Goal: Task Accomplishment & Management: Manage account settings

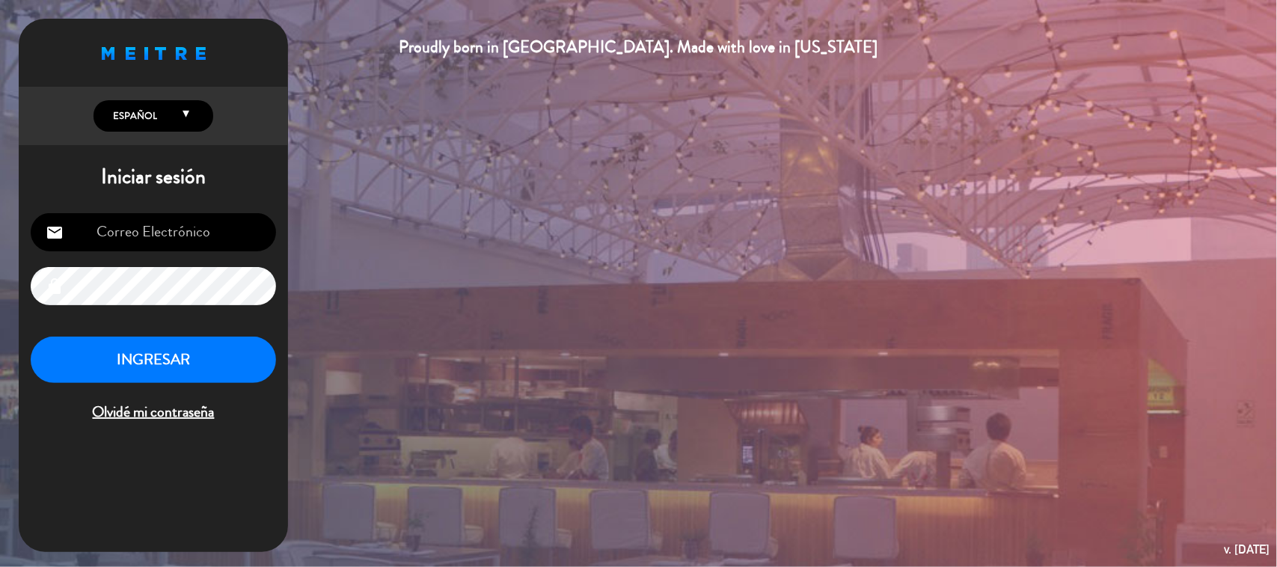
type input "[EMAIL_ADDRESS][DOMAIN_NAME]"
click at [181, 346] on button "INGRESAR" at bounding box center [153, 360] width 245 height 47
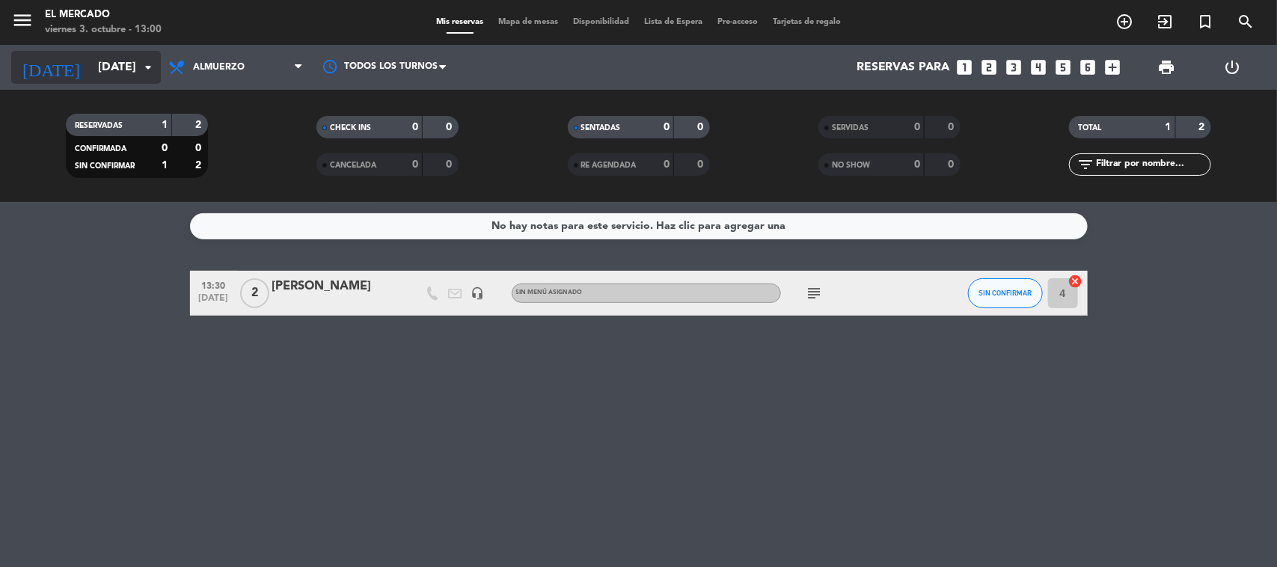
click at [105, 79] on input "[DATE]" at bounding box center [170, 67] width 158 height 29
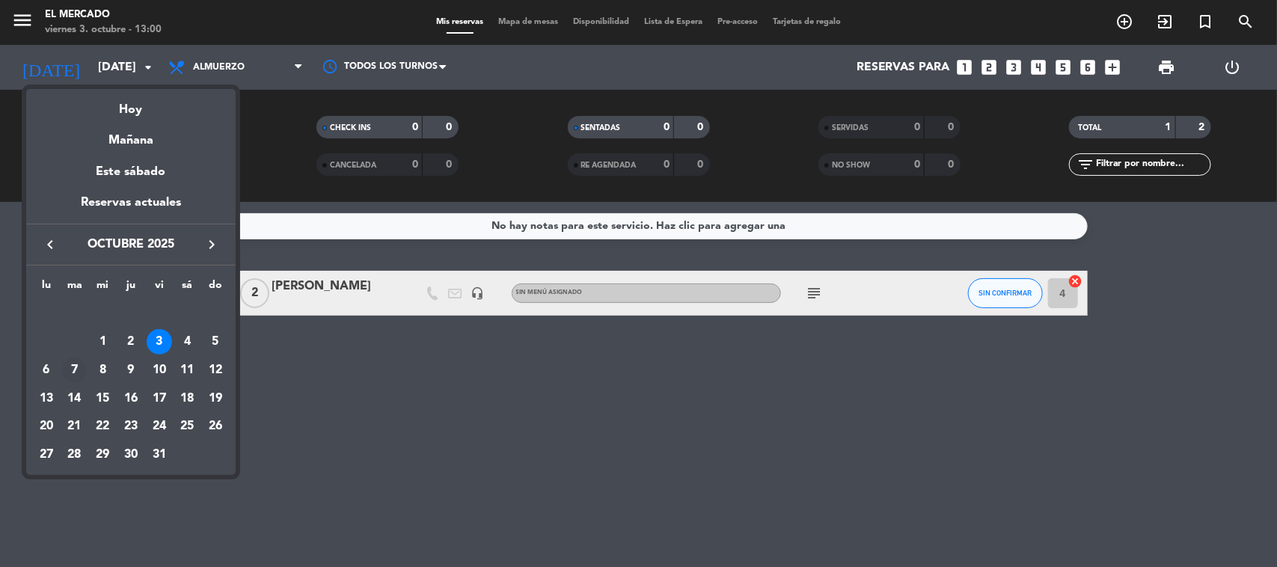
click at [77, 371] on div "7" at bounding box center [74, 370] width 25 height 25
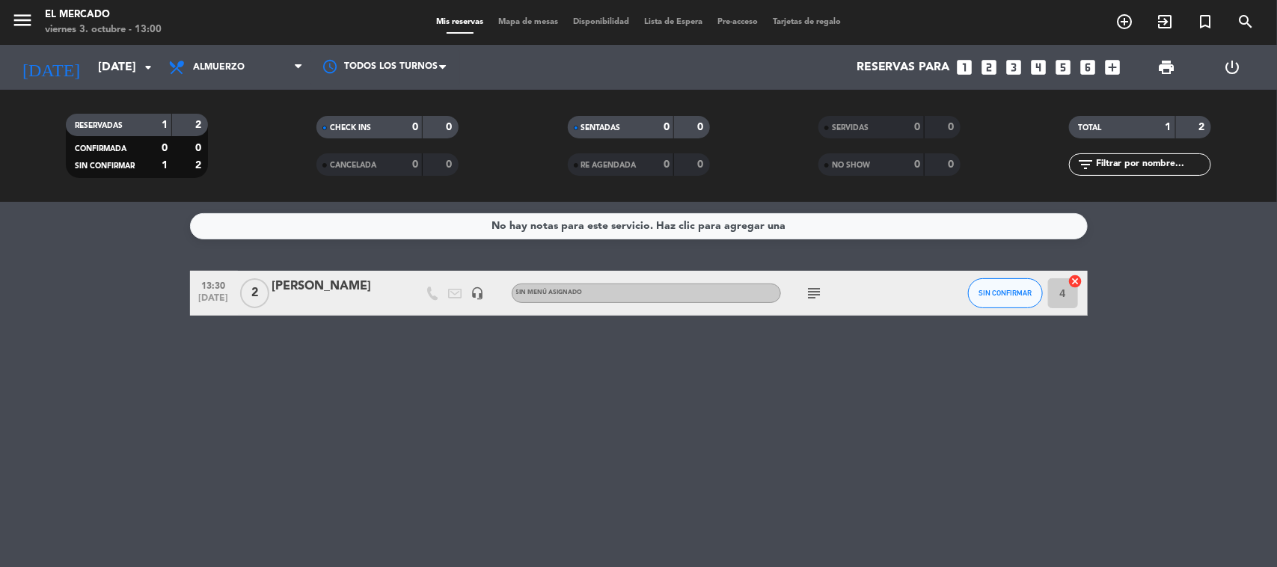
type input "[DATE]"
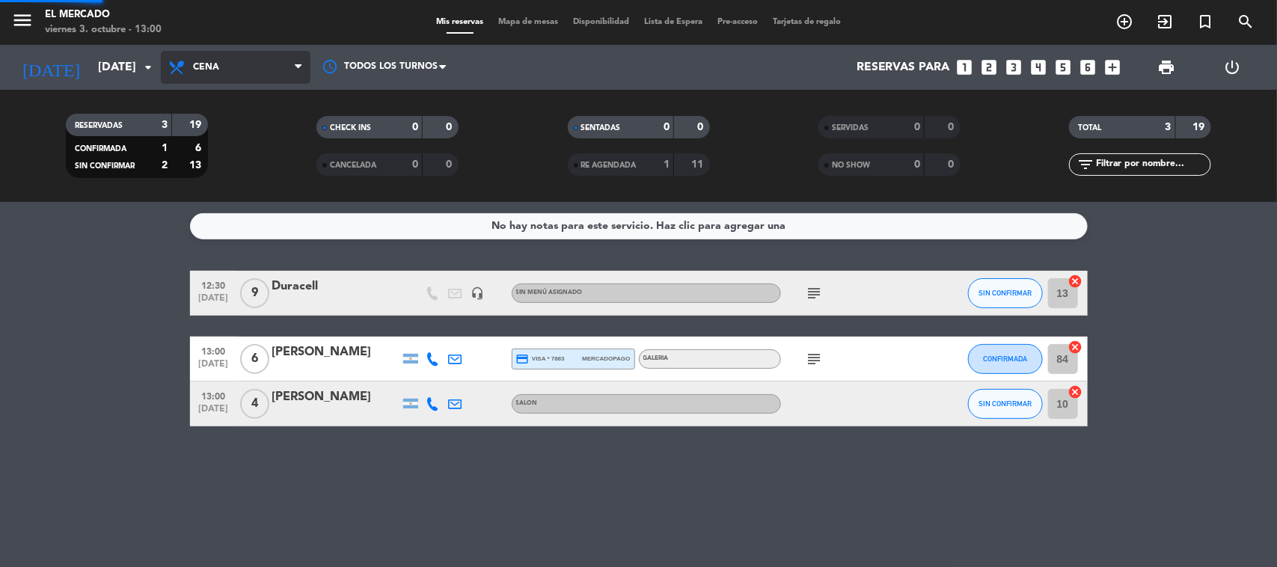
click at [230, 230] on ng-component "menu El Mercado [DATE] 3. octubre - 13:00 Mis reservas Mapa de mesas Disponibil…" at bounding box center [638, 283] width 1277 height 567
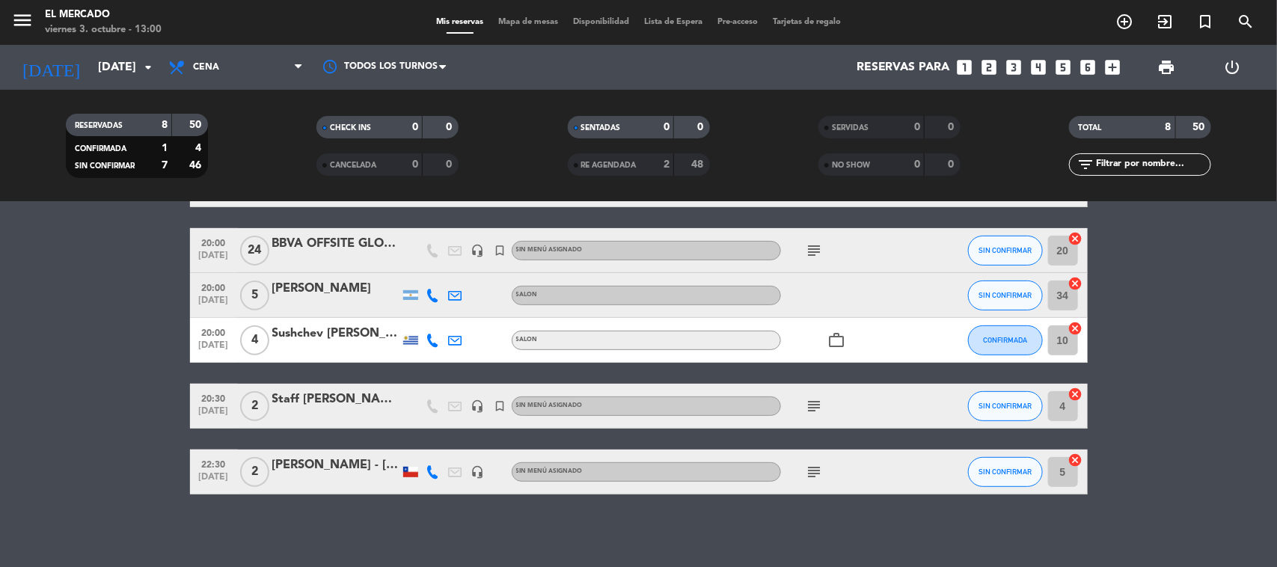
scroll to position [221, 0]
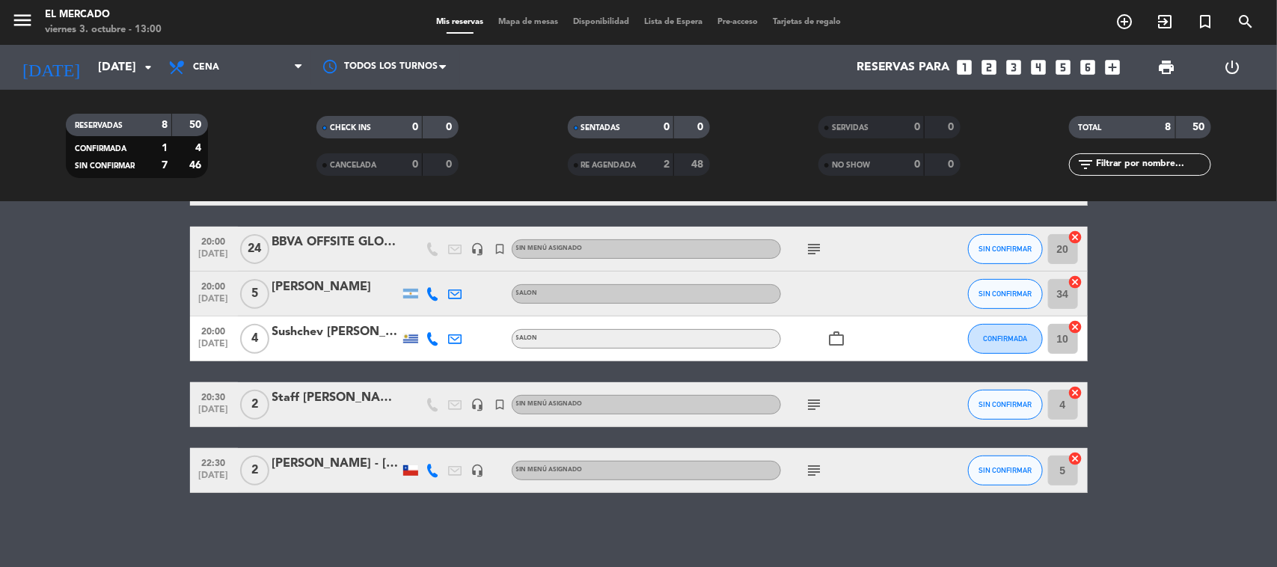
click at [806, 471] on icon "subject" at bounding box center [815, 471] width 18 height 18
click at [369, 477] on div at bounding box center [335, 480] width 127 height 12
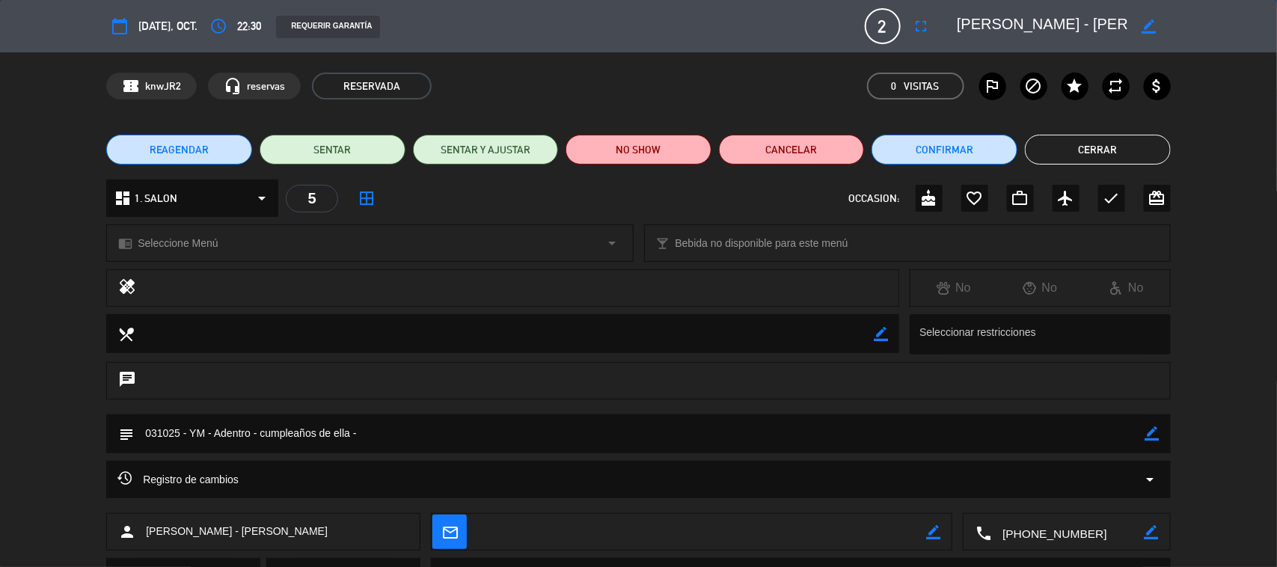
click at [1151, 432] on icon "border_color" at bounding box center [1152, 433] width 14 height 14
click at [1066, 438] on textarea at bounding box center [639, 433] width 1011 height 38
type textarea "031025 - YM - Adentro - cumpleaños de ella - tienen una tarjeta a mano que dice…"
click at [1146, 434] on icon at bounding box center [1152, 433] width 14 height 14
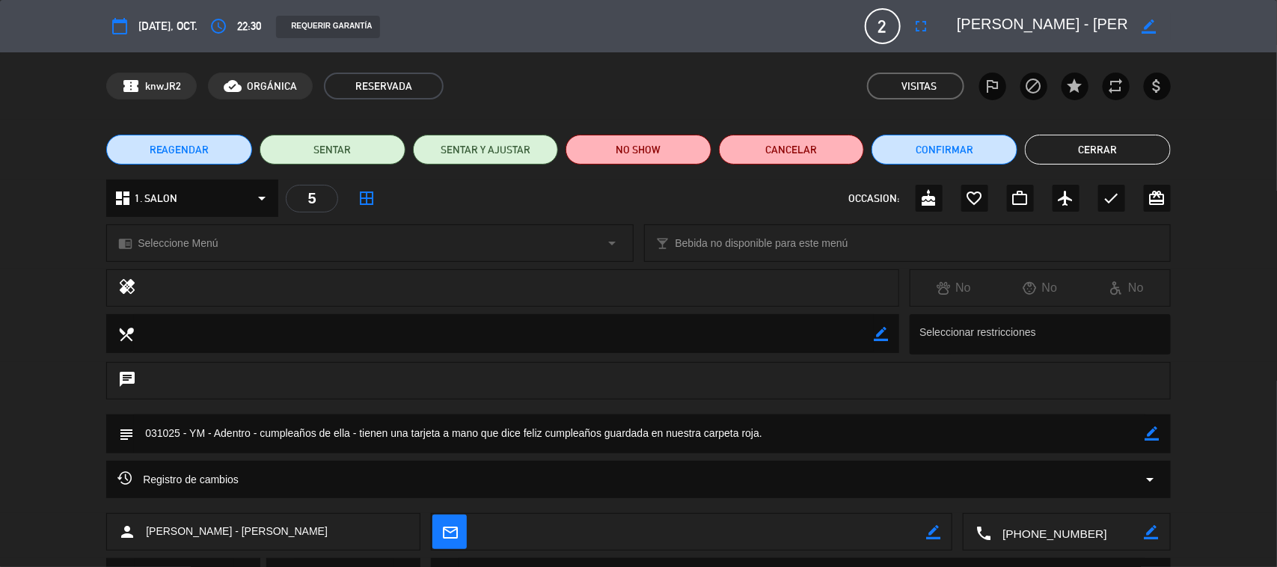
click at [1102, 144] on button "Cerrar" at bounding box center [1098, 150] width 146 height 30
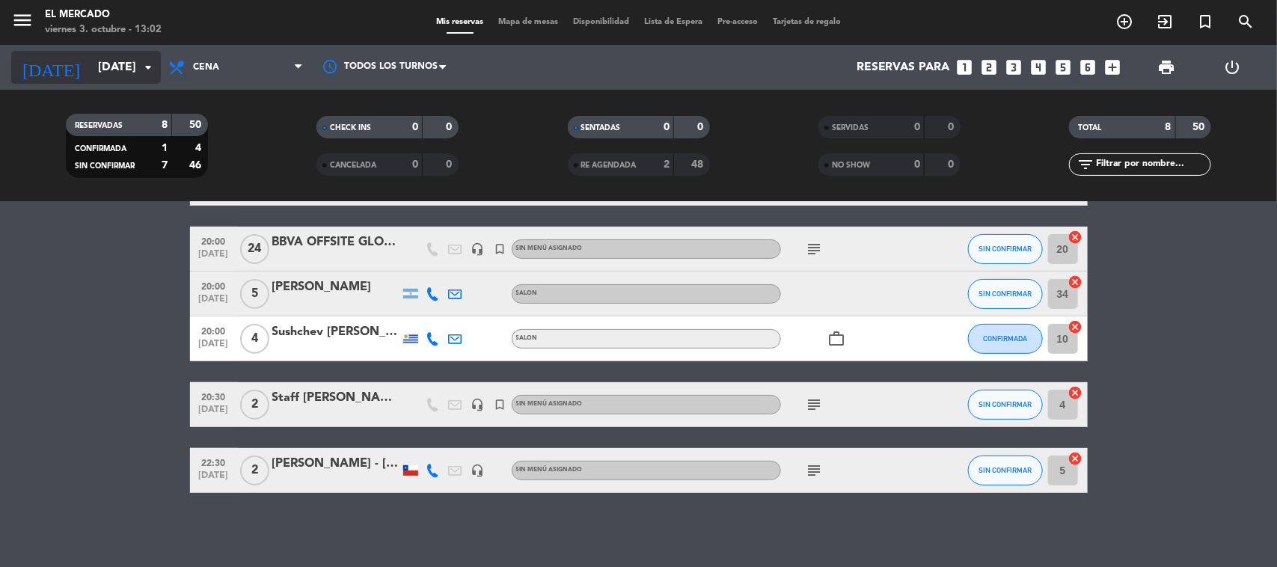
click at [91, 64] on input "[DATE]" at bounding box center [170, 67] width 158 height 29
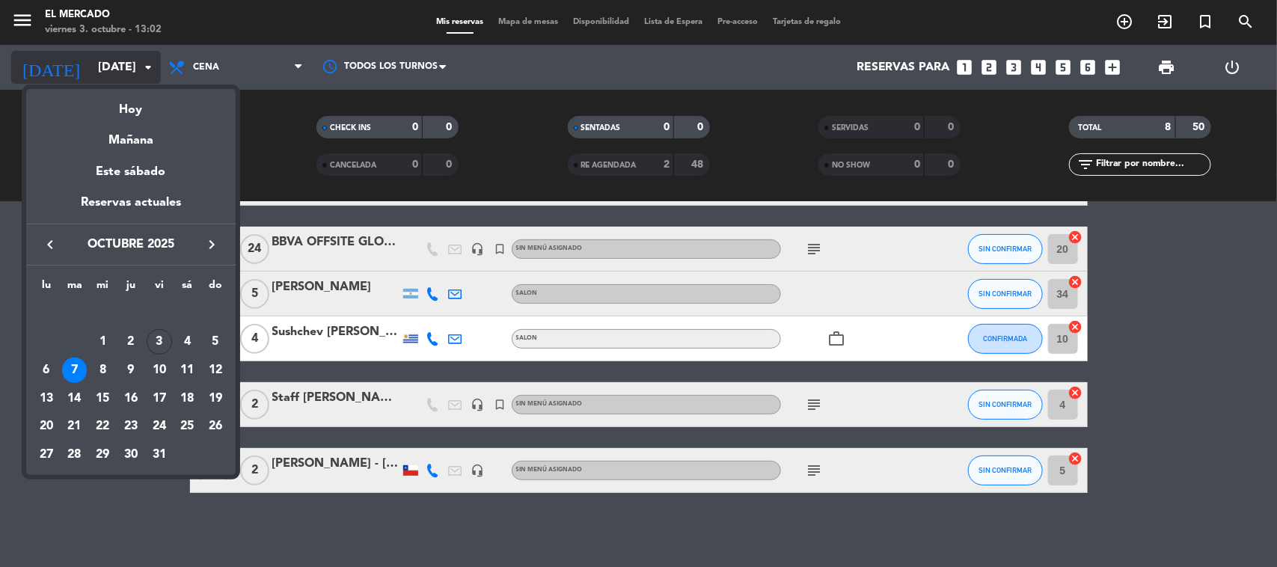
drag, startPoint x: 107, startPoint y: 94, endPoint x: 102, endPoint y: 79, distance: 16.6
click at [107, 95] on div "Hoy" at bounding box center [130, 104] width 209 height 31
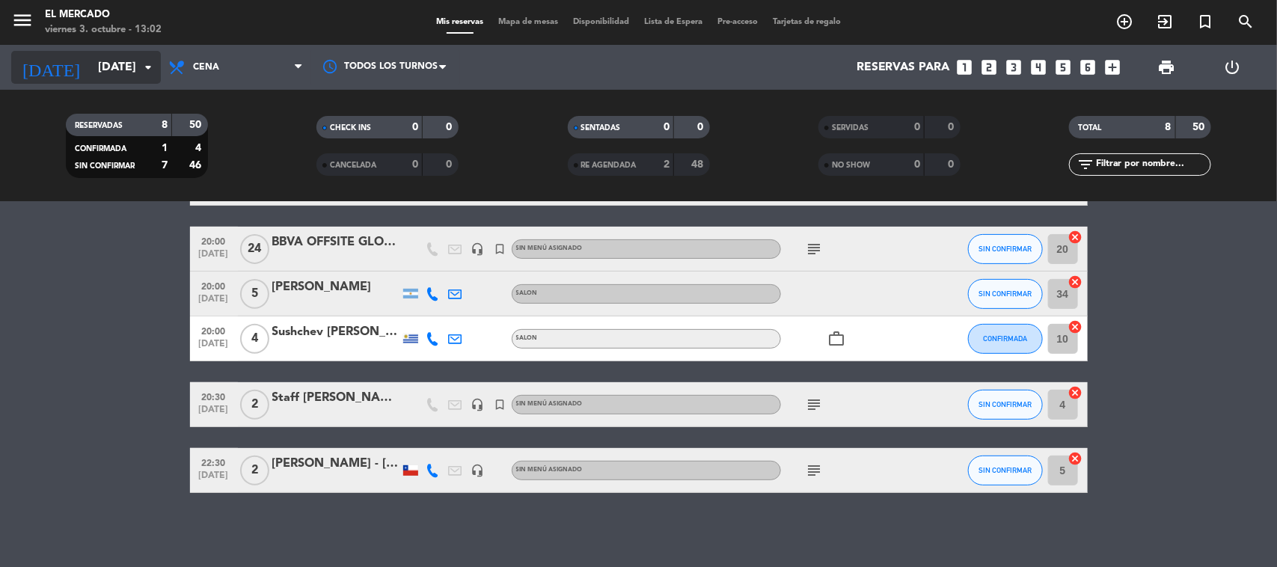
type input "[DATE]"
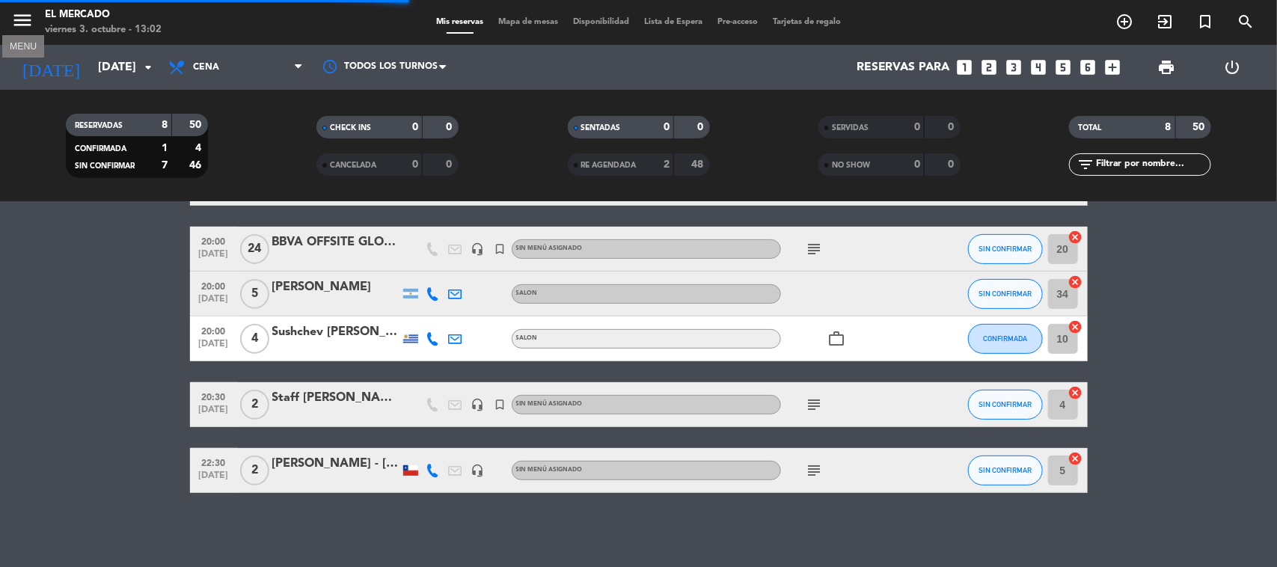
click at [31, 11] on icon "menu" at bounding box center [22, 20] width 22 height 22
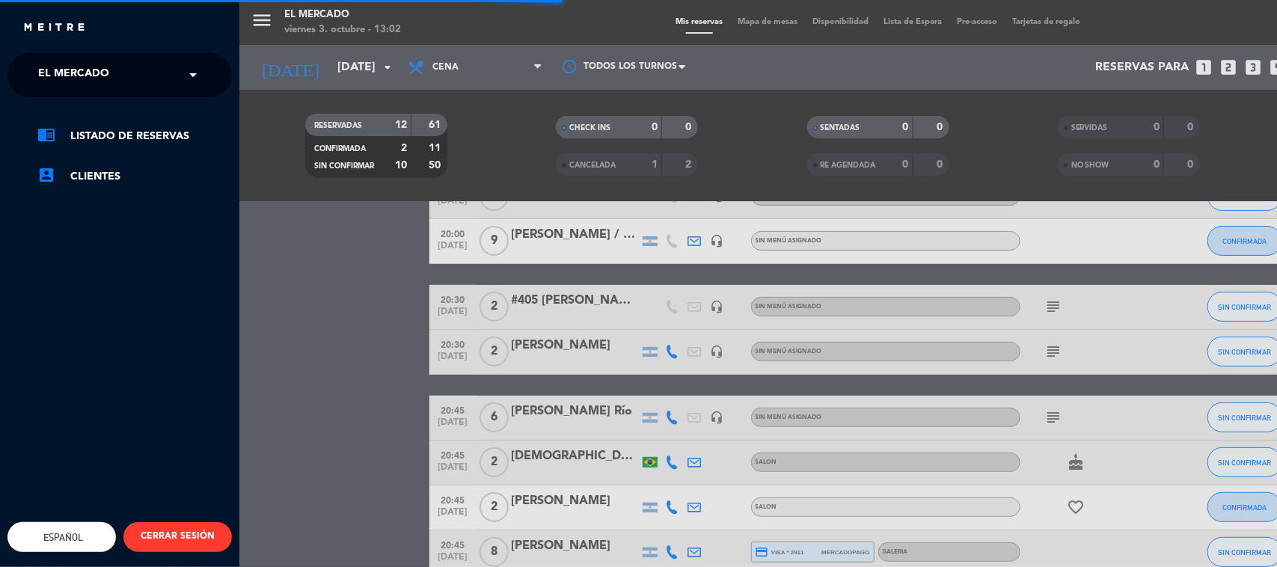
scroll to position [278, 0]
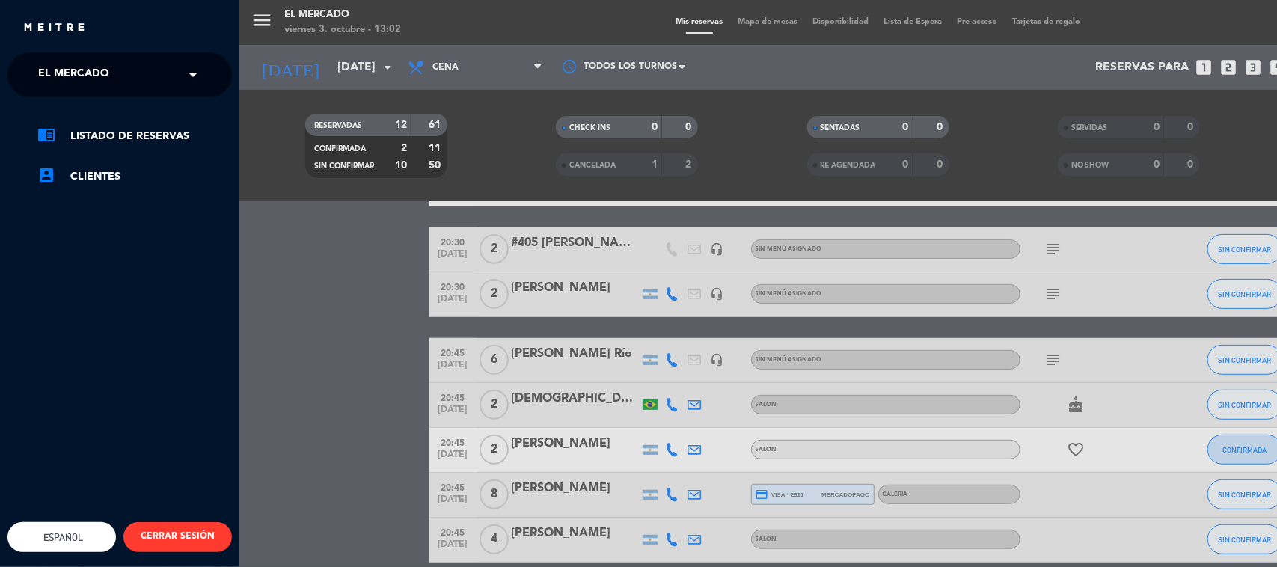
click at [331, 376] on div "menu El Mercado [DATE] 3. octubre - 13:02 Mis reservas Mapa de mesas Disponibil…" at bounding box center [877, 283] width 1277 height 567
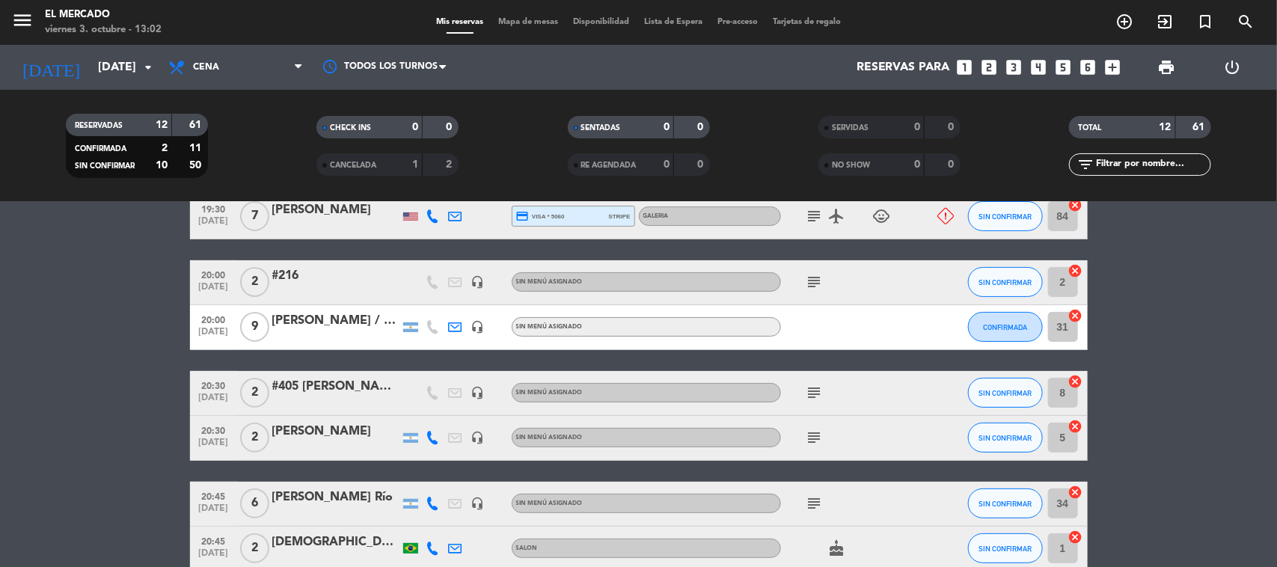
scroll to position [105, 0]
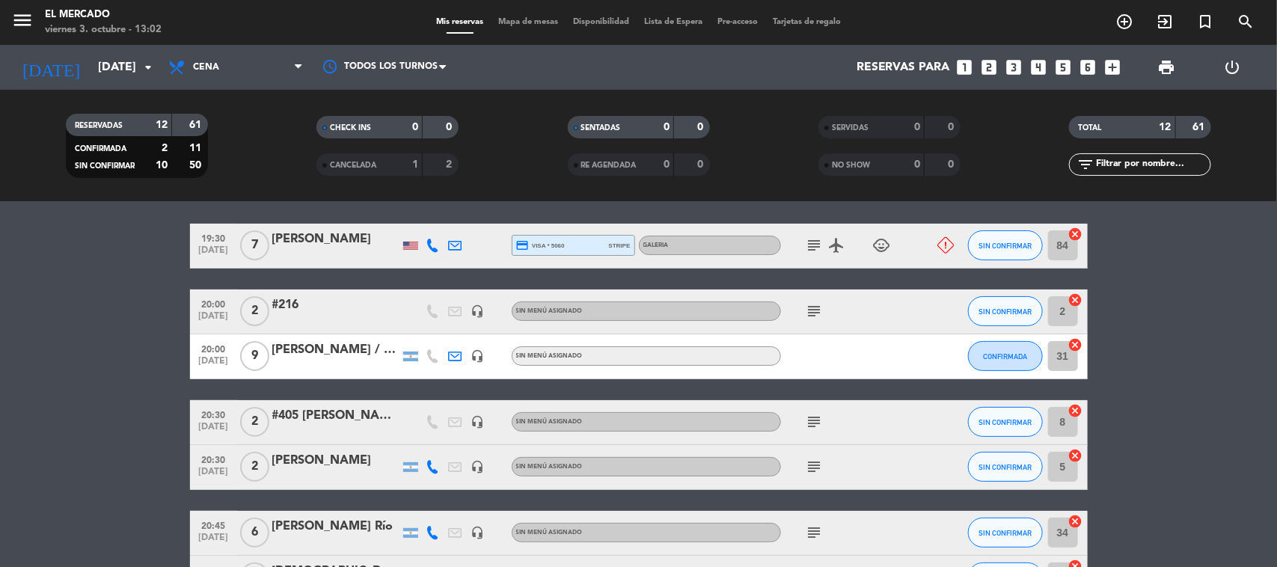
click at [458, 358] on icon at bounding box center [455, 355] width 13 height 13
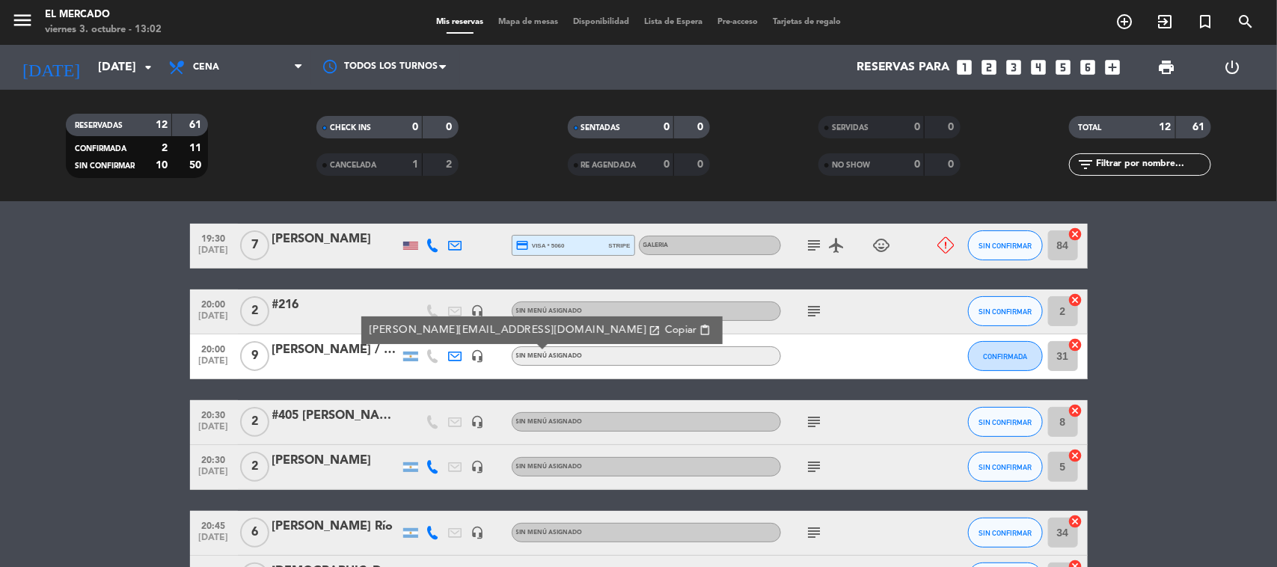
click at [303, 357] on div "[PERSON_NAME] / [PERSON_NAME]" at bounding box center [335, 349] width 127 height 19
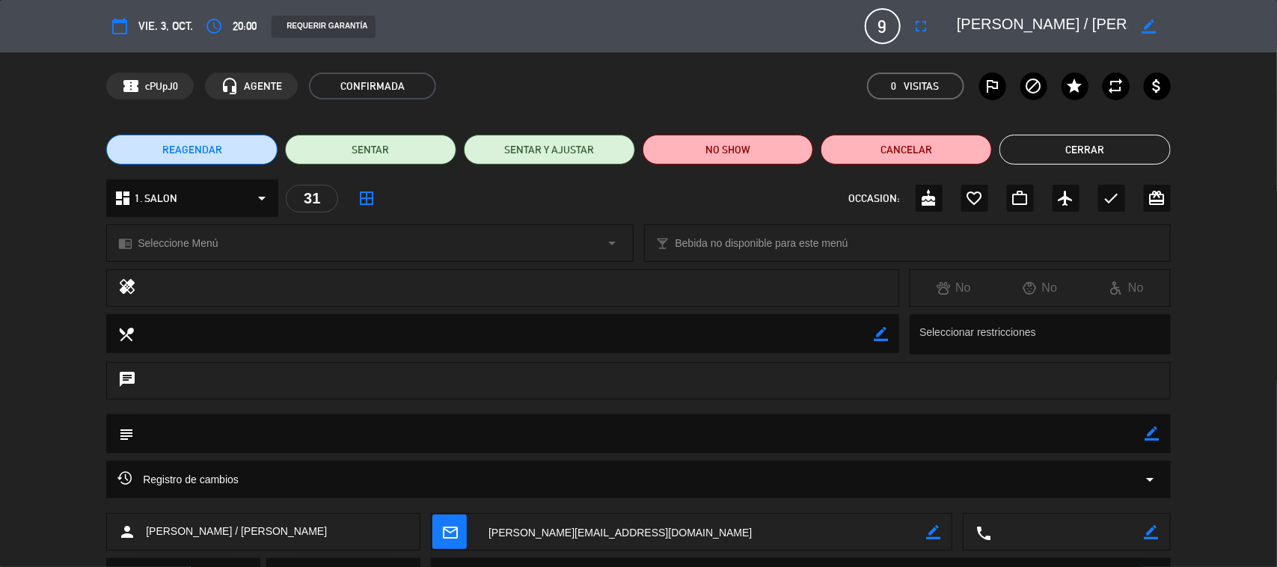
click at [1150, 431] on icon "border_color" at bounding box center [1152, 433] width 14 height 14
click at [1023, 429] on textarea at bounding box center [639, 433] width 1011 height 38
type textarea "TIENEN UNA CARTA ROSA QUE ESTÁ EN NNUESTRA CARPETA ROJA."
click at [1161, 434] on div "subject" at bounding box center [638, 433] width 1065 height 39
click at [1156, 435] on icon at bounding box center [1152, 433] width 14 height 14
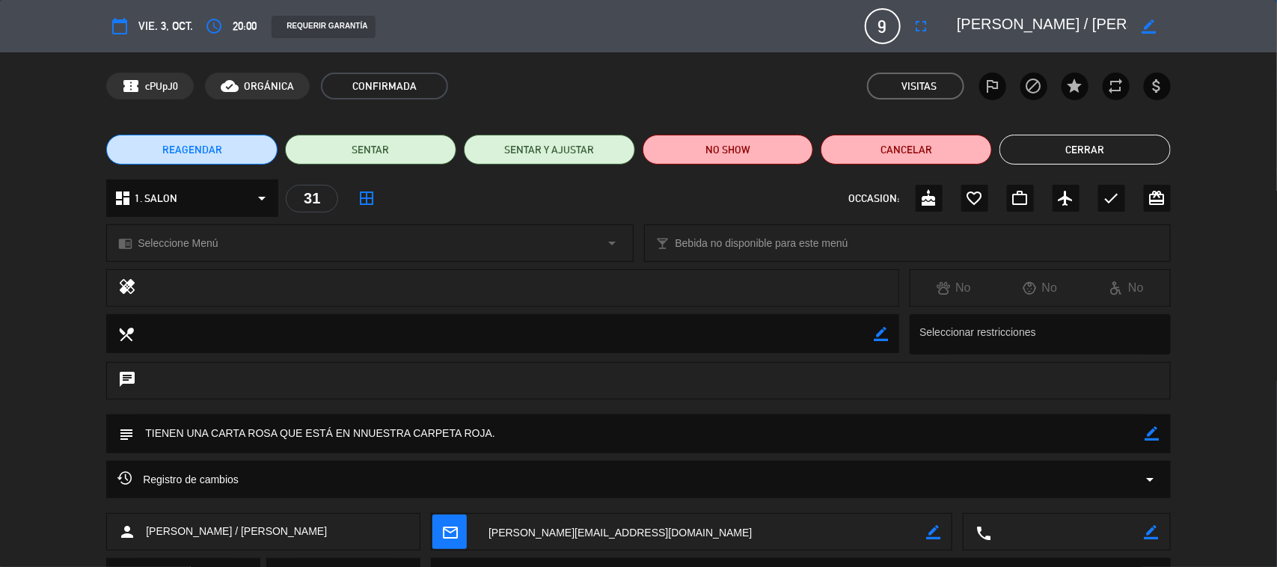
click at [1085, 144] on button "Cerrar" at bounding box center [1085, 150] width 171 height 30
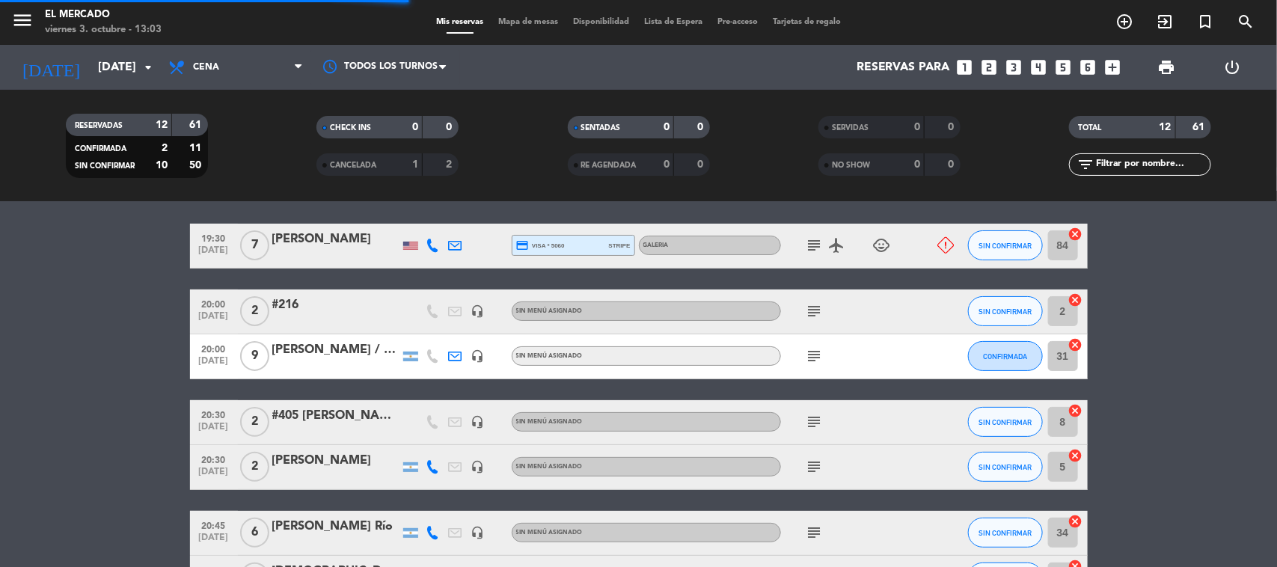
click at [273, 353] on div "[PERSON_NAME] / [PERSON_NAME]" at bounding box center [335, 349] width 127 height 19
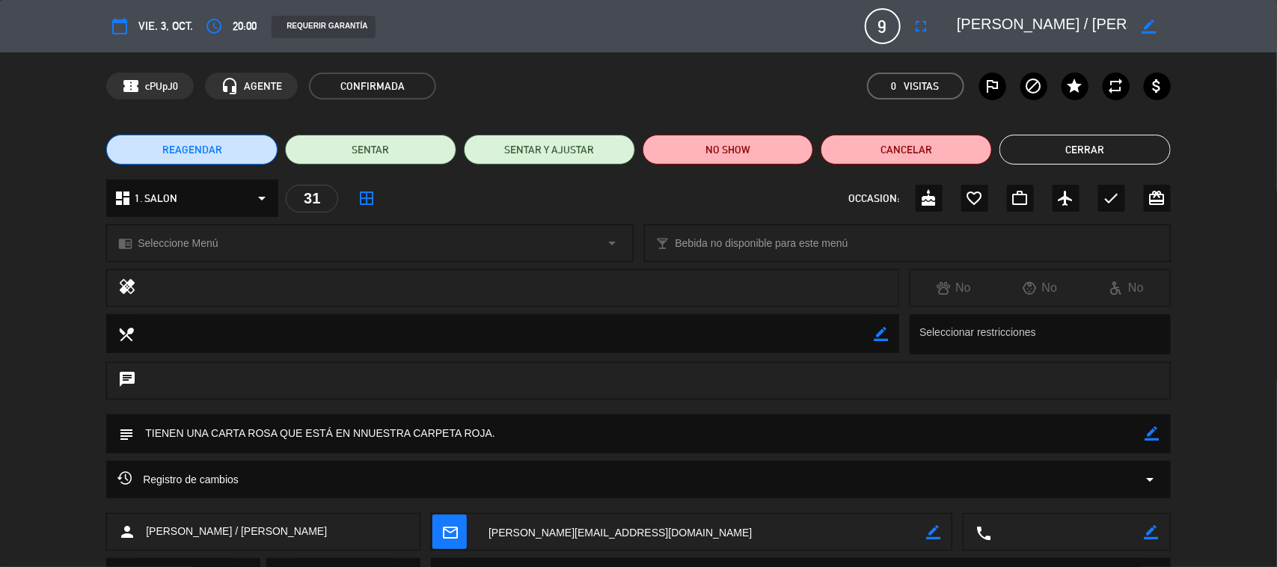
scroll to position [0, 47]
drag, startPoint x: 961, startPoint y: 28, endPoint x: 1172, endPoint y: 16, distance: 211.3
click at [1172, 16] on div "calendar_today vie. 3, oct. access_time 20:00 REQUERIR GARANTÍA 9 [PERSON_NAME]…" at bounding box center [638, 26] width 1277 height 52
drag, startPoint x: 1025, startPoint y: 6, endPoint x: 1050, endPoint y: 24, distance: 30.5
click at [1038, 28] on textarea at bounding box center [1042, 26] width 171 height 27
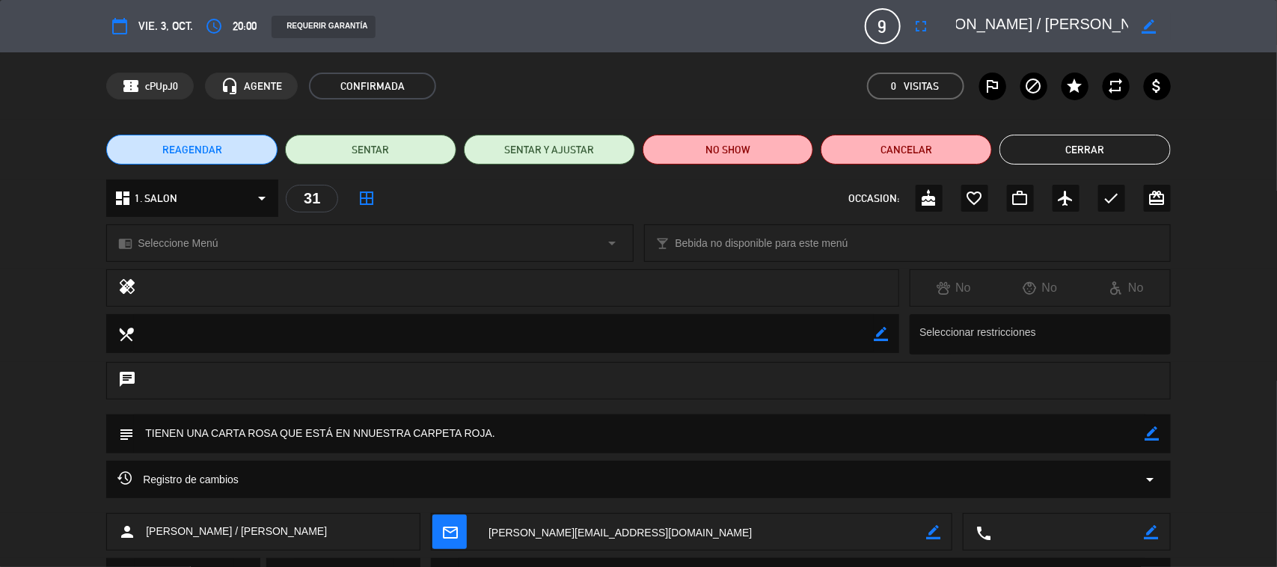
click at [1128, 19] on div "border_color" at bounding box center [1149, 26] width 43 height 27
drag, startPoint x: 1128, startPoint y: 24, endPoint x: 996, endPoint y: 21, distance: 132.5
click at [996, 21] on div "border_color" at bounding box center [1058, 26] width 224 height 27
click at [1041, 144] on button "Cerrar" at bounding box center [1085, 150] width 171 height 30
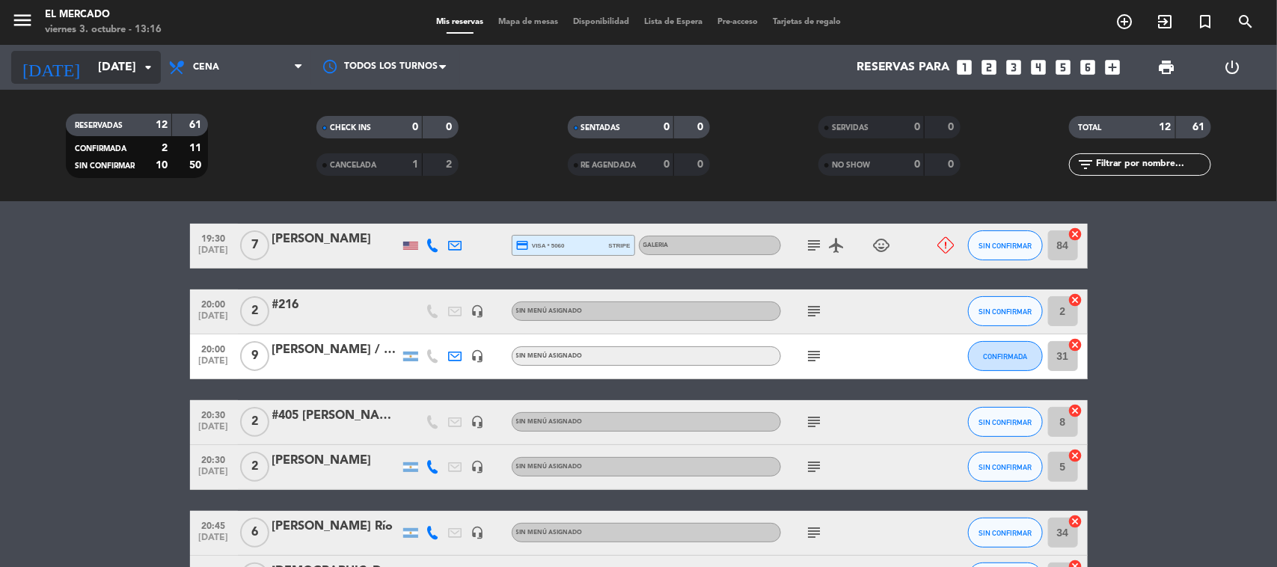
click at [101, 67] on input "[DATE]" at bounding box center [170, 67] width 158 height 29
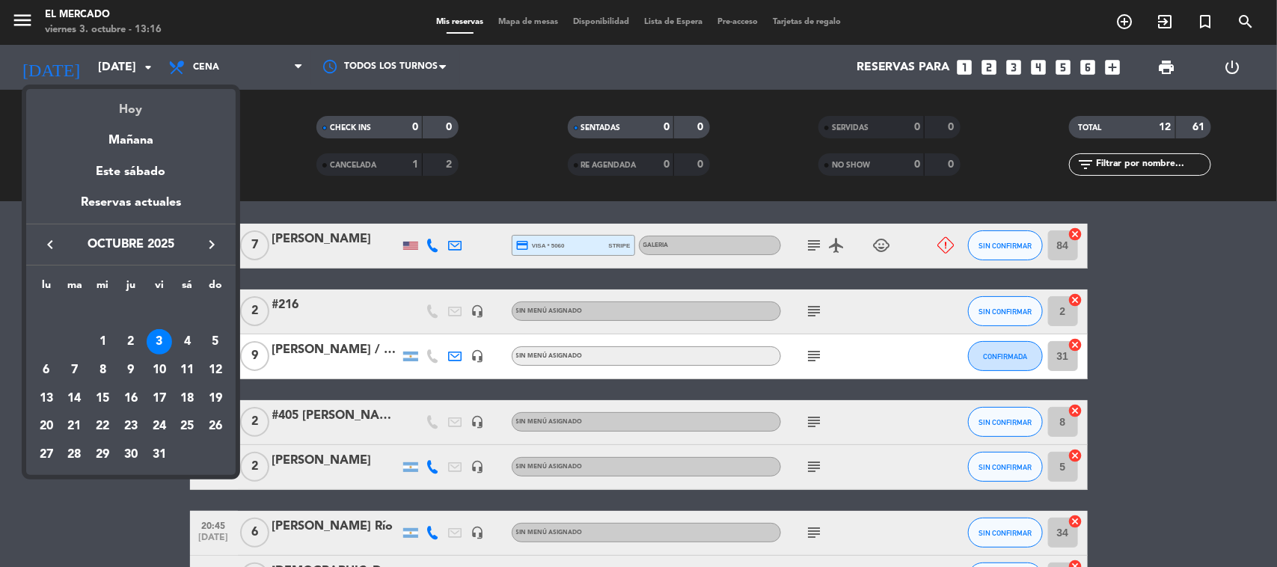
click at [133, 102] on div "Hoy" at bounding box center [130, 104] width 209 height 31
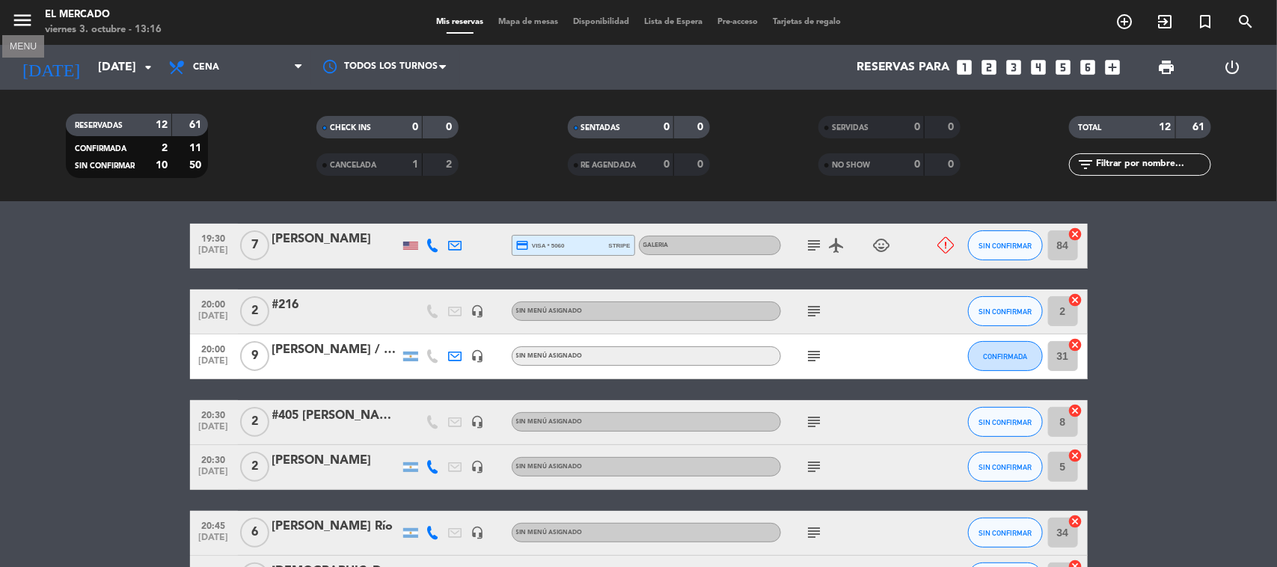
click at [25, 22] on icon "menu" at bounding box center [22, 20] width 22 height 22
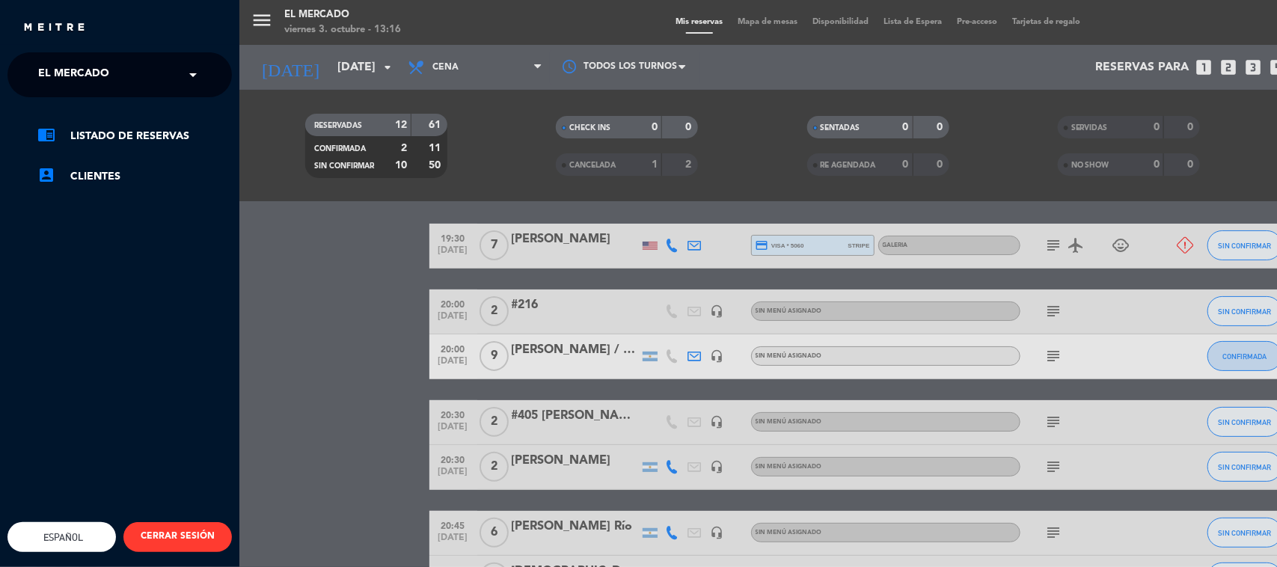
click at [73, 91] on ng-select "× El Mercado ×" at bounding box center [119, 74] width 224 height 45
click at [117, 79] on div "× El Mercado" at bounding box center [82, 74] width 100 height 31
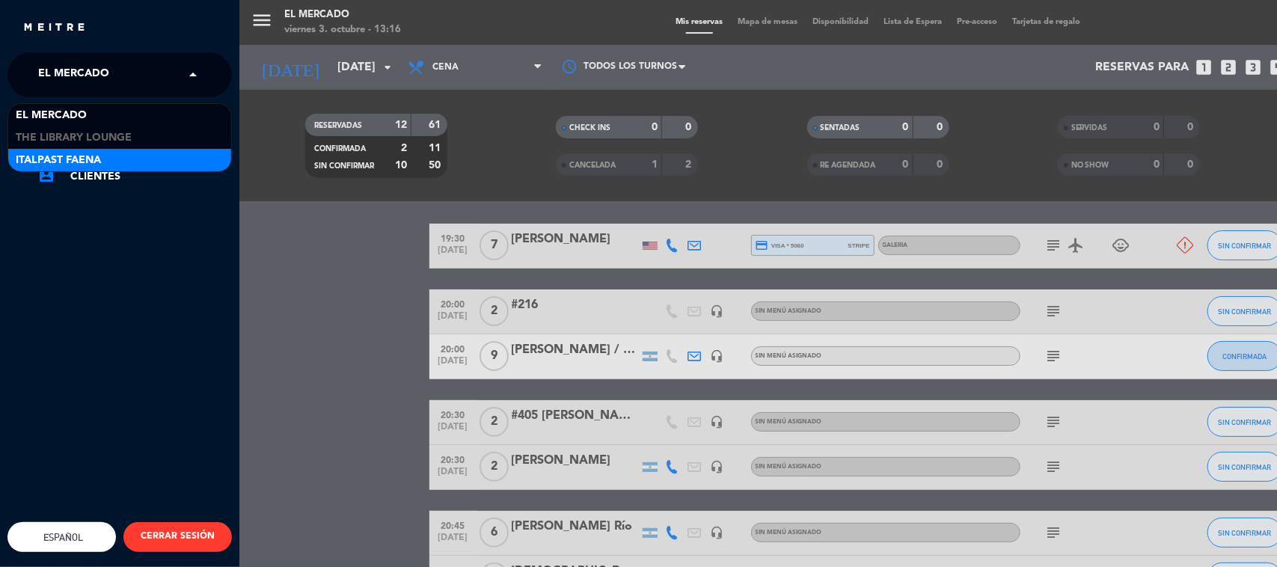
click at [64, 149] on div "Italpast Faena" at bounding box center [119, 160] width 223 height 22
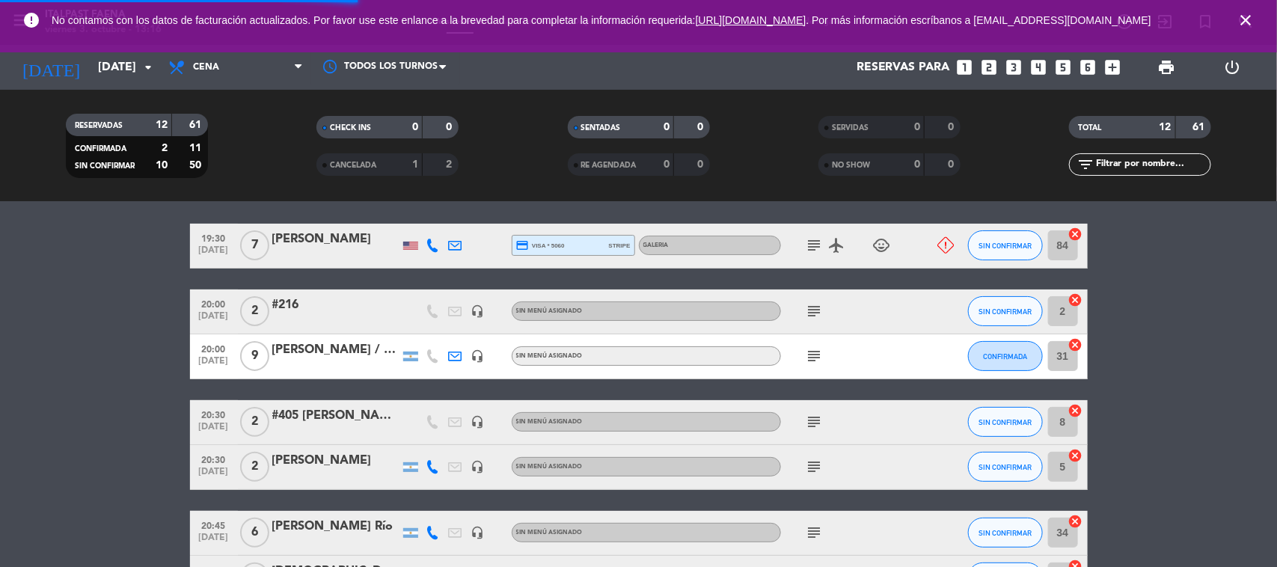
click at [1247, 22] on icon "close" at bounding box center [1246, 20] width 18 height 18
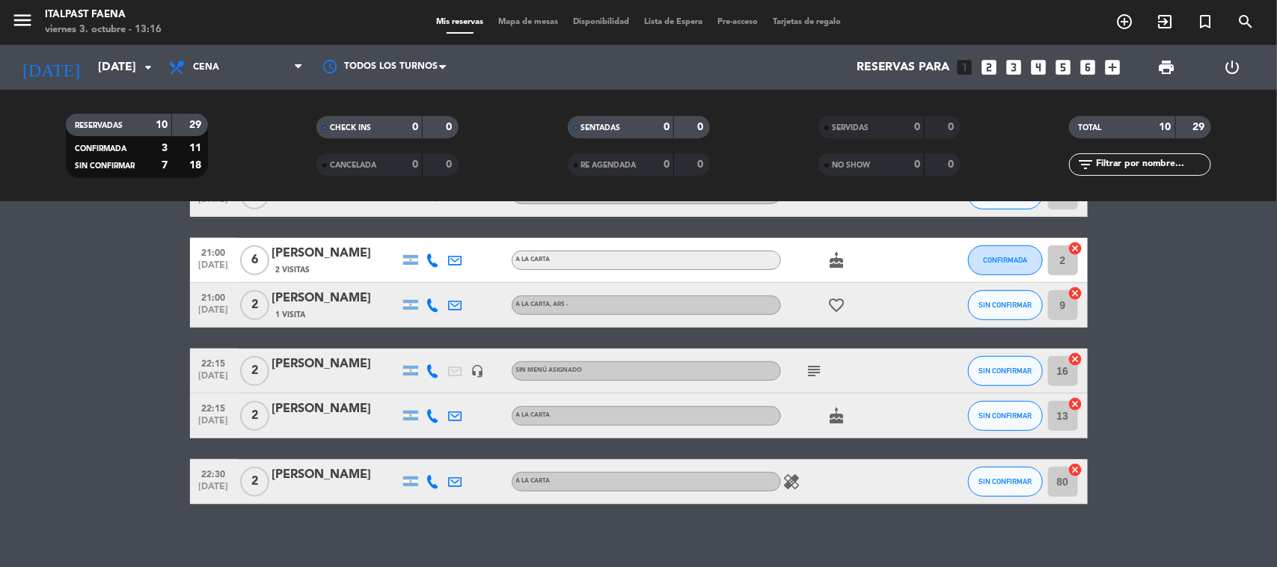
scroll to position [352, 0]
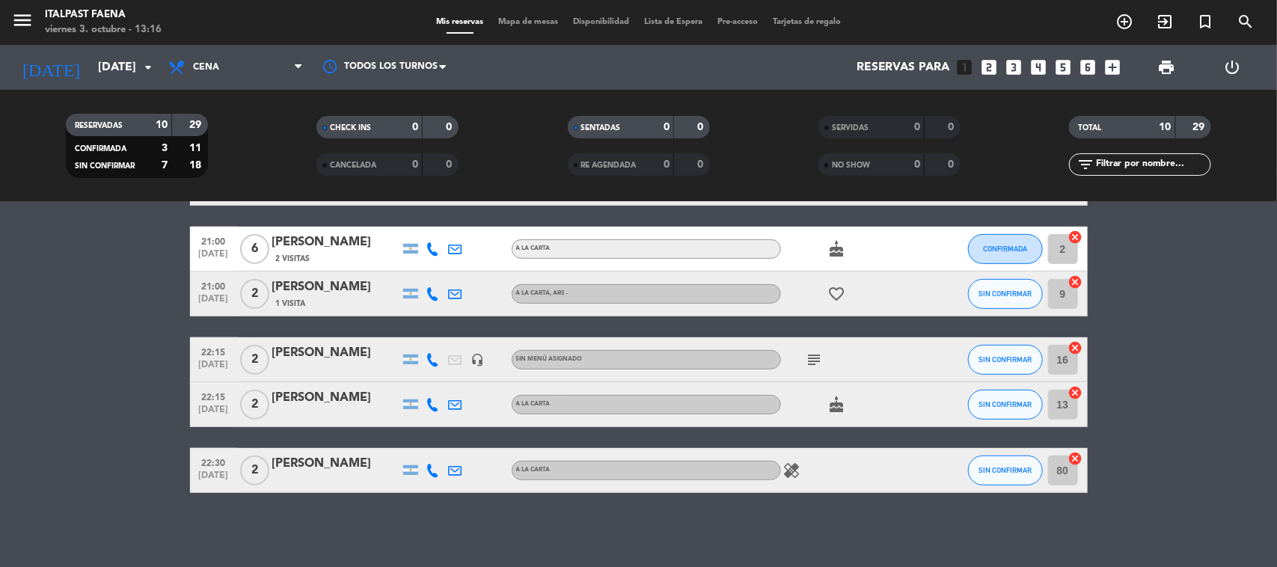
click at [522, 24] on span "Mapa de mesas" at bounding box center [528, 22] width 75 height 8
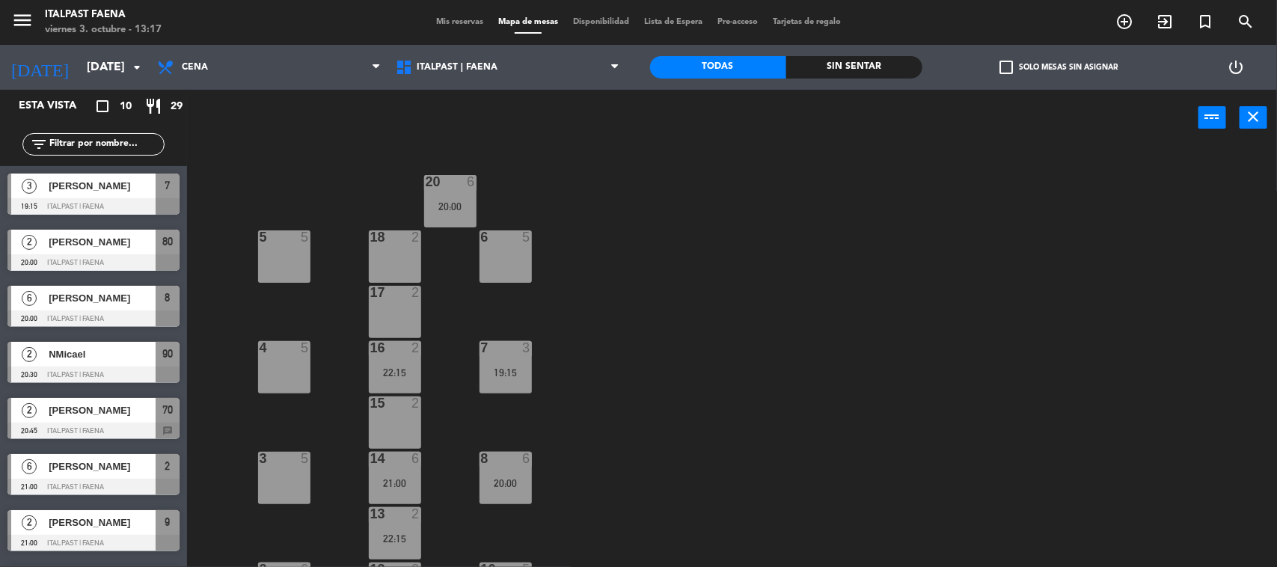
click at [380, 253] on div "18 2" at bounding box center [395, 256] width 52 height 52
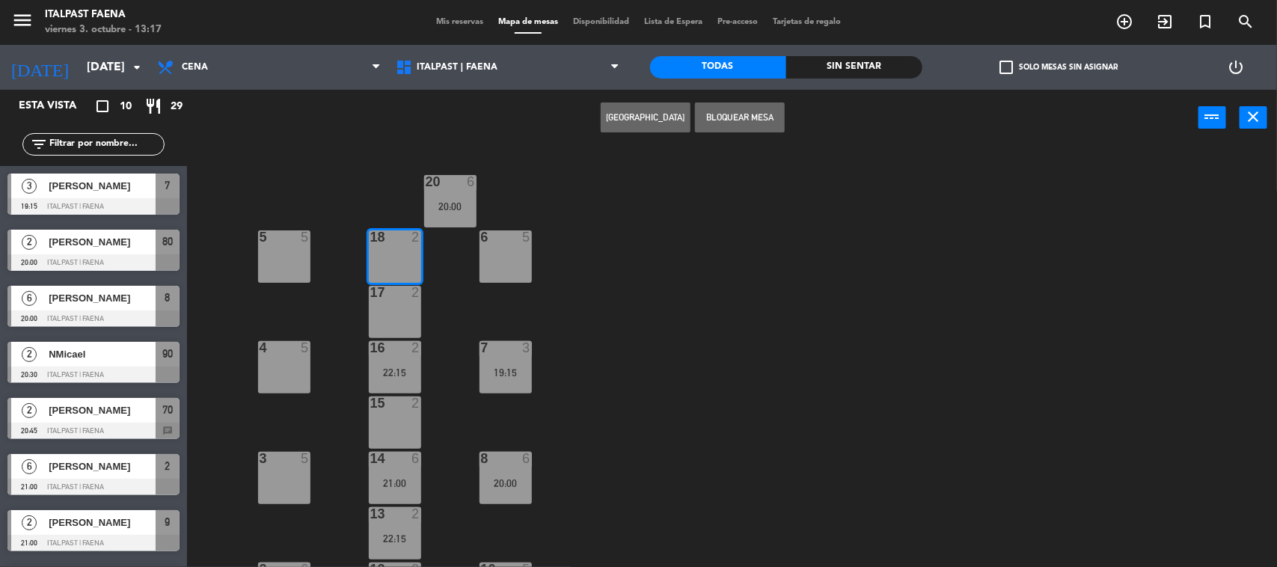
click at [642, 123] on button "[GEOGRAPHIC_DATA]" at bounding box center [646, 117] width 90 height 30
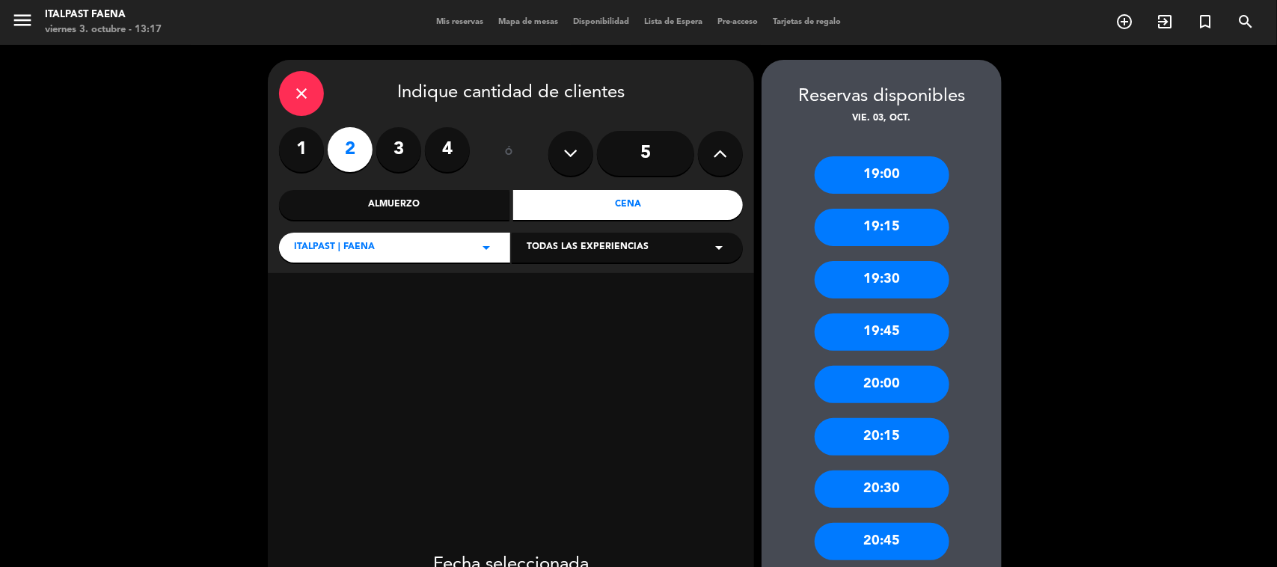
click at [925, 173] on div "19:00" at bounding box center [882, 174] width 135 height 37
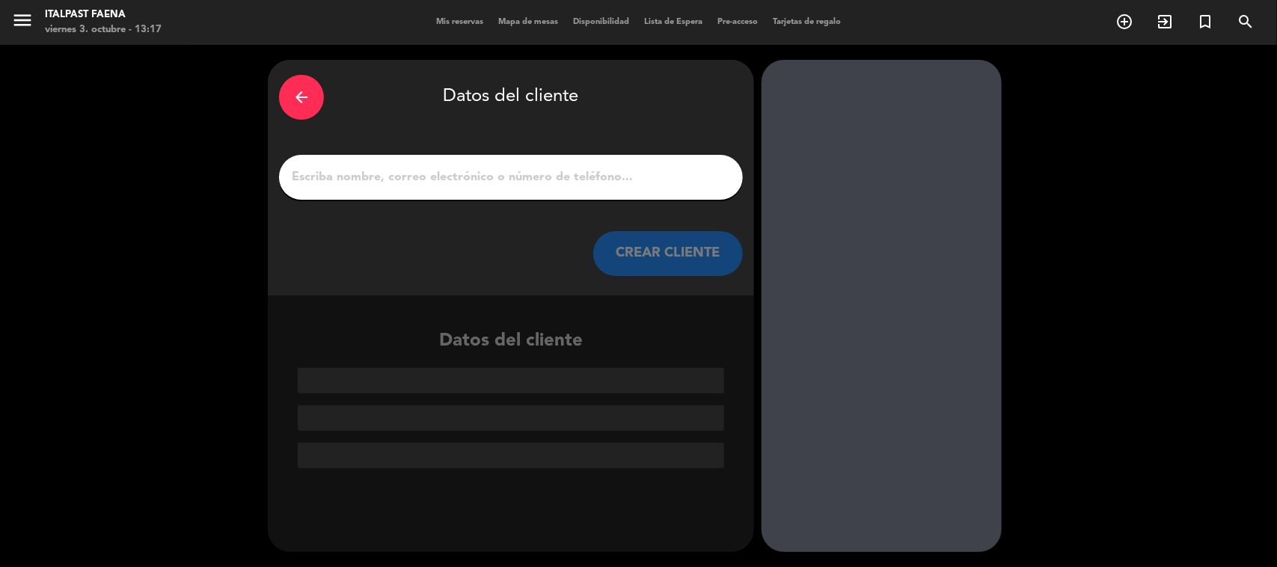
click at [500, 187] on input "1" at bounding box center [510, 177] width 441 height 21
paste input "[PERSON_NAME]"
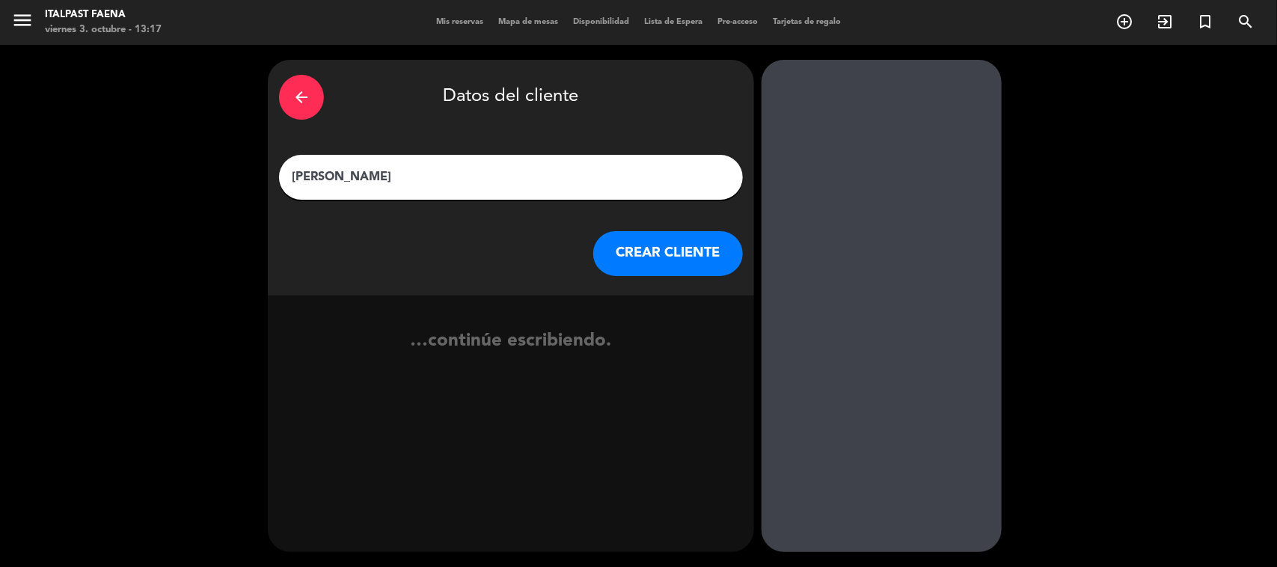
type input "[PERSON_NAME]"
click at [655, 271] on button "CREAR CLIENTE" at bounding box center [668, 253] width 150 height 45
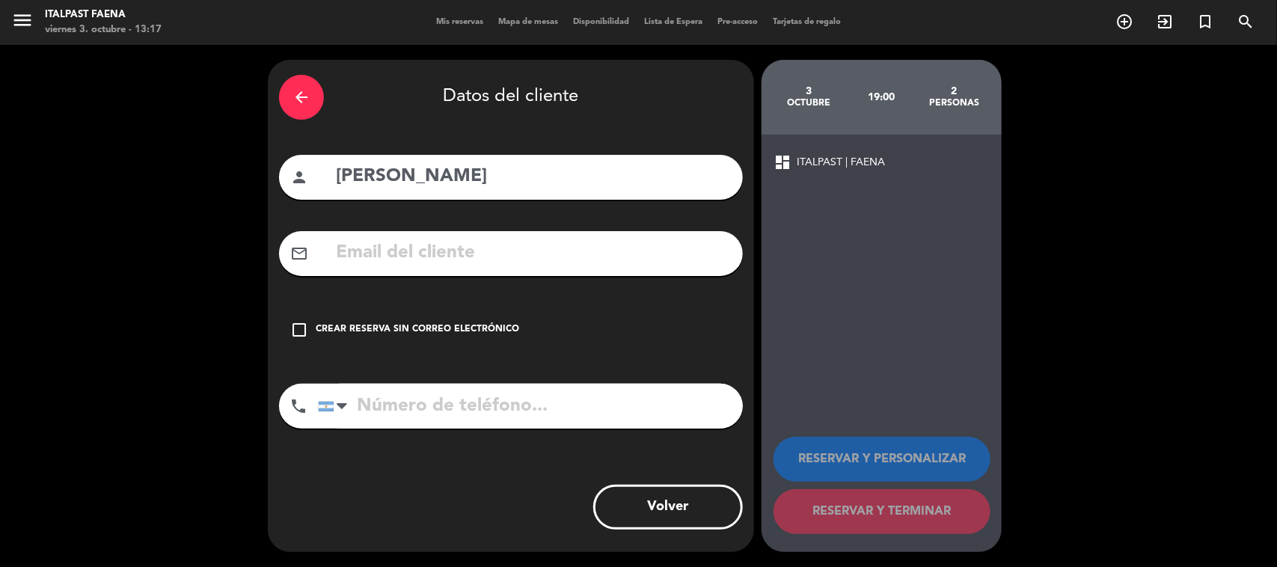
click at [522, 343] on div "check_box_outline_blank Crear reserva sin correo electrónico" at bounding box center [511, 329] width 464 height 45
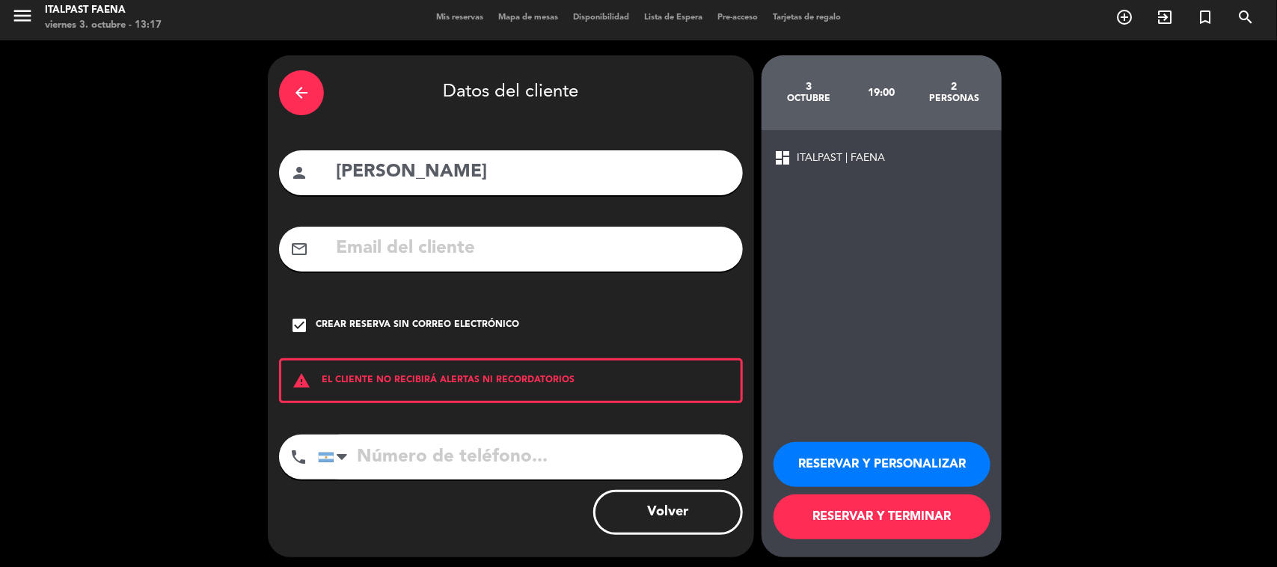
scroll to position [9, 0]
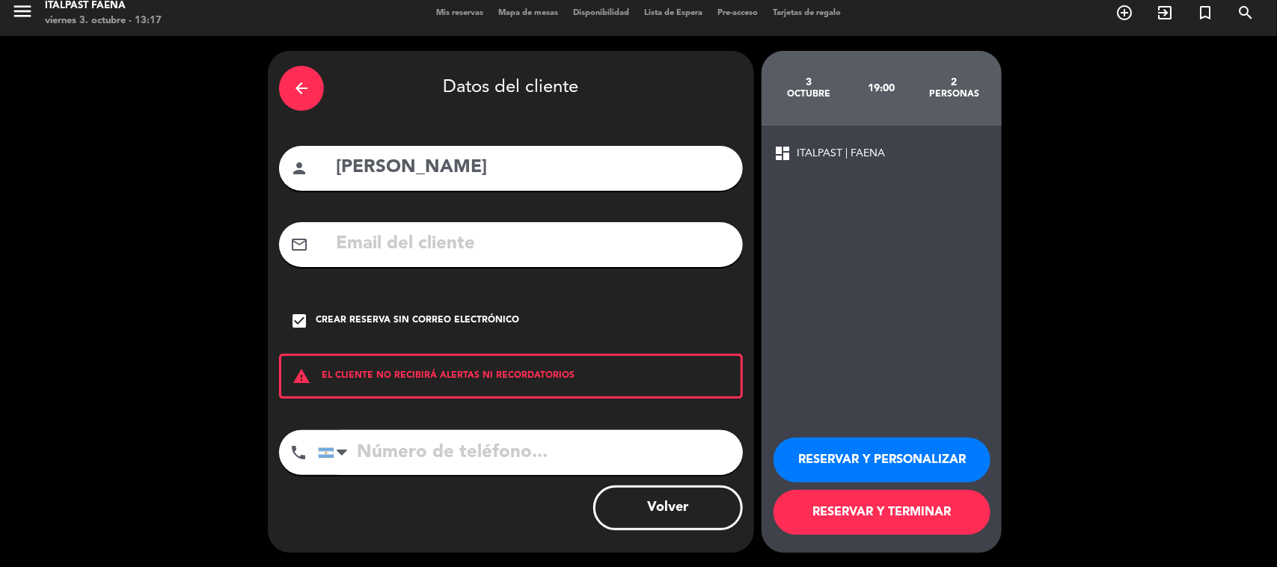
paste input "[PHONE_NUMBER]"
type input "[PHONE_NUMBER]"
click at [818, 460] on button "RESERVAR Y PERSONALIZAR" at bounding box center [882, 460] width 217 height 45
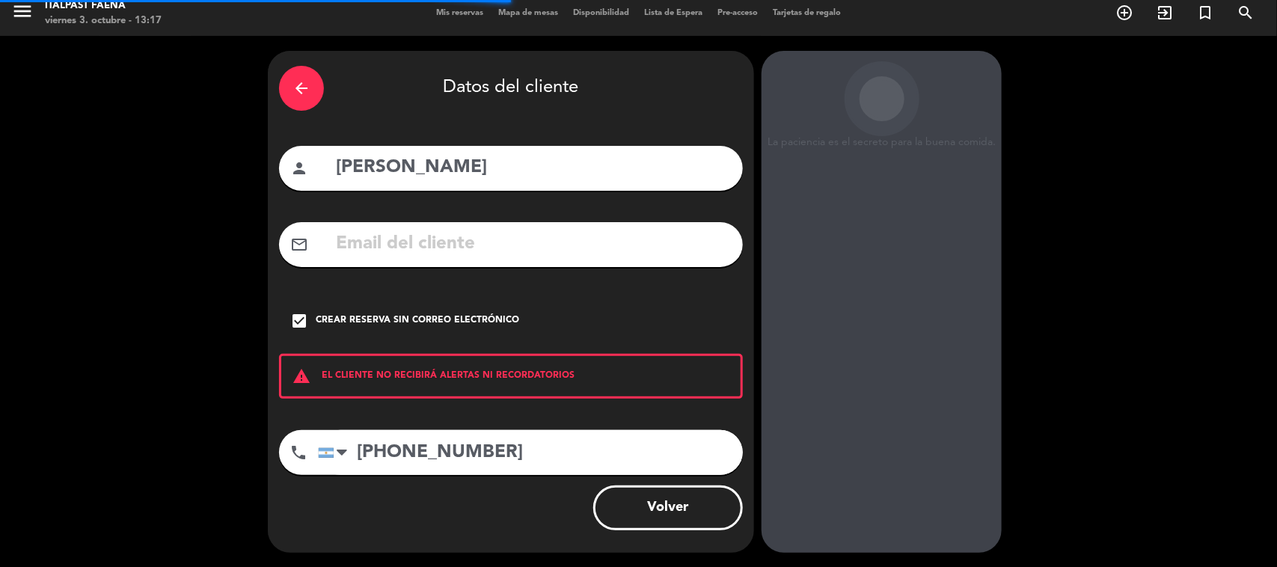
scroll to position [31, 0]
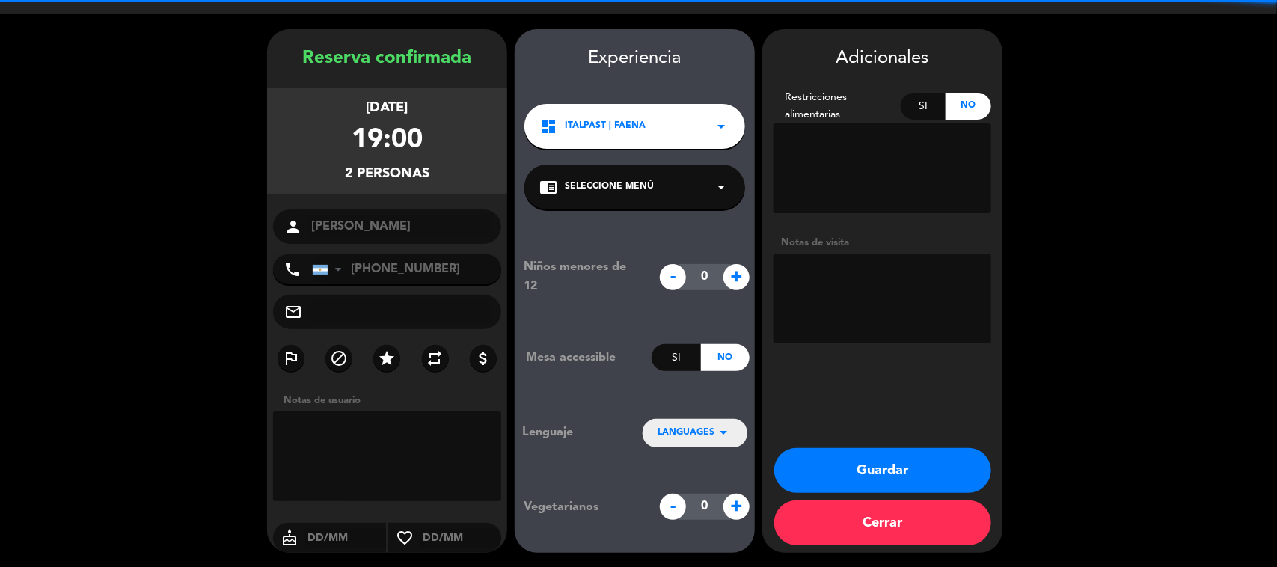
click at [892, 318] on textarea at bounding box center [883, 299] width 218 height 90
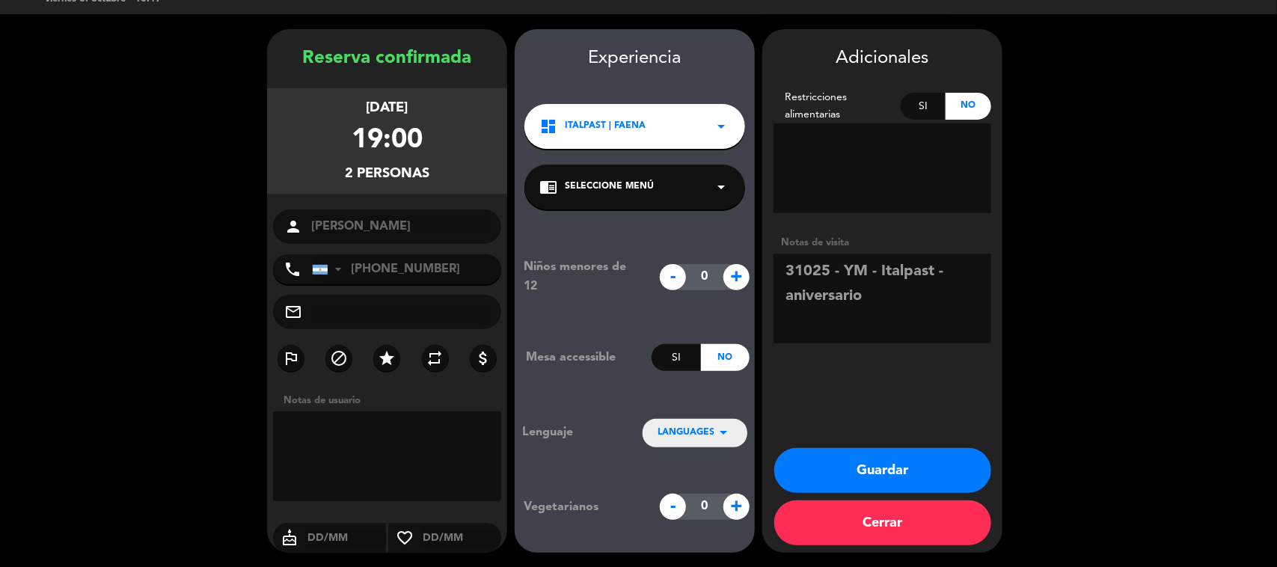
type textarea "31025 - YM - Italpast - aniversario"
click at [881, 464] on button "Guardar" at bounding box center [882, 470] width 217 height 45
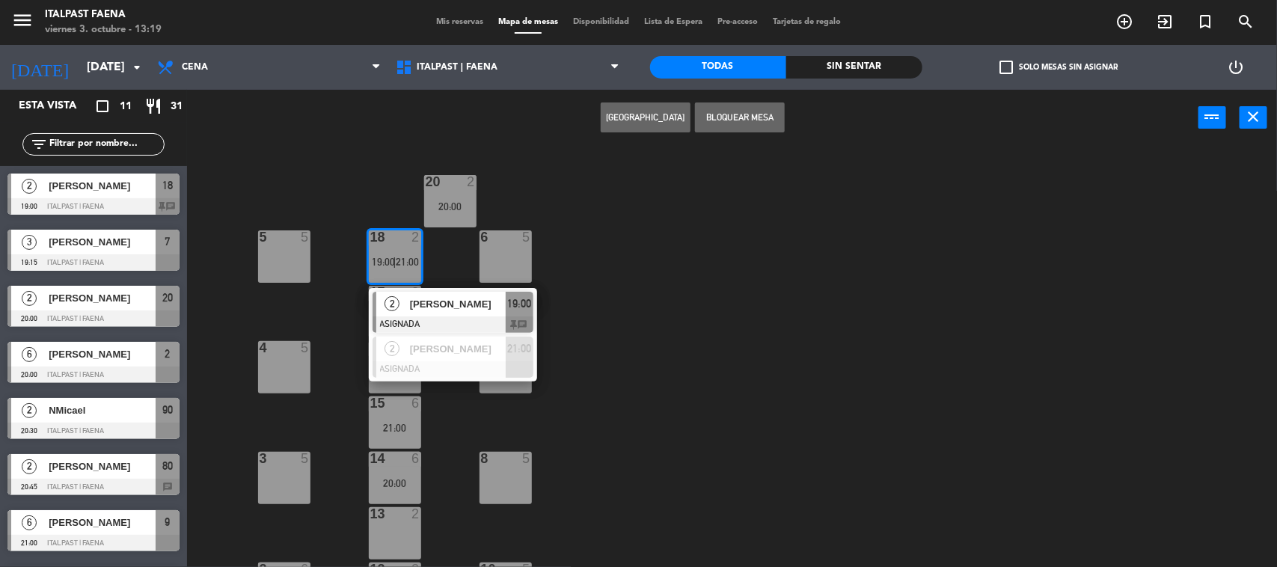
click at [688, 312] on div "20 2 20:00 5 5 6 5 18 2 19:00 | 21:00 2 [PERSON_NAME] ASIGNADA 19:00 chat 2 [PE…" at bounding box center [738, 358] width 1077 height 421
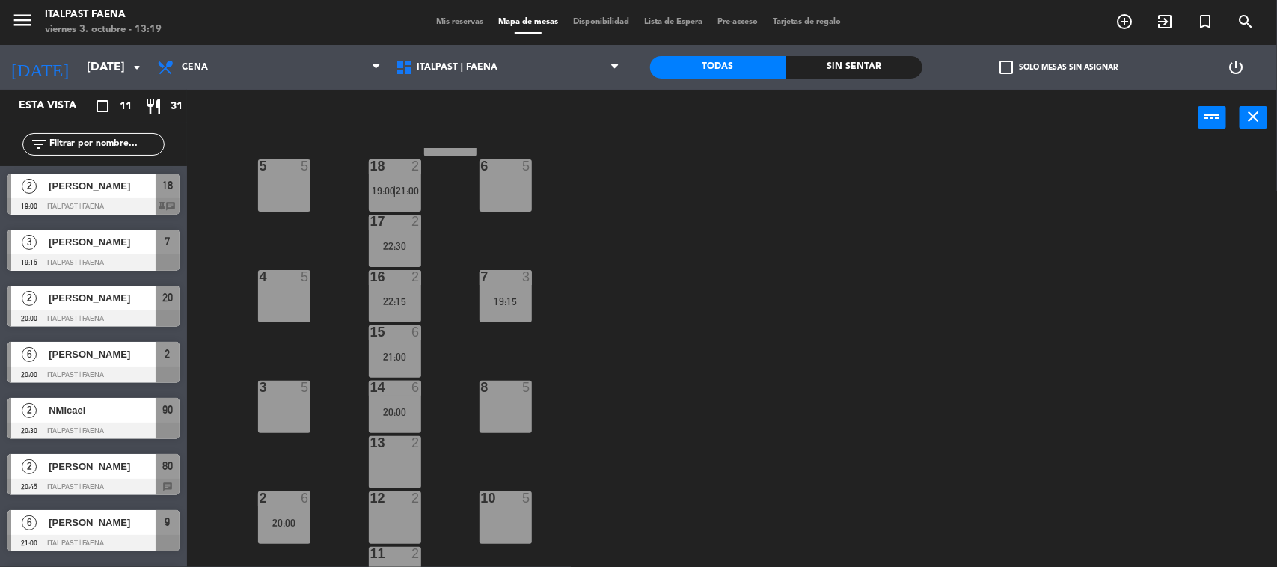
scroll to position [266, 0]
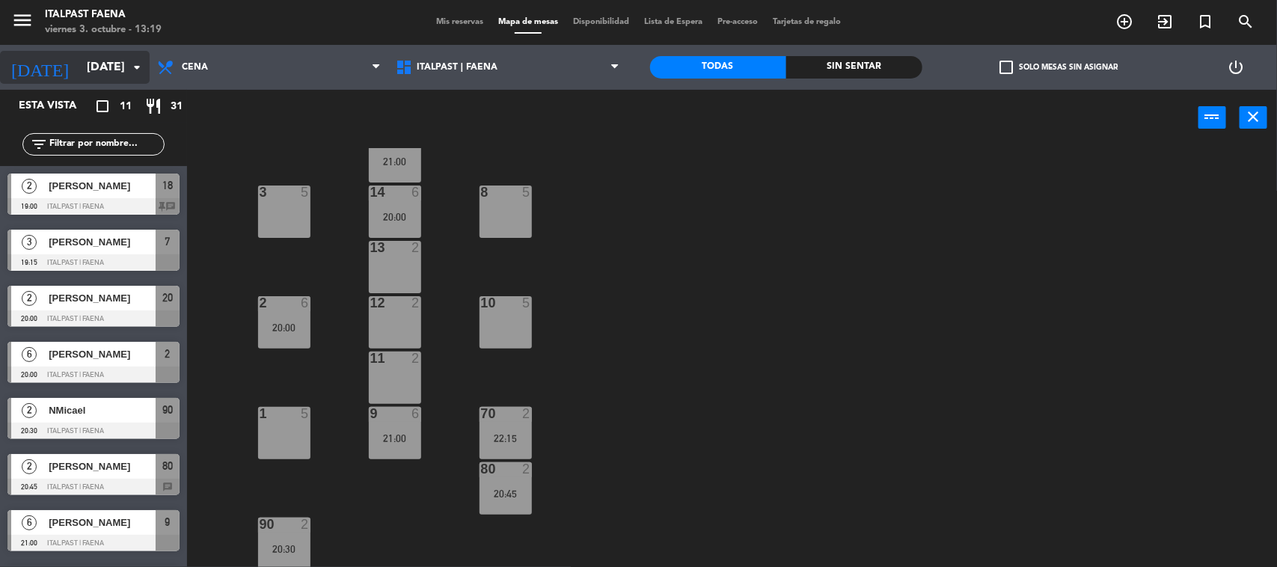
click at [114, 58] on input "[DATE]" at bounding box center [158, 67] width 158 height 29
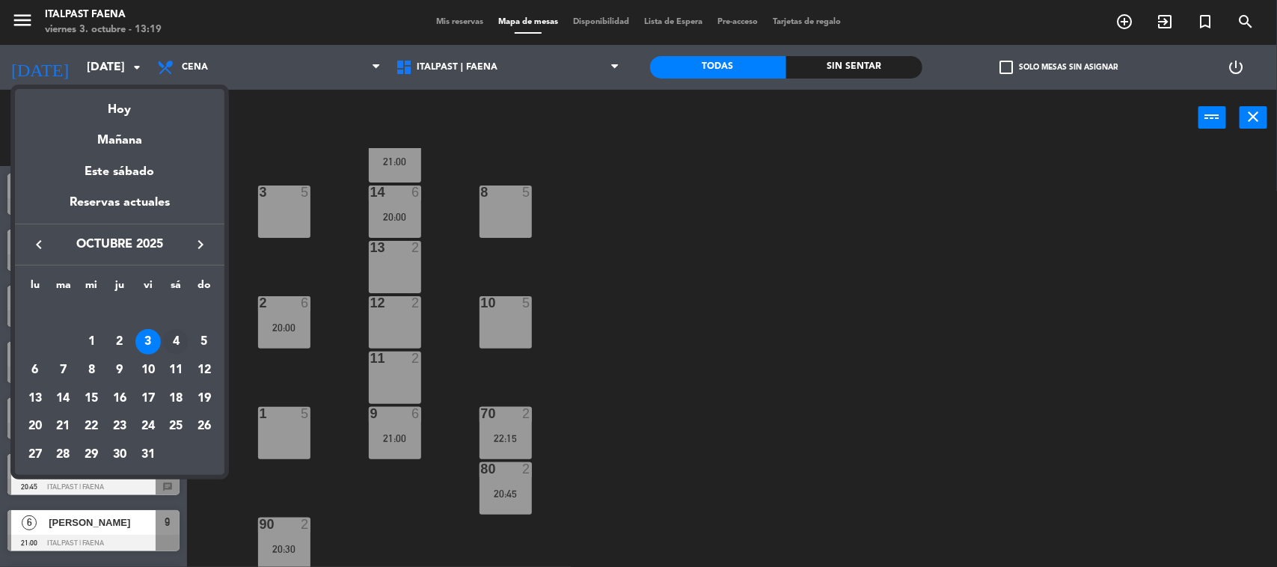
click at [171, 328] on td "4" at bounding box center [176, 342] width 28 height 28
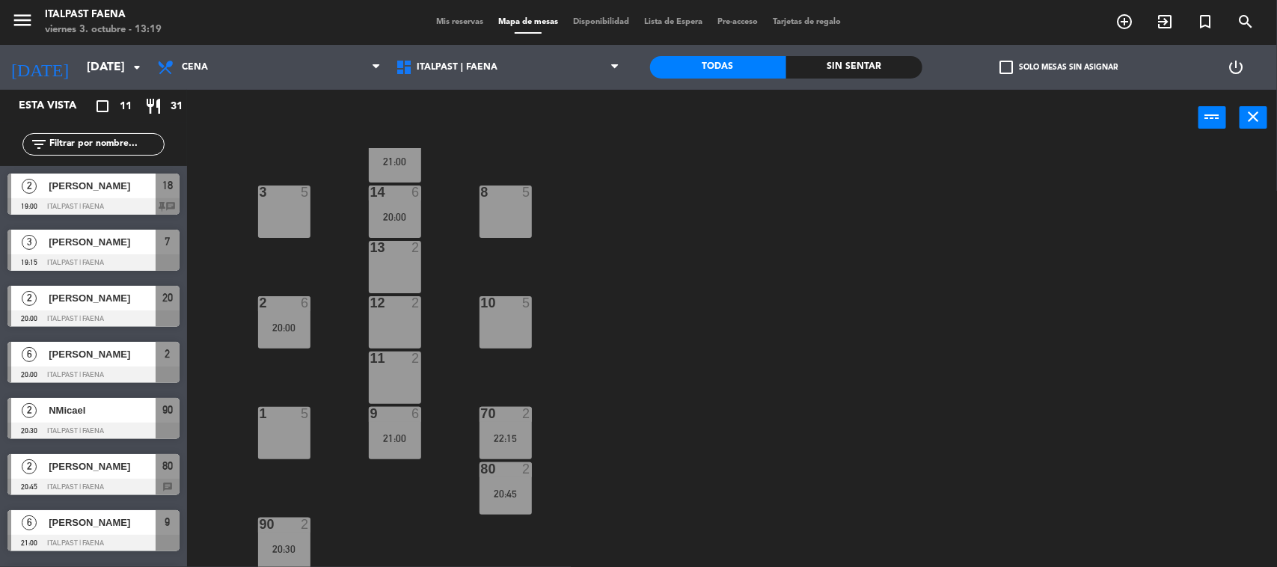
type input "[DATE]"
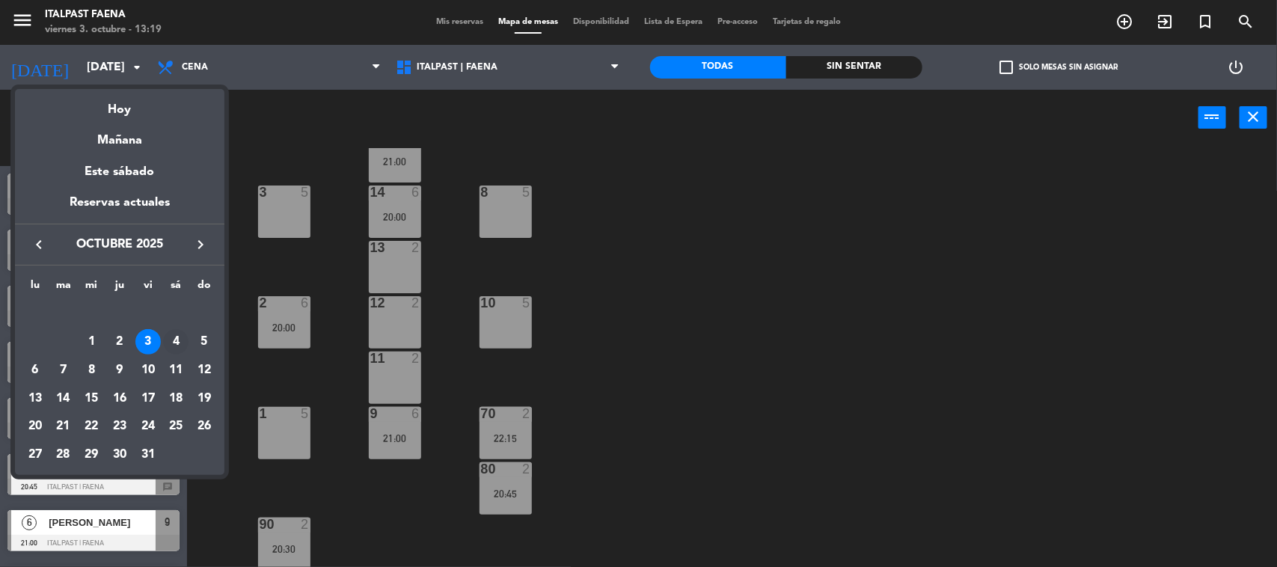
scroll to position [0, 0]
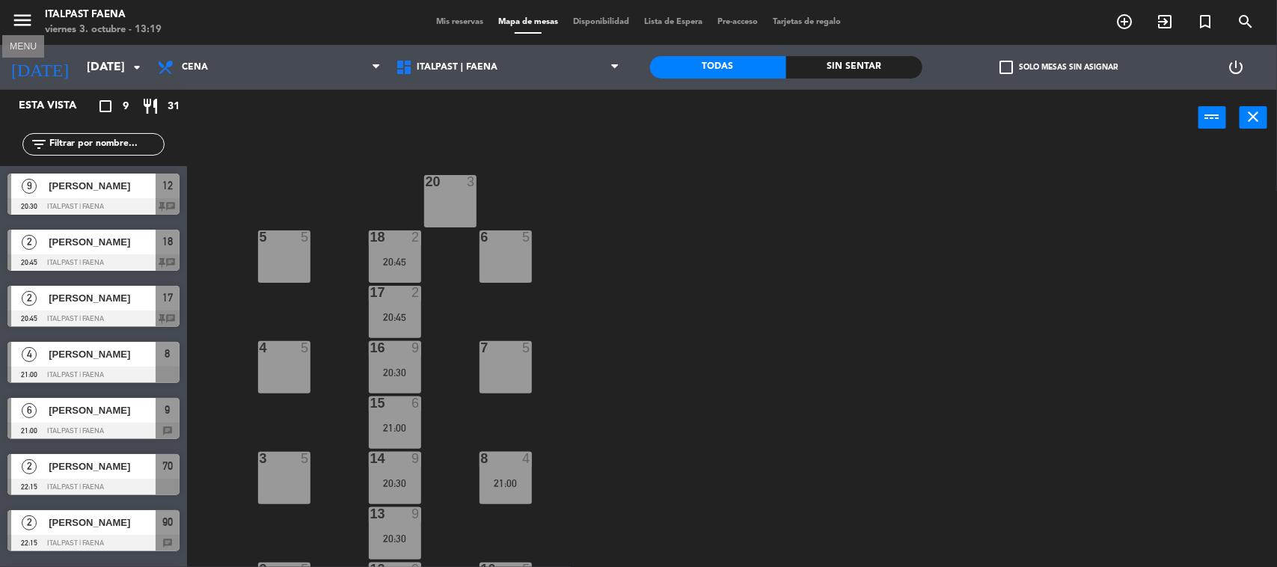
click at [19, 15] on icon "menu" at bounding box center [22, 20] width 22 height 22
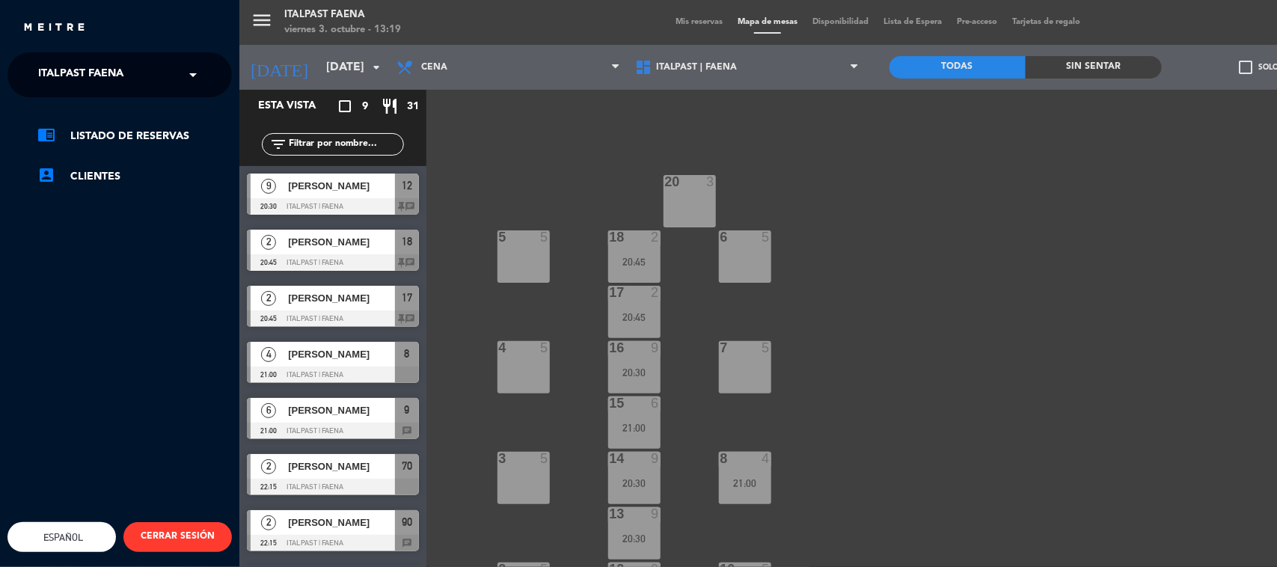
click at [87, 75] on span "Italpast Faena" at bounding box center [80, 74] width 85 height 31
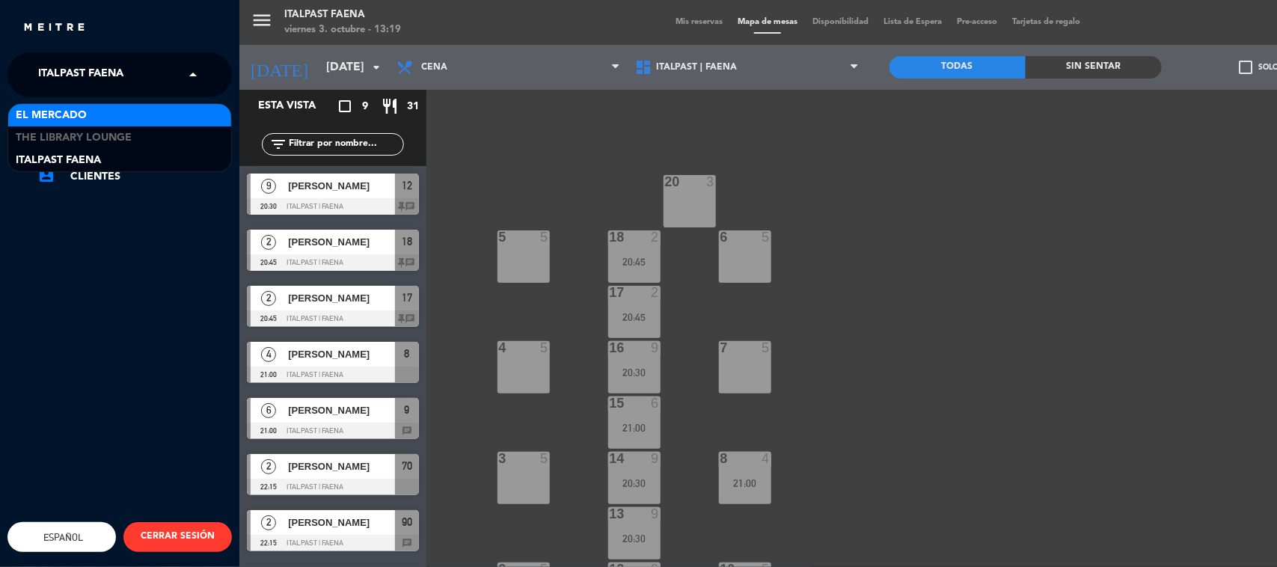
click at [98, 112] on div "El Mercado" at bounding box center [119, 115] width 223 height 22
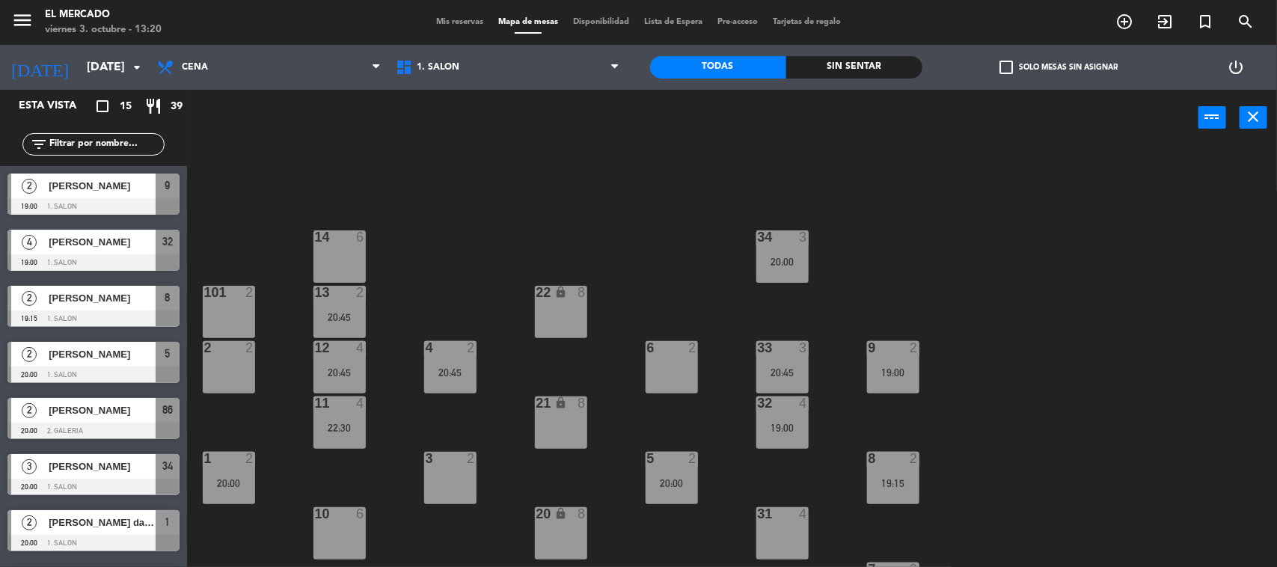
click at [453, 22] on span "Mis reservas" at bounding box center [460, 22] width 62 height 8
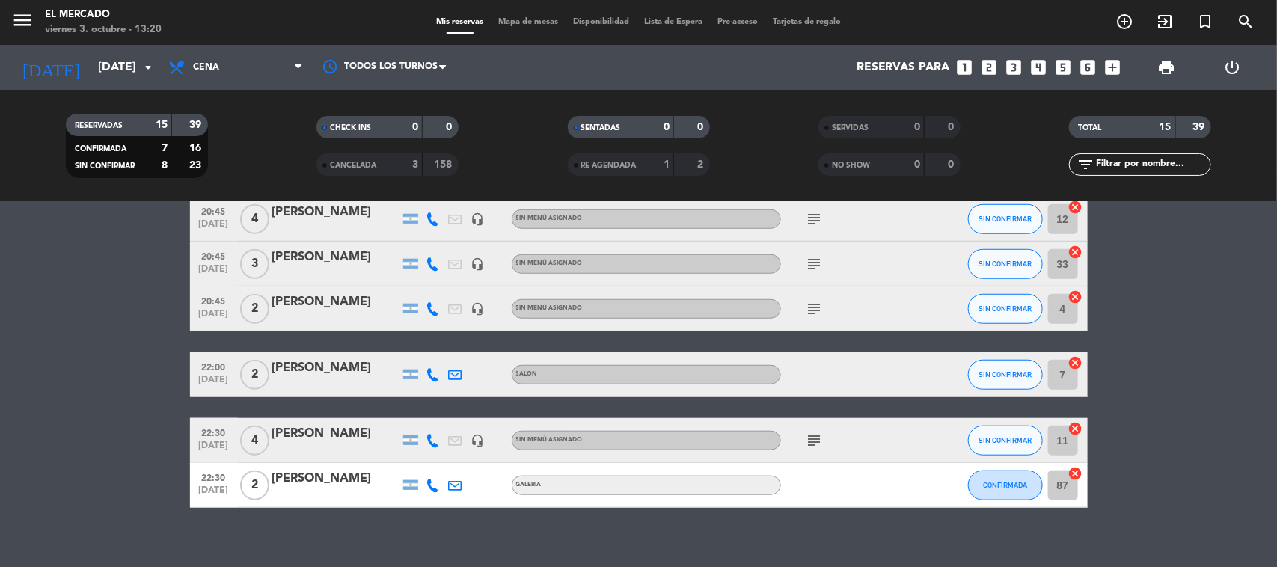
scroll to position [556, 0]
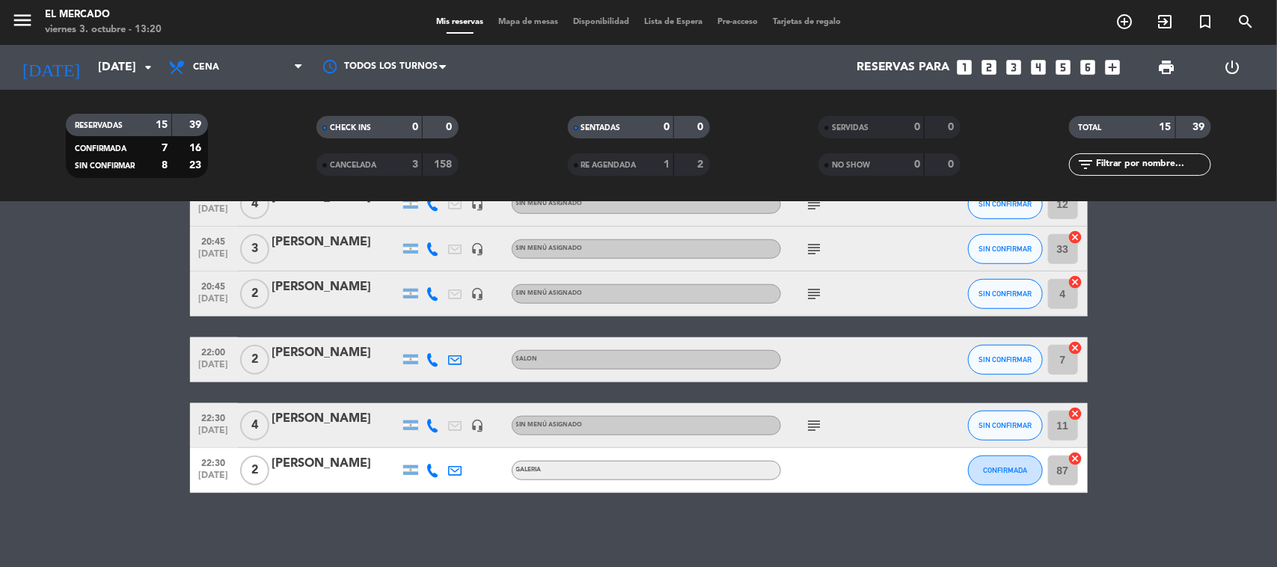
click at [525, 20] on span "Mapa de mesas" at bounding box center [528, 22] width 75 height 8
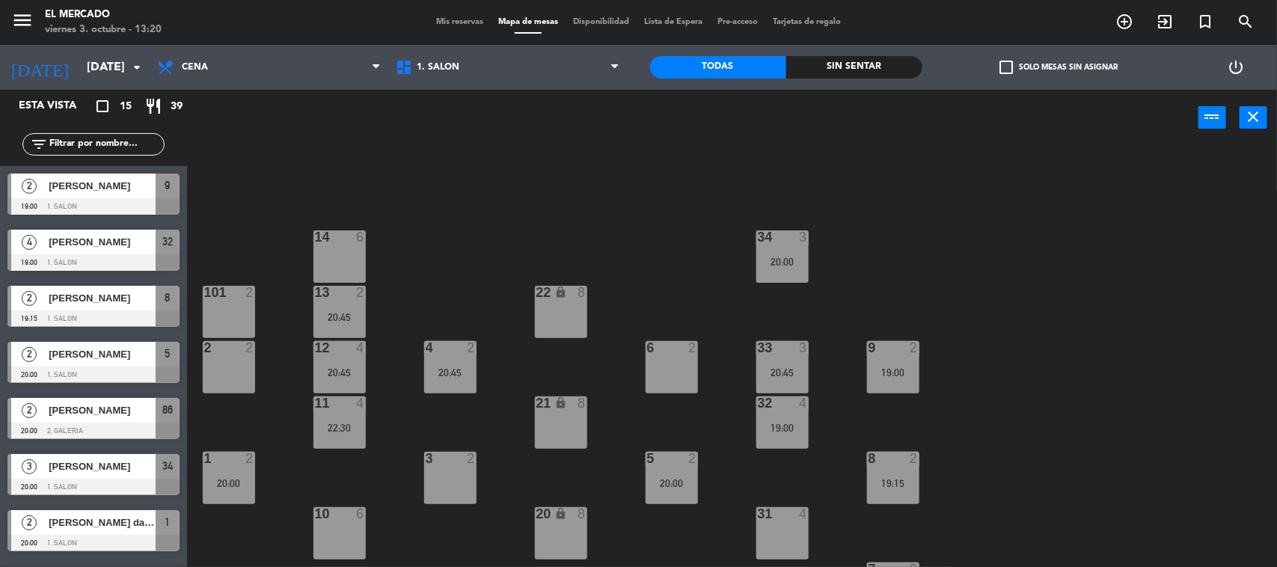
click at [357, 243] on div "6" at bounding box center [360, 236] width 9 height 13
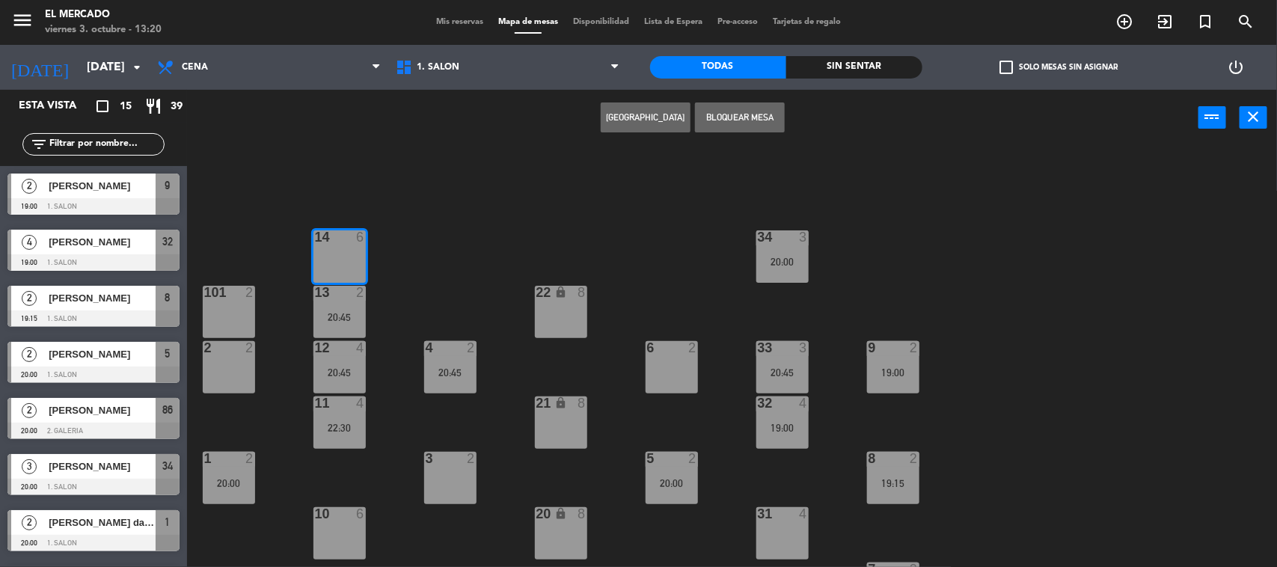
click at [673, 110] on button "[GEOGRAPHIC_DATA]" at bounding box center [646, 117] width 90 height 30
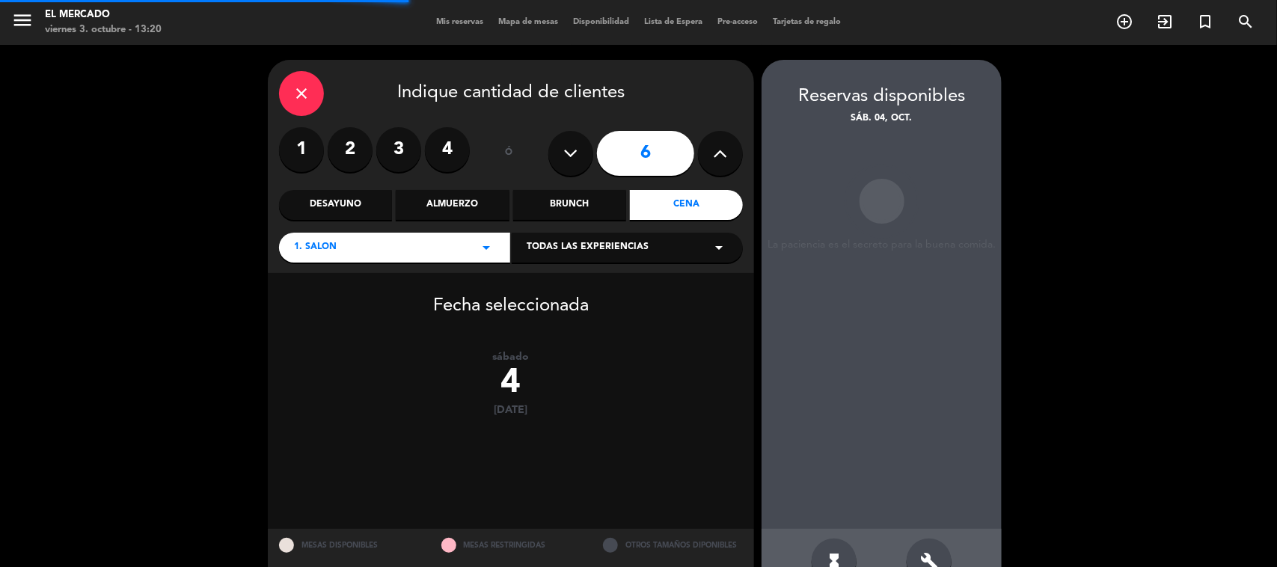
click at [445, 151] on label "4" at bounding box center [447, 149] width 45 height 45
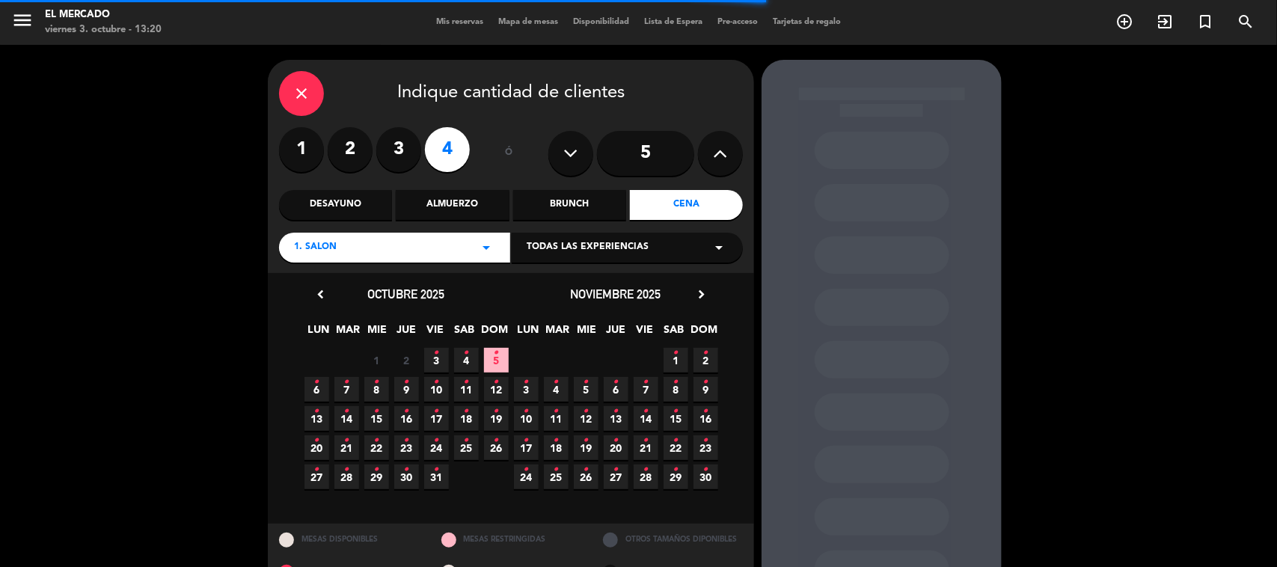
click at [462, 352] on span "4 •" at bounding box center [466, 360] width 25 height 25
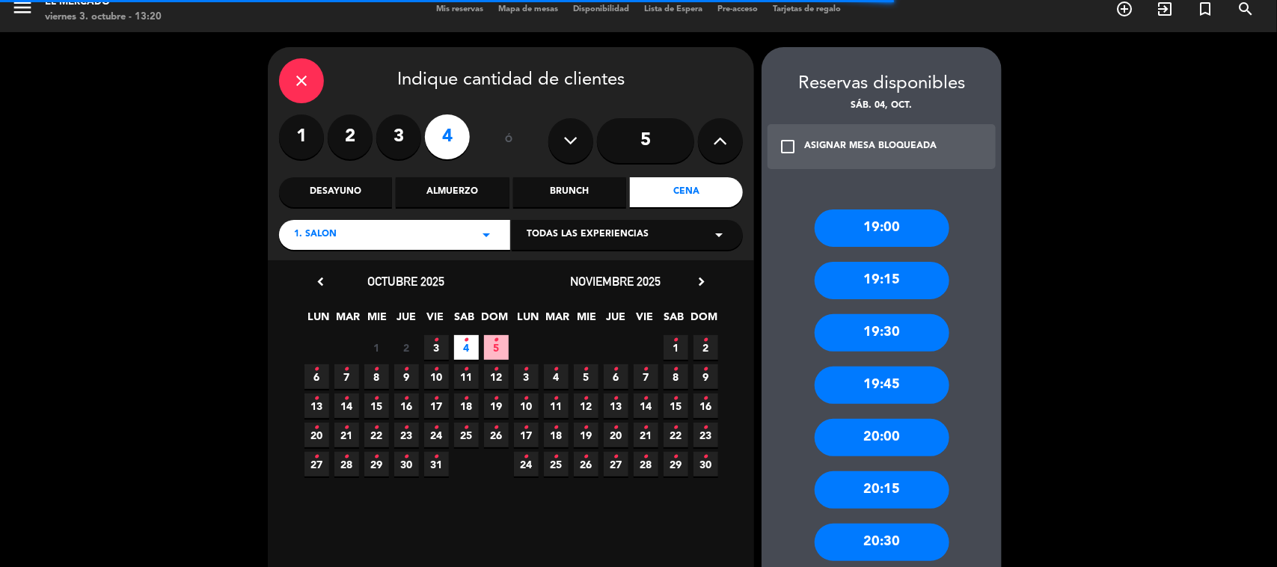
scroll to position [200, 0]
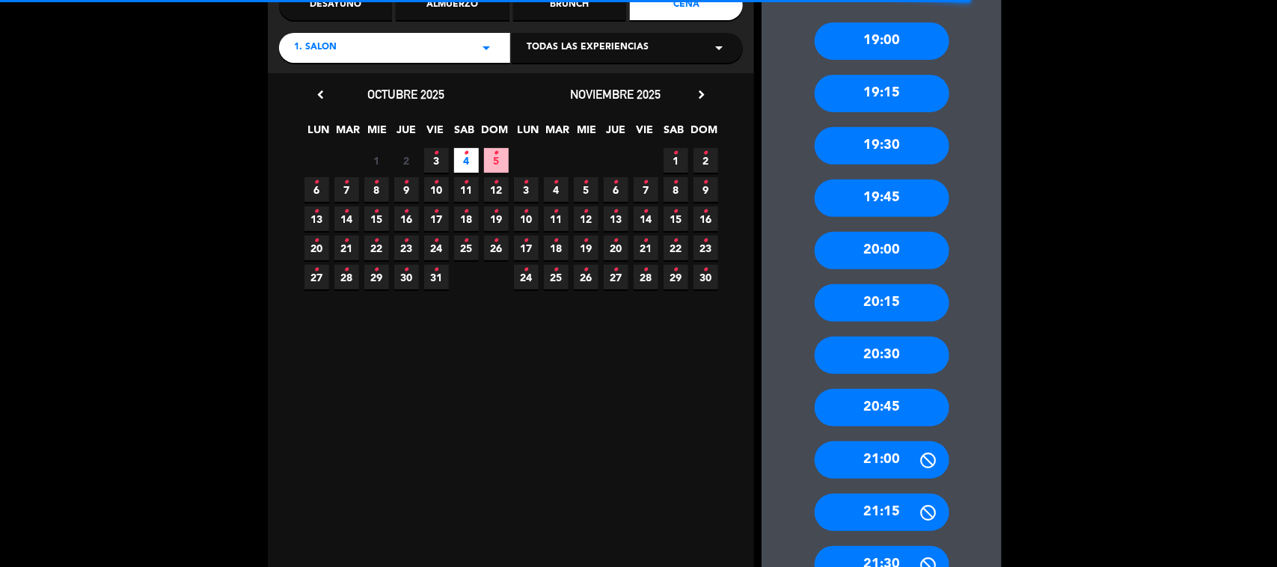
click at [900, 349] on div "20:30" at bounding box center [882, 355] width 135 height 37
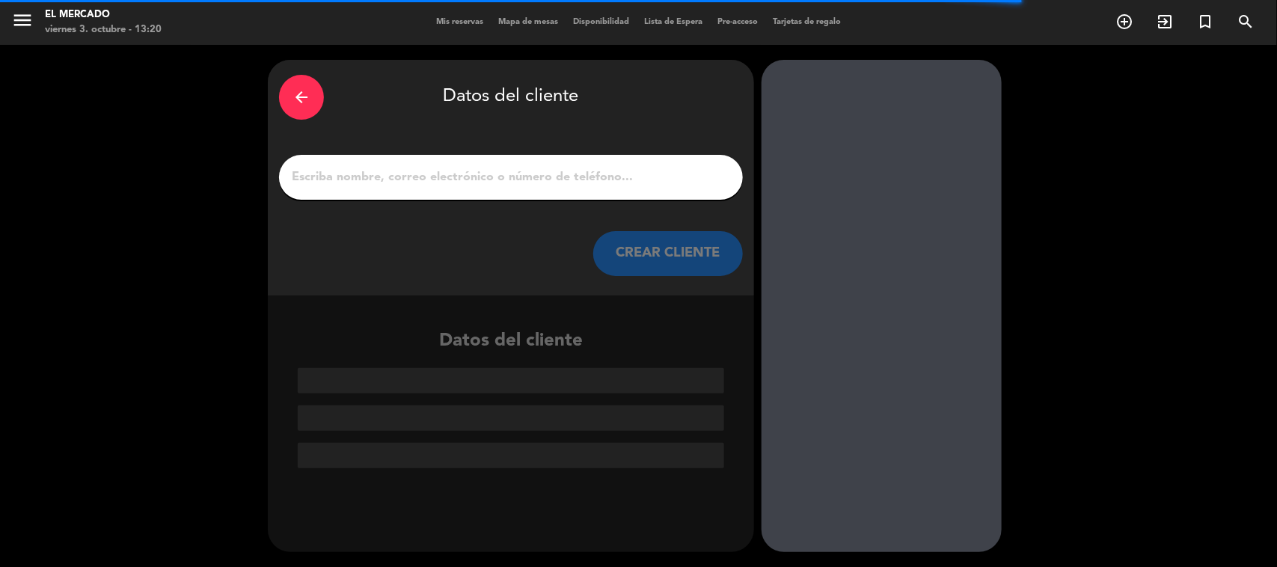
click at [520, 184] on input "1" at bounding box center [510, 177] width 441 height 21
paste input "[PERSON_NAME]"
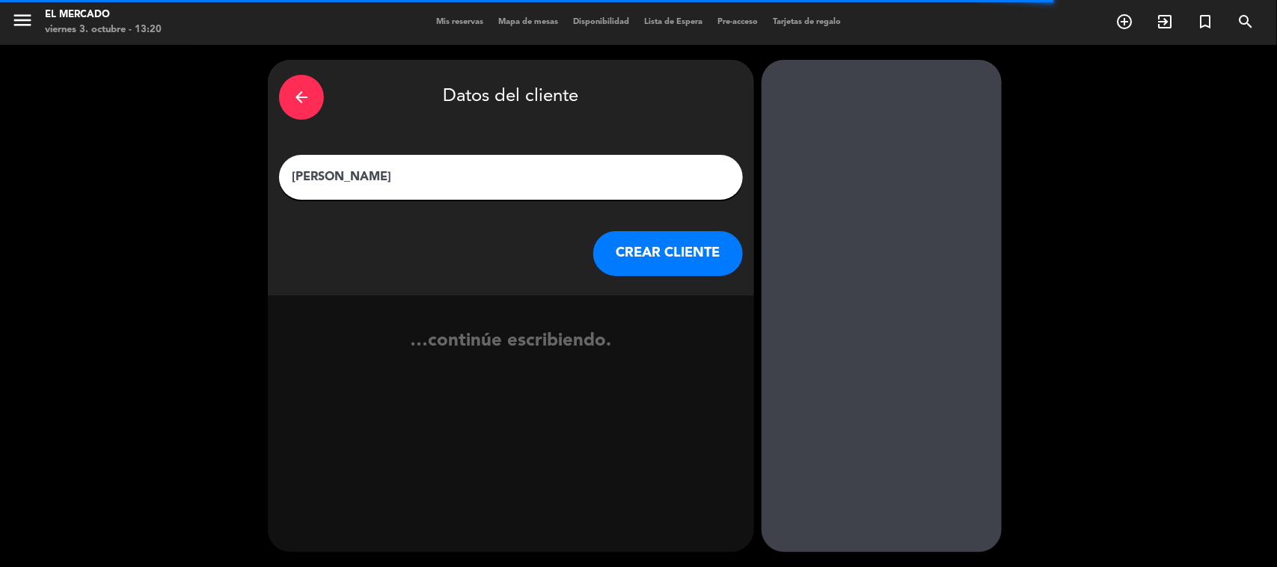
type input "[PERSON_NAME]"
click at [655, 254] on button "CREAR CLIENTE" at bounding box center [668, 253] width 150 height 45
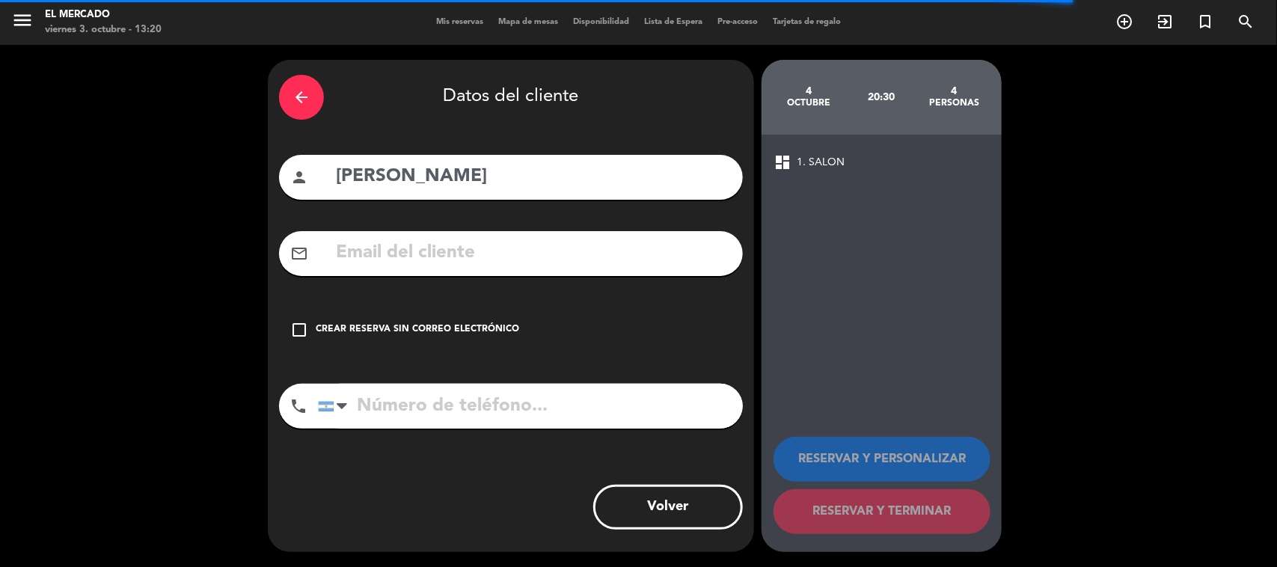
click at [465, 334] on div "Crear reserva sin correo electrónico" at bounding box center [417, 329] width 203 height 15
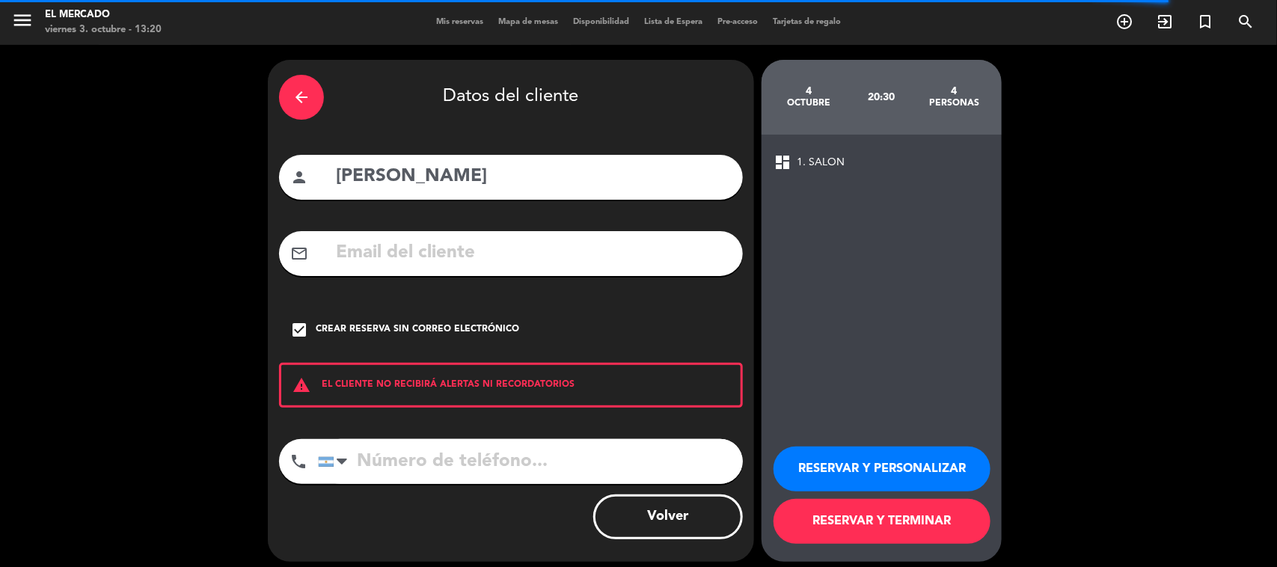
click at [393, 460] on input "tel" at bounding box center [530, 461] width 425 height 45
paste input "[PHONE_NUMBER]"
type input "[PHONE_NUMBER]"
click at [830, 441] on div "RESERVAR Y PERSONALIZAR RESERVAR Y TERMINAR" at bounding box center [882, 488] width 216 height 147
click at [812, 462] on button "RESERVAR Y PERSONALIZAR" at bounding box center [882, 469] width 217 height 45
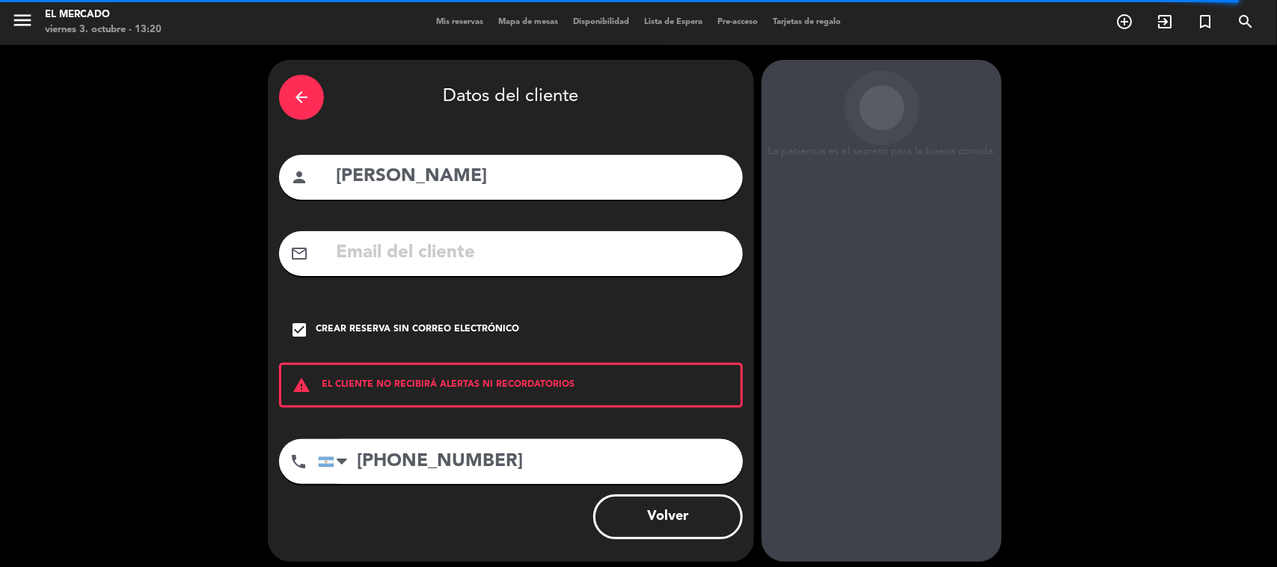
scroll to position [31, 0]
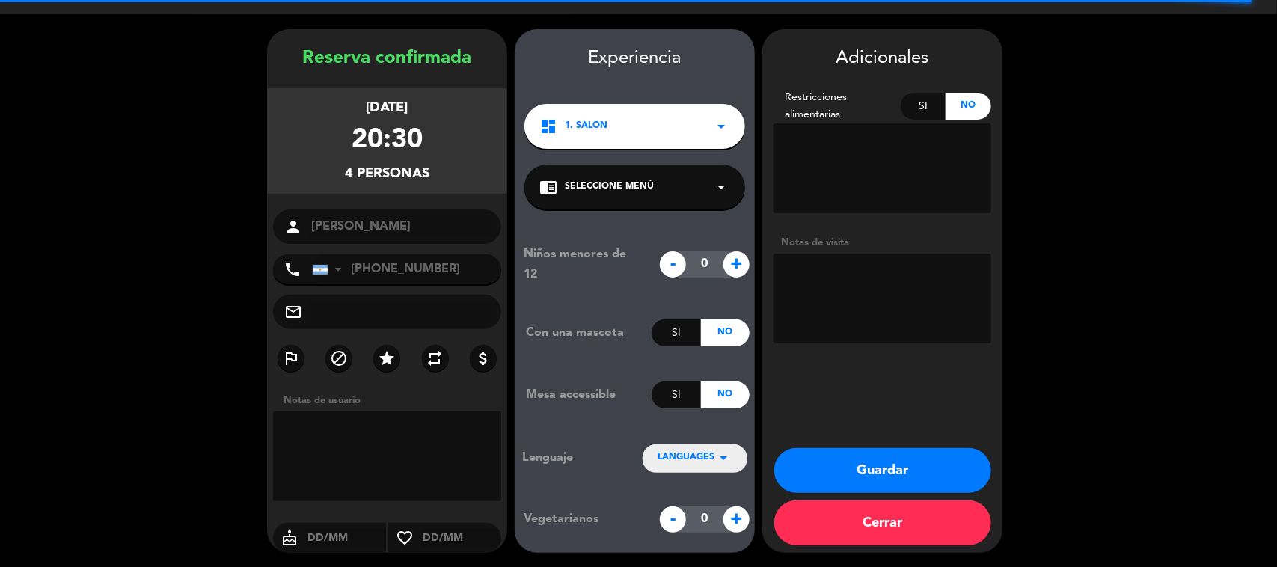
click at [843, 310] on textarea at bounding box center [883, 299] width 218 height 90
click at [952, 272] on textarea at bounding box center [883, 299] width 218 height 90
click at [949, 272] on textarea at bounding box center [883, 299] width 218 height 90
type textarea "031025 - YM - Adentro - cumpleaños"
click at [858, 468] on button "Guardar" at bounding box center [882, 470] width 217 height 45
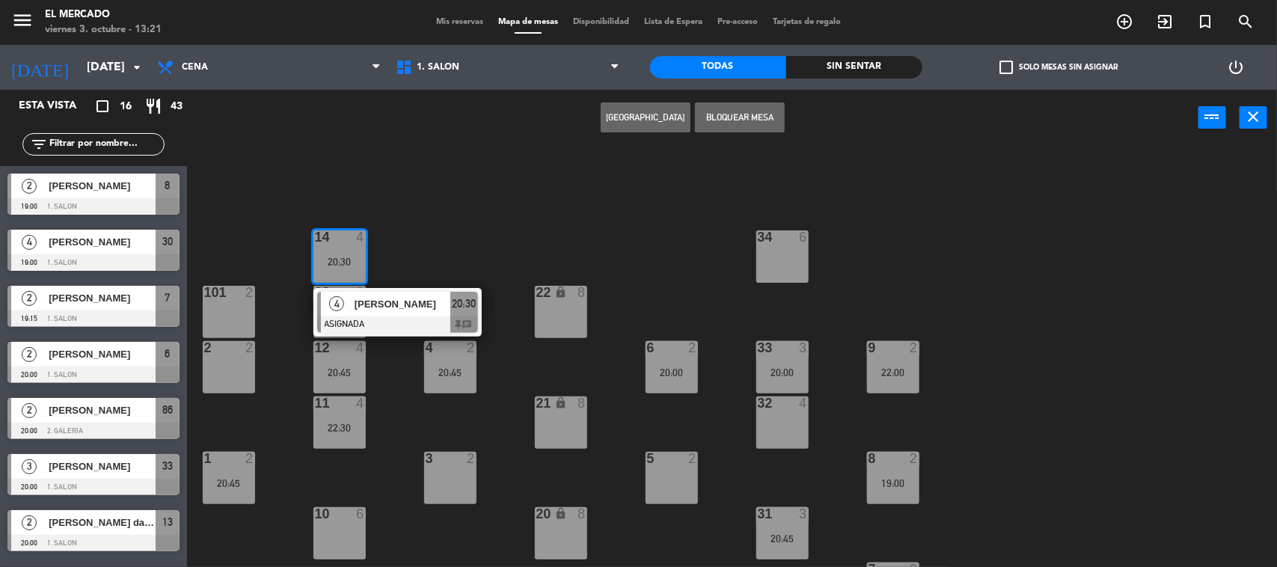
click at [432, 228] on div "34 6 14 4 20:30 4 [PERSON_NAME] ASIGNADA 20:30 chat 22 lock 8 101 2 13 2 20:00 …" at bounding box center [738, 358] width 1077 height 421
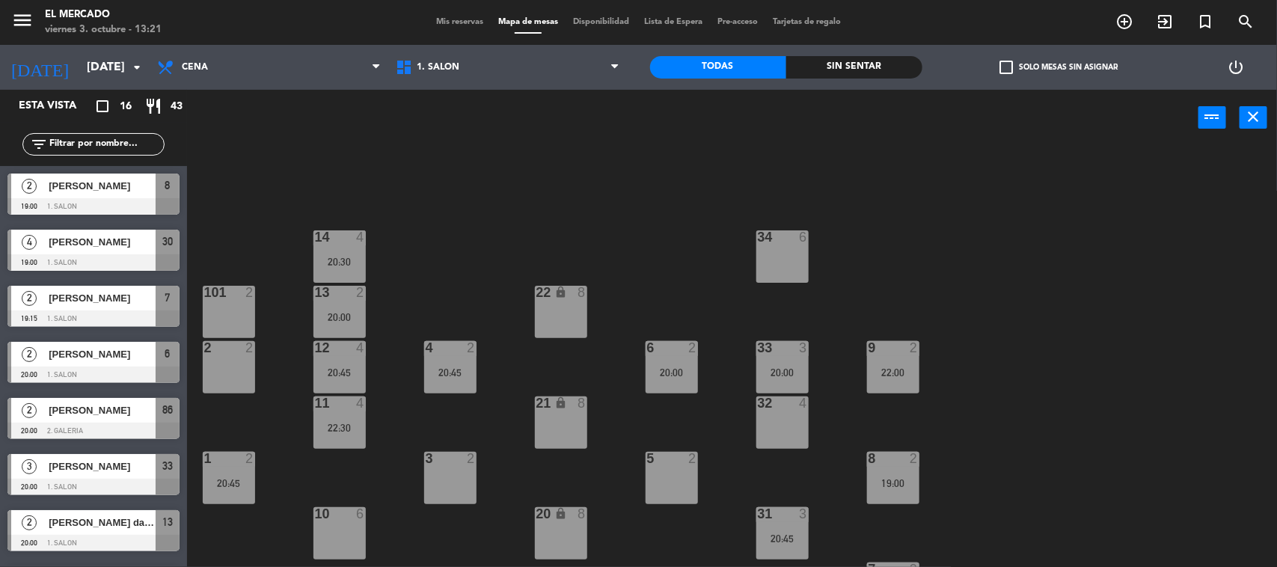
click at [432, 23] on span "Mis reservas" at bounding box center [460, 22] width 62 height 8
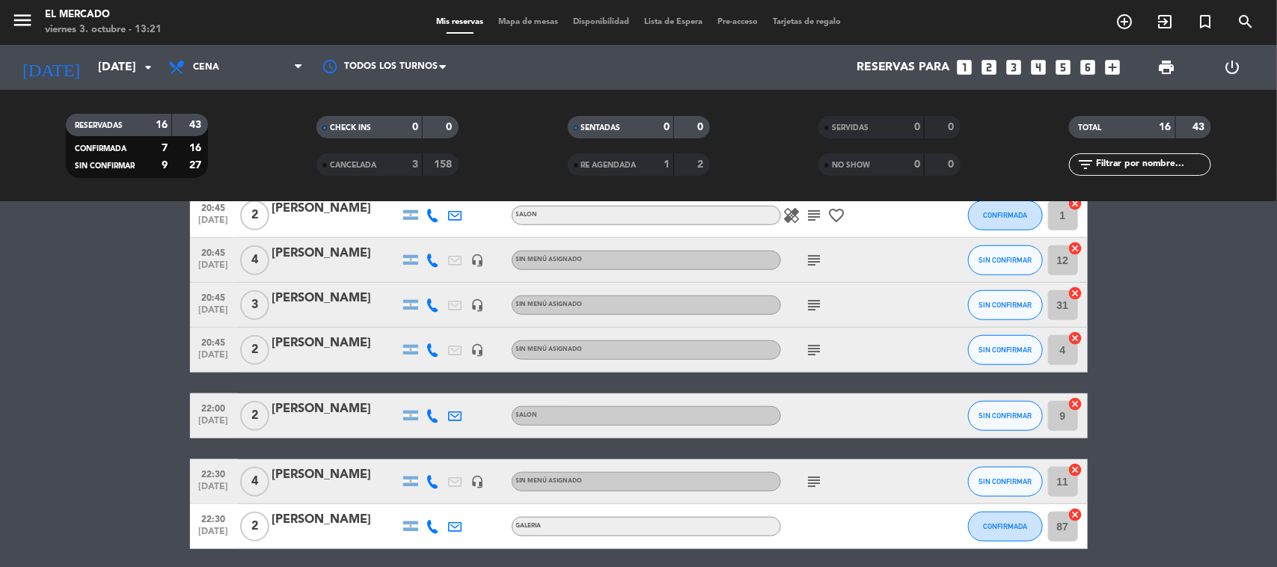
scroll to position [622, 0]
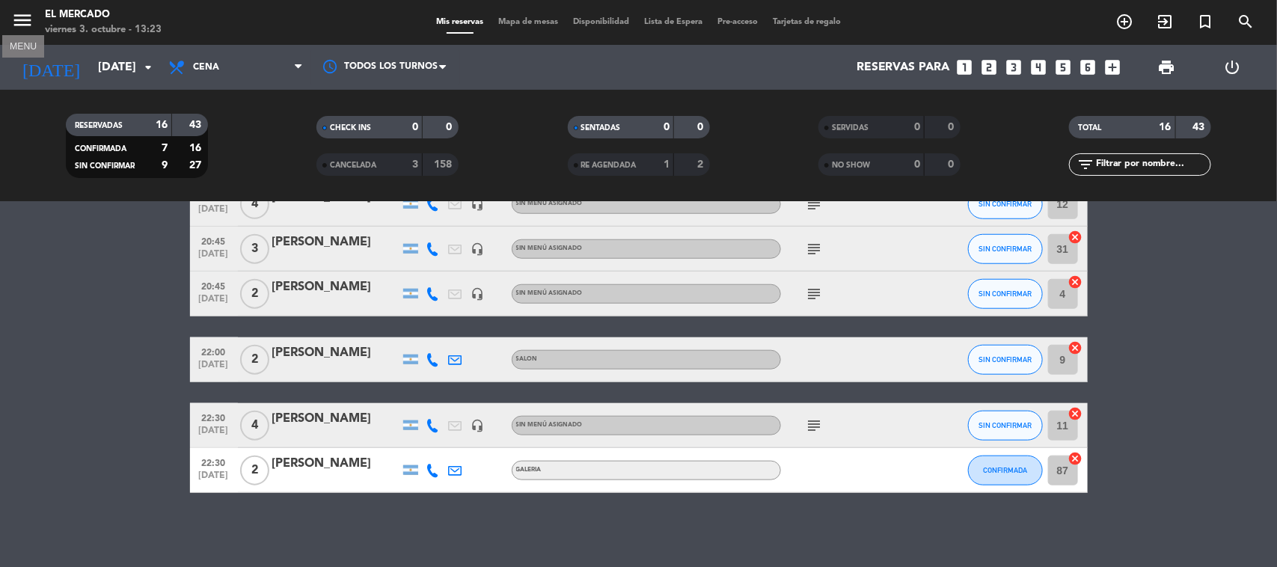
click at [25, 32] on button "menu" at bounding box center [22, 23] width 22 height 28
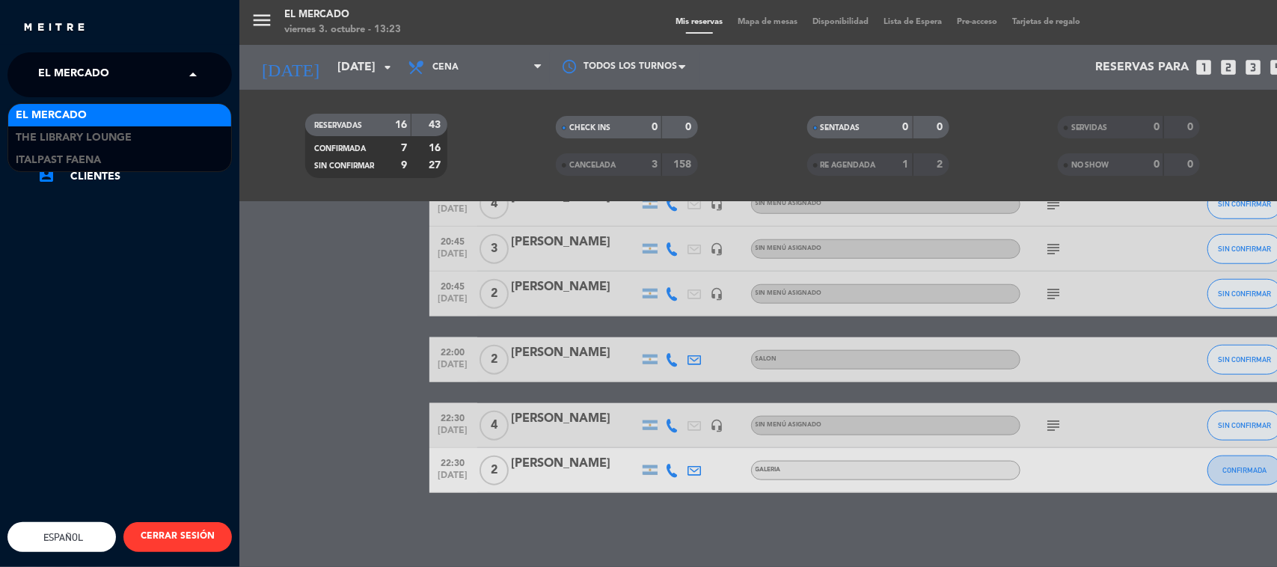
click at [75, 64] on span "El Mercado" at bounding box center [73, 74] width 71 height 31
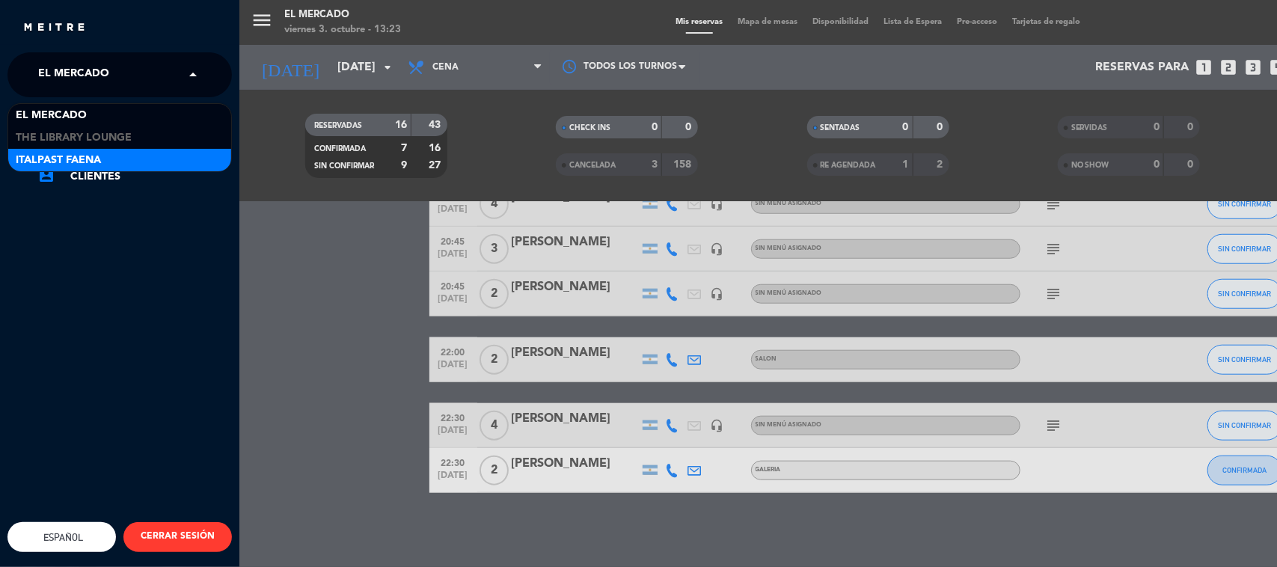
click at [90, 150] on div "Italpast Faena" at bounding box center [119, 160] width 223 height 22
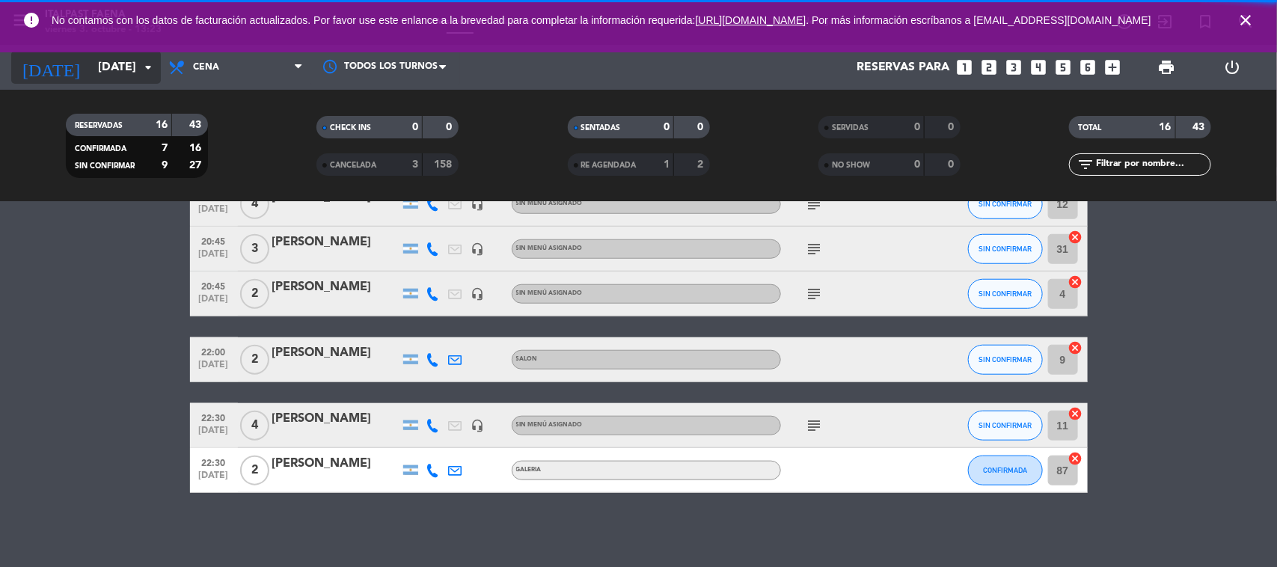
click at [91, 61] on input "[DATE]" at bounding box center [170, 67] width 158 height 29
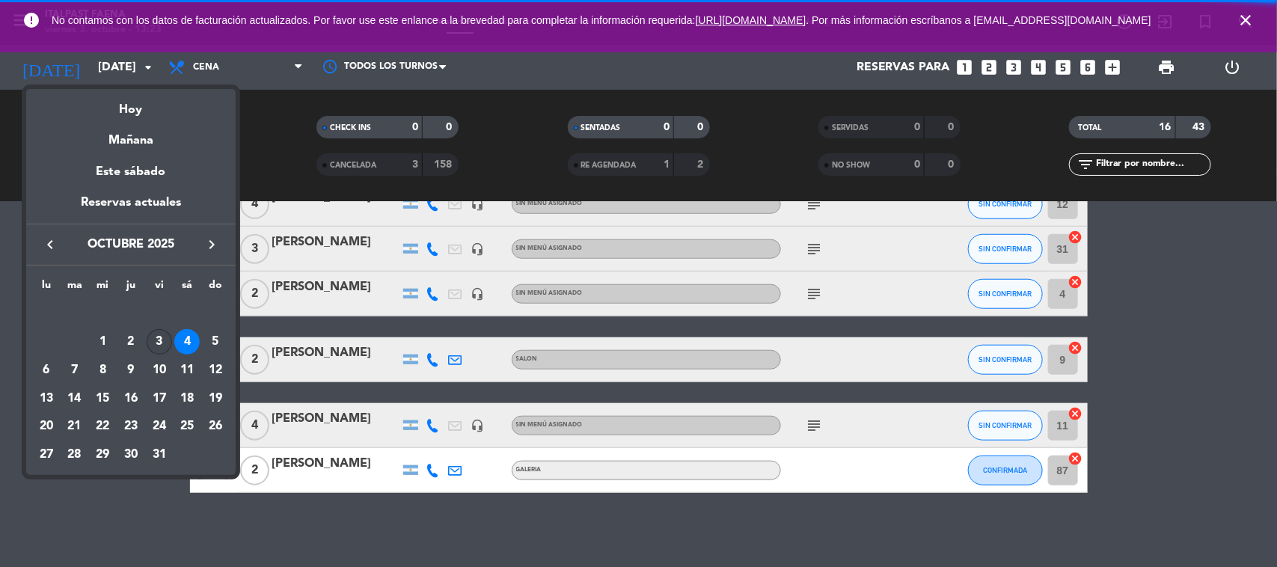
scroll to position [266, 0]
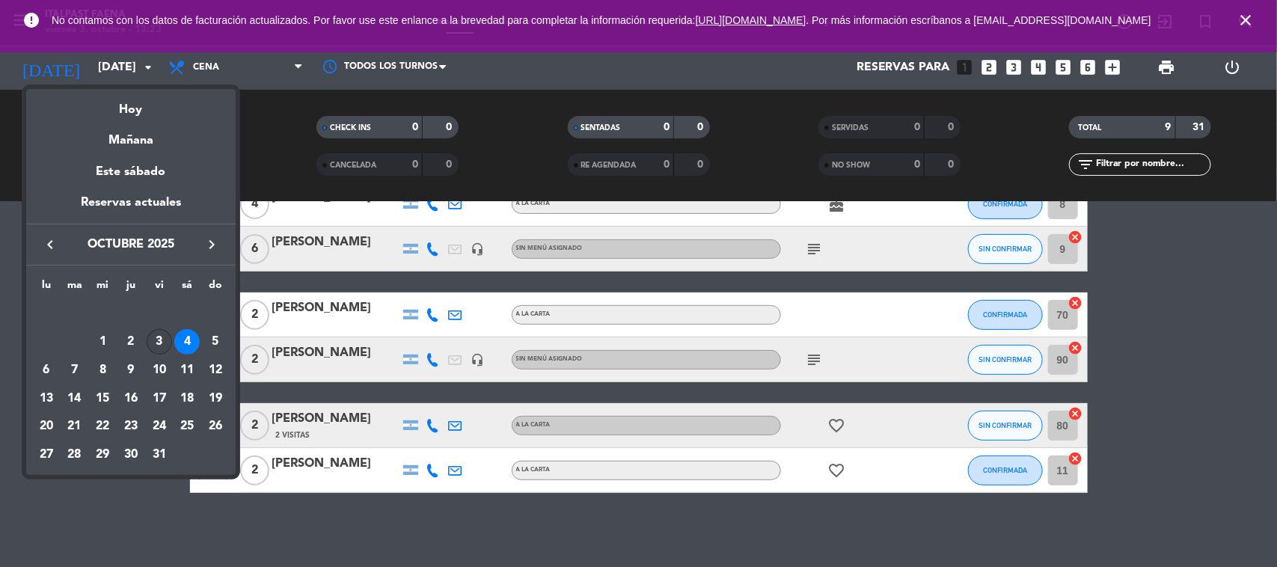
click at [165, 341] on div "3" at bounding box center [159, 341] width 25 height 25
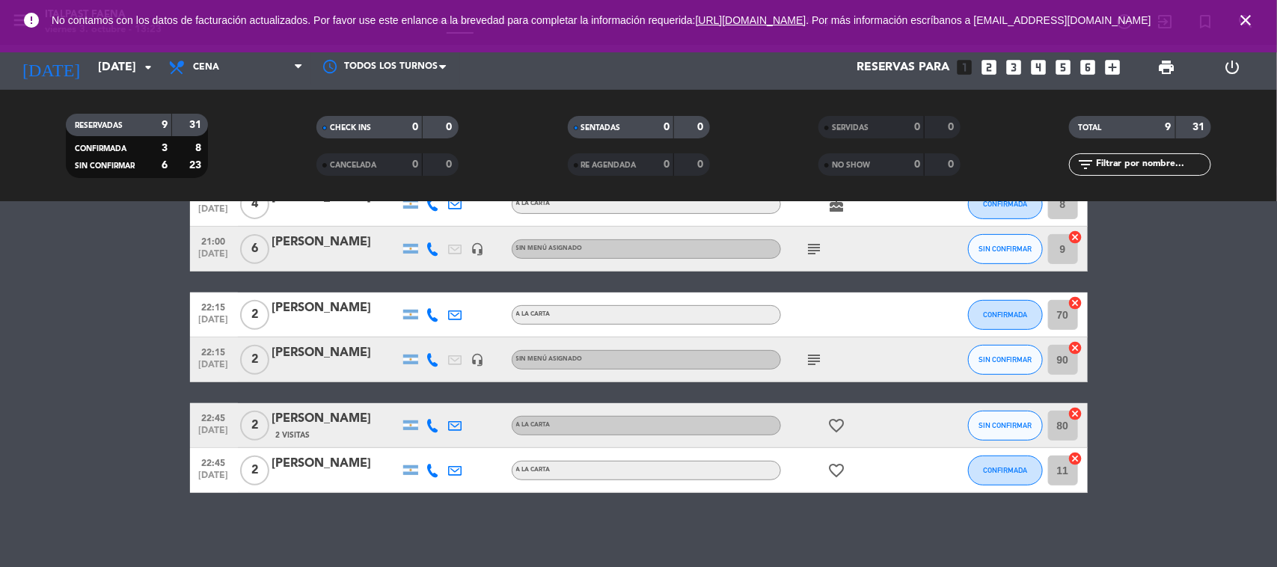
type input "[DATE]"
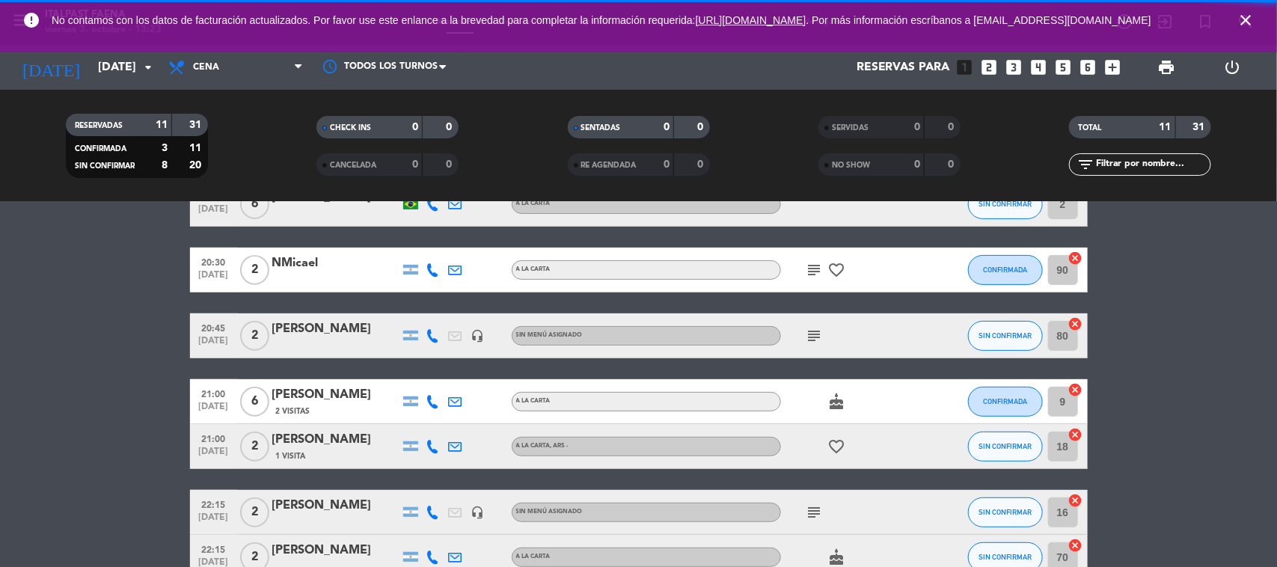
scroll to position [417, 0]
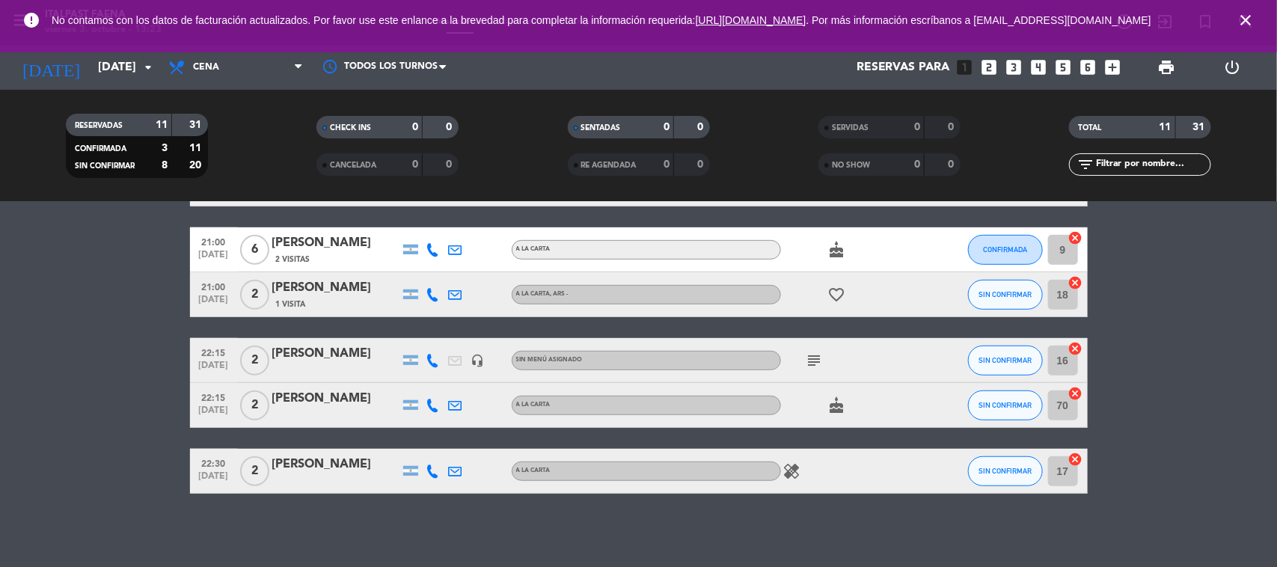
click at [1242, 17] on icon "close" at bounding box center [1246, 20] width 18 height 18
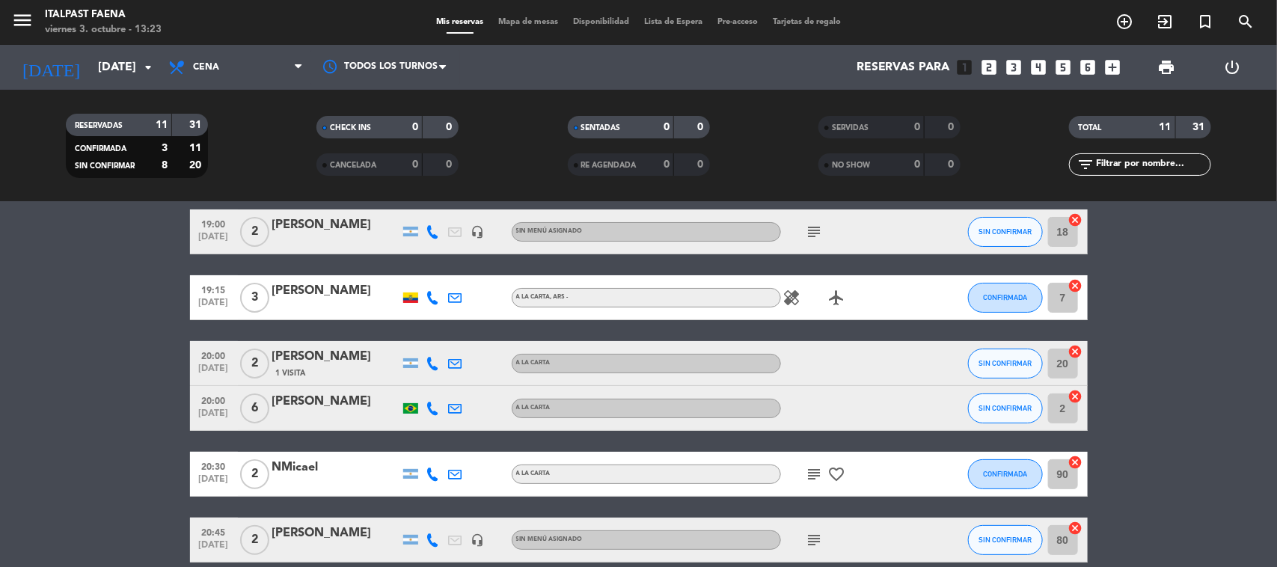
scroll to position [94, 0]
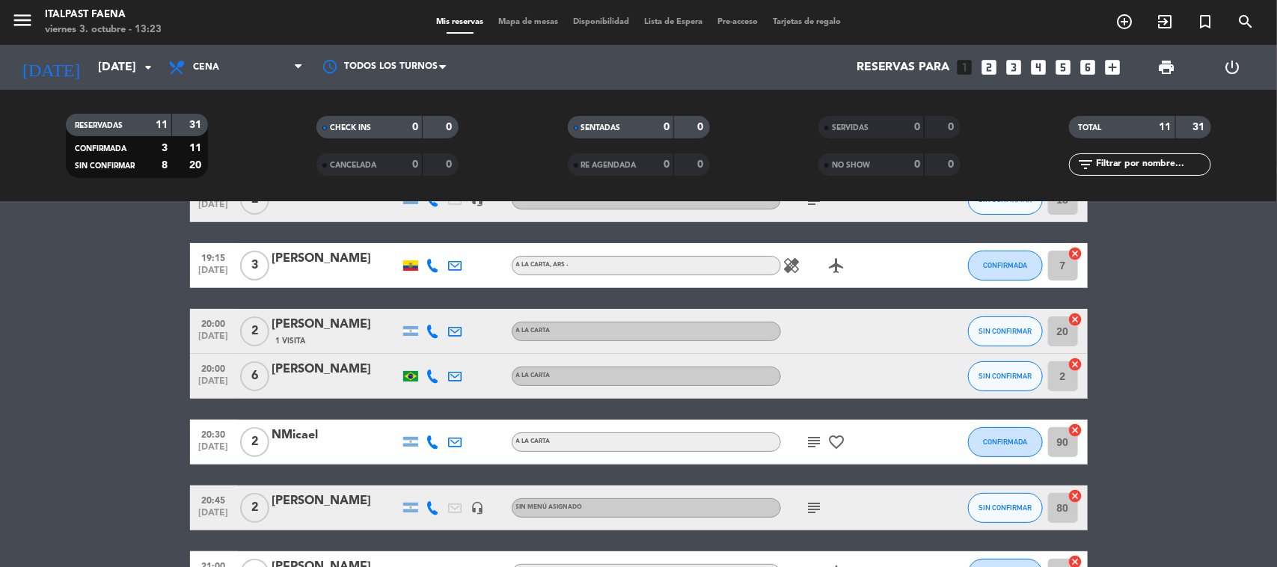
click at [525, 23] on span "Mapa de mesas" at bounding box center [528, 22] width 75 height 8
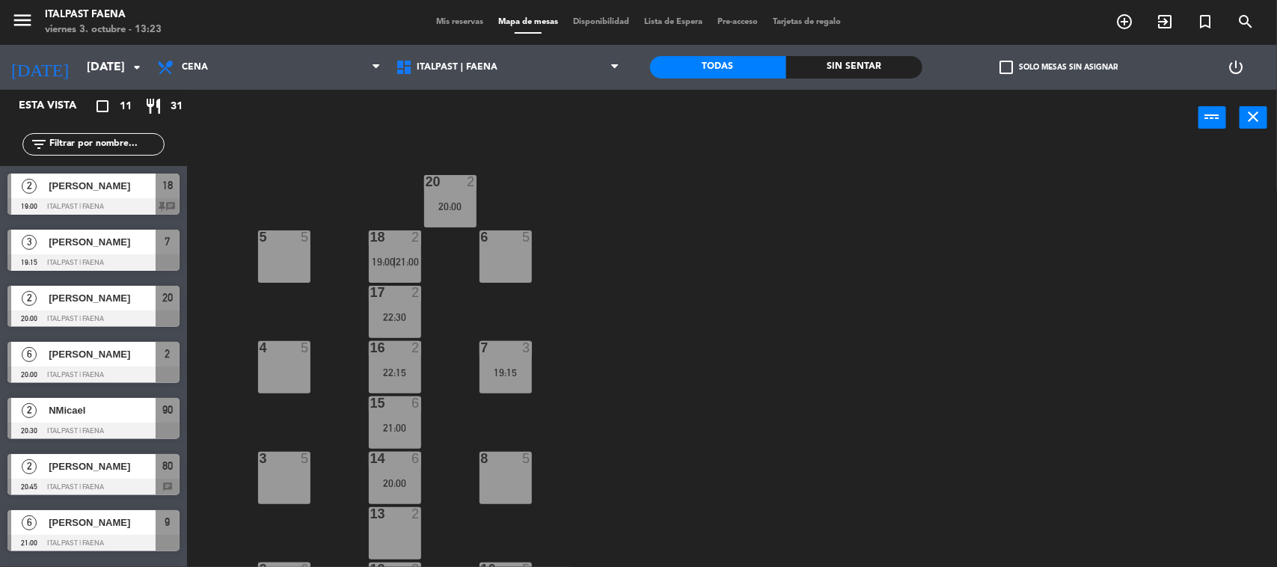
click at [515, 254] on div "6 5" at bounding box center [506, 256] width 52 height 52
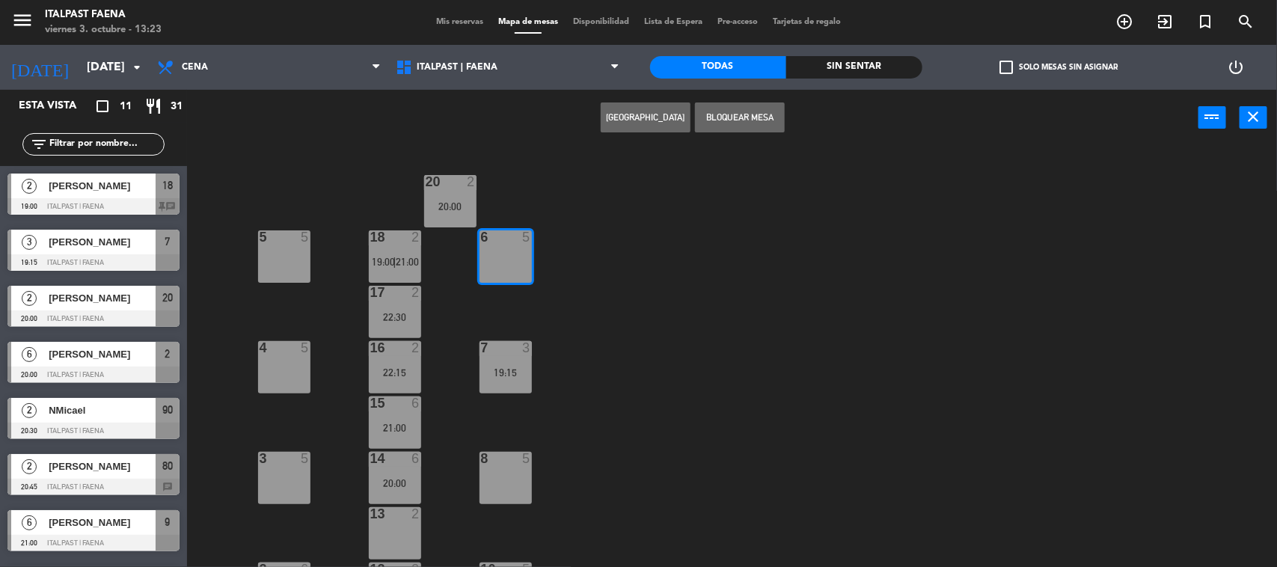
click at [646, 121] on button "[GEOGRAPHIC_DATA]" at bounding box center [646, 117] width 90 height 30
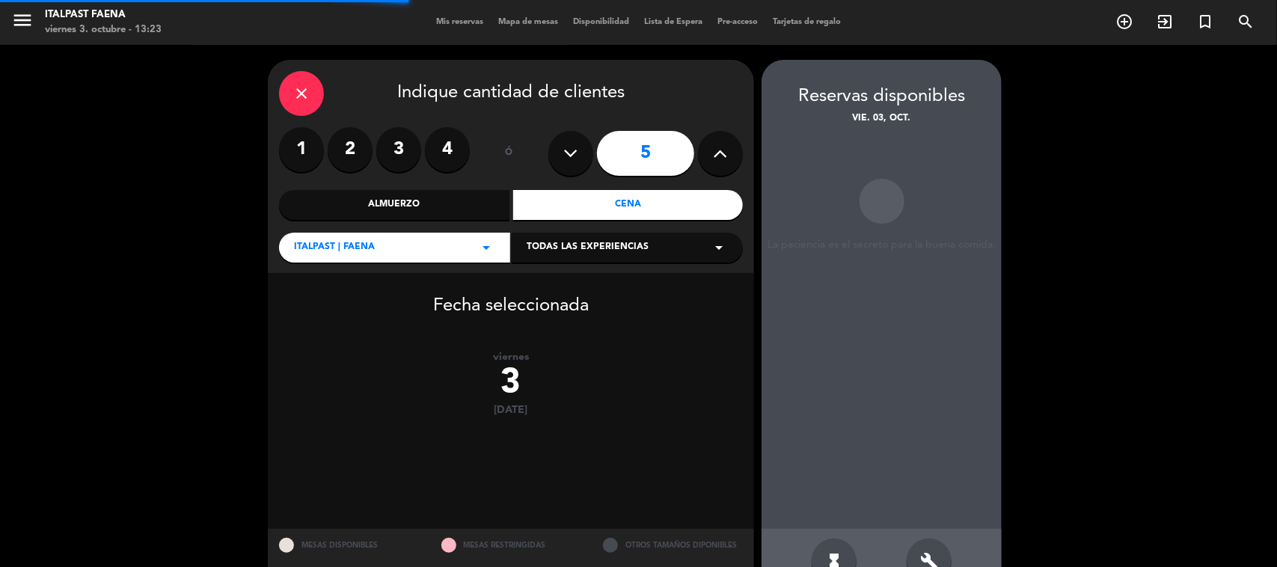
click at [732, 139] on button at bounding box center [720, 153] width 45 height 45
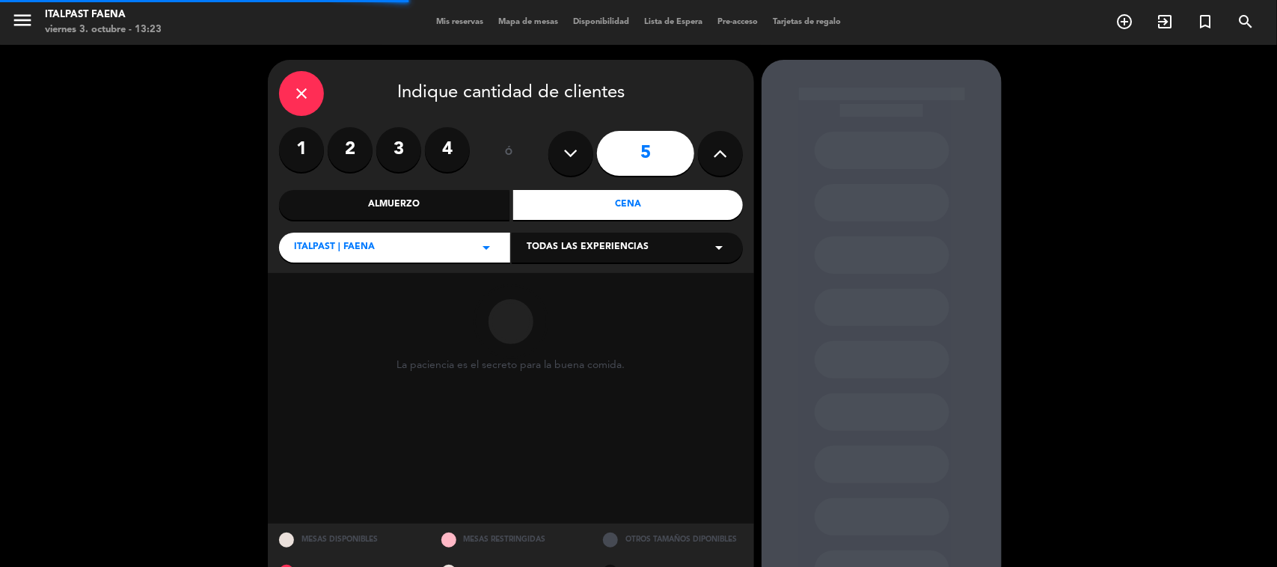
type input "6"
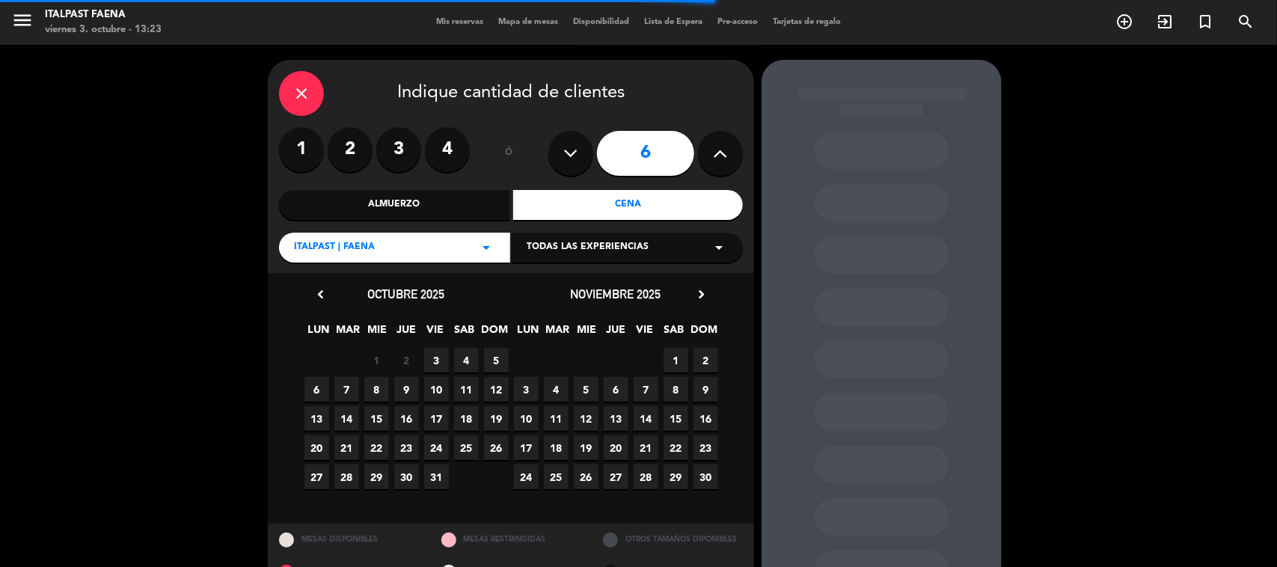
click at [445, 348] on span "3" at bounding box center [436, 360] width 25 height 25
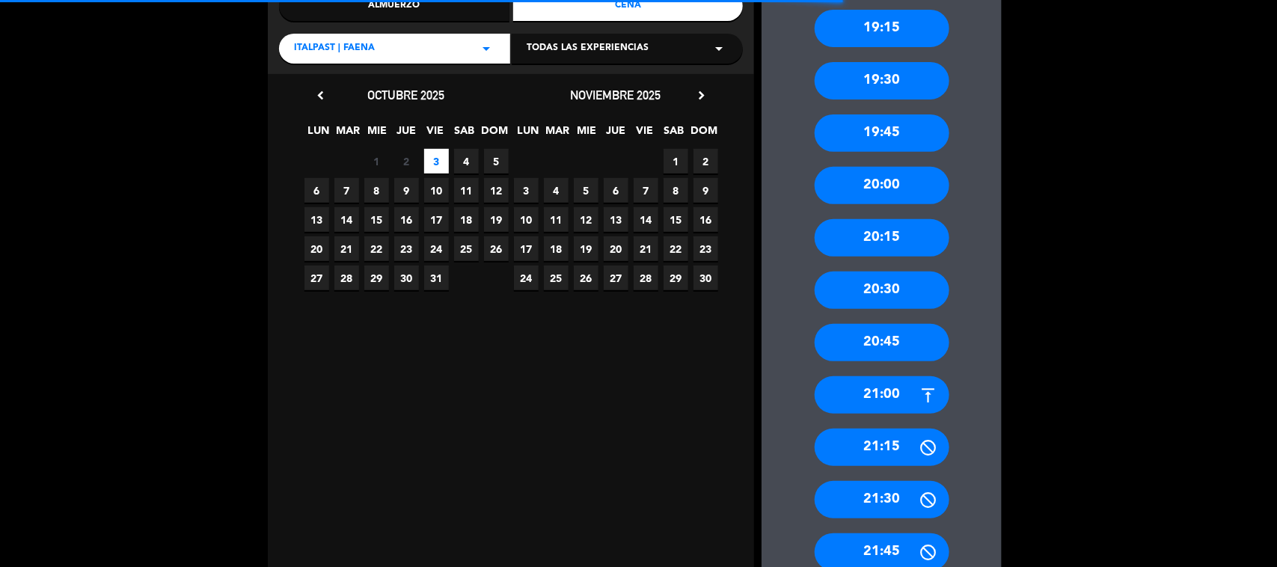
scroll to position [200, 0]
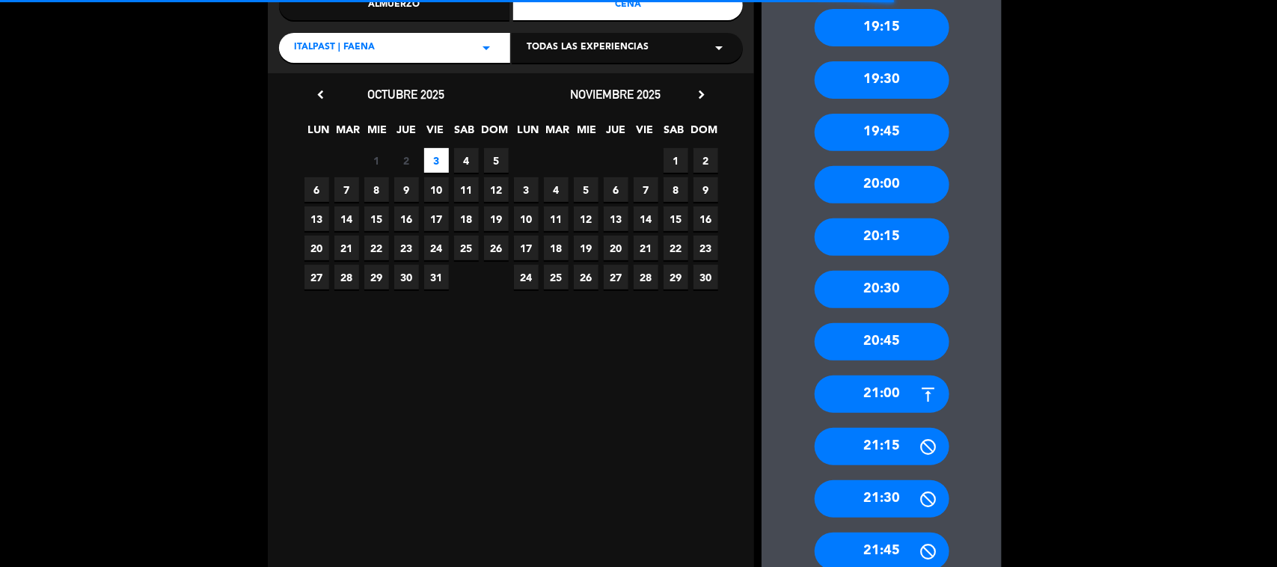
click at [893, 340] on div "20:45" at bounding box center [882, 341] width 135 height 37
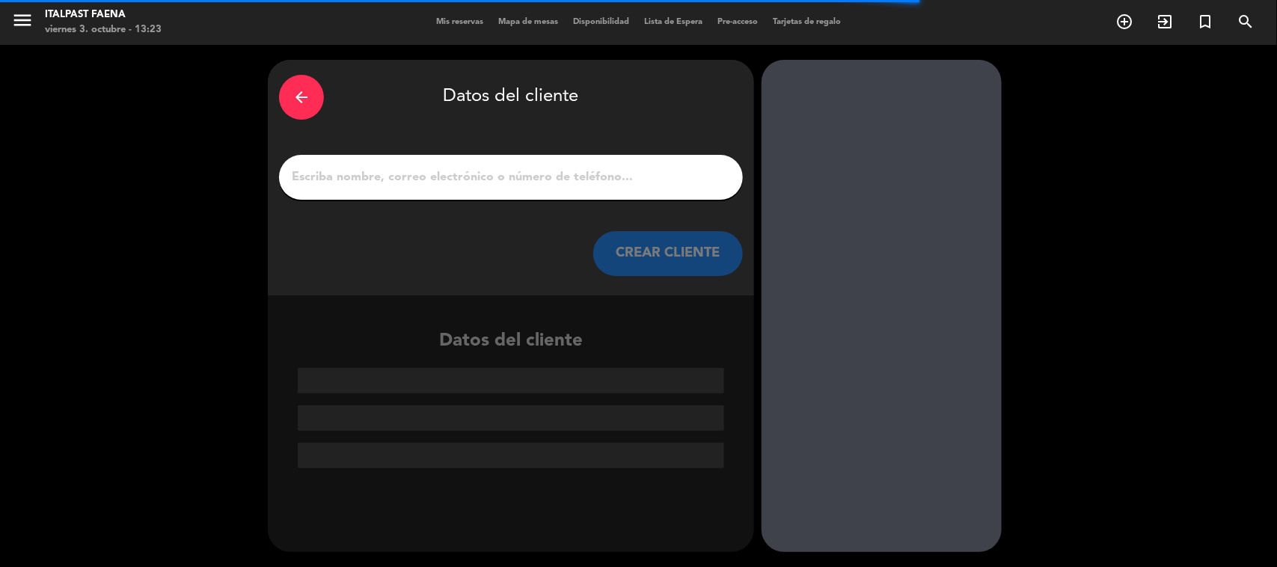
scroll to position [0, 0]
click at [513, 186] on input "1" at bounding box center [510, 177] width 441 height 21
paste input "[PERSON_NAME]"
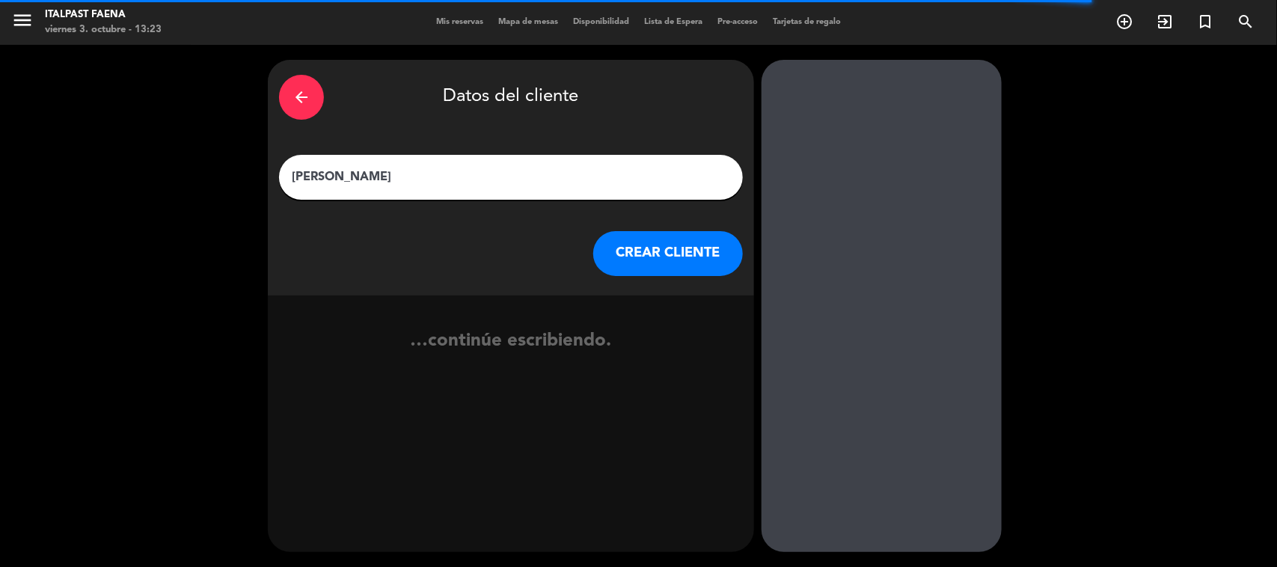
type input "[PERSON_NAME]"
click at [661, 279] on div "arrow_back Datos del cliente [PERSON_NAME] CREAR CLIENTE" at bounding box center [511, 178] width 486 height 236
click at [653, 251] on button "CREAR CLIENTE" at bounding box center [668, 253] width 150 height 45
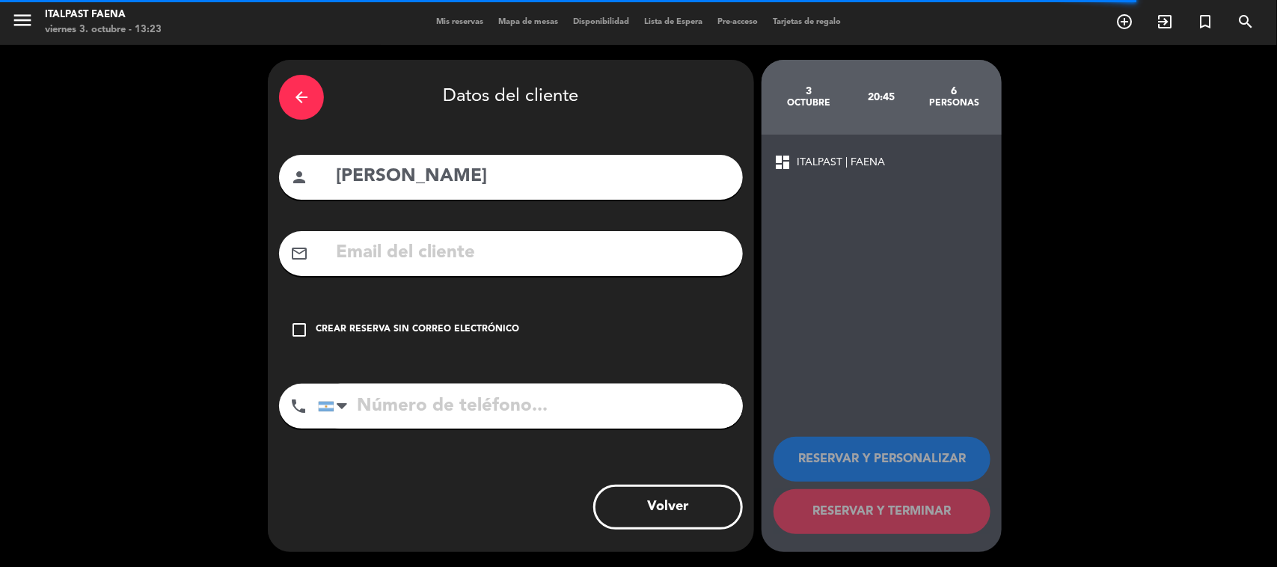
drag, startPoint x: 465, startPoint y: 340, endPoint x: 372, endPoint y: 22, distance: 331.2
click at [465, 339] on div "check_box_outline_blank Crear reserva sin correo electrónico" at bounding box center [511, 329] width 464 height 45
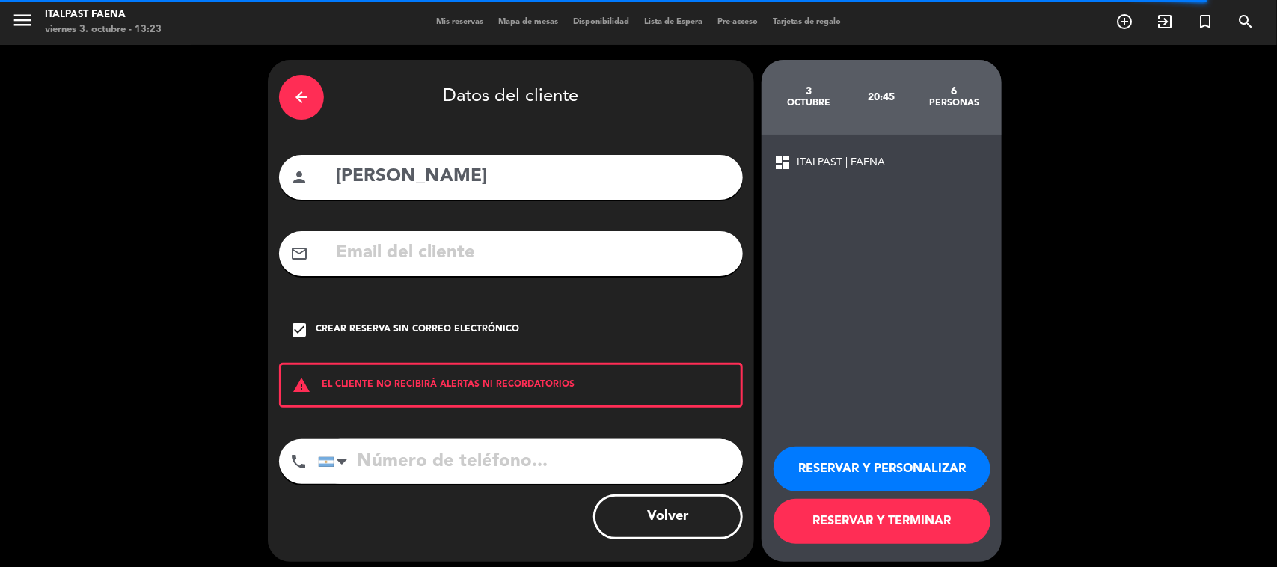
drag, startPoint x: 389, startPoint y: 464, endPoint x: 397, endPoint y: 460, distance: 8.4
paste input "[PHONE_NUMBER]"
type input "[PHONE_NUMBER]"
click at [798, 455] on button "RESERVAR Y PERSONALIZAR" at bounding box center [882, 469] width 217 height 45
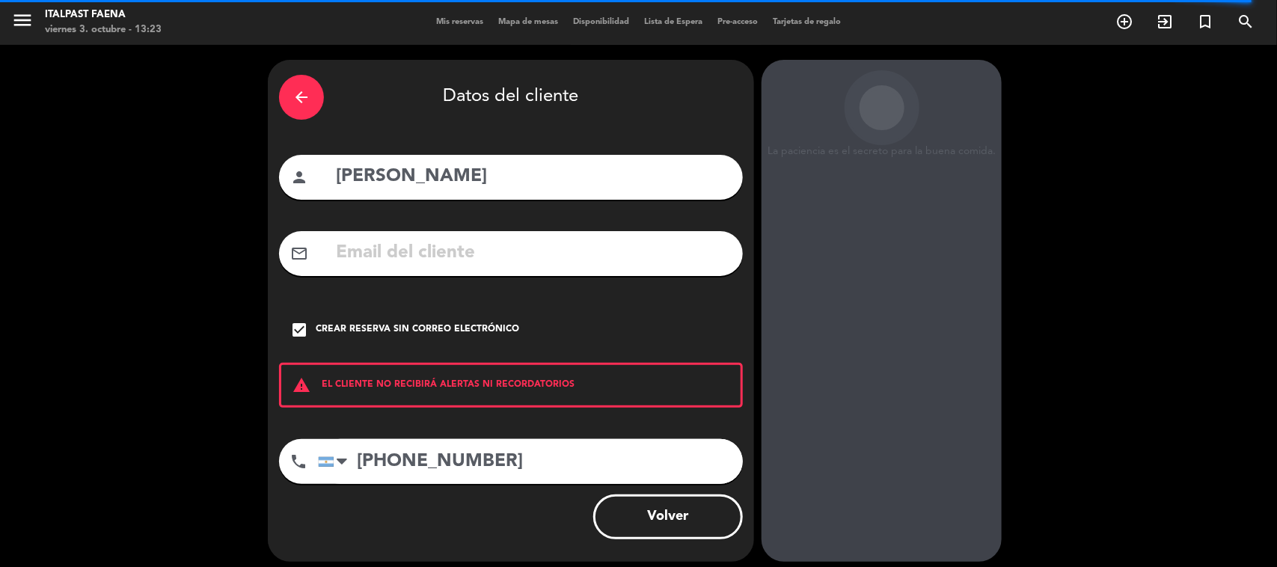
scroll to position [31, 0]
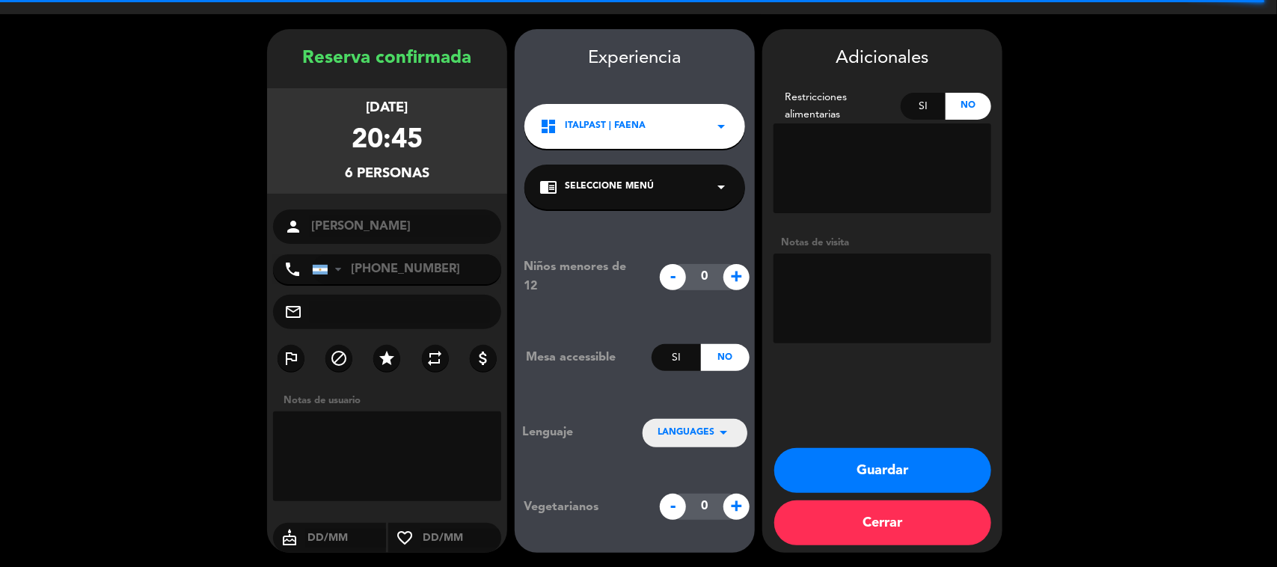
click at [907, 325] on textarea at bounding box center [883, 299] width 218 height 90
type textarea "031025 - YM - Italpast -cumpleaños [PERSON_NAME]"
click at [959, 464] on button "Guardar" at bounding box center [882, 470] width 217 height 45
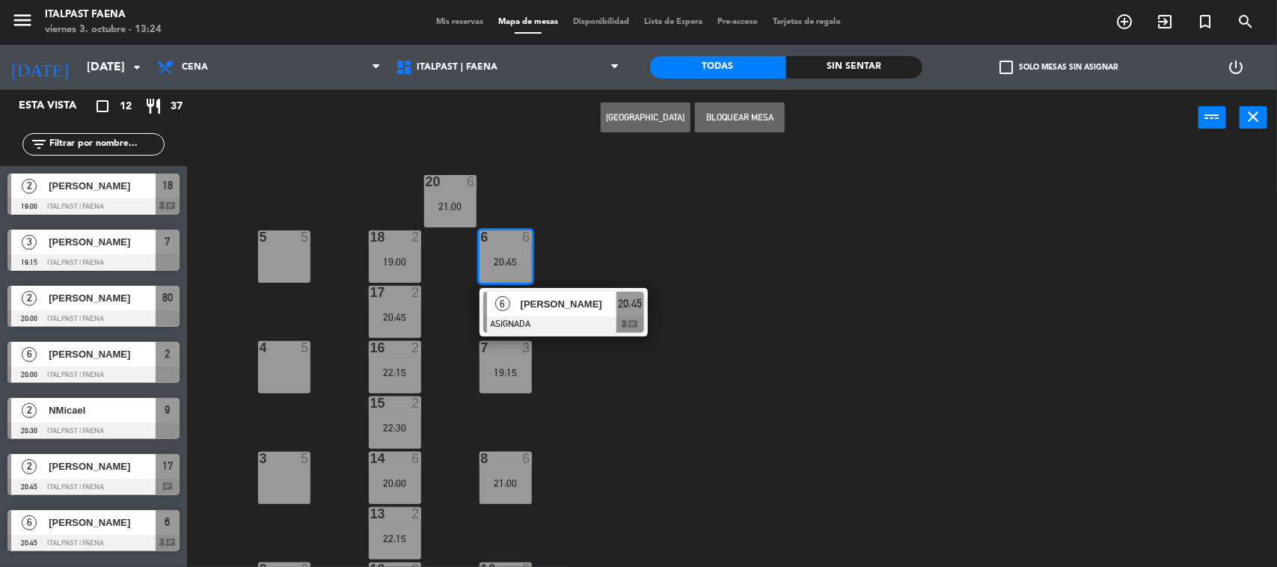
click at [443, 25] on span "Mis reservas" at bounding box center [460, 22] width 62 height 8
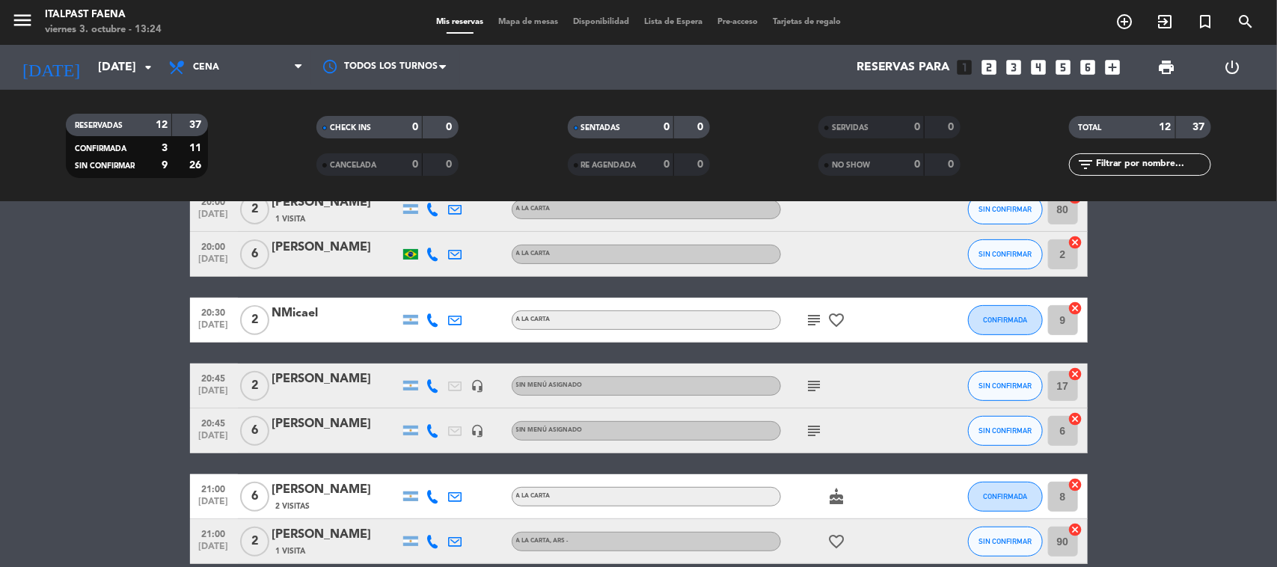
scroll to position [182, 0]
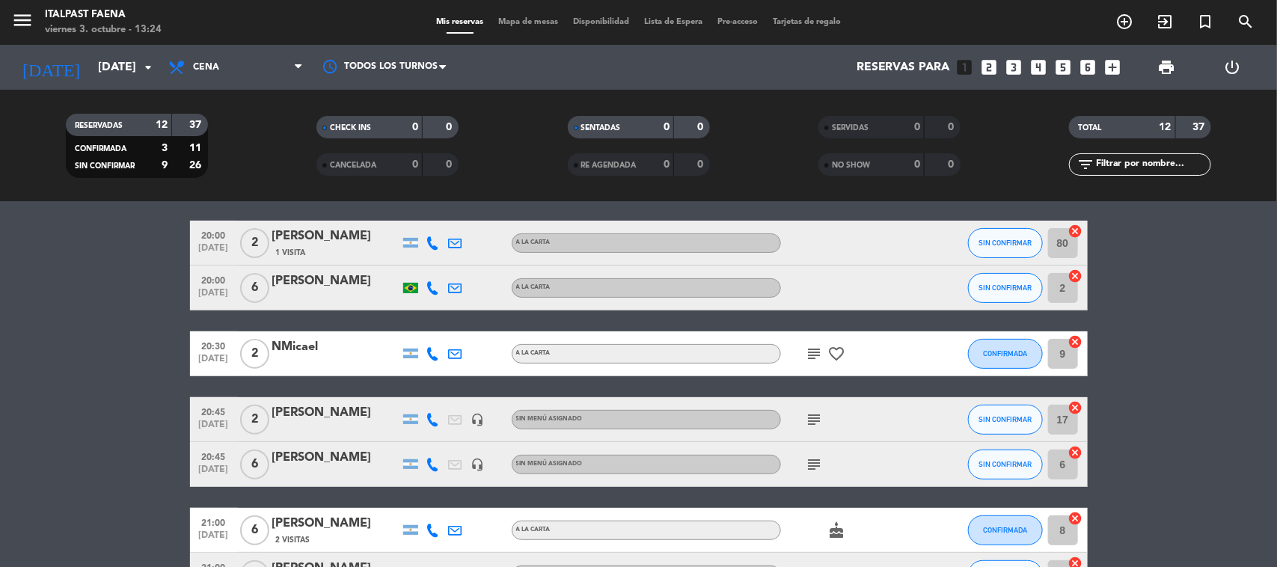
click at [303, 454] on div "[PERSON_NAME]" at bounding box center [335, 457] width 127 height 19
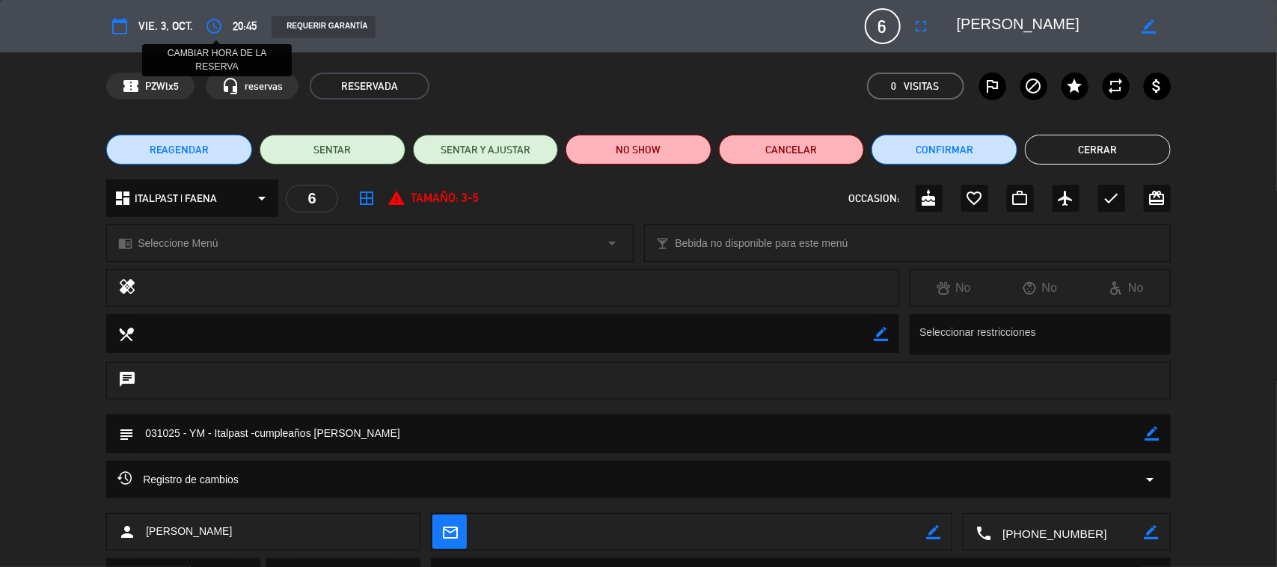
click at [218, 24] on icon "access_time" at bounding box center [214, 26] width 18 height 18
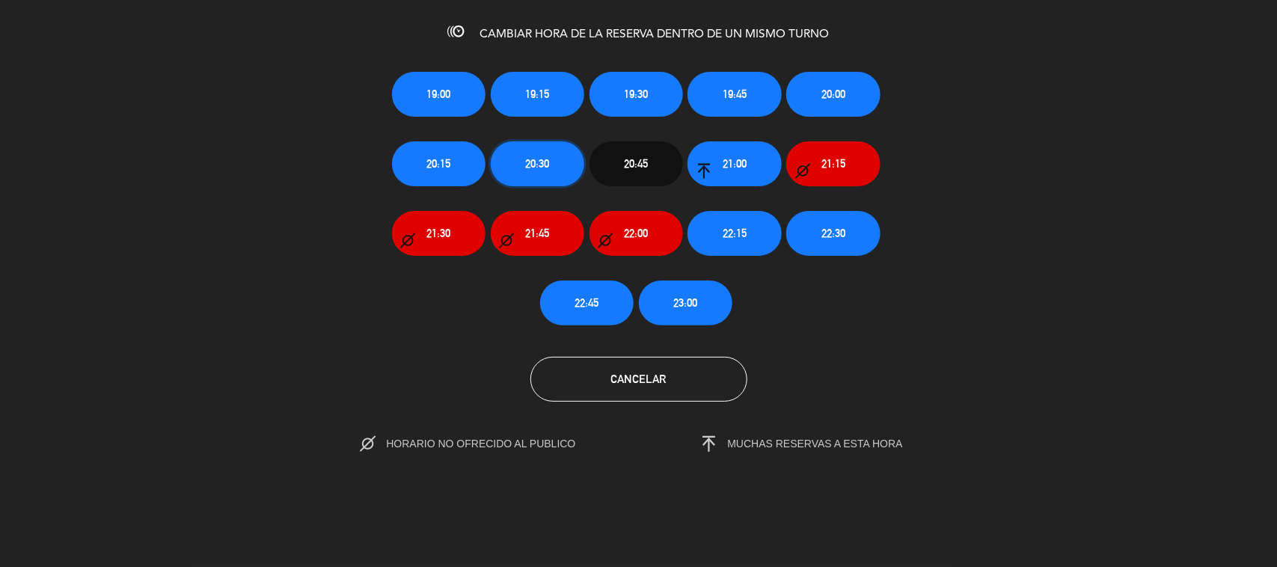
click at [539, 183] on button "20:30" at bounding box center [538, 163] width 94 height 45
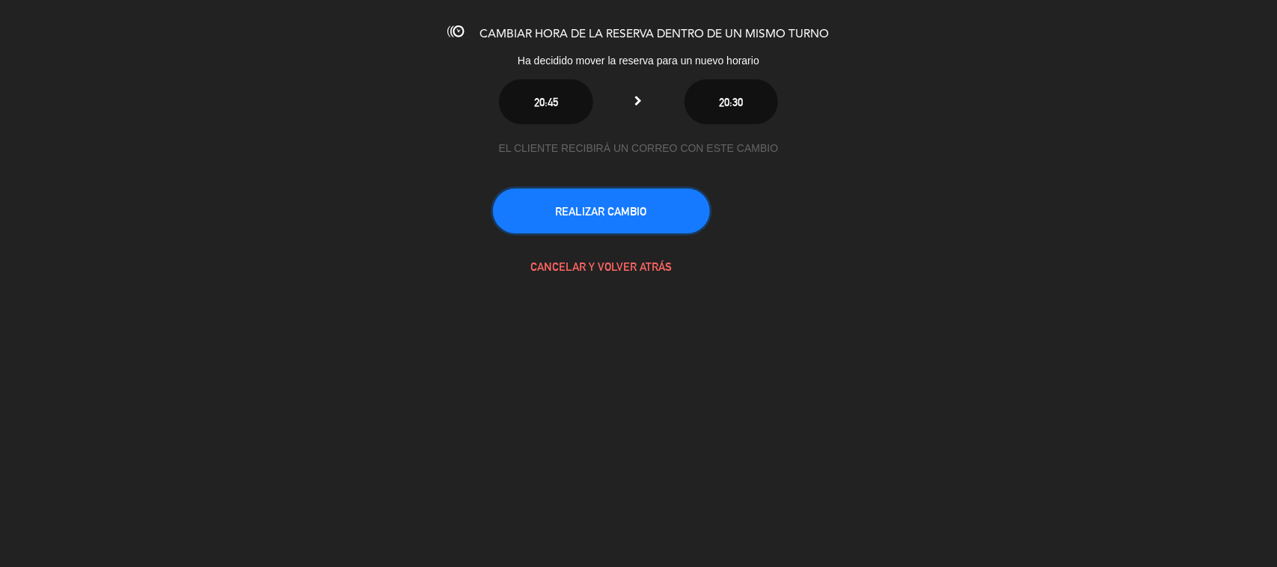
click at [652, 214] on button "REALIZAR CAMBIO" at bounding box center [601, 211] width 217 height 45
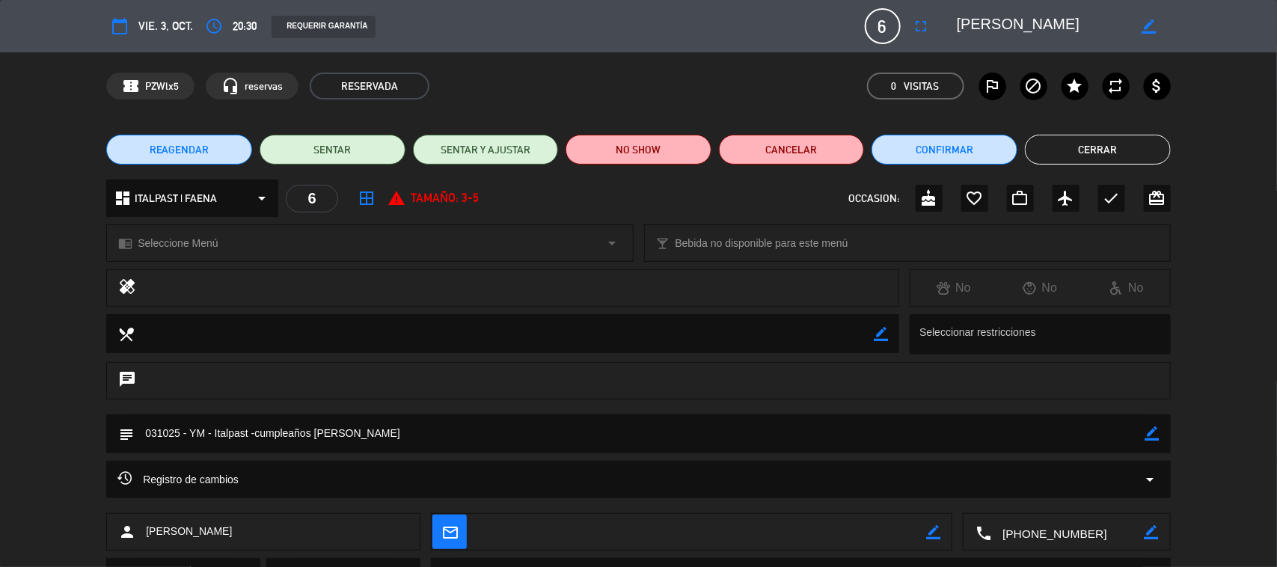
click at [1083, 150] on button "Cerrar" at bounding box center [1098, 150] width 146 height 30
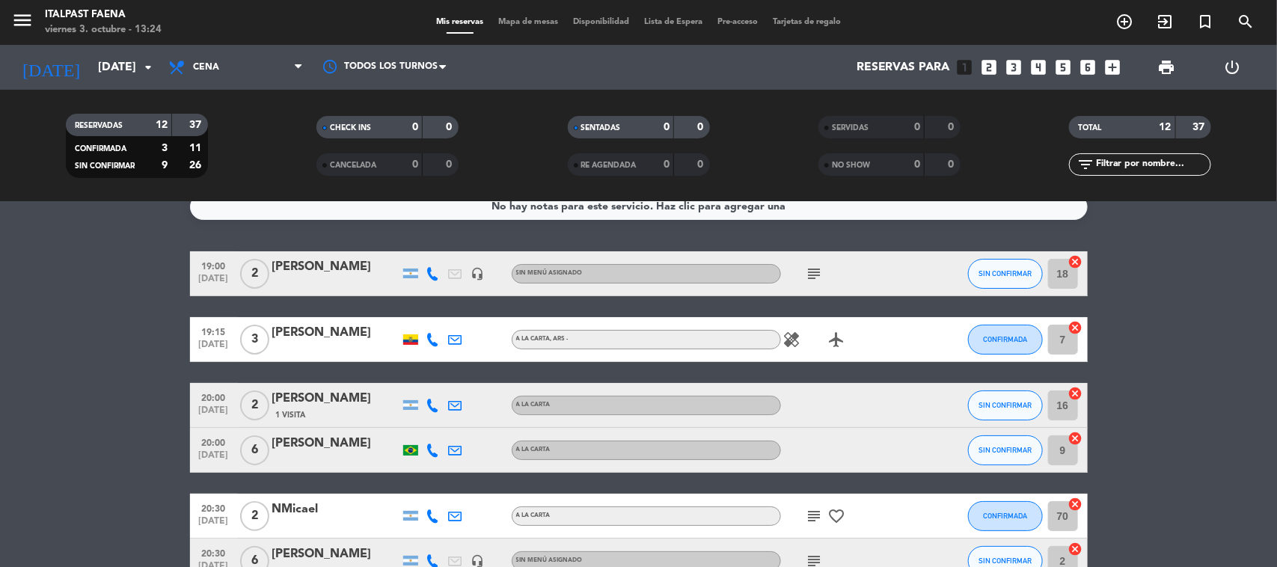
scroll to position [0, 0]
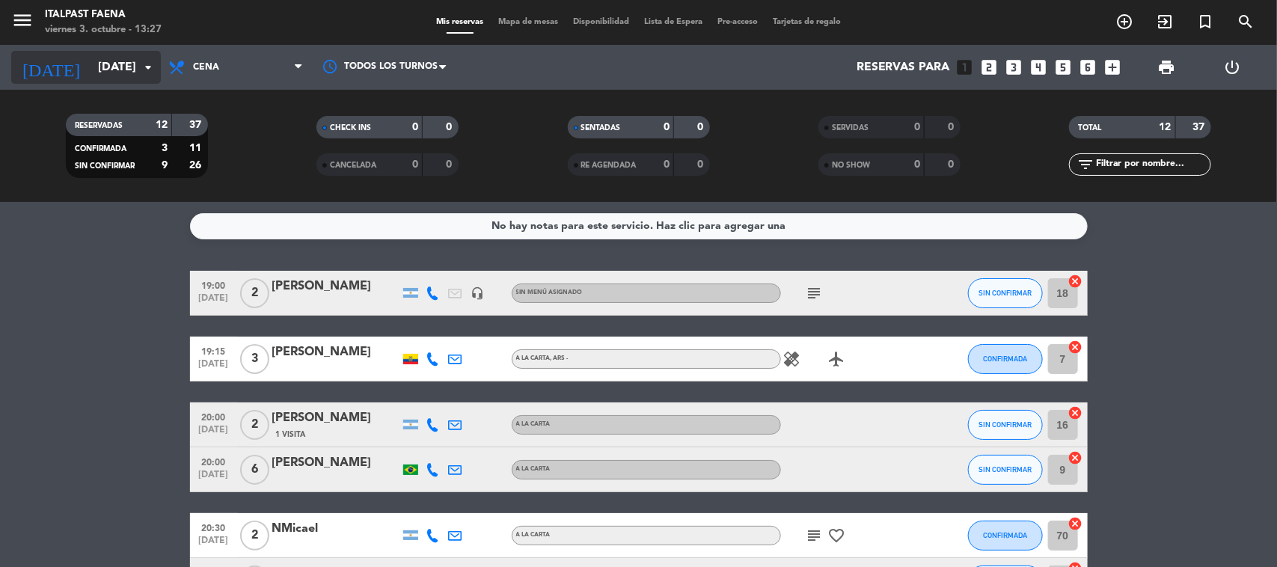
click at [121, 68] on input "[DATE]" at bounding box center [170, 67] width 158 height 29
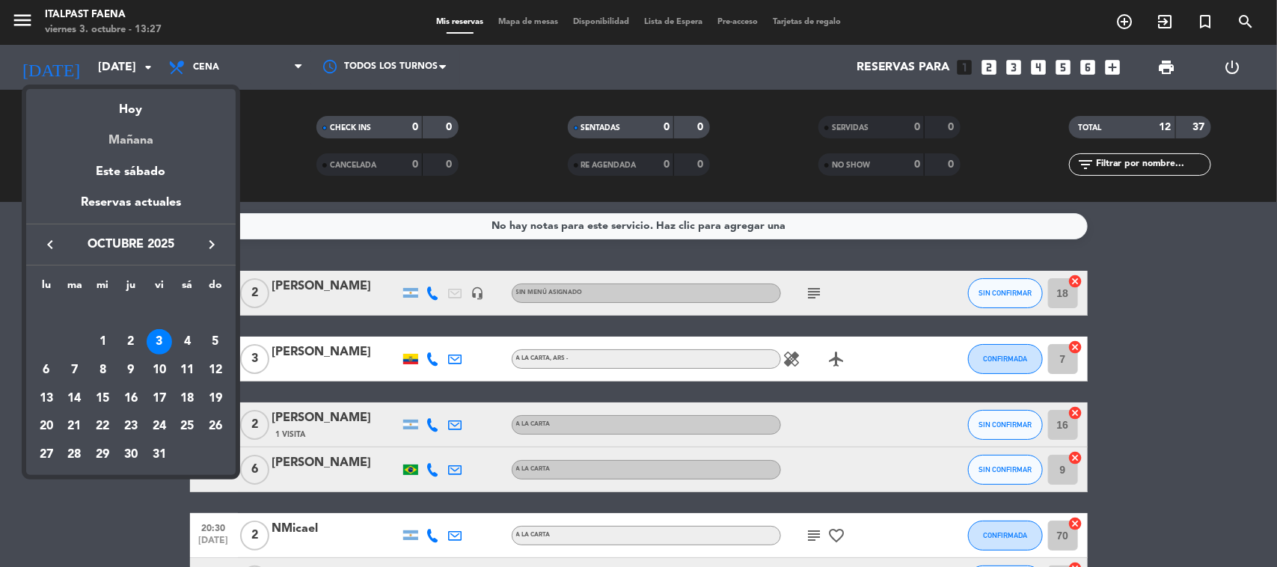
click at [144, 148] on div "Mañana" at bounding box center [130, 135] width 209 height 31
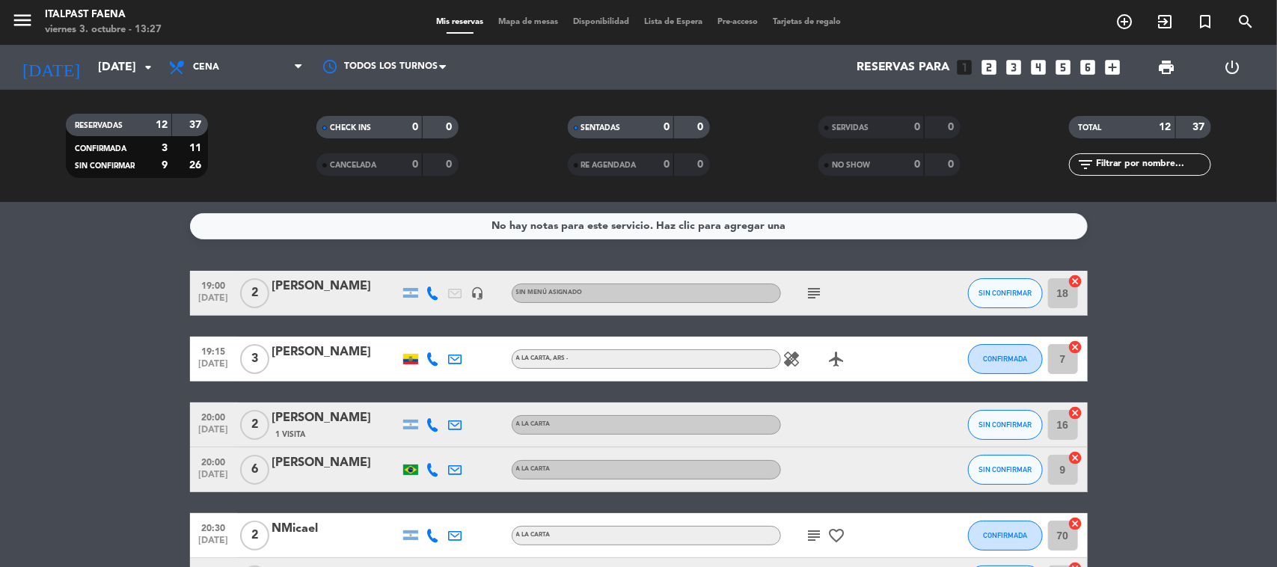
type input "[DATE]"
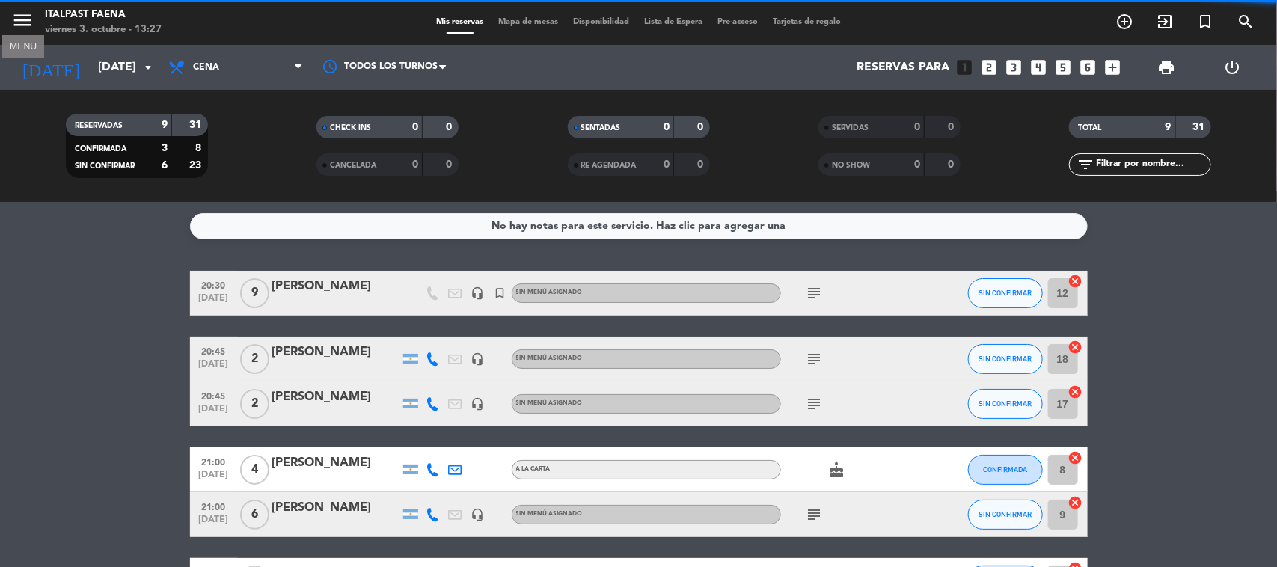
click at [24, 21] on icon "menu" at bounding box center [22, 20] width 22 height 22
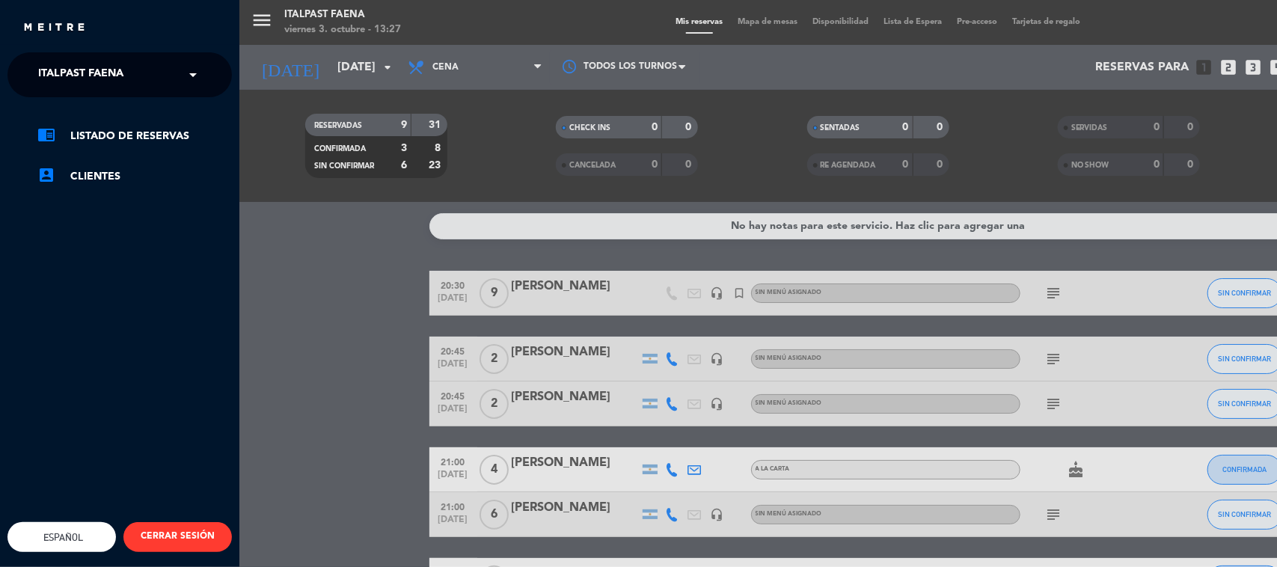
click at [80, 66] on span "Italpast Faena" at bounding box center [80, 74] width 85 height 31
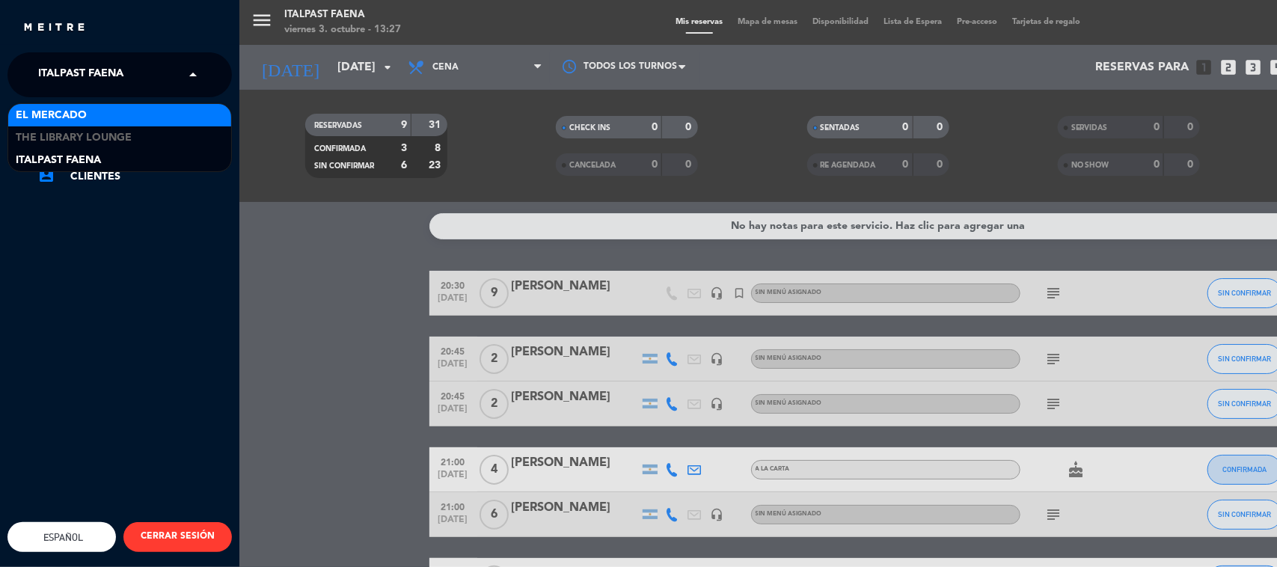
click at [87, 113] on div "El Mercado" at bounding box center [119, 115] width 223 height 22
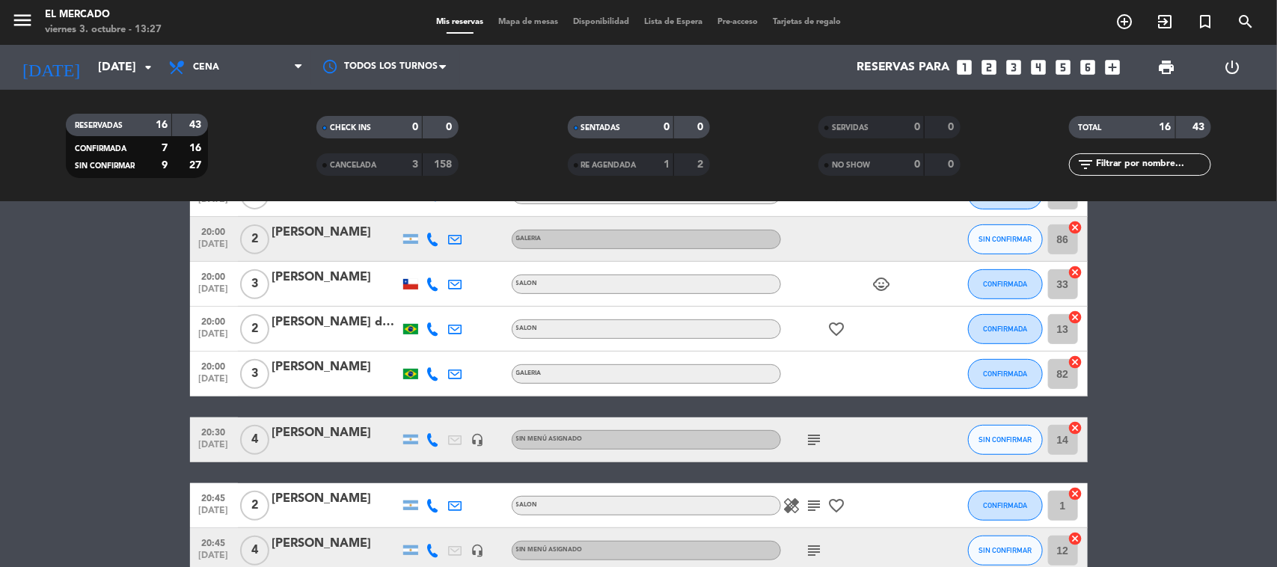
scroll to position [281, 0]
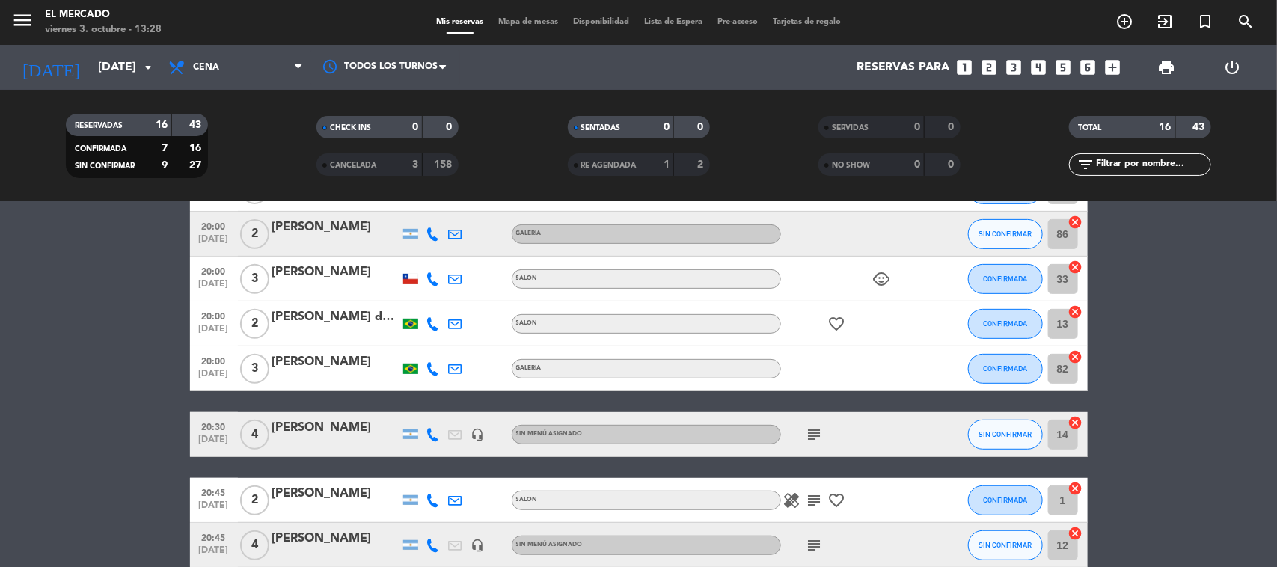
click at [28, 11] on icon "menu" at bounding box center [22, 20] width 22 height 22
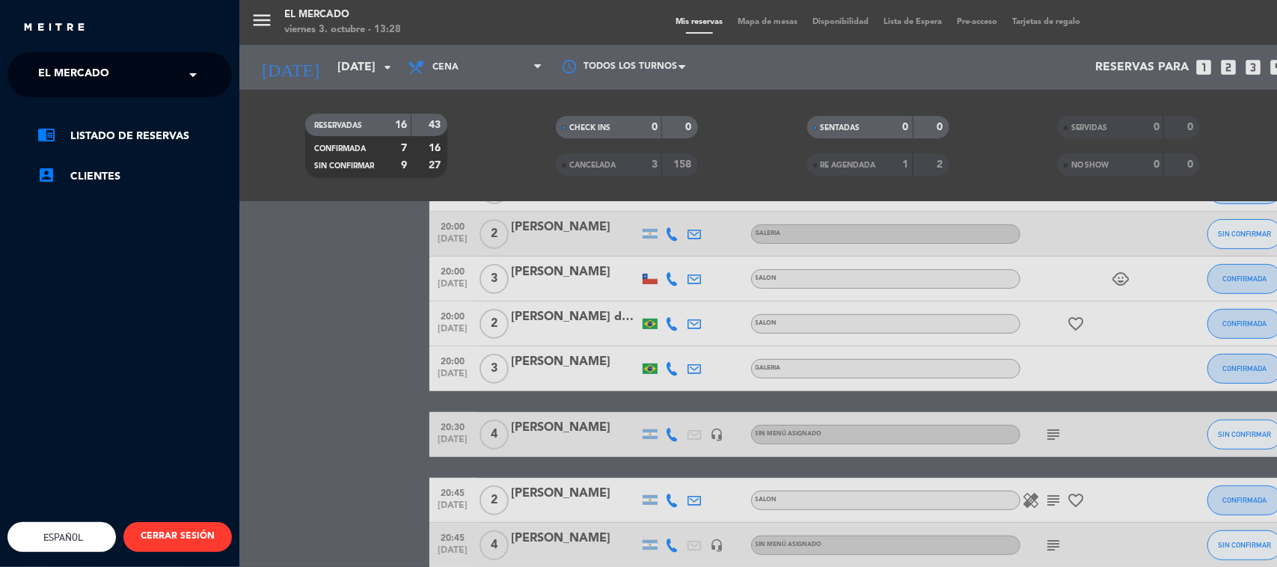
drag, startPoint x: 49, startPoint y: 70, endPoint x: 64, endPoint y: 95, distance: 29.5
click at [51, 73] on span "El Mercado" at bounding box center [73, 74] width 71 height 31
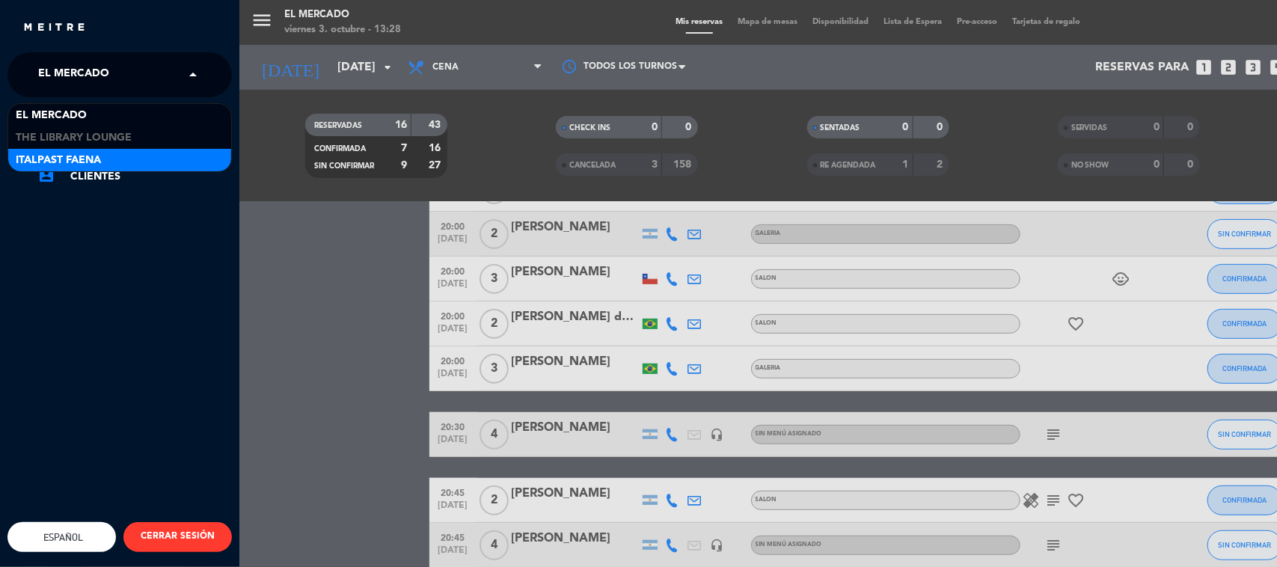
click at [88, 150] on div "Italpast Faena" at bounding box center [119, 160] width 223 height 22
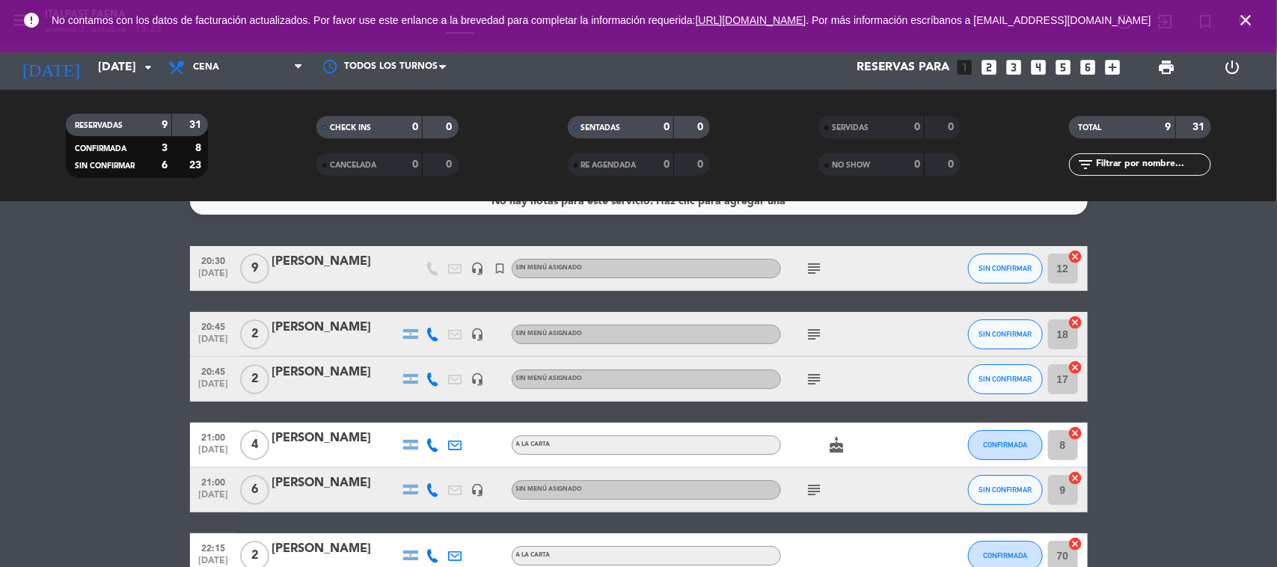
scroll to position [0, 0]
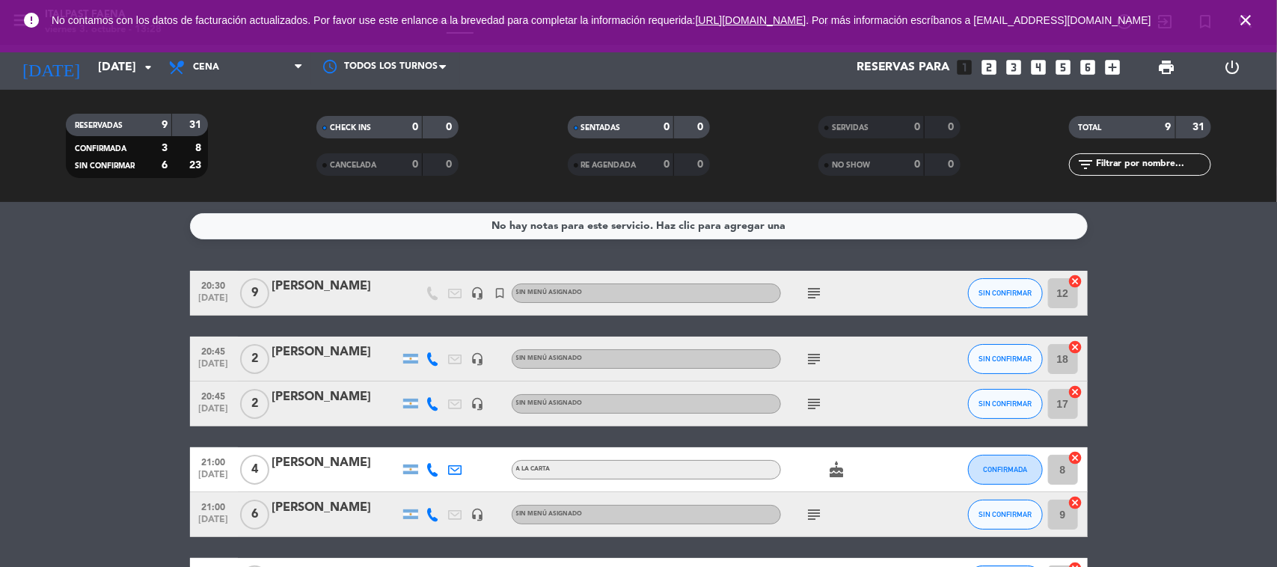
click at [1246, 23] on icon "close" at bounding box center [1246, 20] width 18 height 18
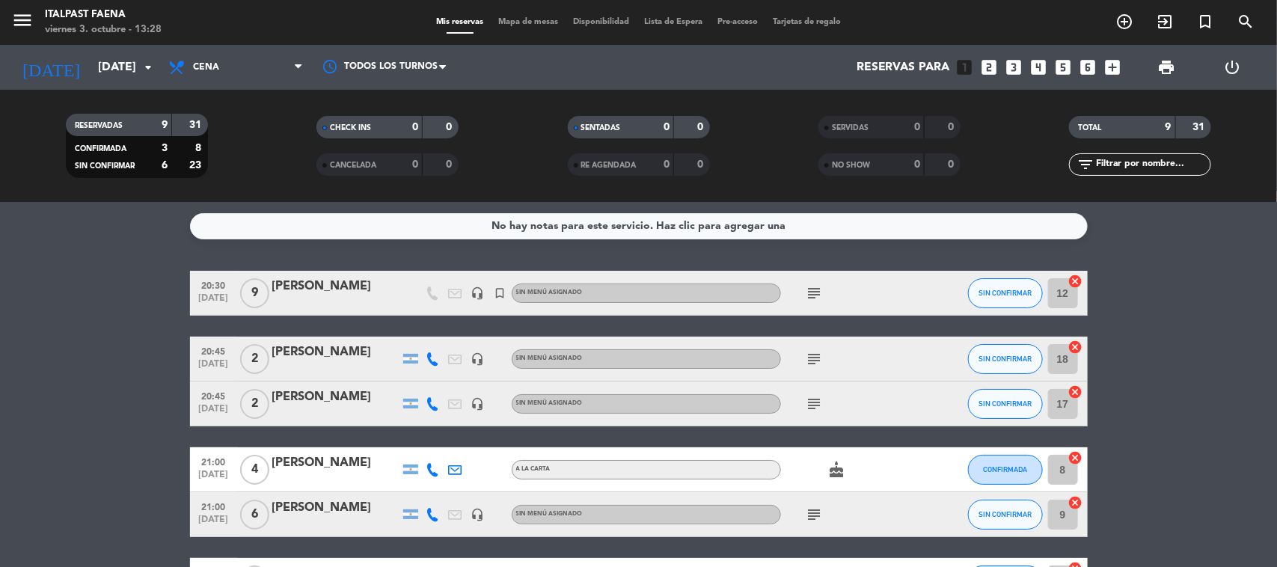
click at [510, 21] on span "Mapa de mesas" at bounding box center [528, 22] width 75 height 8
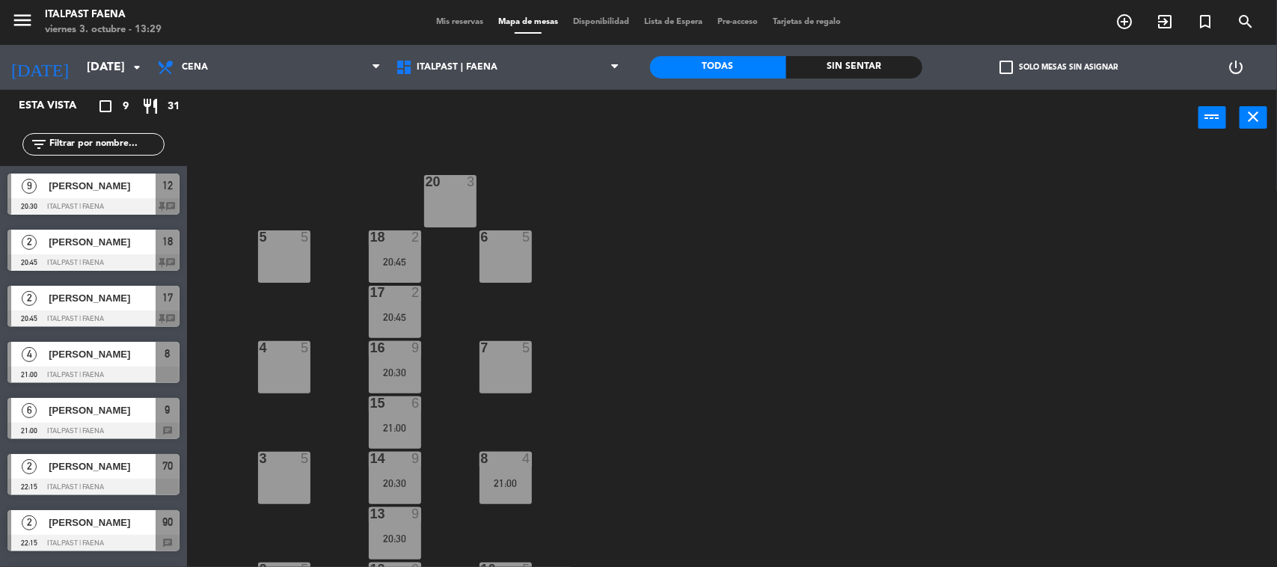
click at [443, 193] on div "20 3" at bounding box center [450, 201] width 52 height 52
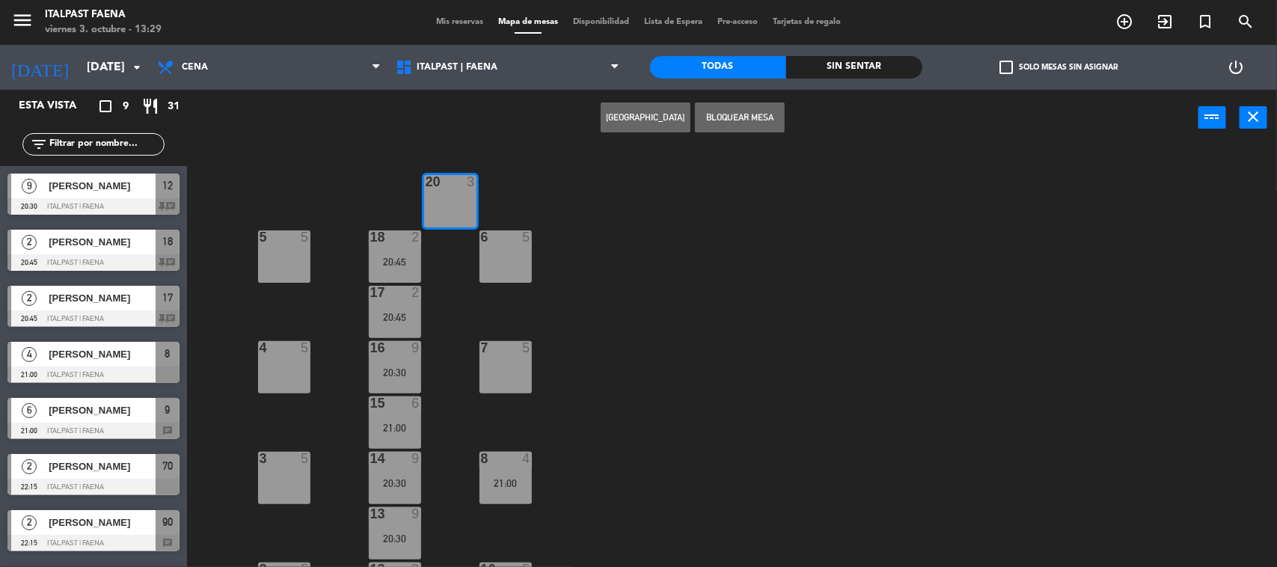
click at [636, 110] on button "[GEOGRAPHIC_DATA]" at bounding box center [646, 117] width 90 height 30
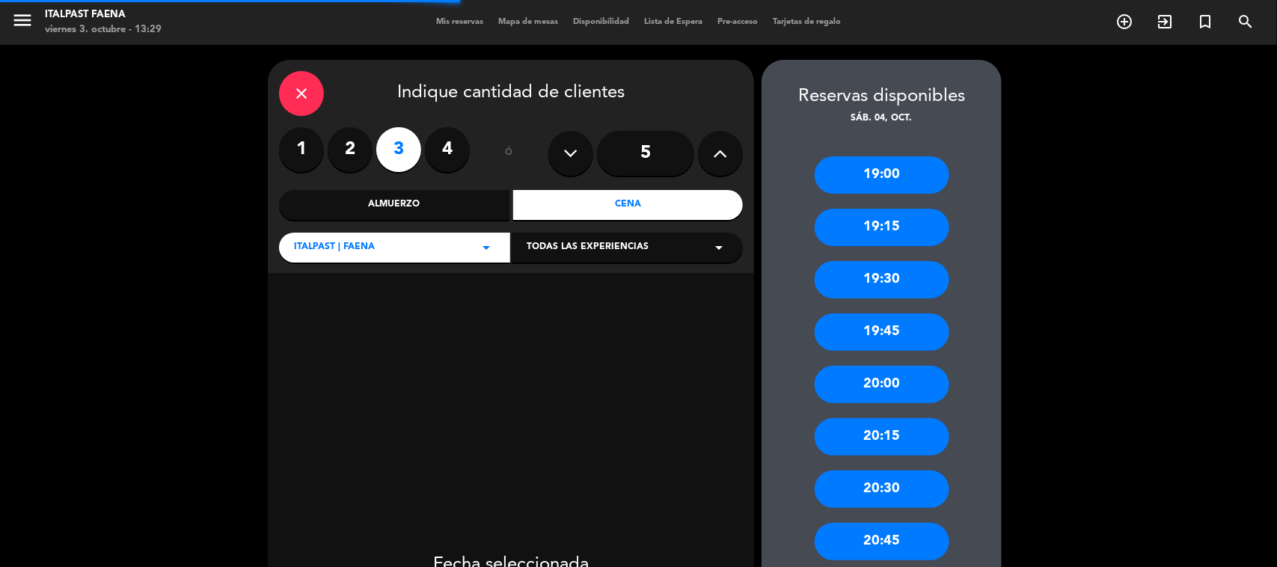
click at [349, 152] on label "2" at bounding box center [350, 149] width 45 height 45
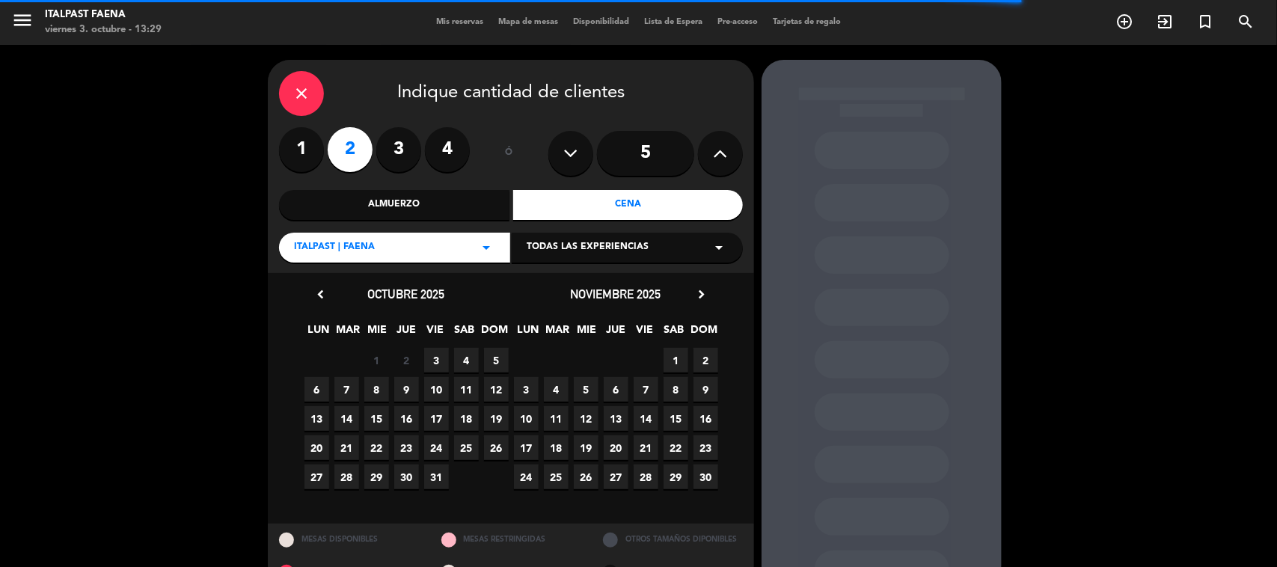
click at [468, 357] on span "4" at bounding box center [466, 360] width 25 height 25
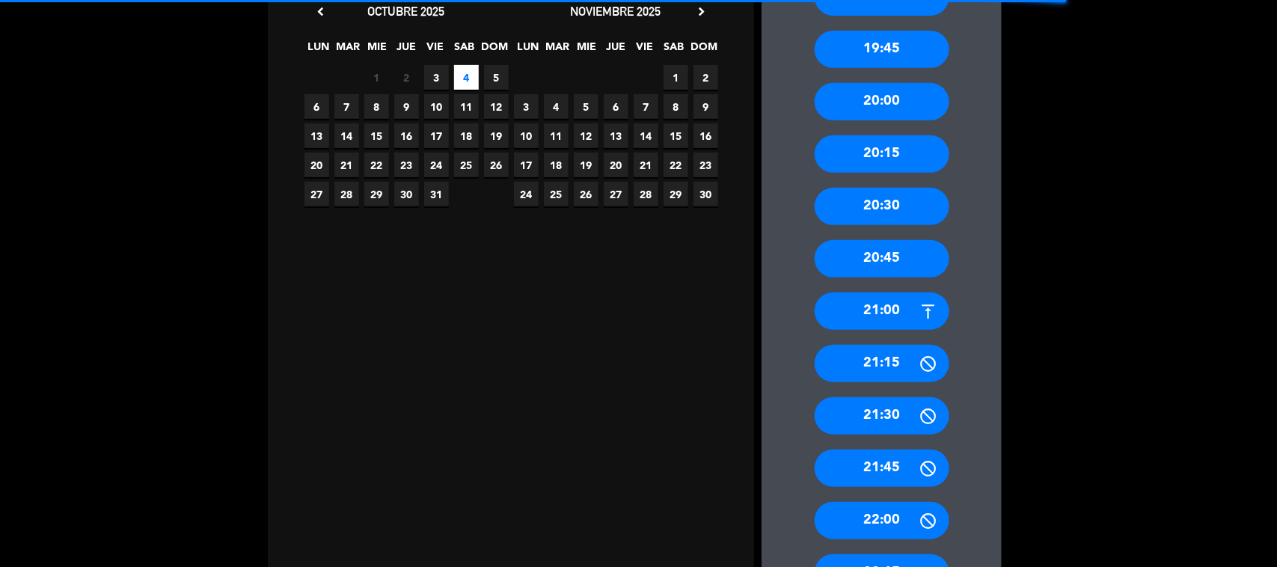
scroll to position [293, 0]
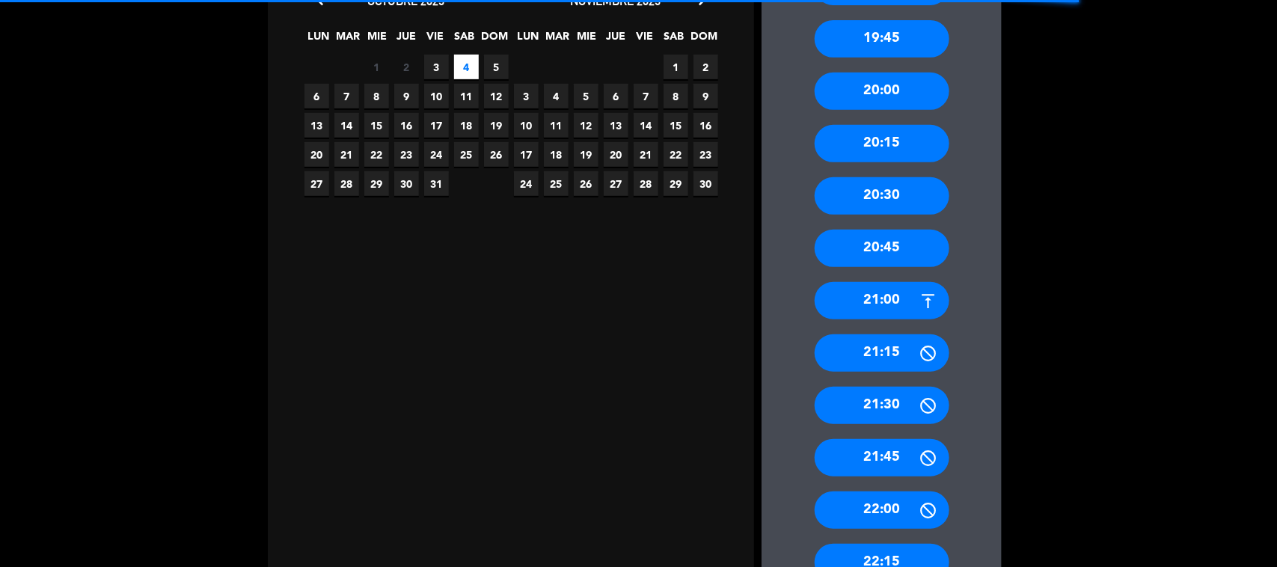
click at [868, 237] on div "20:45" at bounding box center [882, 248] width 135 height 37
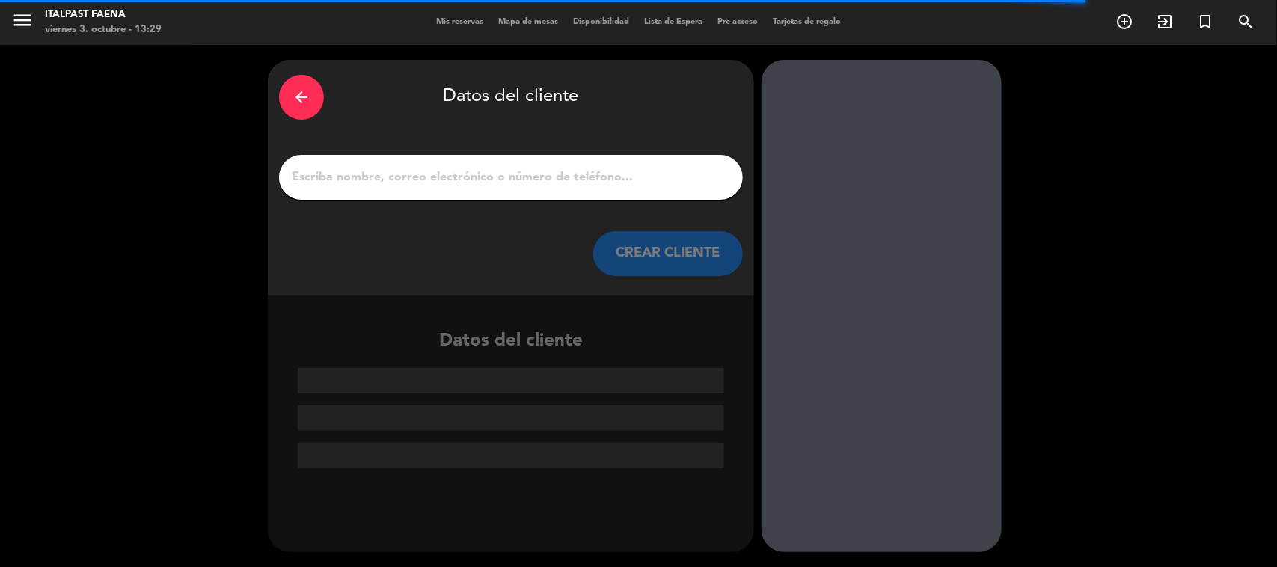
scroll to position [0, 0]
click at [561, 177] on input "1" at bounding box center [510, 177] width 441 height 21
drag, startPoint x: 582, startPoint y: 158, endPoint x: 563, endPoint y: 170, distance: 22.2
paste input "[PERSON_NAME]"
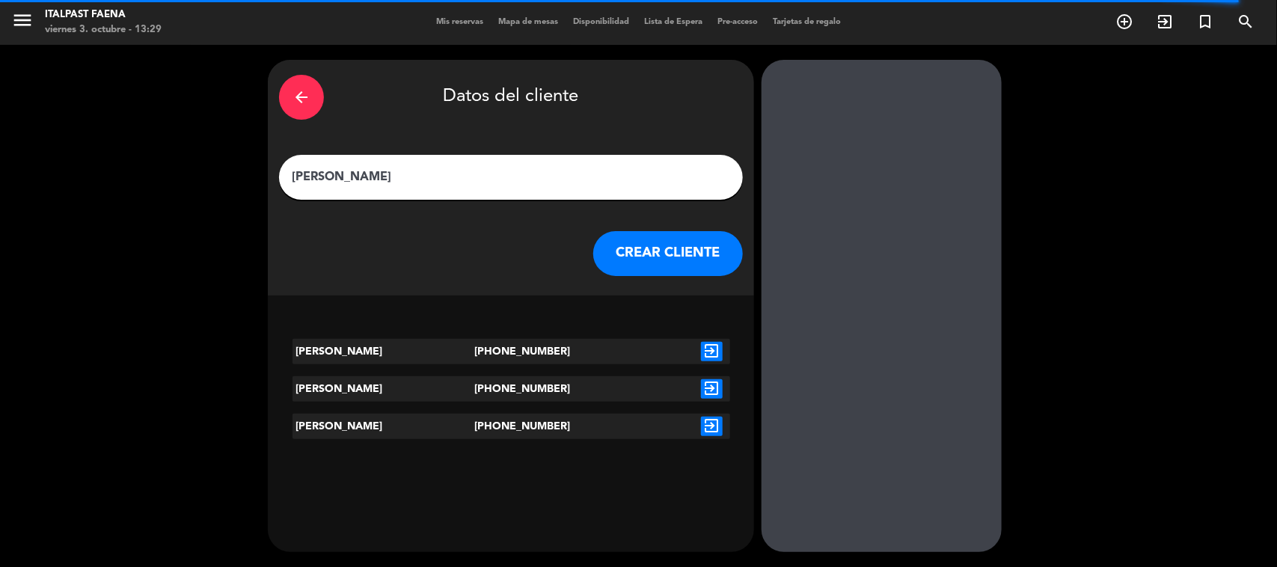
type input "[PERSON_NAME]"
click at [712, 344] on icon "exit_to_app" at bounding box center [712, 351] width 22 height 19
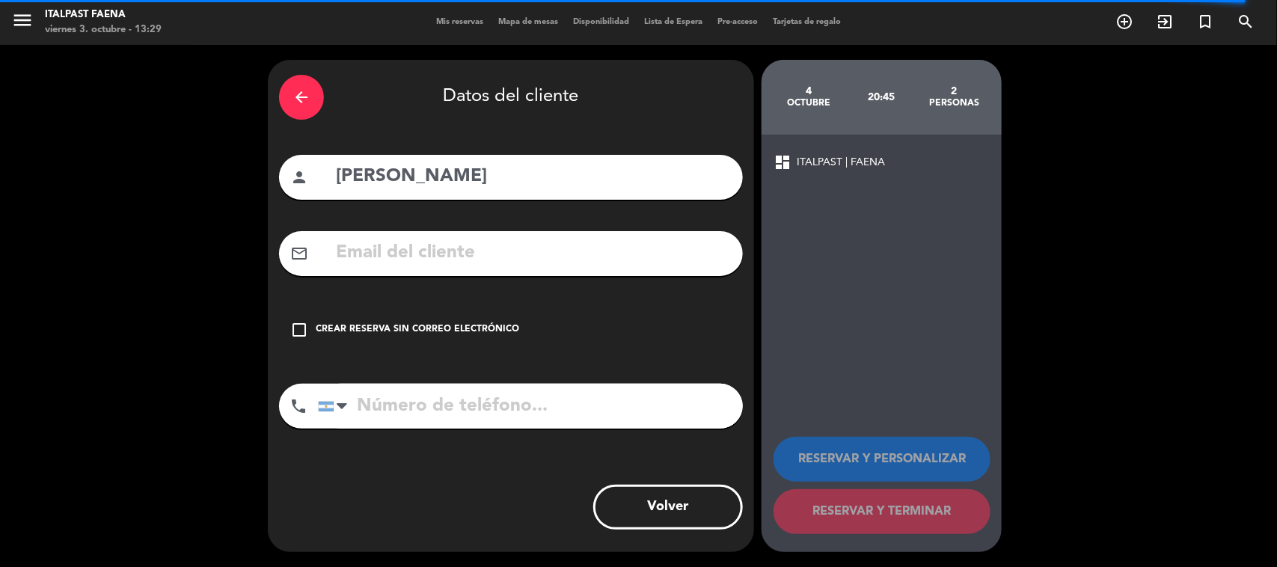
type input "[PHONE_NUMBER]"
click at [435, 349] on div "check_box_outline_blank Crear reserva sin correo electrónico" at bounding box center [511, 329] width 464 height 45
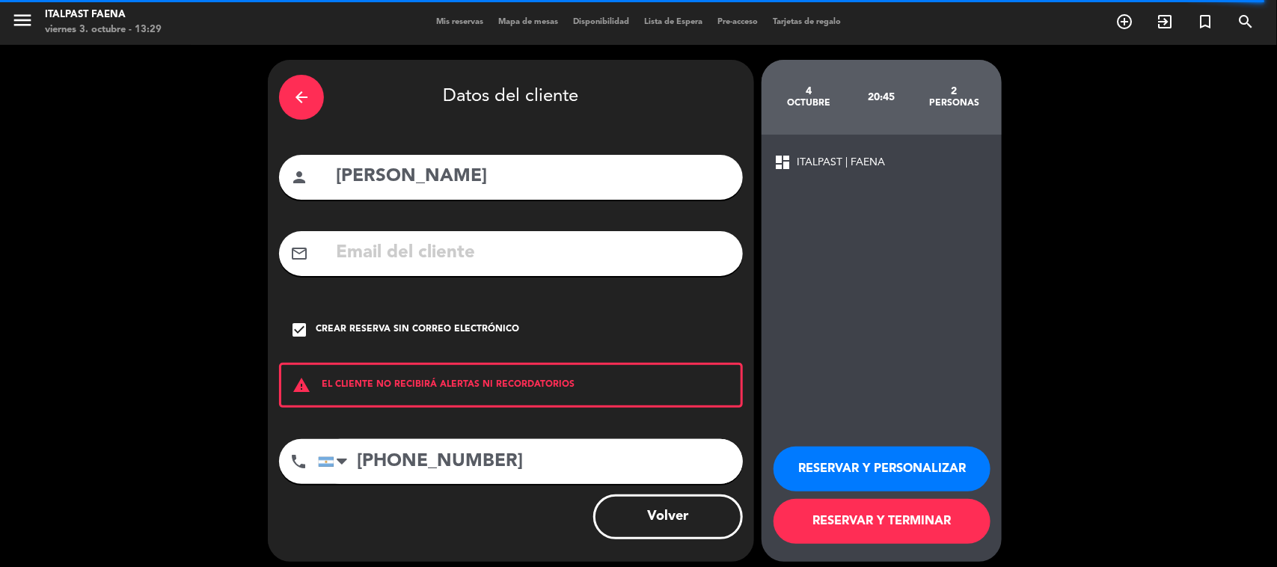
click at [820, 464] on button "RESERVAR Y PERSONALIZAR" at bounding box center [882, 469] width 217 height 45
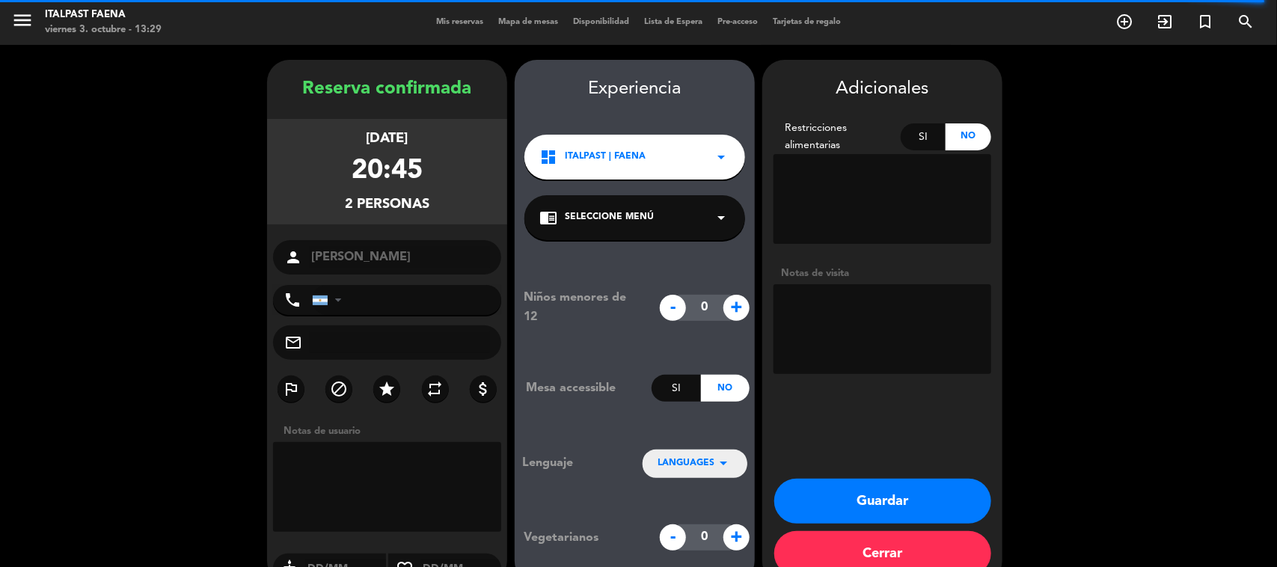
type input "[PHONE_NUMBER]"
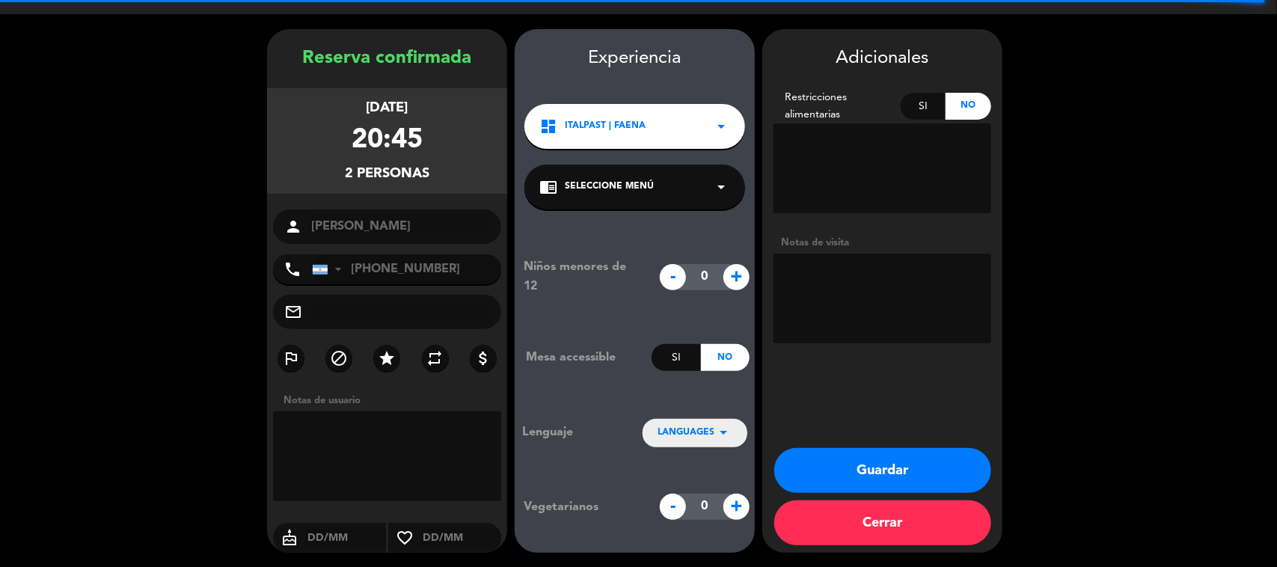
click at [827, 278] on textarea at bounding box center [883, 299] width 218 height 90
type textarea "31025 - YM - Italpast"
click at [931, 457] on button "Guardar" at bounding box center [882, 470] width 217 height 45
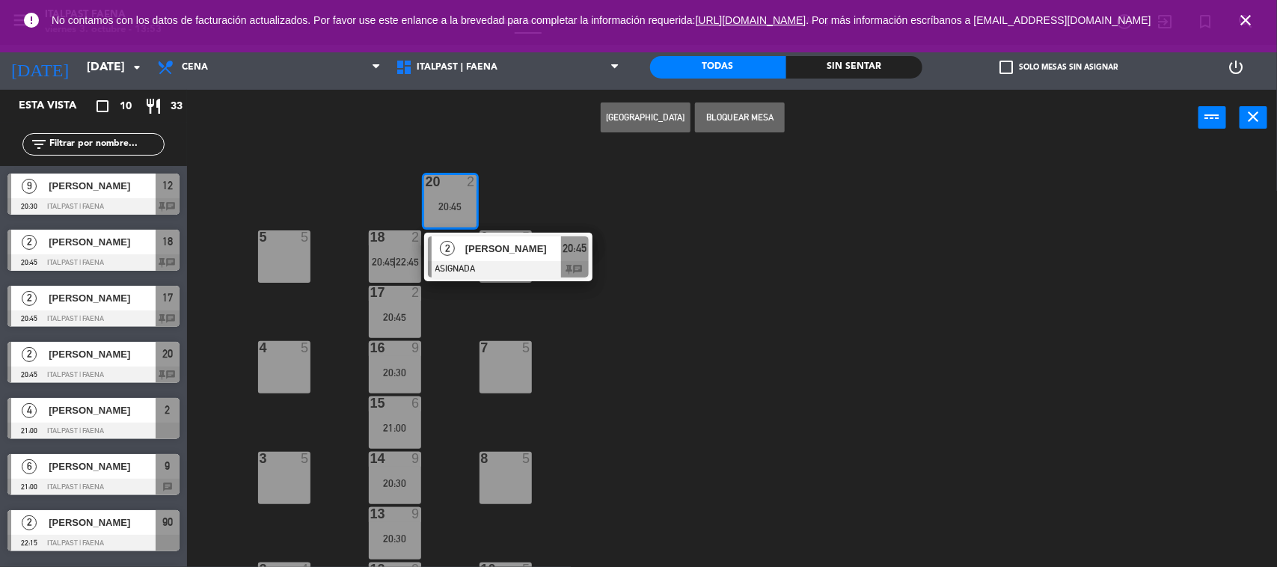
click at [734, 225] on div "20 2 20:45 2 [PERSON_NAME] ASIGNADA 20:45 chat 5 5 6 5 18 2 20:45 | 22:45 17 2 …" at bounding box center [738, 358] width 1077 height 421
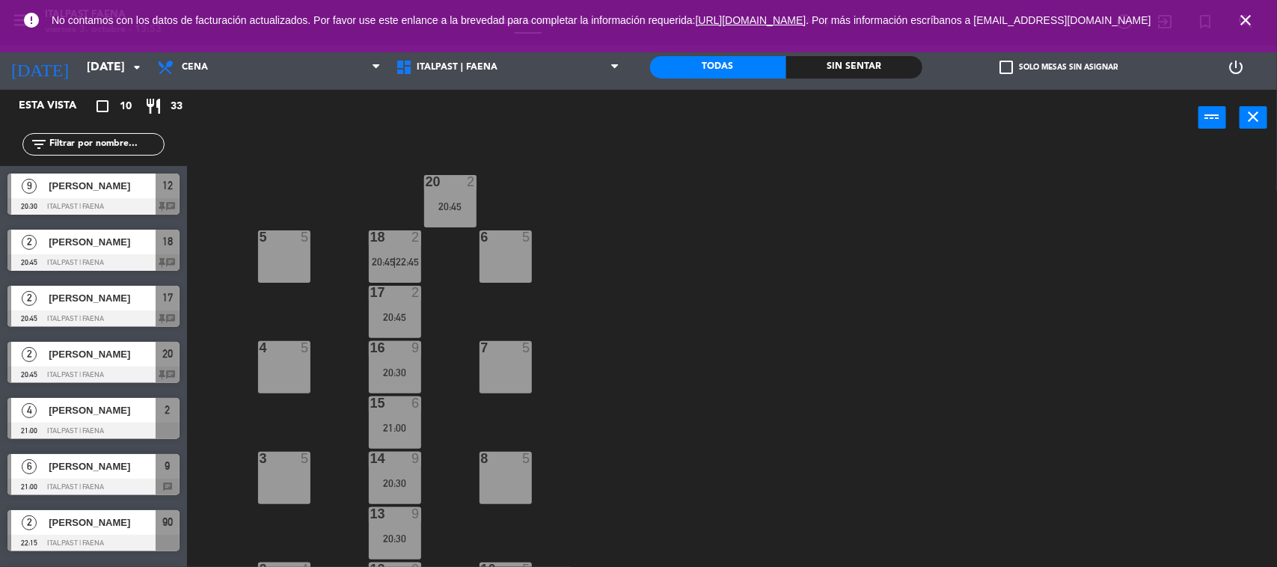
drag, startPoint x: 1248, startPoint y: 23, endPoint x: 798, endPoint y: 36, distance: 449.8
click at [1247, 23] on icon "close" at bounding box center [1246, 20] width 18 height 18
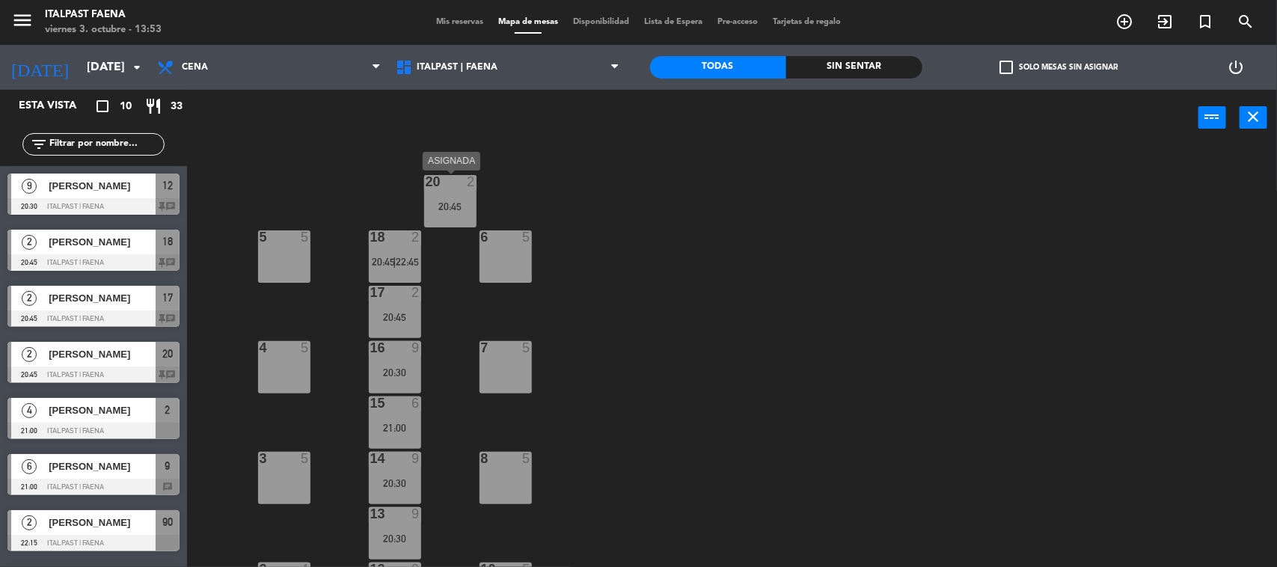
click at [465, 200] on div "20:45" at bounding box center [450, 205] width 52 height 11
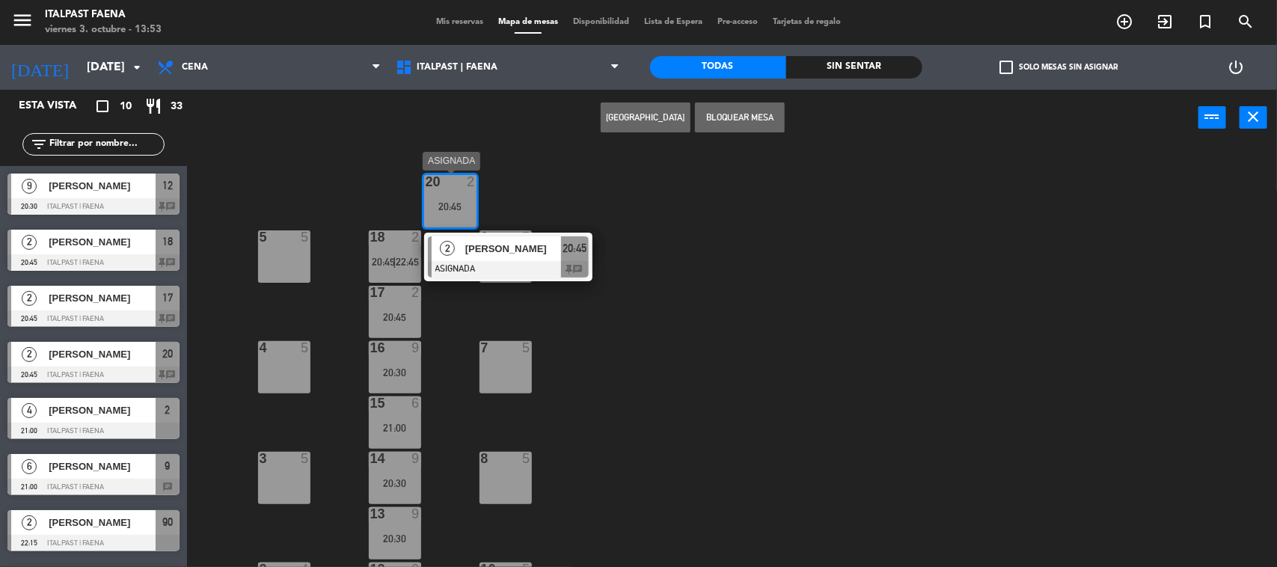
click at [495, 257] on span "[PERSON_NAME]" at bounding box center [513, 249] width 96 height 16
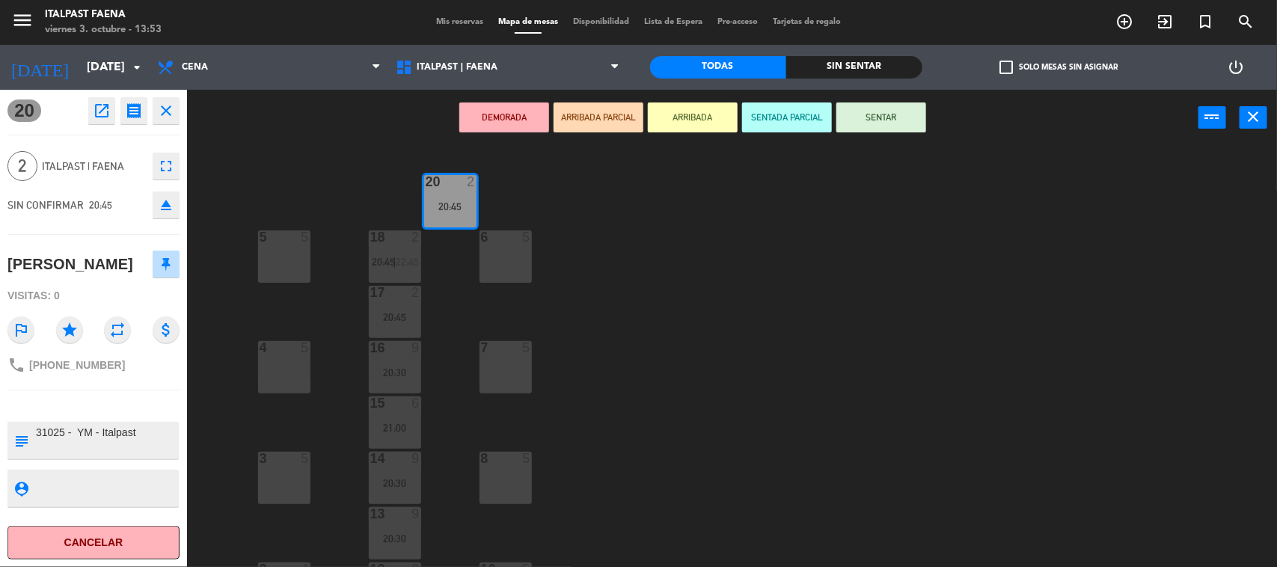
click at [158, 435] on textarea at bounding box center [105, 440] width 143 height 31
type textarea "31025 - YM - Italpast - pasan al bar 22:30"
click at [970, 263] on div "20 2 20:45 5 5 6 5 18 2 20:45 | 22:45 17 2 20:45 4 5 7 5 16 9 20:30 15 6 21:00 …" at bounding box center [738, 358] width 1077 height 421
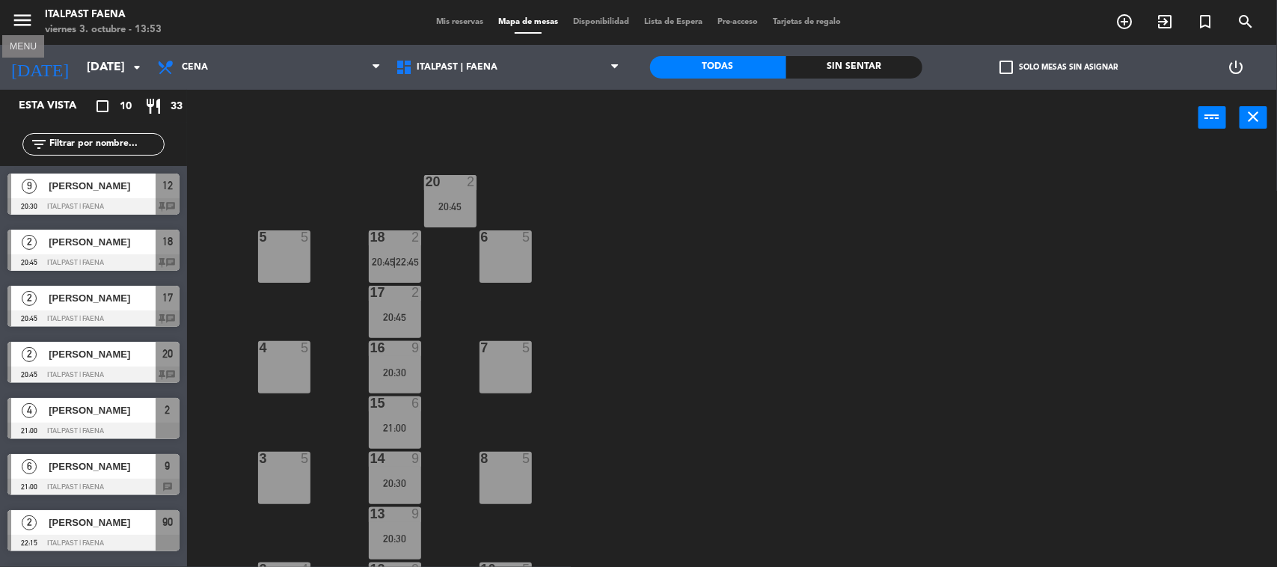
click at [13, 27] on icon "menu" at bounding box center [22, 20] width 22 height 22
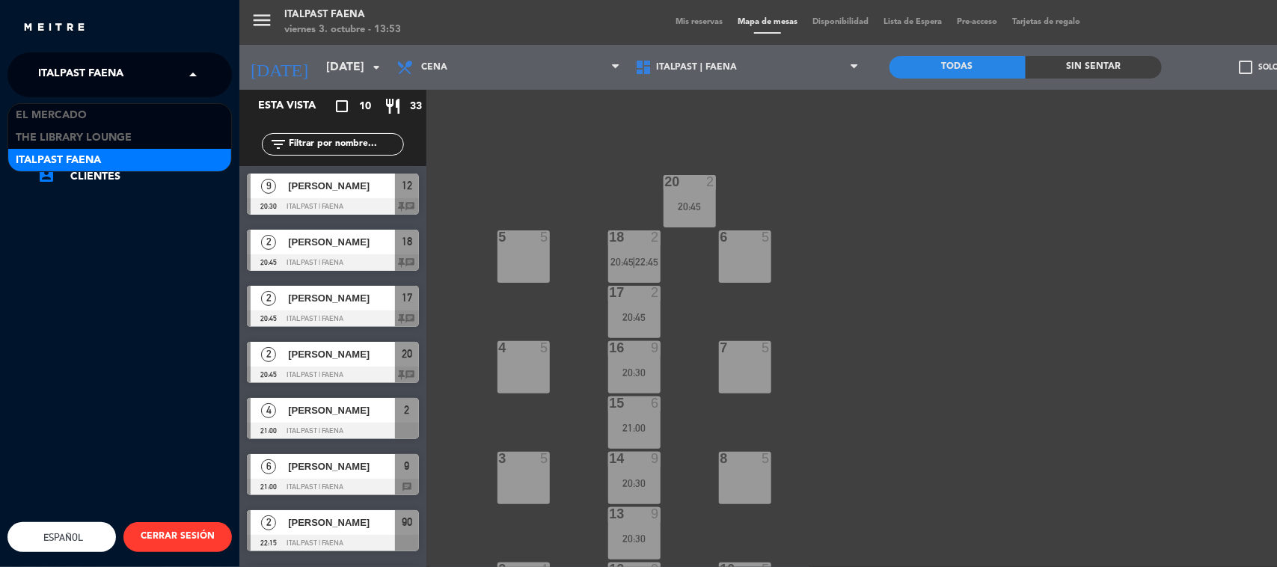
click at [141, 87] on div "× Italpast Faena" at bounding box center [89, 74] width 114 height 31
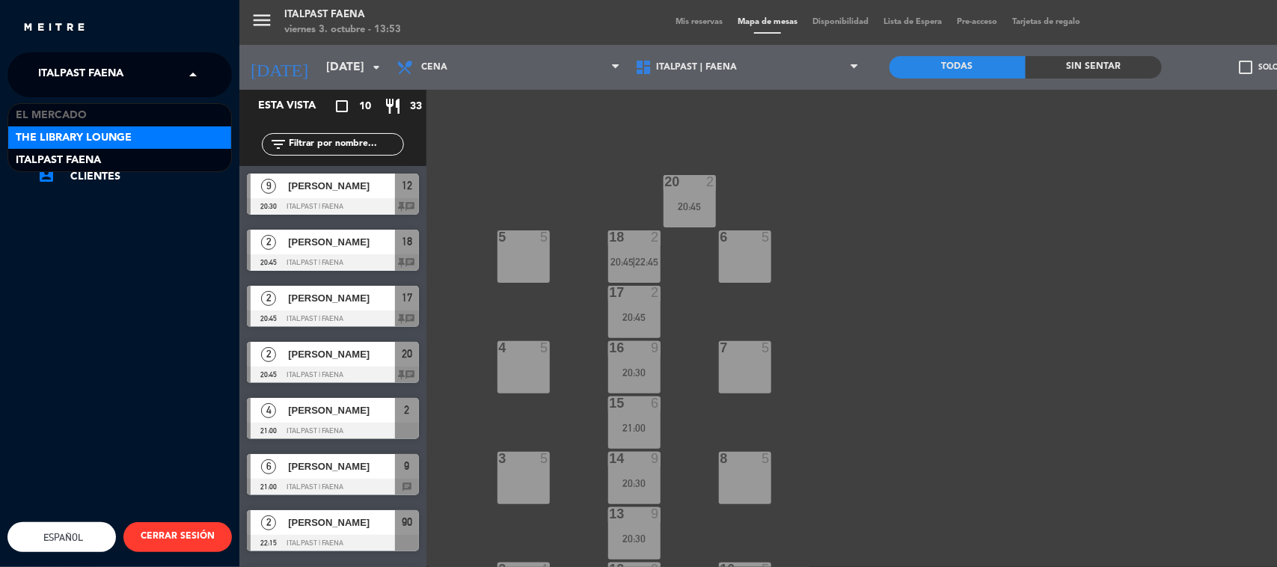
click at [122, 128] on div "The Library Lounge" at bounding box center [119, 137] width 223 height 22
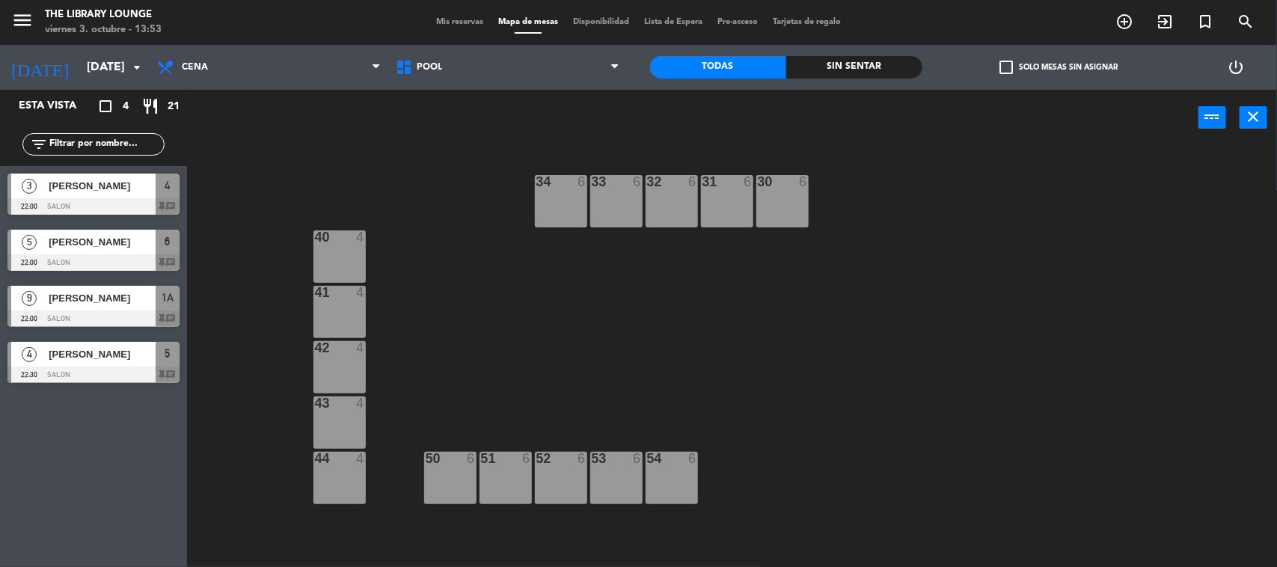
click at [462, 25] on span "Mis reservas" at bounding box center [460, 22] width 62 height 8
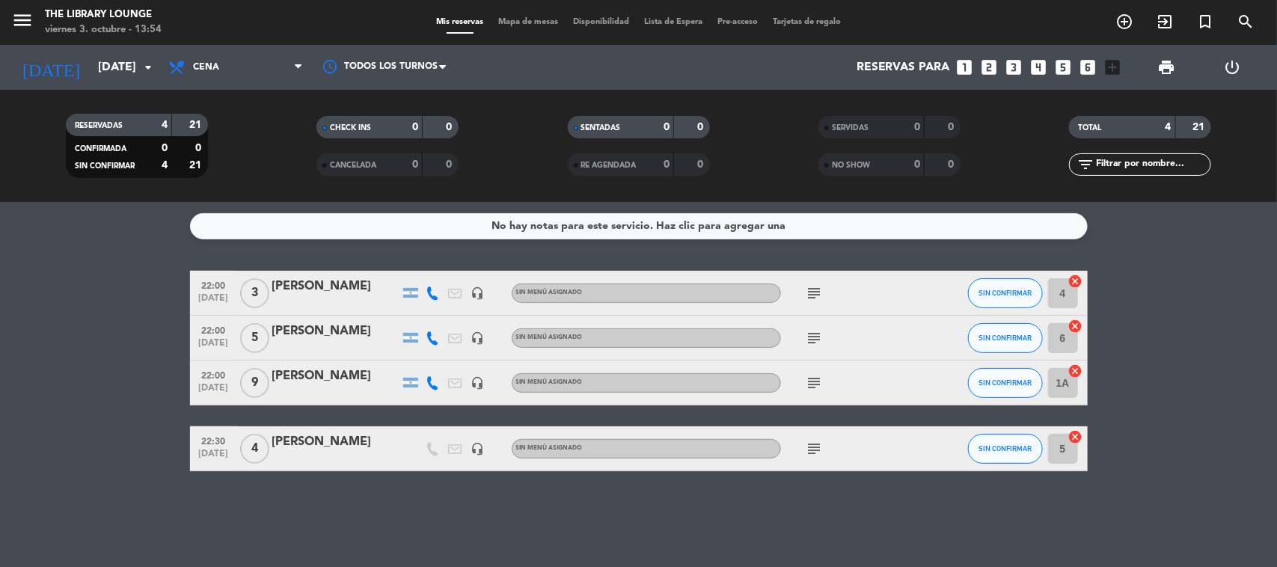
click at [521, 19] on span "Mapa de mesas" at bounding box center [528, 22] width 75 height 8
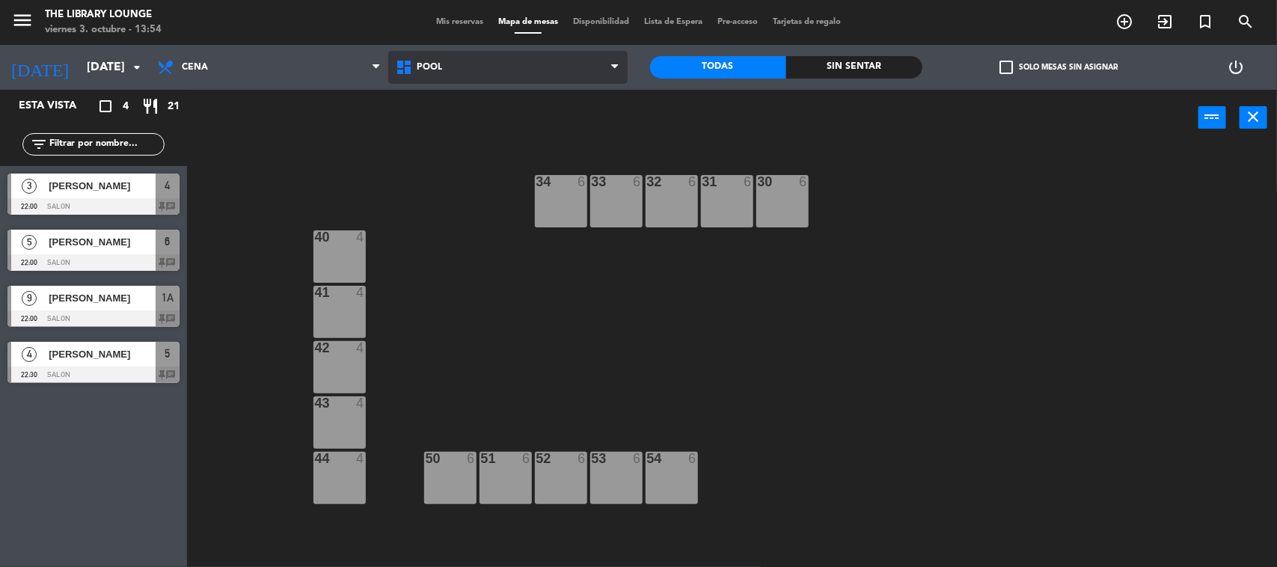
click at [425, 58] on span "POOL" at bounding box center [507, 67] width 239 height 33
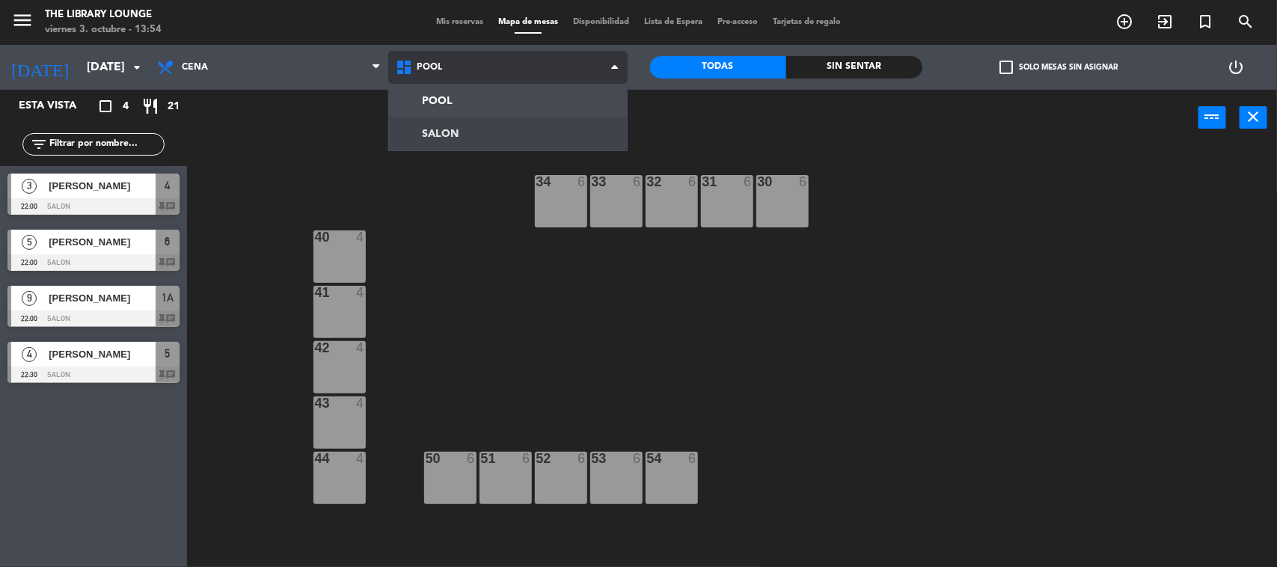
click at [455, 139] on ng-component "menu The Library Lounge [DATE] 3. octubre - 13:54 Mis reservas Mapa de mesas Di…" at bounding box center [638, 284] width 1277 height 569
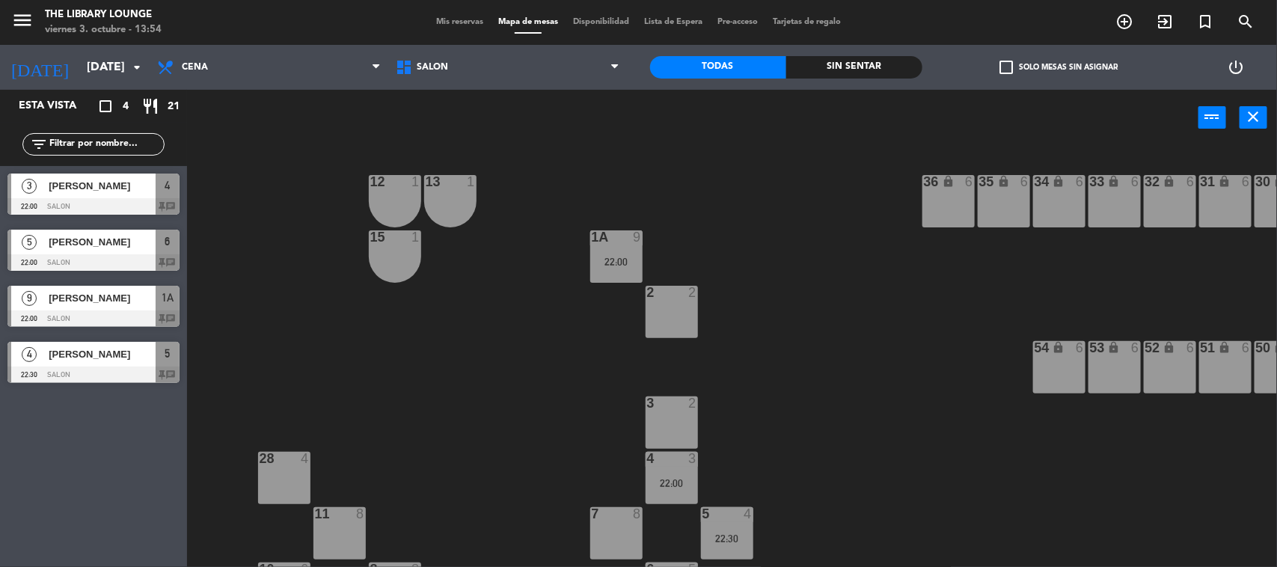
click at [681, 316] on div "2 2" at bounding box center [672, 312] width 52 height 52
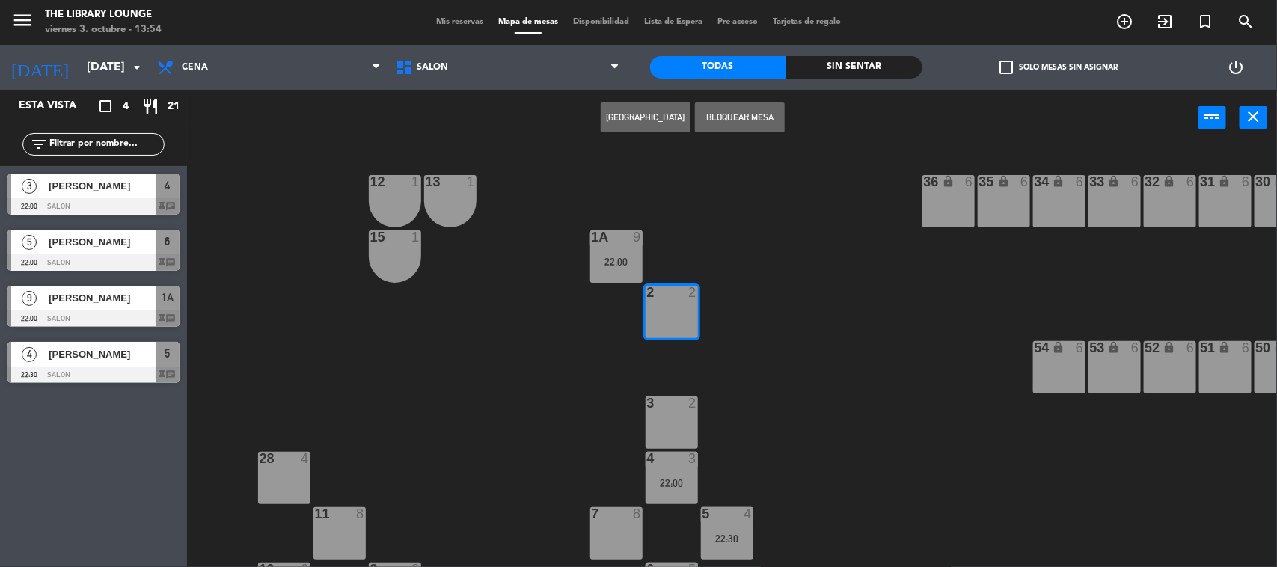
click at [658, 117] on button "[GEOGRAPHIC_DATA]" at bounding box center [646, 117] width 90 height 30
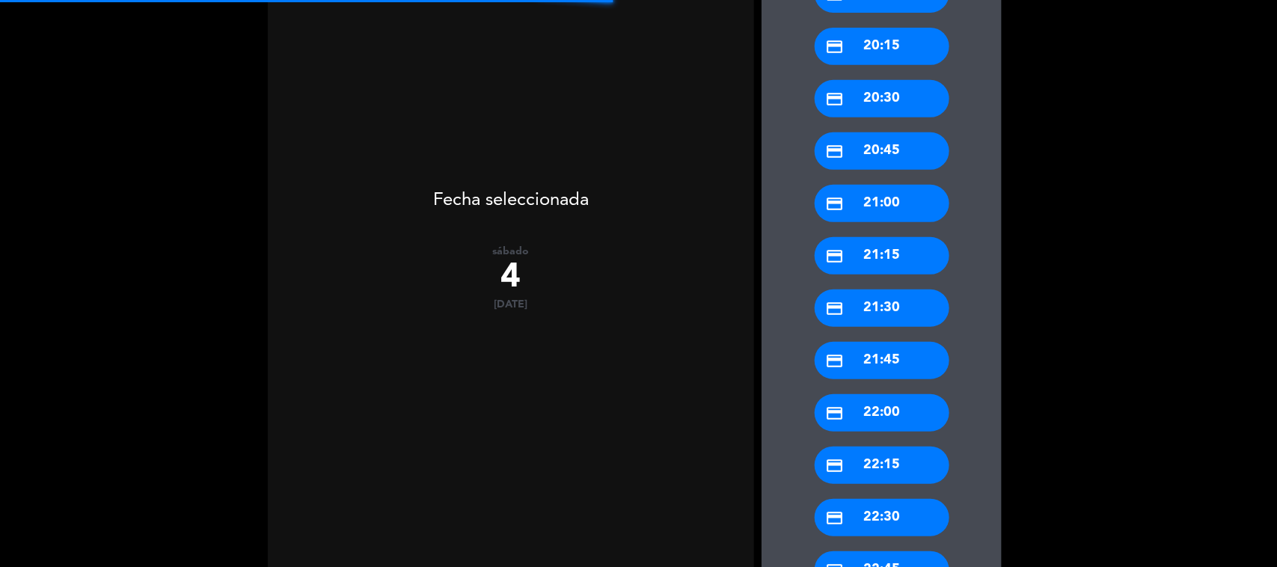
scroll to position [374, 0]
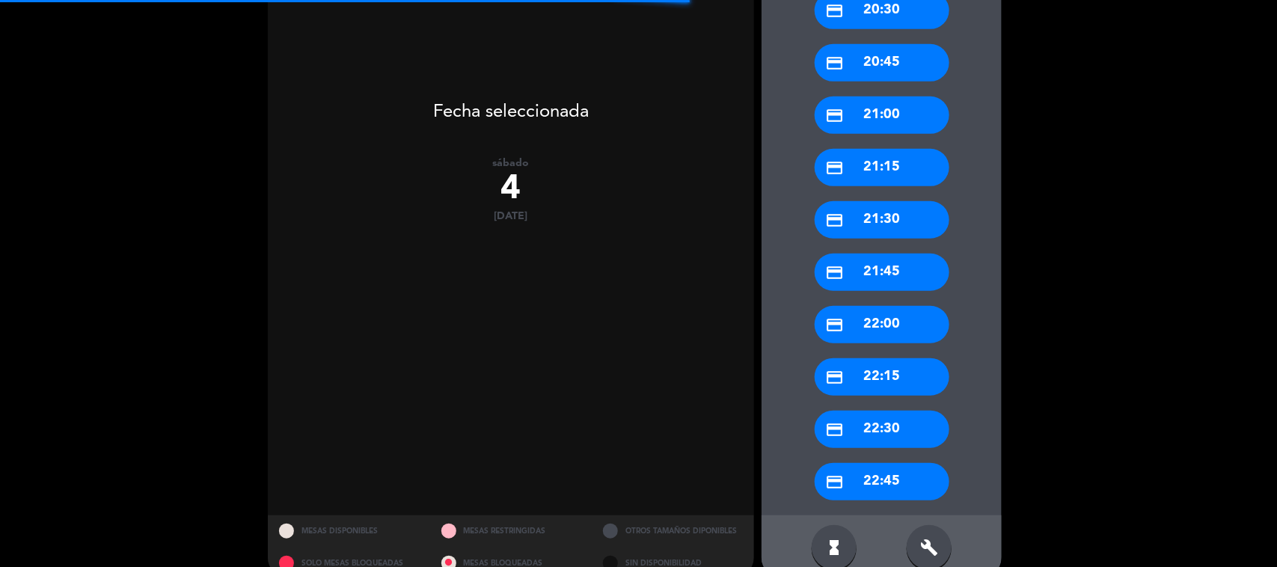
click at [896, 434] on div "credit_card 22:30" at bounding box center [882, 429] width 135 height 37
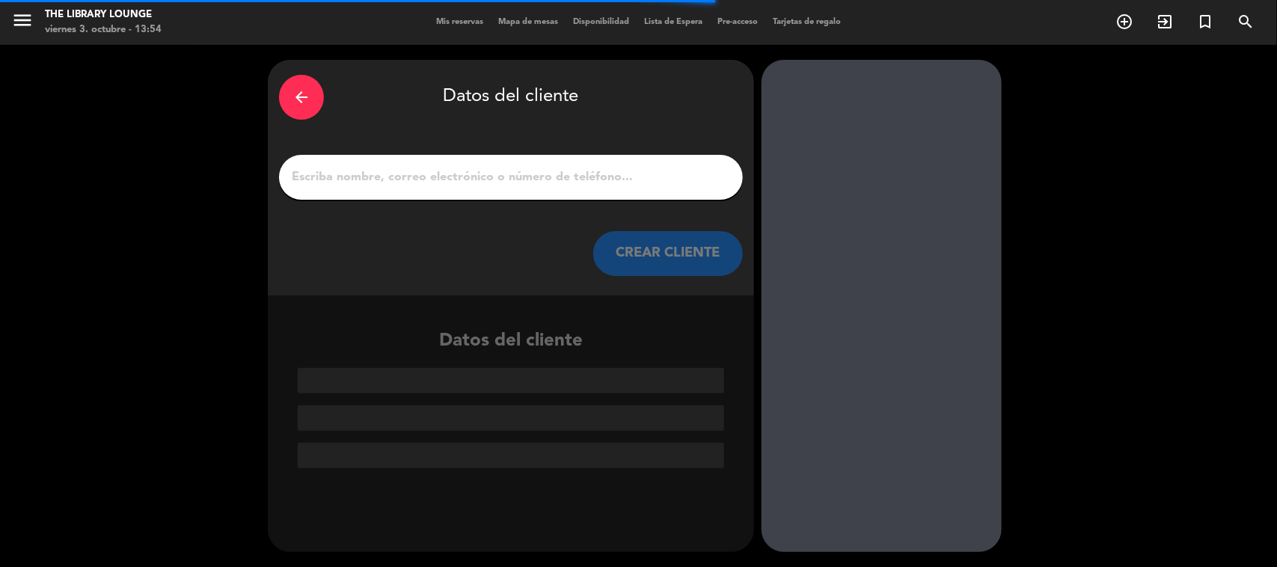
scroll to position [0, 0]
click at [420, 174] on input "1" at bounding box center [510, 177] width 441 height 21
paste input "[PERSON_NAME]"
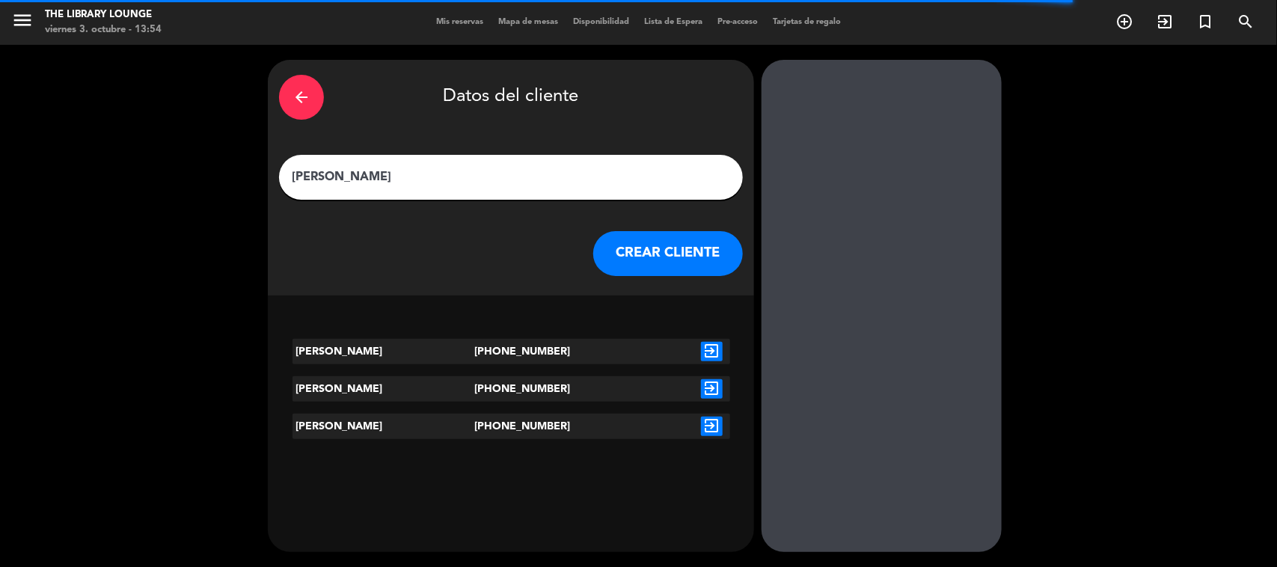
type input "[PERSON_NAME]"
click at [713, 356] on icon "exit_to_app" at bounding box center [712, 351] width 22 height 19
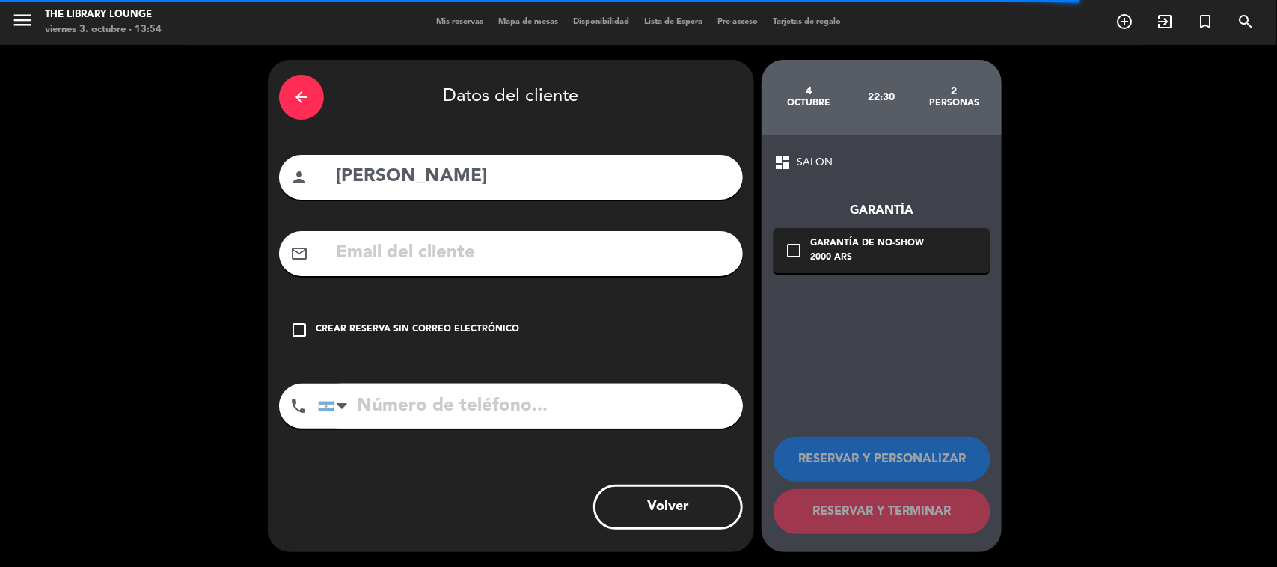
type input "[PHONE_NUMBER]"
drag, startPoint x: 413, startPoint y: 344, endPoint x: 427, endPoint y: 343, distance: 14.3
click at [414, 344] on div "check_box_outline_blank Crear reserva sin correo electrónico" at bounding box center [511, 329] width 464 height 45
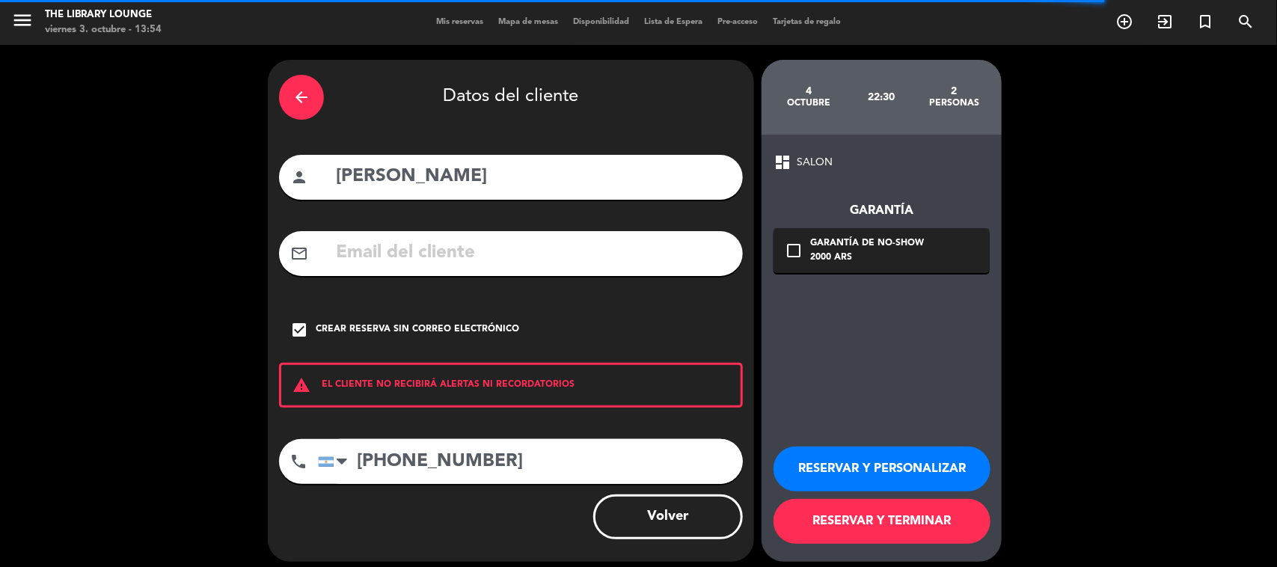
click at [893, 459] on button "RESERVAR Y PERSONALIZAR" at bounding box center [882, 469] width 217 height 45
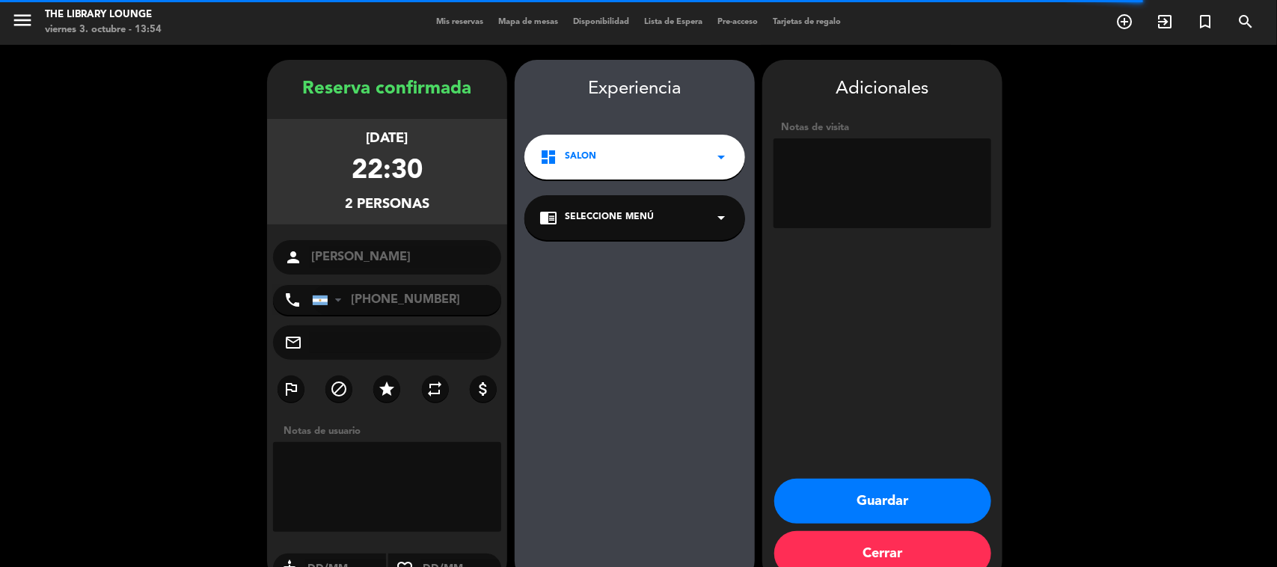
scroll to position [31, 0]
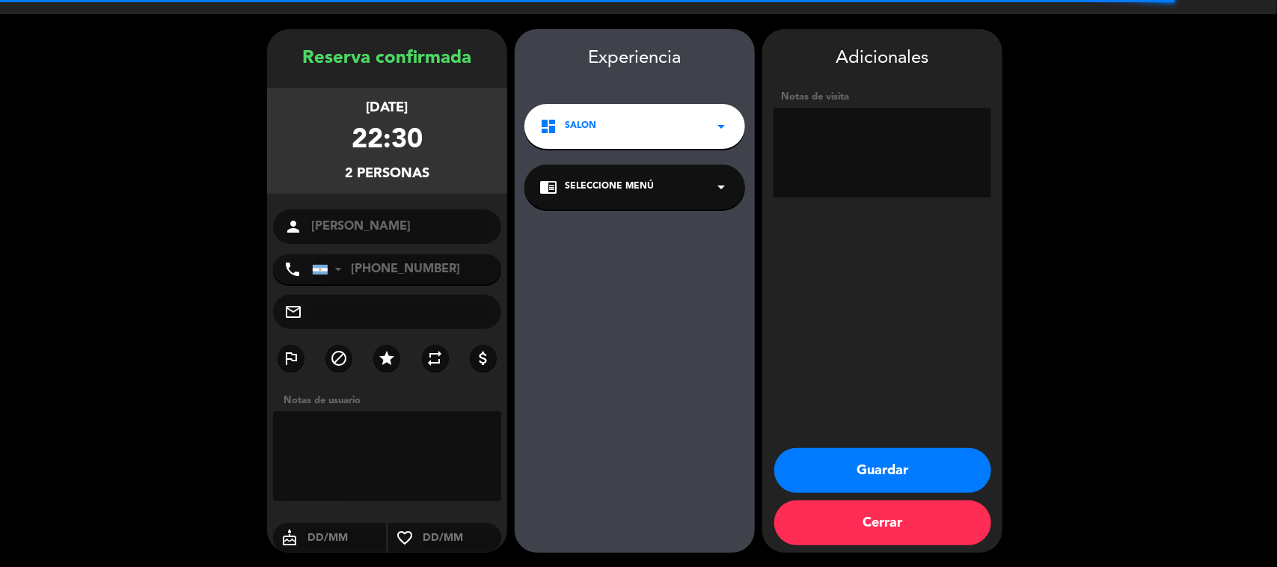
click at [891, 161] on textarea at bounding box center [883, 153] width 218 height 90
type textarea "031025 - YM - BAR - vienen de Italpast"
click at [905, 449] on button "Guardar" at bounding box center [882, 470] width 217 height 45
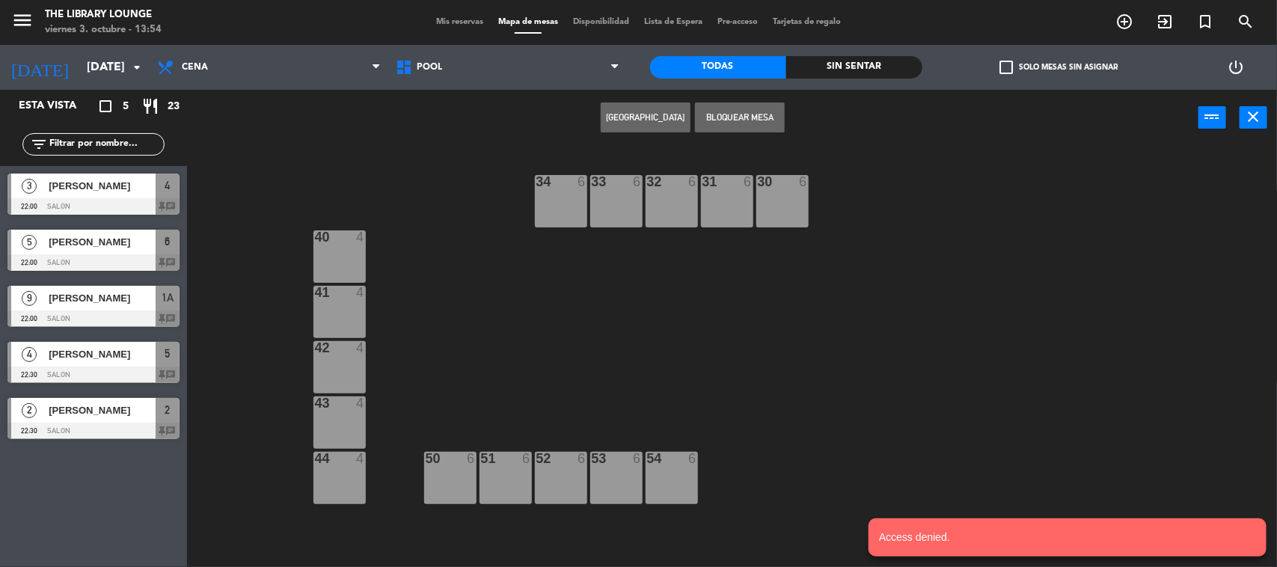
click at [441, 19] on span "Mis reservas" at bounding box center [460, 22] width 62 height 8
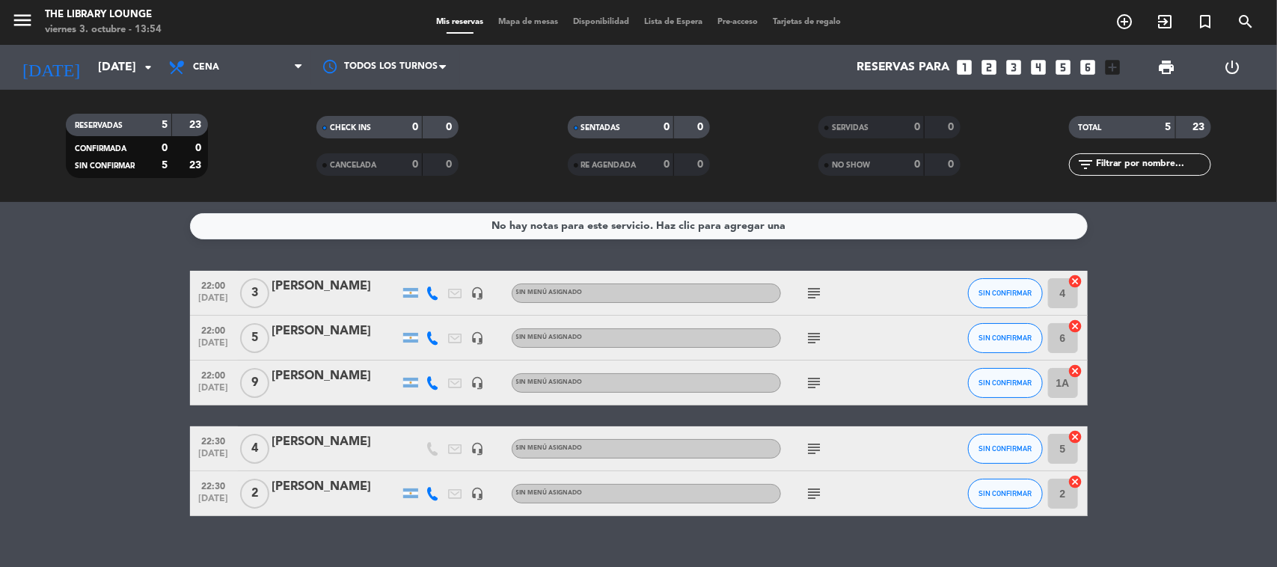
click at [820, 495] on icon "subject" at bounding box center [815, 494] width 18 height 18
click at [813, 430] on div "subject" at bounding box center [848, 448] width 135 height 44
click at [806, 441] on icon "subject" at bounding box center [815, 449] width 18 height 18
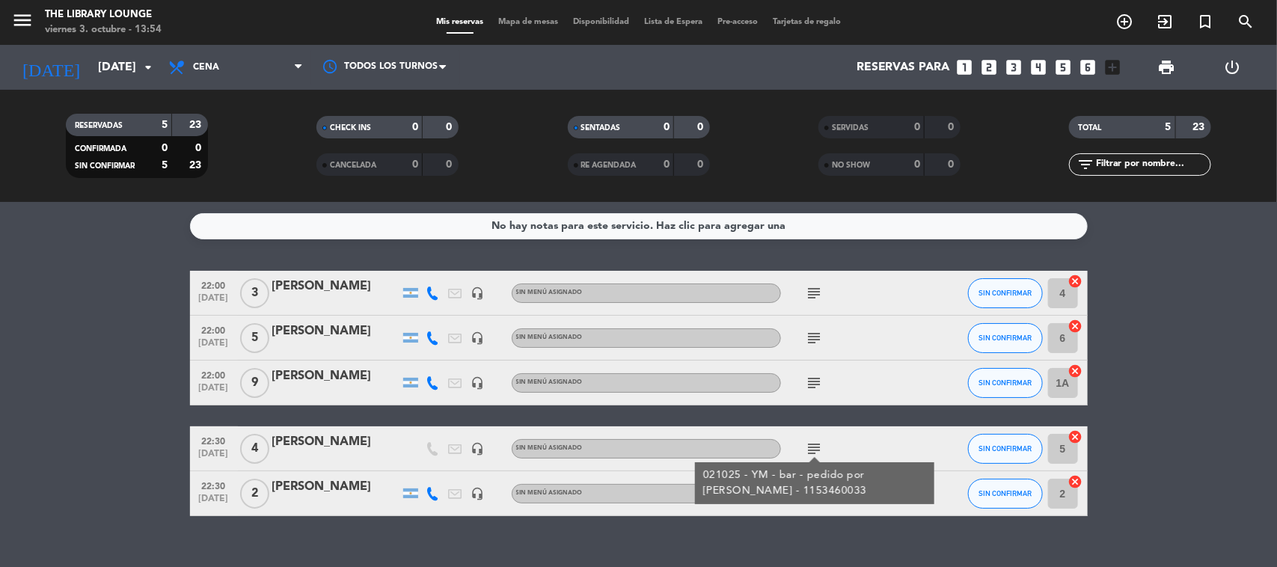
click at [820, 371] on div "subject" at bounding box center [848, 383] width 135 height 44
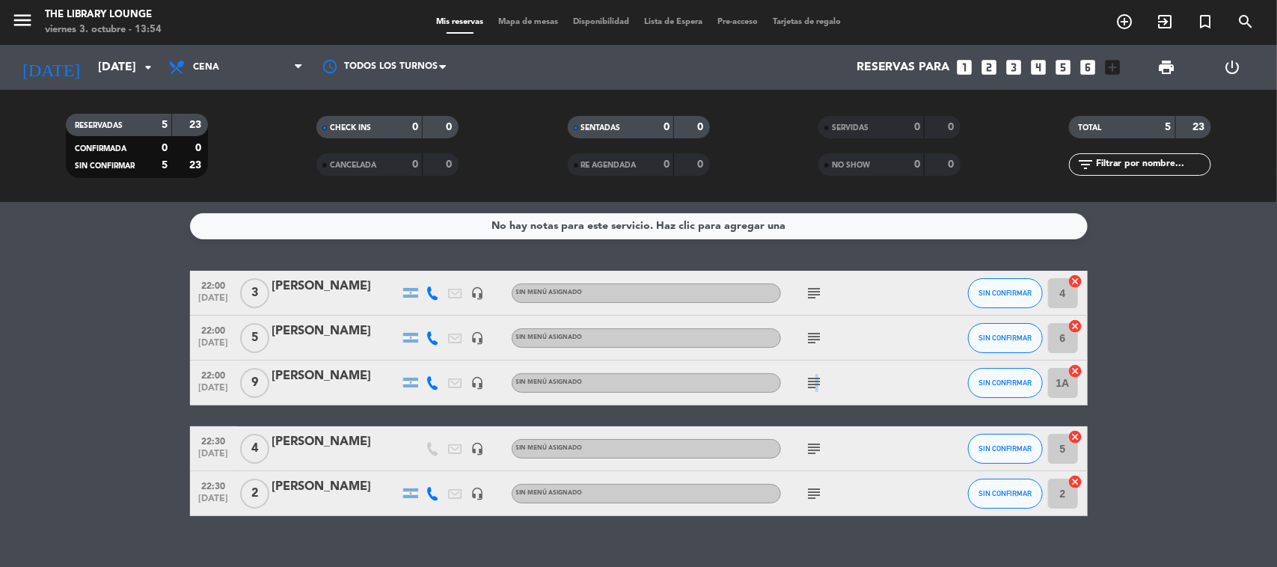
click at [813, 376] on icon "subject" at bounding box center [815, 383] width 18 height 18
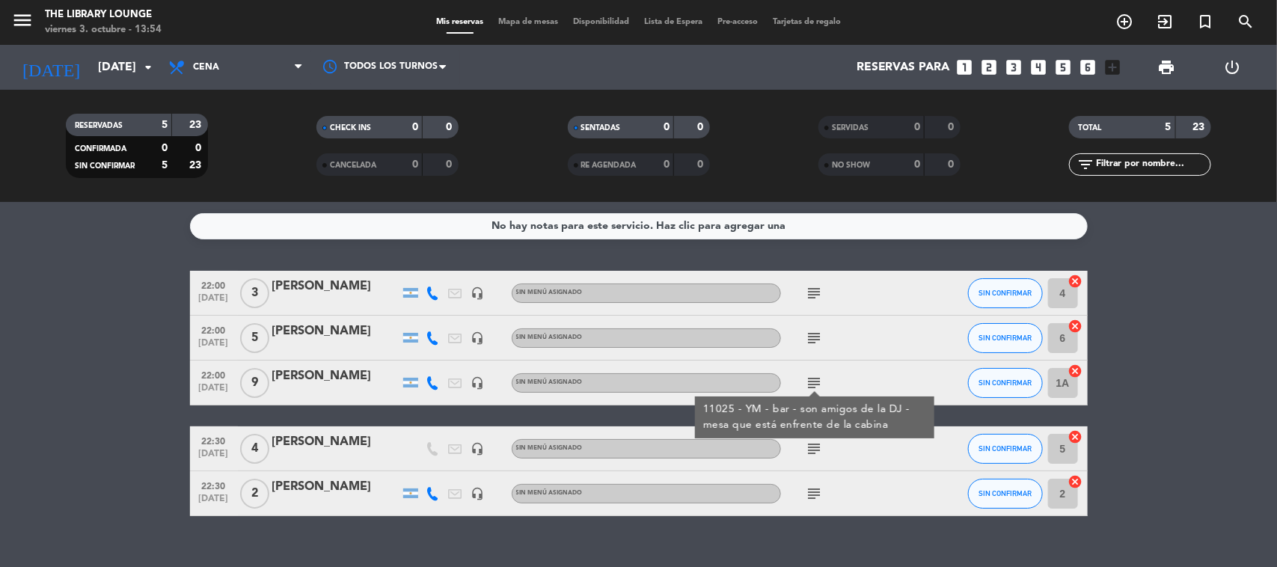
click at [815, 344] on icon "subject" at bounding box center [815, 338] width 18 height 18
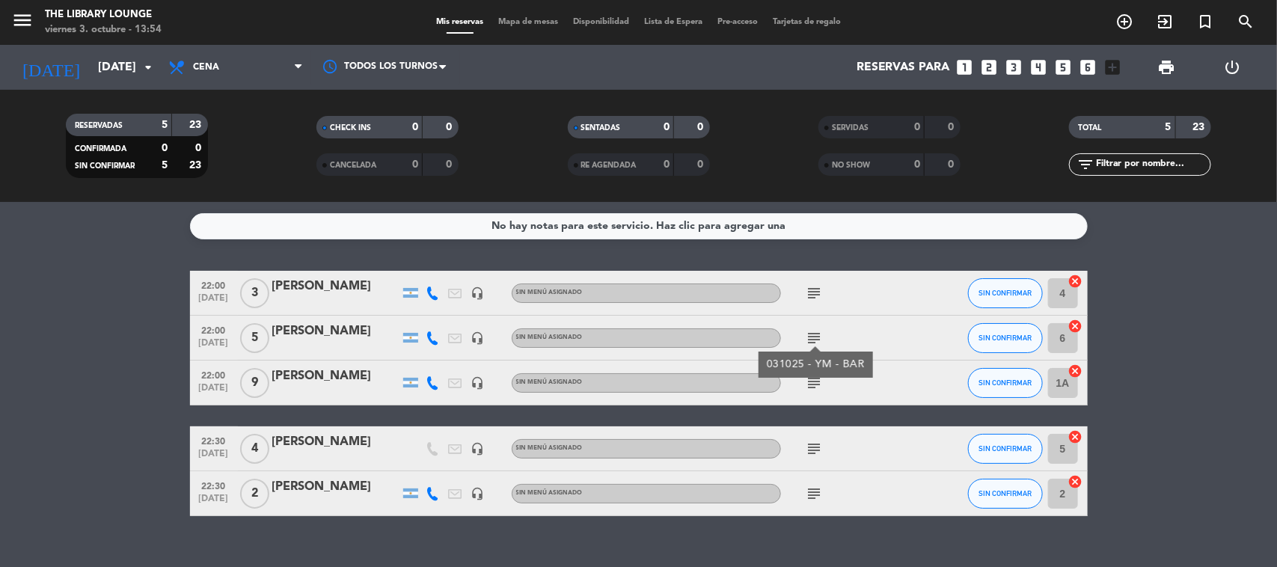
click at [824, 307] on div "subject" at bounding box center [848, 293] width 135 height 44
click at [817, 292] on icon "subject" at bounding box center [815, 293] width 18 height 18
click at [819, 338] on icon "subject" at bounding box center [815, 338] width 18 height 18
click at [815, 379] on icon "subject" at bounding box center [815, 383] width 18 height 18
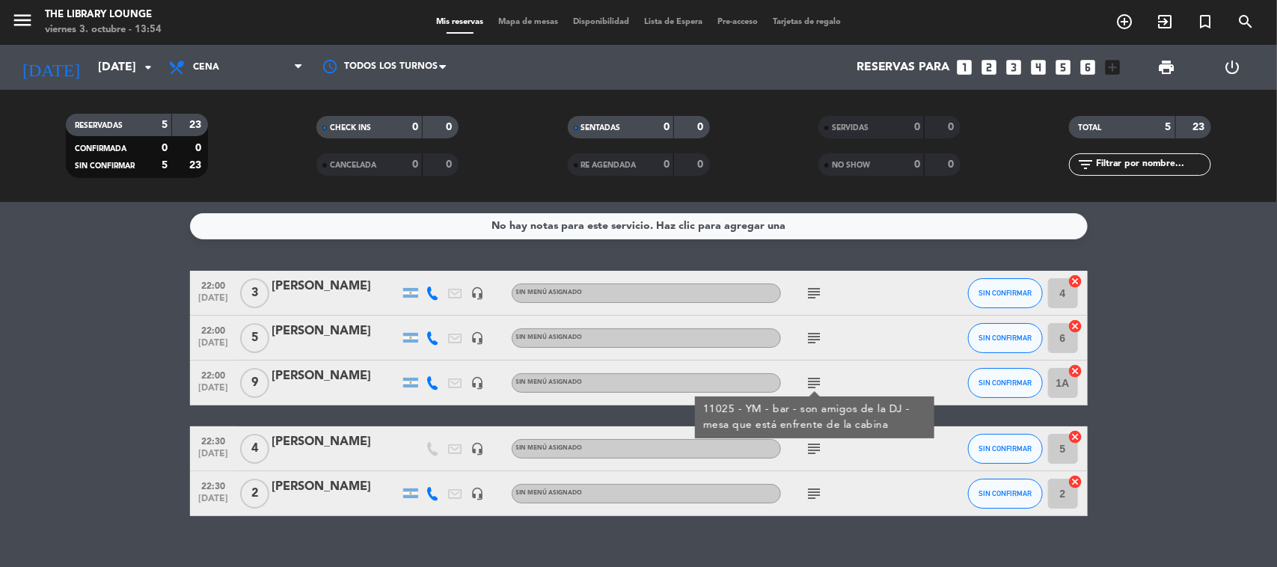
click at [813, 444] on icon "subject" at bounding box center [815, 449] width 18 height 18
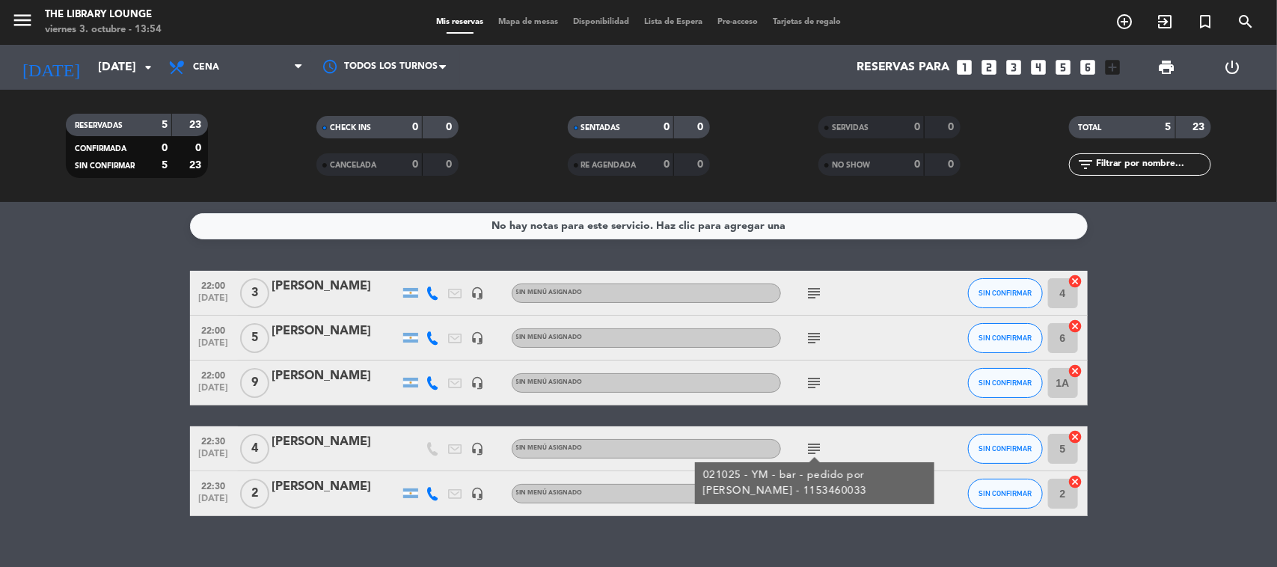
click at [813, 521] on div "No hay notas para este servicio. Haz clic para agregar una 22:00 [DATE] 3 [PERS…" at bounding box center [638, 384] width 1277 height 365
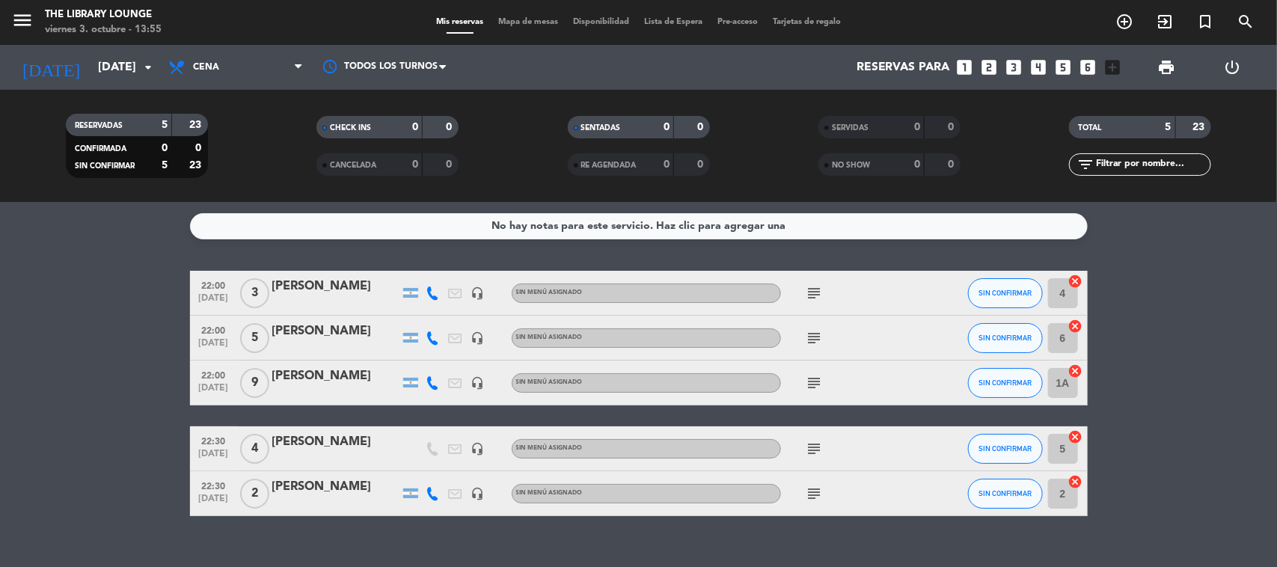
click at [812, 496] on icon "subject" at bounding box center [815, 494] width 18 height 18
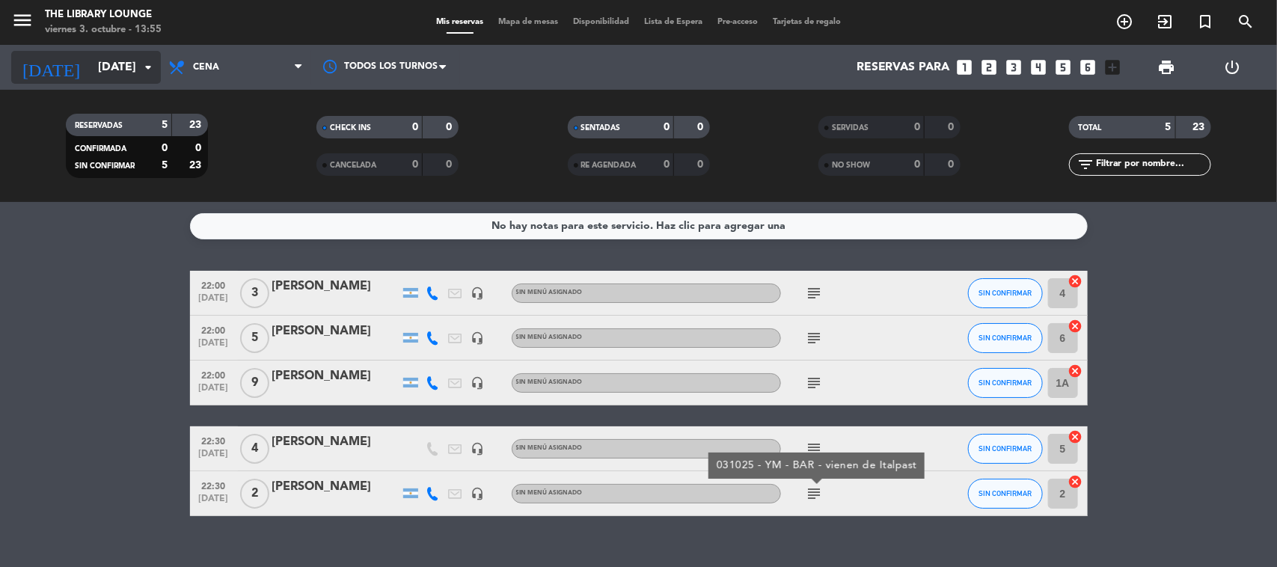
click at [111, 73] on input "[DATE]" at bounding box center [170, 67] width 158 height 29
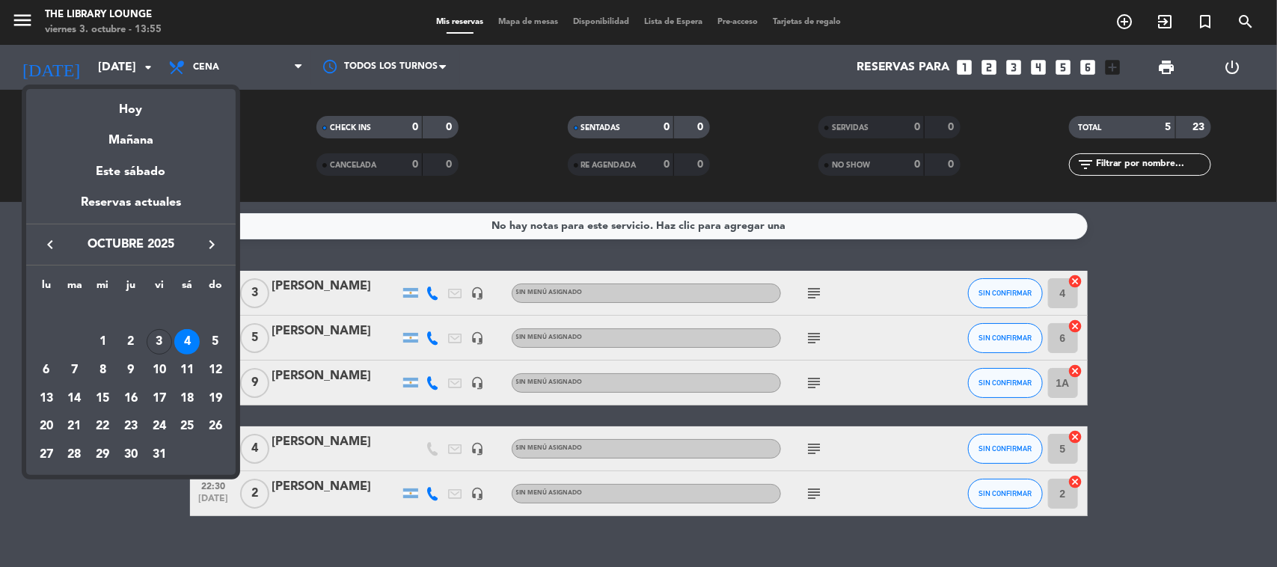
click at [27, 9] on div at bounding box center [638, 283] width 1277 height 567
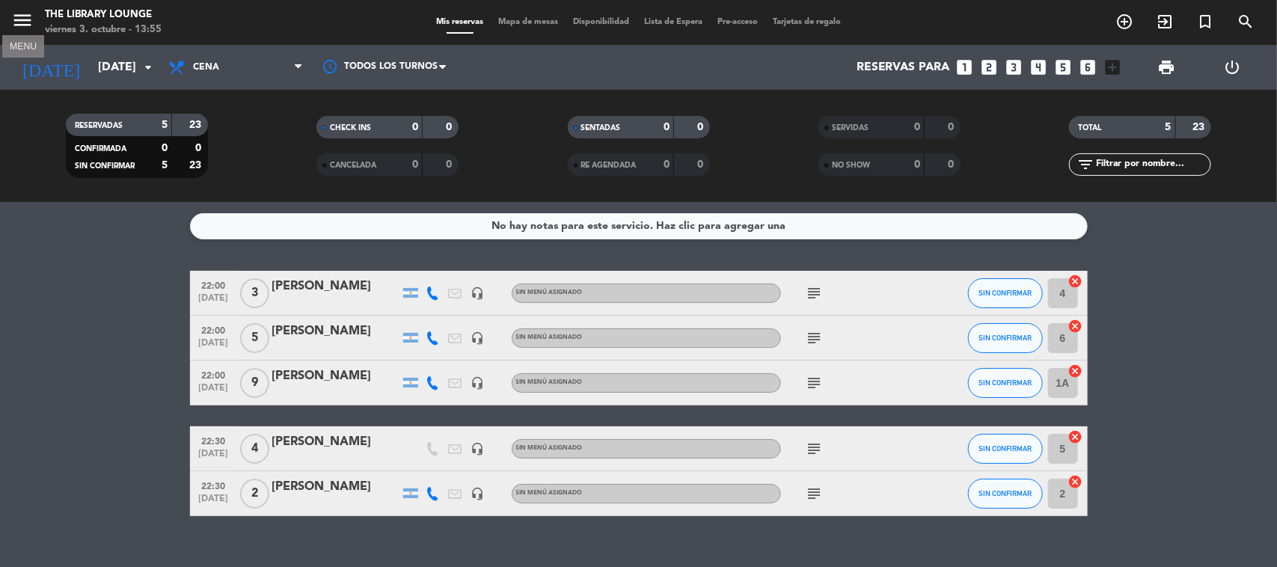
click at [26, 19] on icon "menu" at bounding box center [22, 20] width 22 height 22
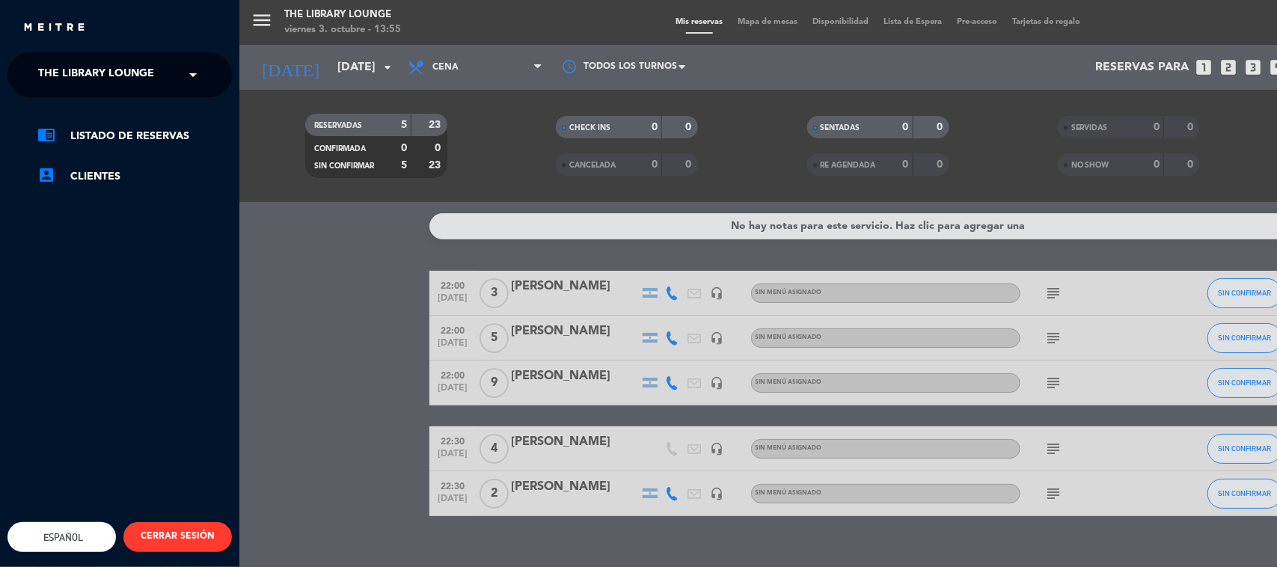
click at [96, 88] on span "The Library Lounge" at bounding box center [96, 74] width 116 height 31
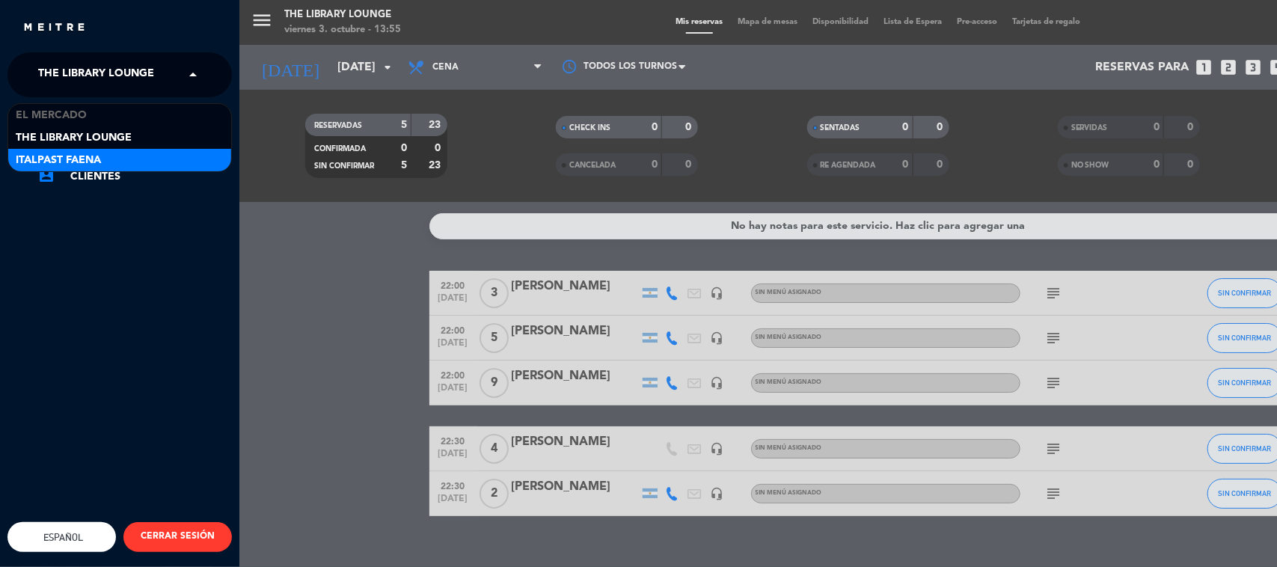
click at [100, 153] on span "Italpast Faena" at bounding box center [58, 160] width 85 height 17
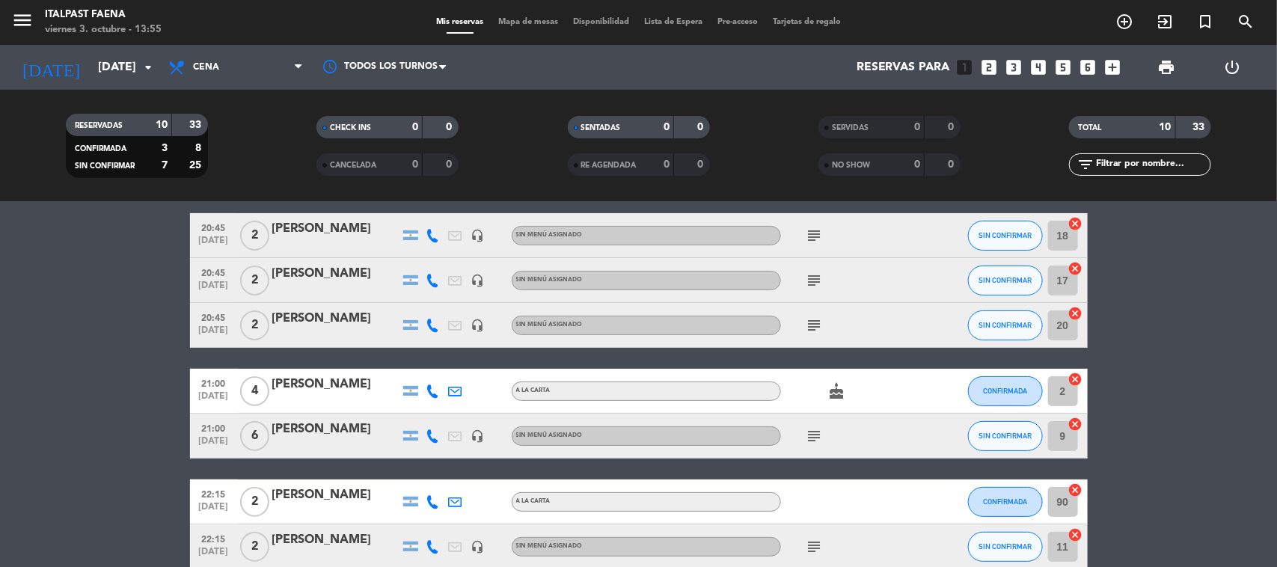
scroll to position [30, 0]
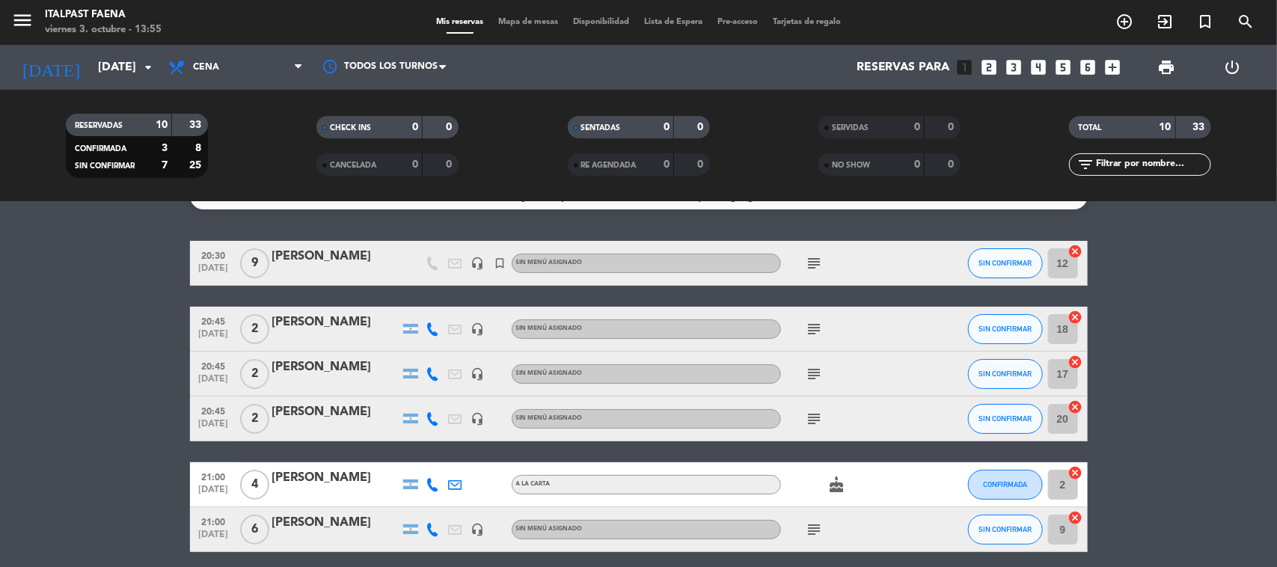
click at [520, 22] on span "Mapa de mesas" at bounding box center [528, 22] width 75 height 8
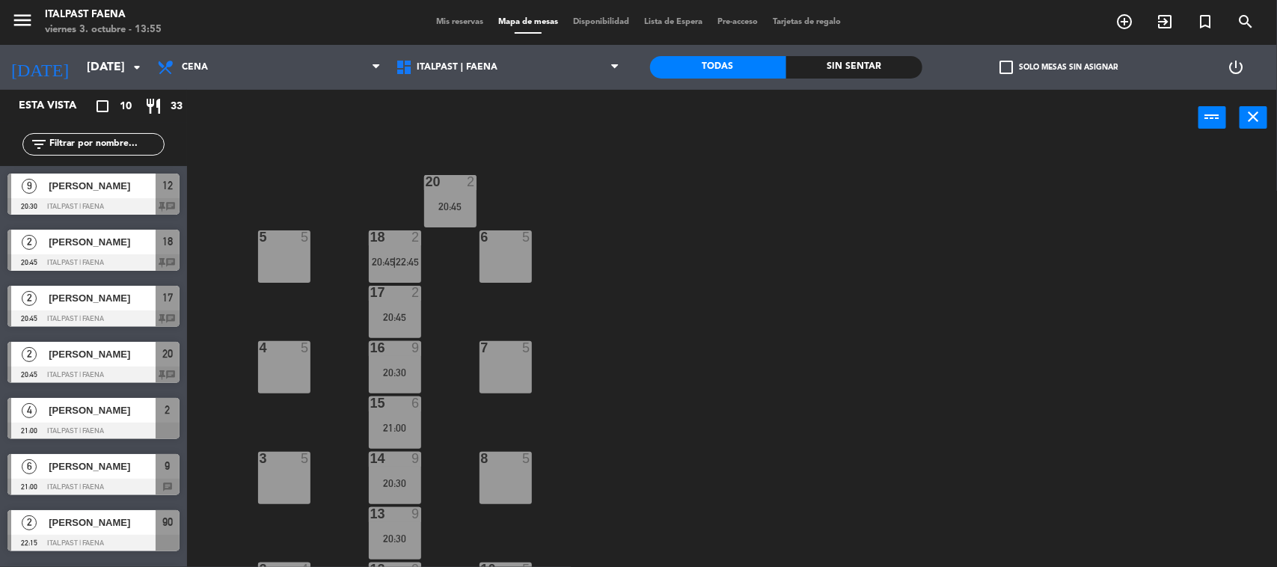
click at [281, 254] on div "5 5" at bounding box center [284, 256] width 52 height 52
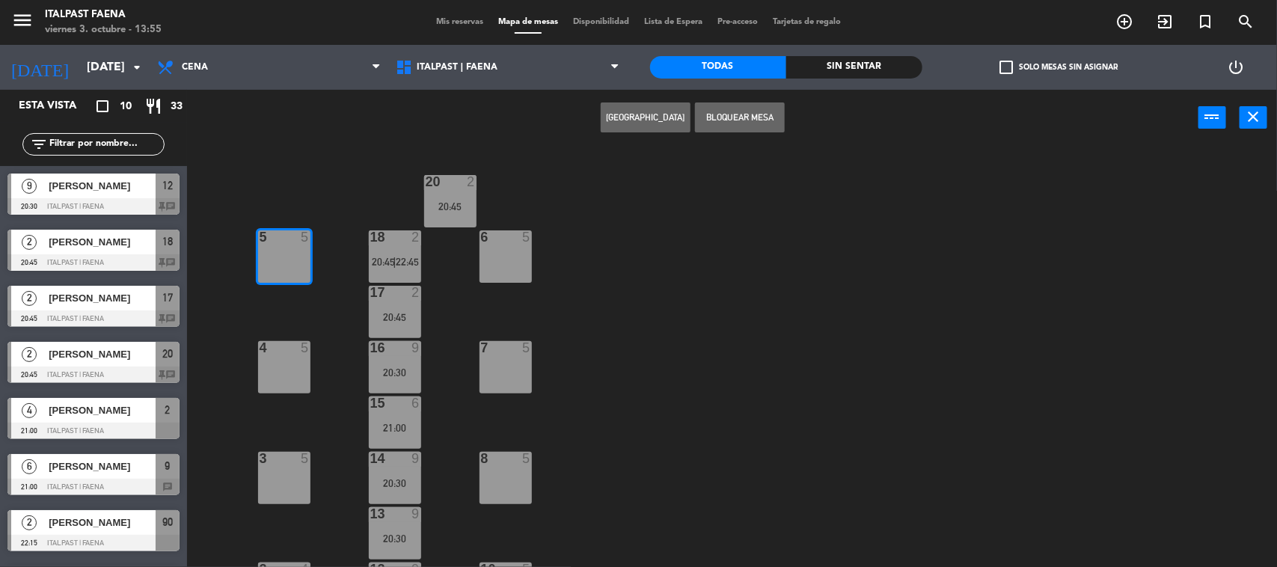
click at [672, 118] on button "[GEOGRAPHIC_DATA]" at bounding box center [646, 117] width 90 height 30
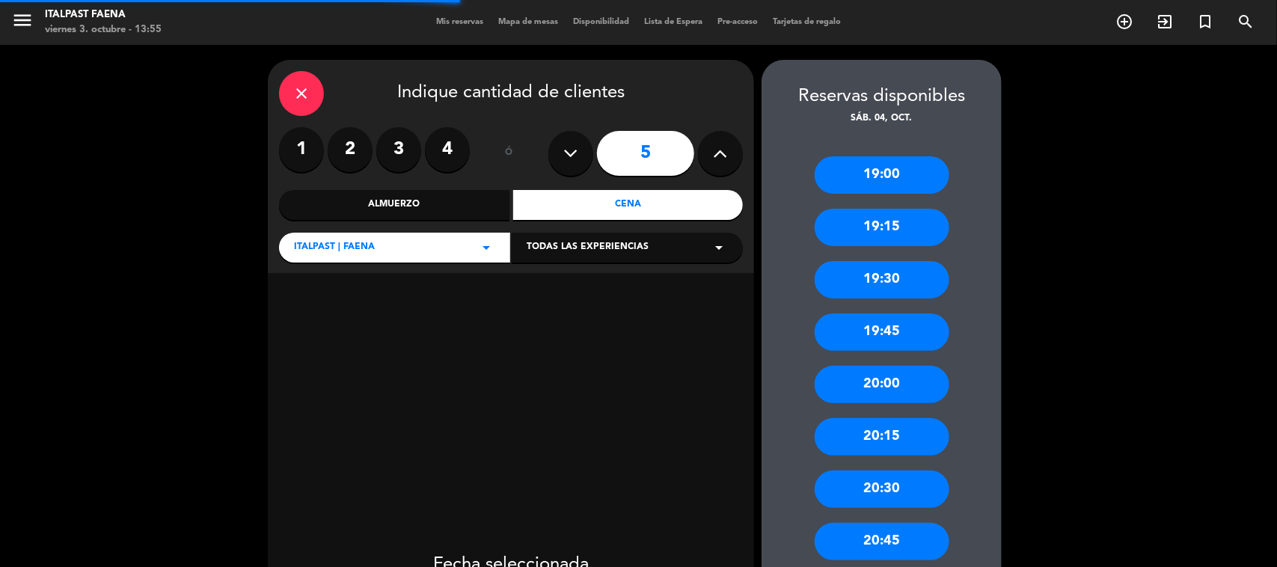
click at [409, 150] on label "3" at bounding box center [398, 149] width 45 height 45
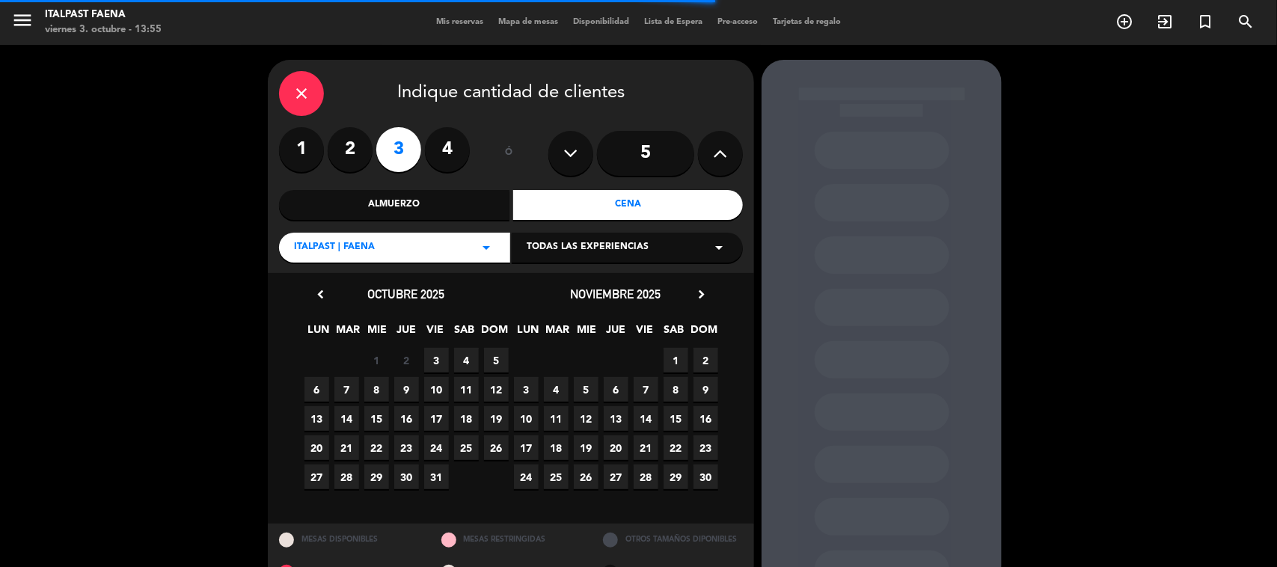
click at [462, 363] on span "4" at bounding box center [466, 360] width 25 height 25
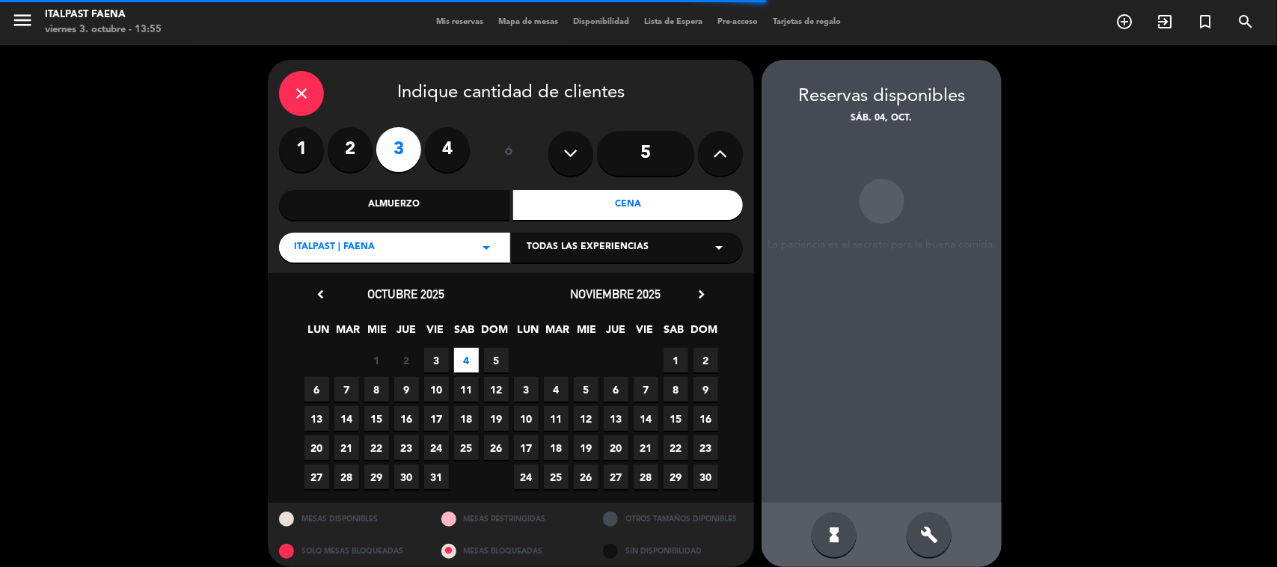
scroll to position [13, 0]
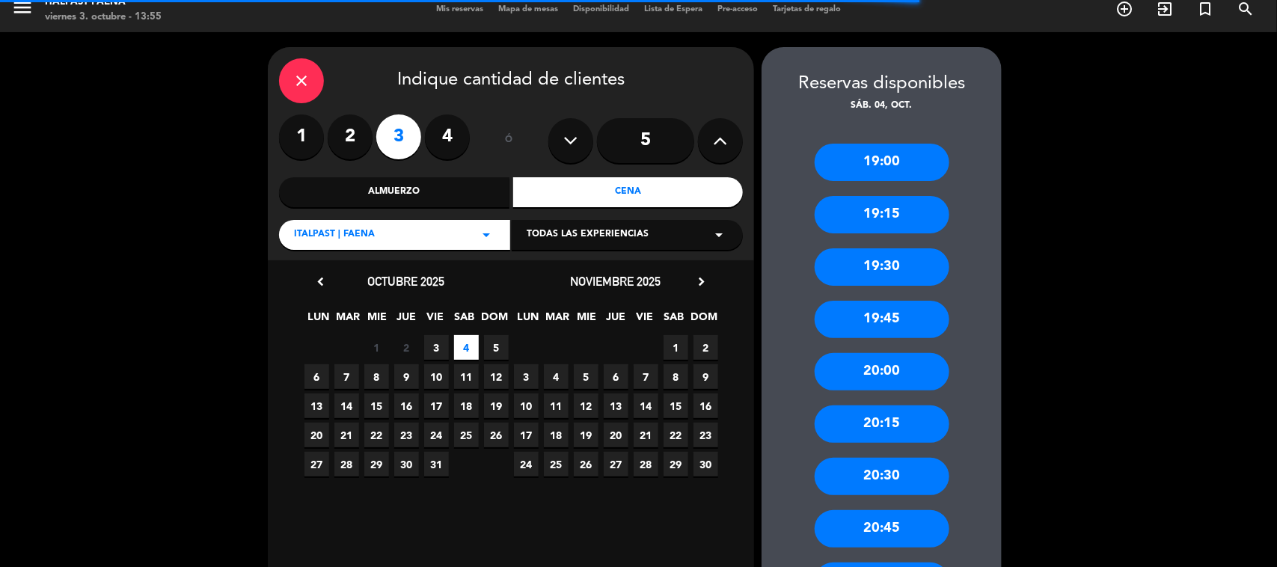
click at [869, 535] on div "20:45" at bounding box center [882, 528] width 135 height 37
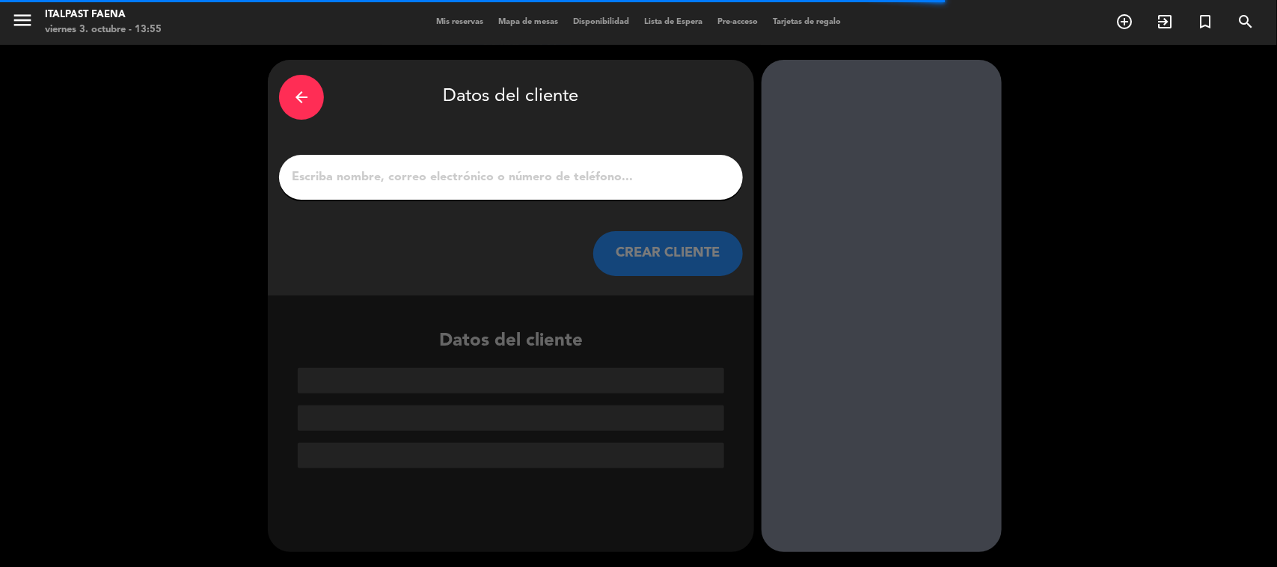
scroll to position [0, 0]
drag, startPoint x: 450, startPoint y: 181, endPoint x: 402, endPoint y: 1, distance: 186.0
click at [450, 180] on input "1" at bounding box center [510, 177] width 441 height 21
paste input "[PERSON_NAME]"
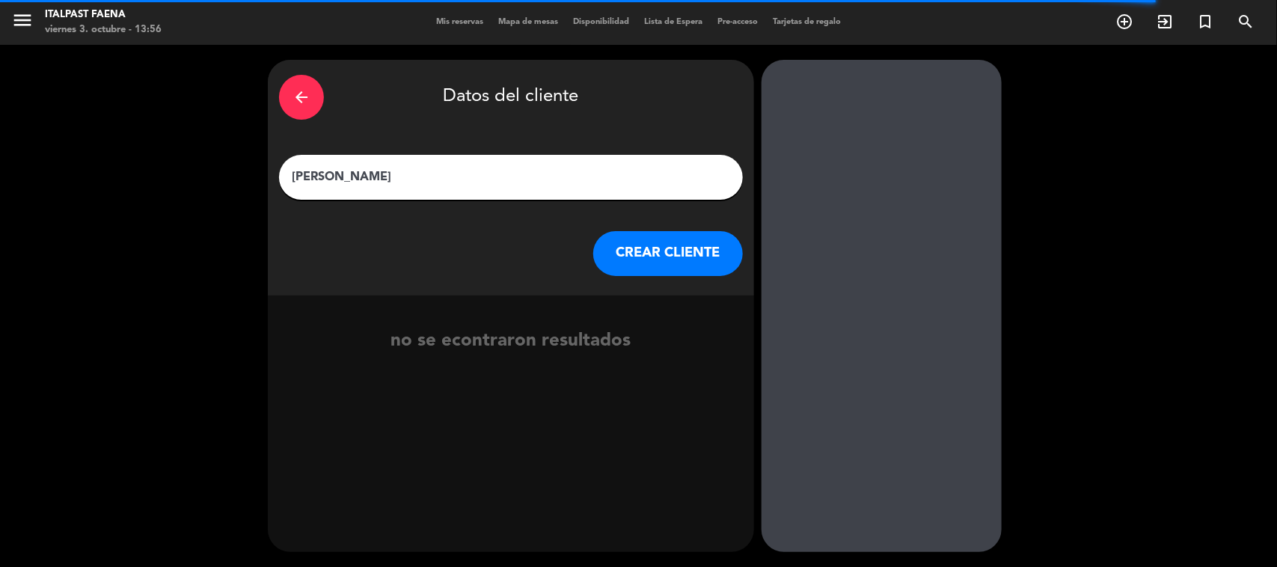
type input "[PERSON_NAME]"
click at [660, 266] on button "CREAR CLIENTE" at bounding box center [668, 253] width 150 height 45
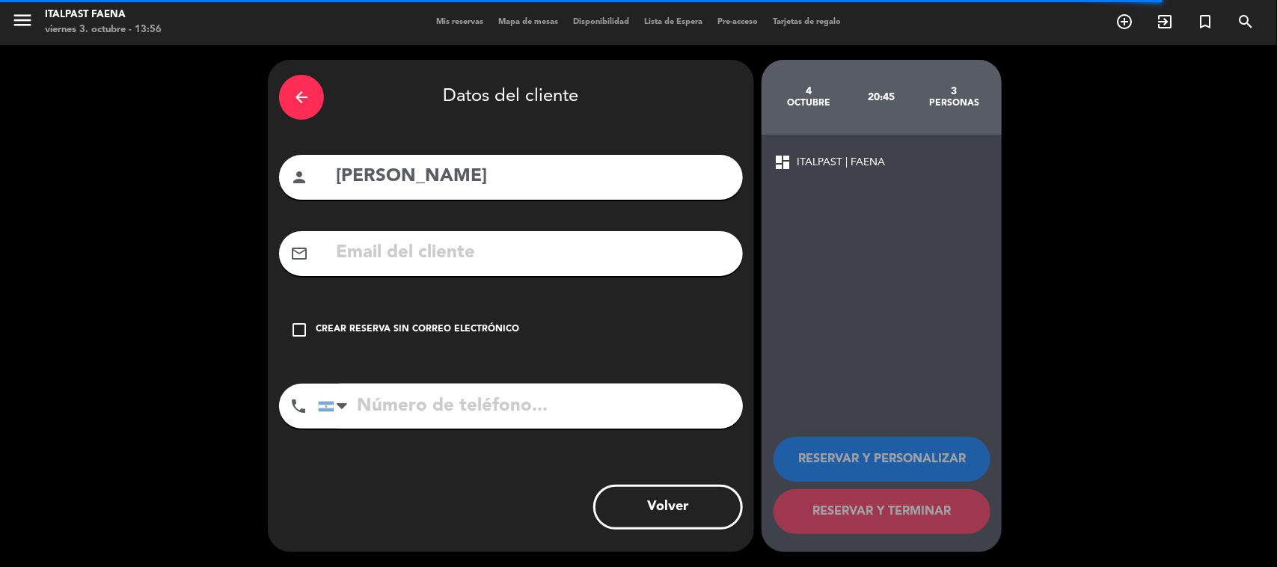
click at [511, 356] on div "arrow_back Datos del cliente person [PERSON_NAME] mail_outline check_box_outlin…" at bounding box center [511, 306] width 486 height 492
click at [495, 322] on div "Crear reserva sin correo electrónico" at bounding box center [417, 329] width 203 height 15
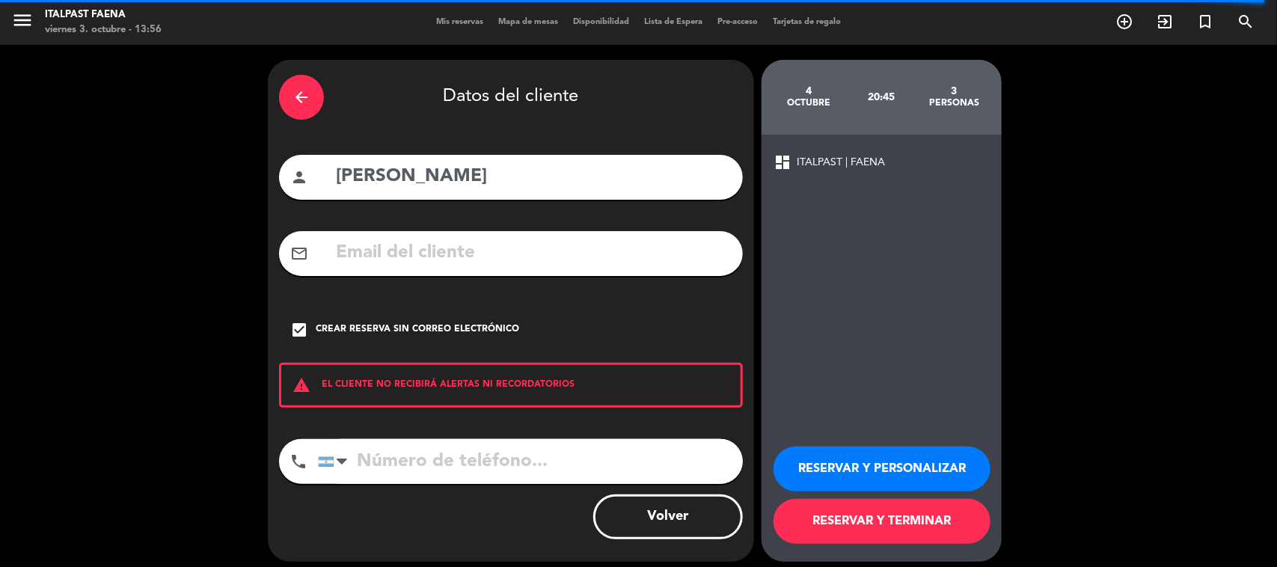
click at [596, 468] on input "tel" at bounding box center [530, 461] width 425 height 45
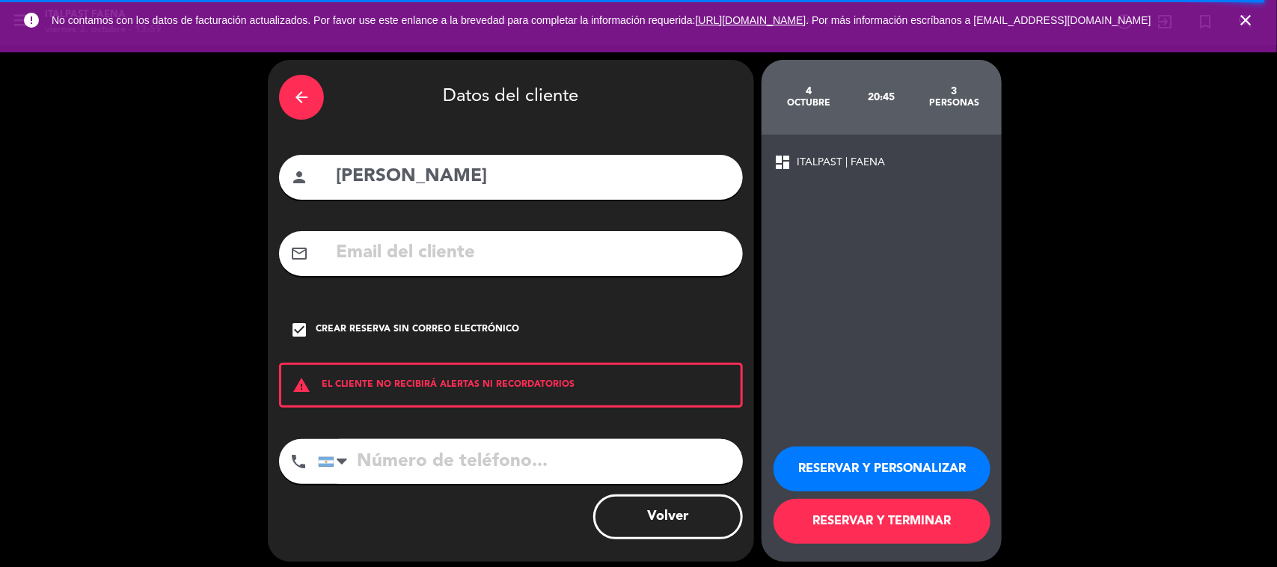
paste input "[PHONE_NUMBER]"
type input "[PHONE_NUMBER]"
click at [928, 471] on button "RESERVAR Y PERSONALIZAR" at bounding box center [882, 469] width 217 height 45
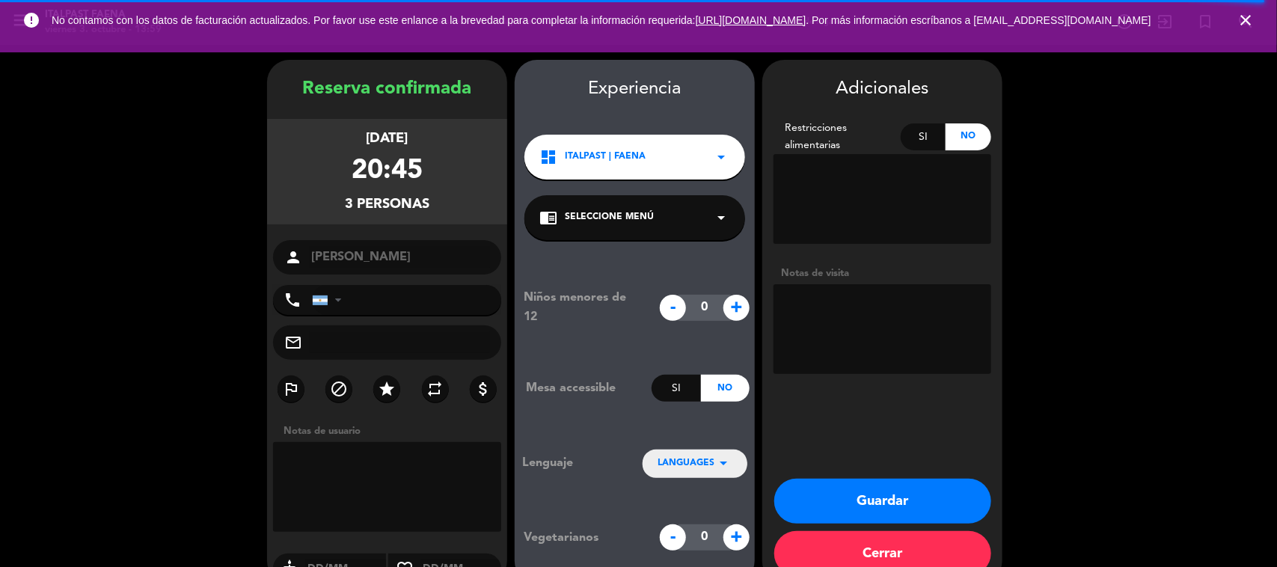
type input "[PHONE_NUMBER]"
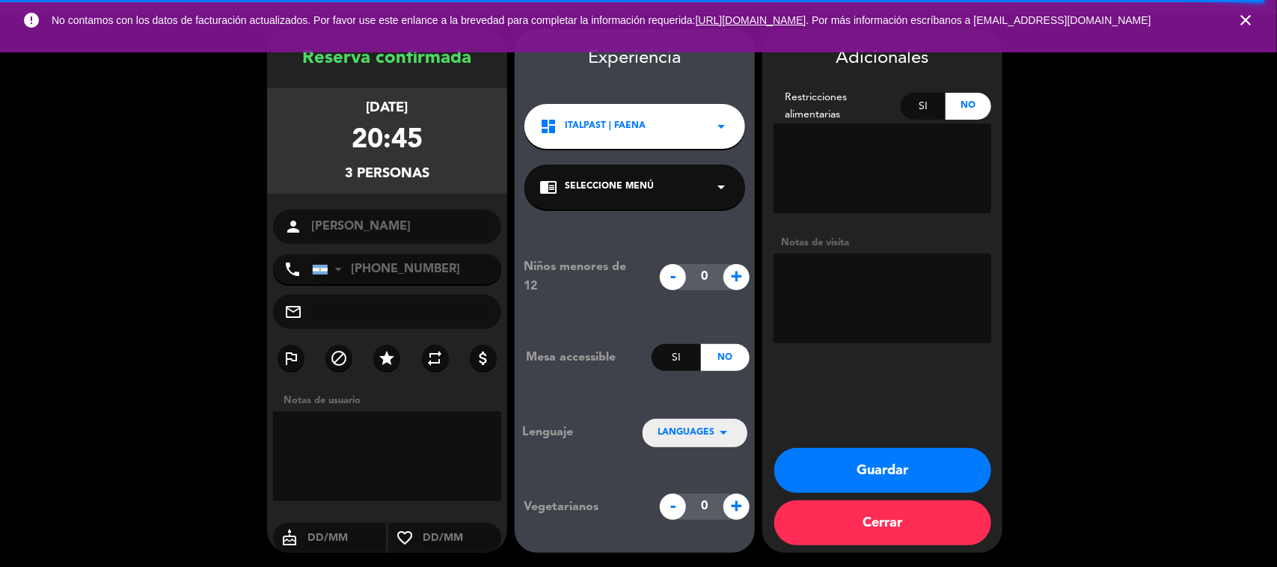
click at [833, 287] on textarea at bounding box center [883, 299] width 218 height 90
type textarea "031025 - YM - Italpast - cumpleaños"
click at [935, 475] on button "Guardar" at bounding box center [882, 470] width 217 height 45
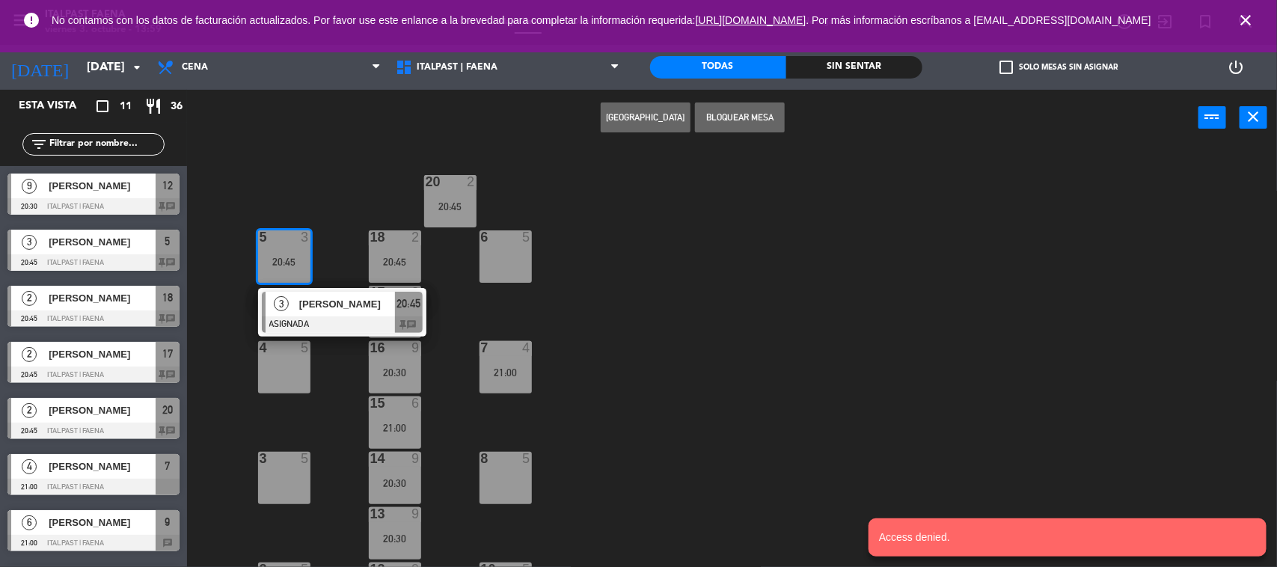
drag, startPoint x: 1250, startPoint y: 20, endPoint x: 658, endPoint y: 34, distance: 591.9
click at [1249, 22] on icon "close" at bounding box center [1246, 20] width 18 height 18
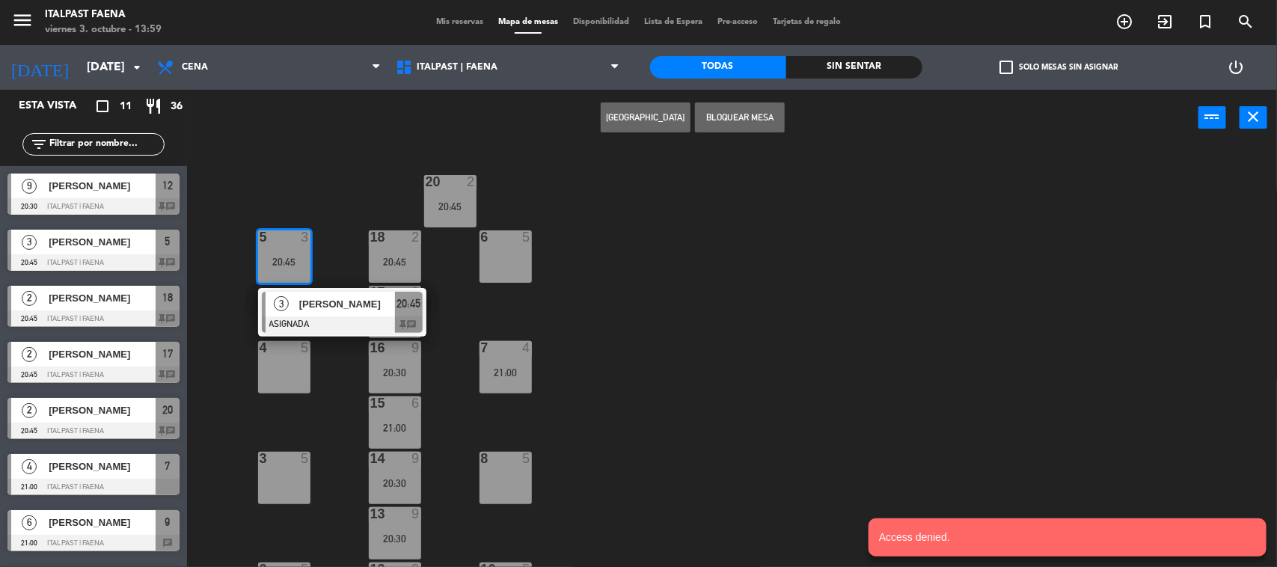
click at [446, 23] on span "Mis reservas" at bounding box center [460, 22] width 62 height 8
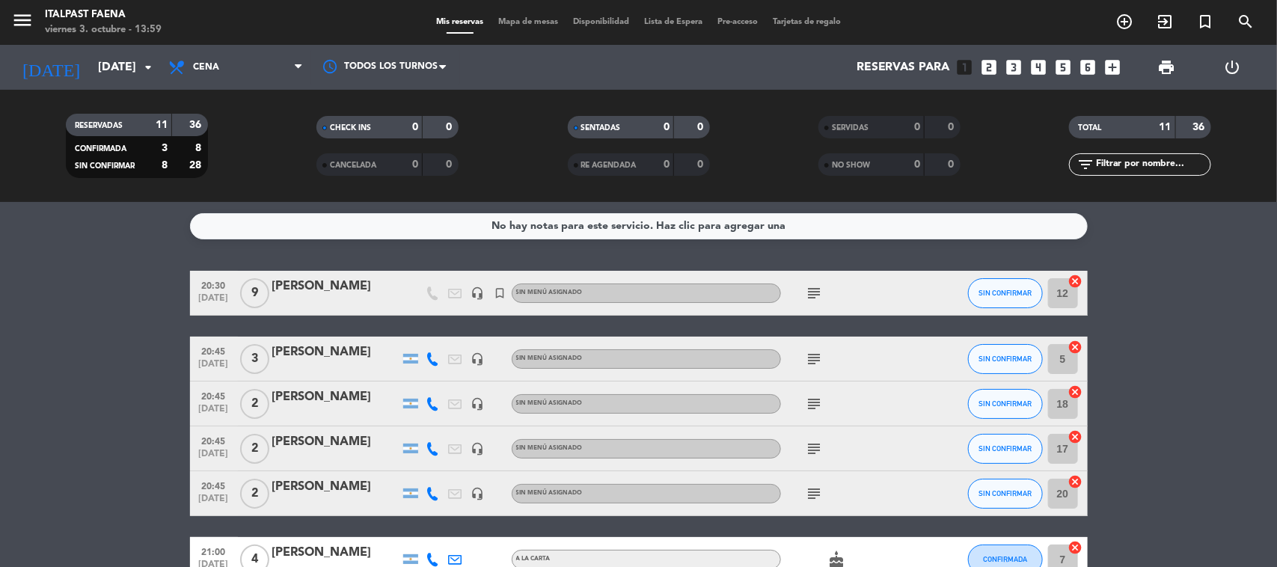
click at [338, 370] on div at bounding box center [335, 369] width 127 height 12
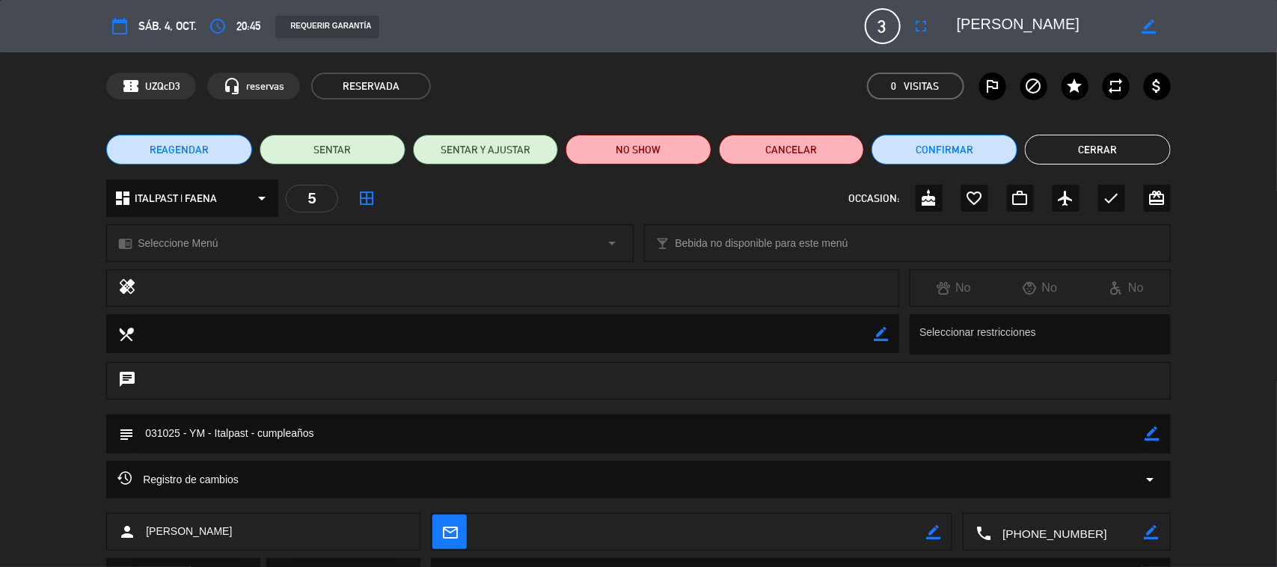
click at [1160, 425] on div "border_color" at bounding box center [1152, 433] width 14 height 39
click at [1134, 432] on textarea at bounding box center [639, 433] width 1011 height 38
click at [1142, 430] on textarea at bounding box center [639, 433] width 1011 height 38
click at [1148, 434] on icon "border_color" at bounding box center [1152, 433] width 14 height 14
click at [1083, 438] on textarea at bounding box center [639, 433] width 1011 height 38
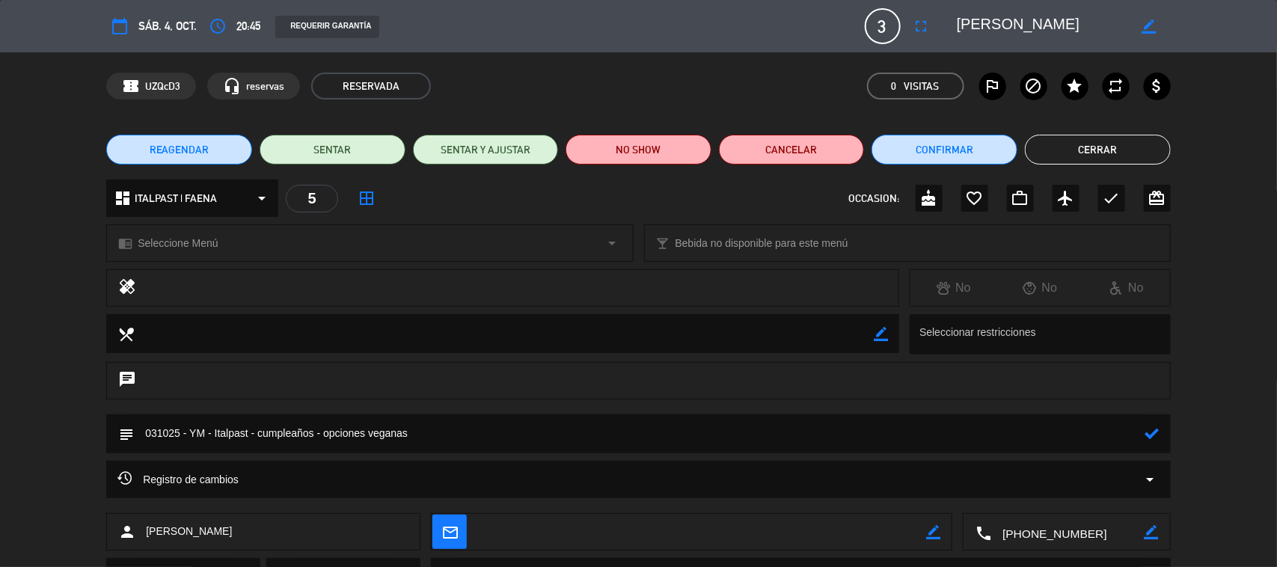
click at [1161, 438] on div "subject" at bounding box center [638, 433] width 1065 height 39
click at [1157, 430] on icon at bounding box center [1152, 433] width 14 height 14
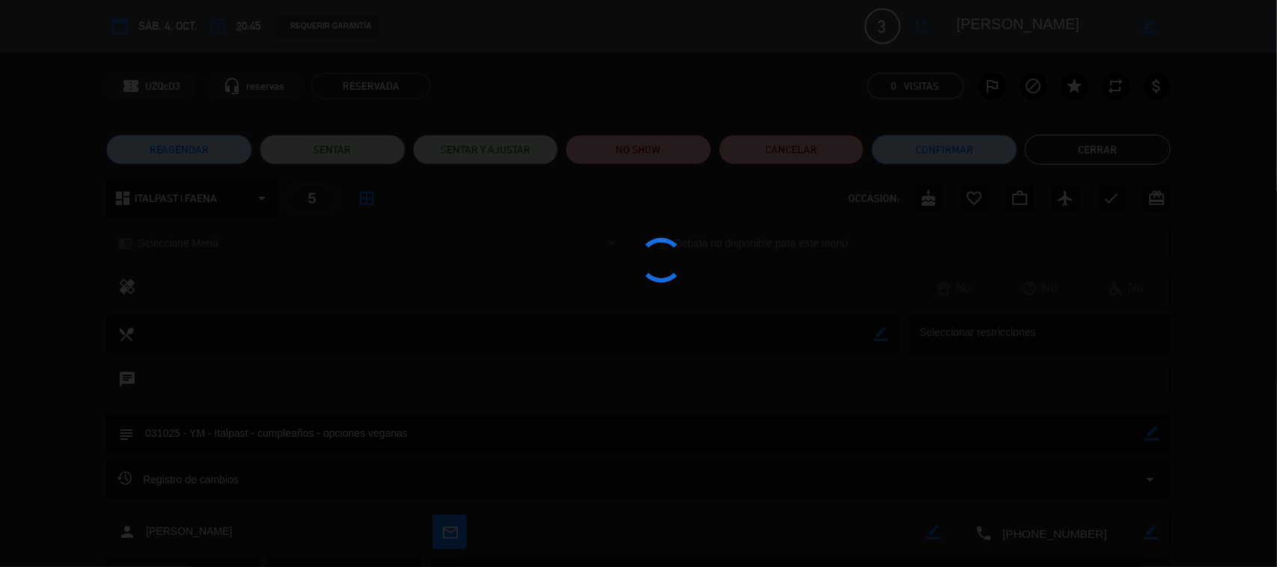
type textarea "031025 - YM - Italpast - cumpleaños - opciones veganas"
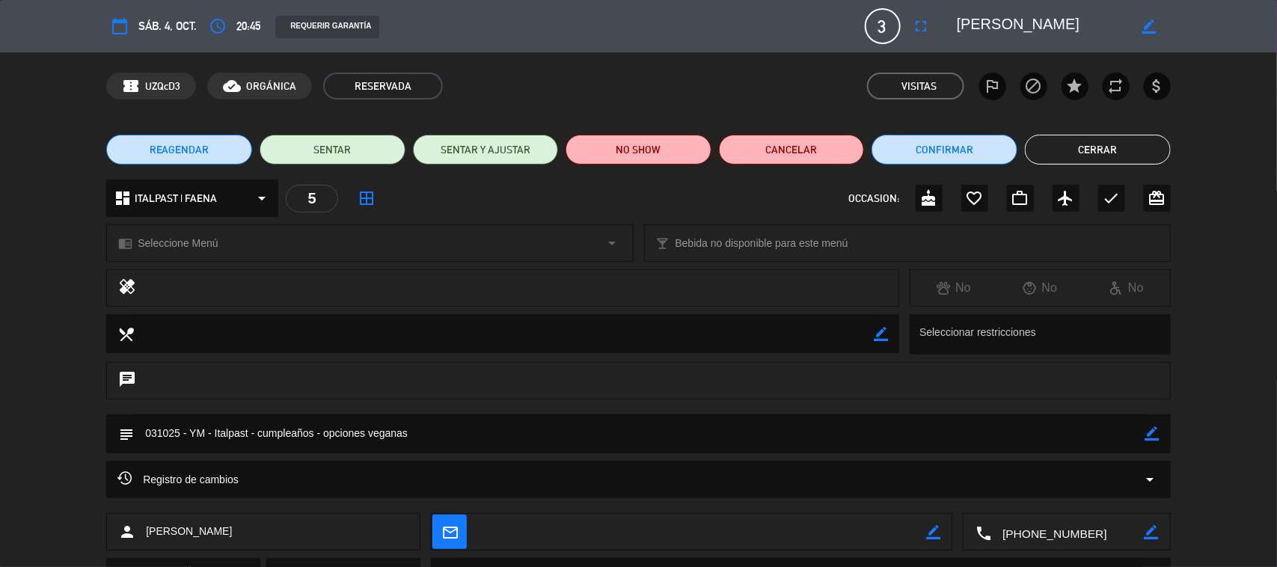
click at [1106, 143] on button "Cerrar" at bounding box center [1098, 150] width 146 height 30
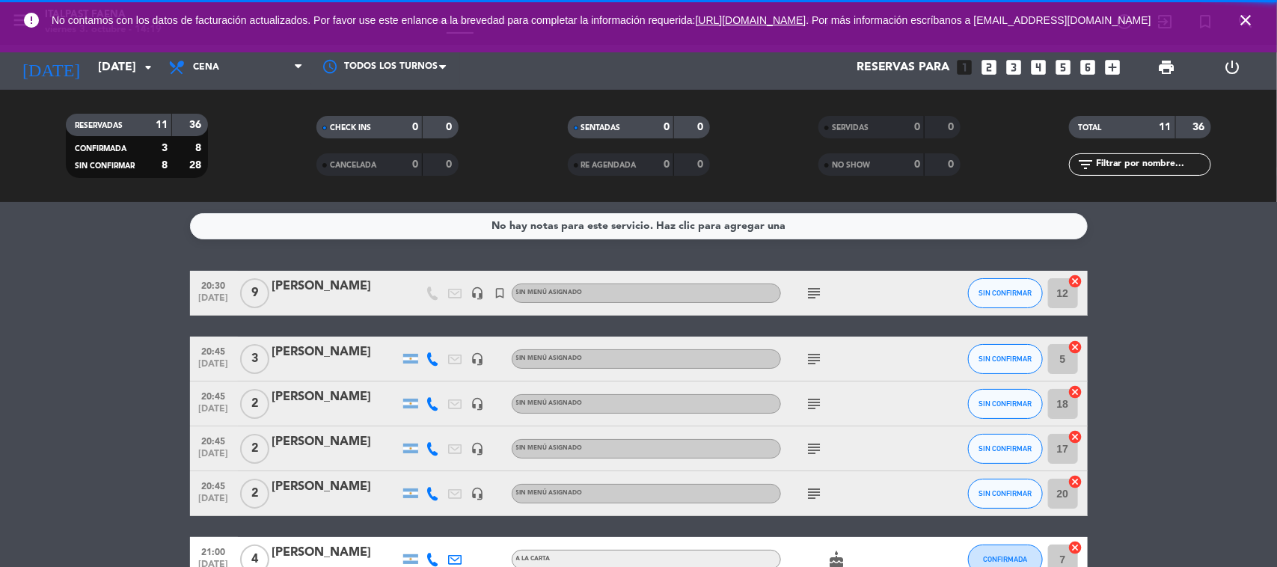
click at [1248, 19] on icon "close" at bounding box center [1246, 20] width 18 height 18
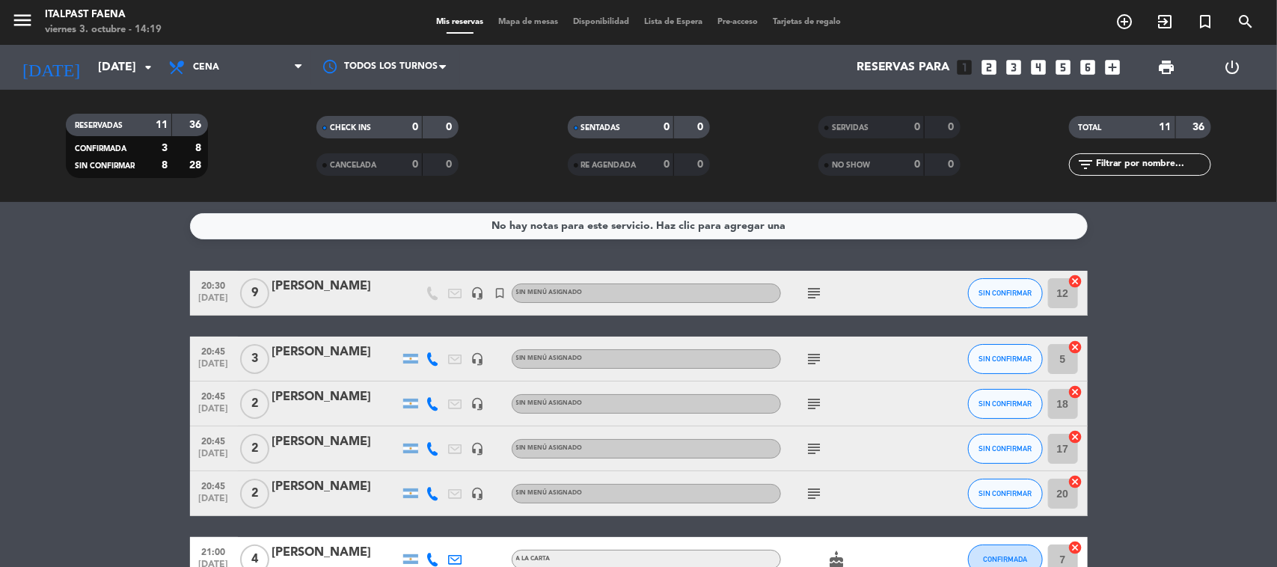
click at [509, 20] on span "Mapa de mesas" at bounding box center [528, 22] width 75 height 8
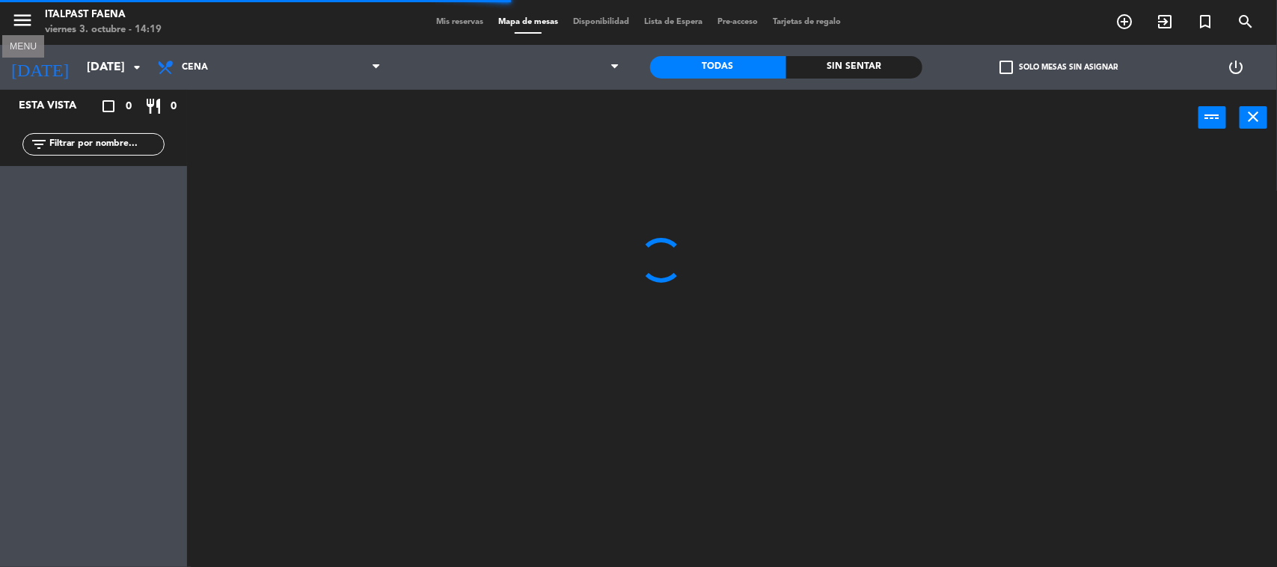
click at [23, 28] on icon "menu" at bounding box center [22, 20] width 22 height 22
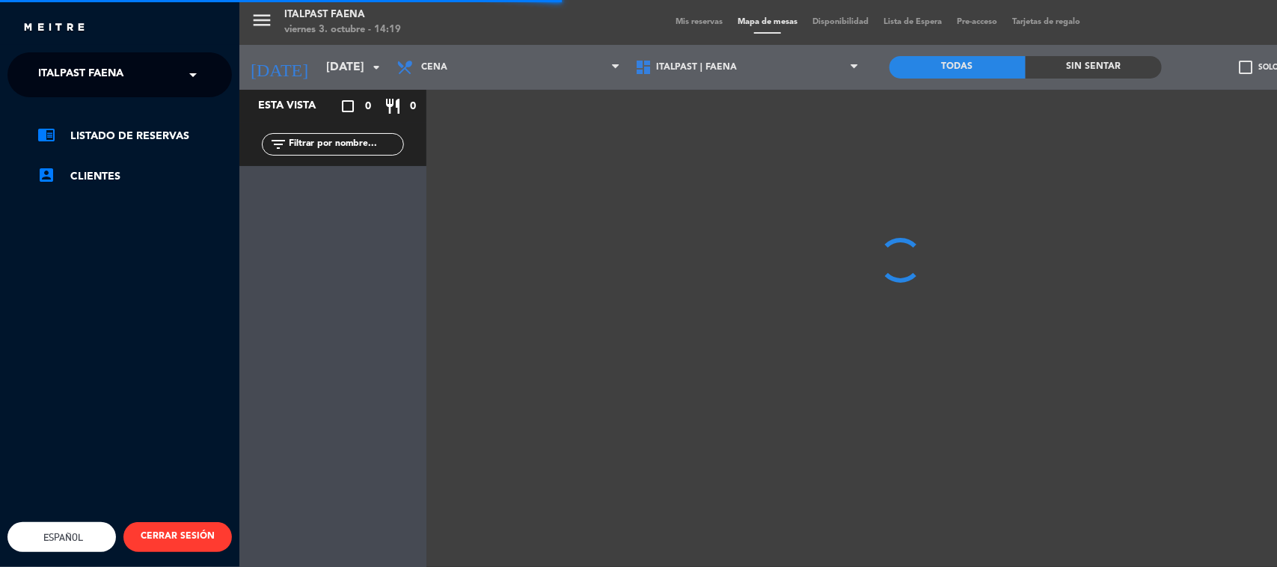
click at [136, 79] on div "× Italpast Faena" at bounding box center [89, 74] width 114 height 31
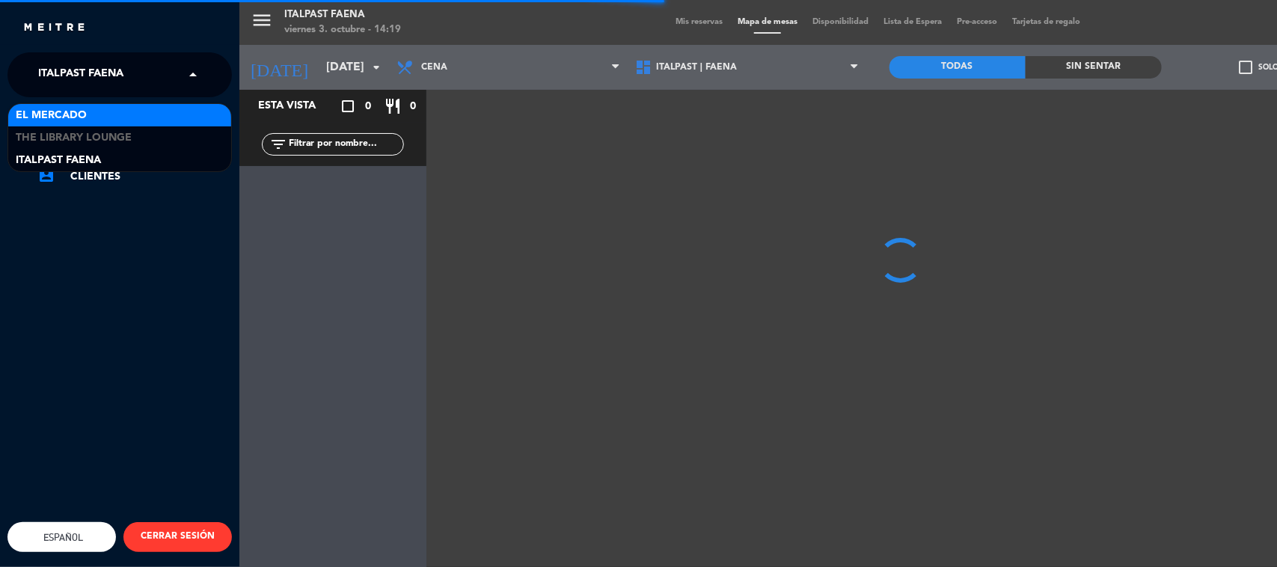
click at [112, 124] on div "El Mercado" at bounding box center [119, 115] width 223 height 22
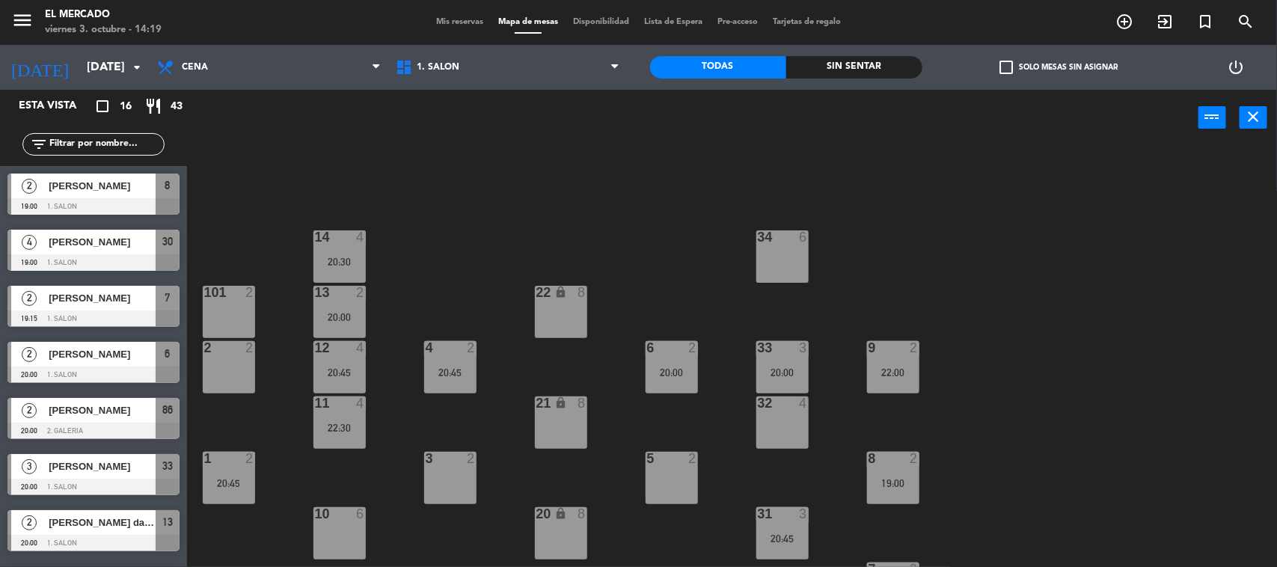
click at [462, 496] on div "3 2" at bounding box center [450, 478] width 52 height 52
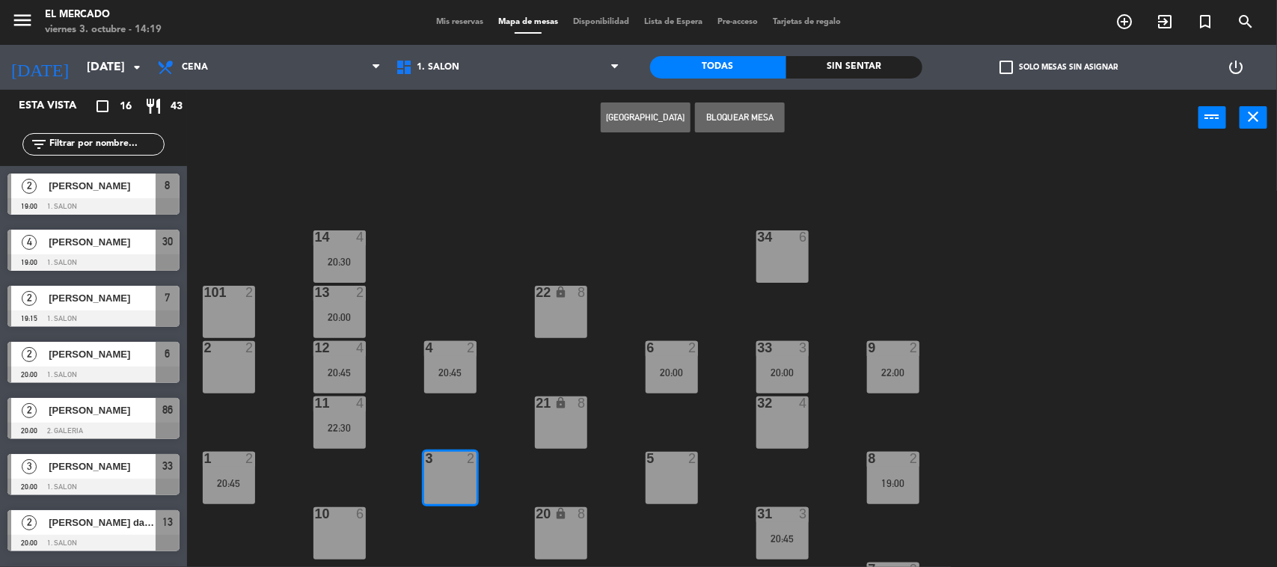
click at [649, 116] on button "[GEOGRAPHIC_DATA]" at bounding box center [646, 117] width 90 height 30
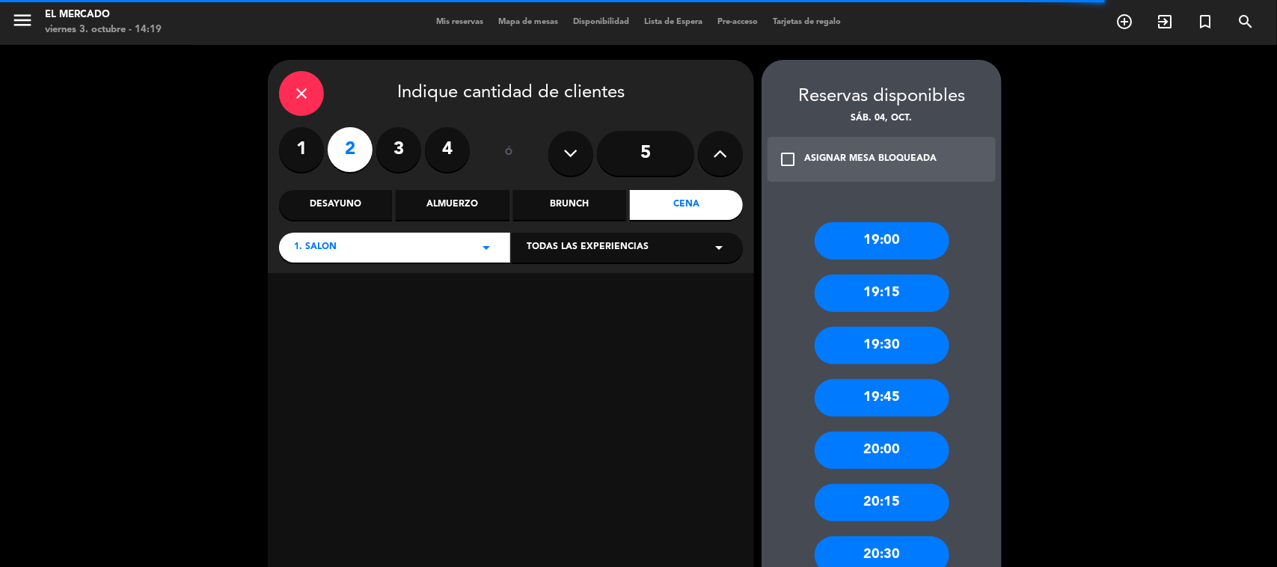
click at [304, 95] on icon "close" at bounding box center [302, 94] width 18 height 18
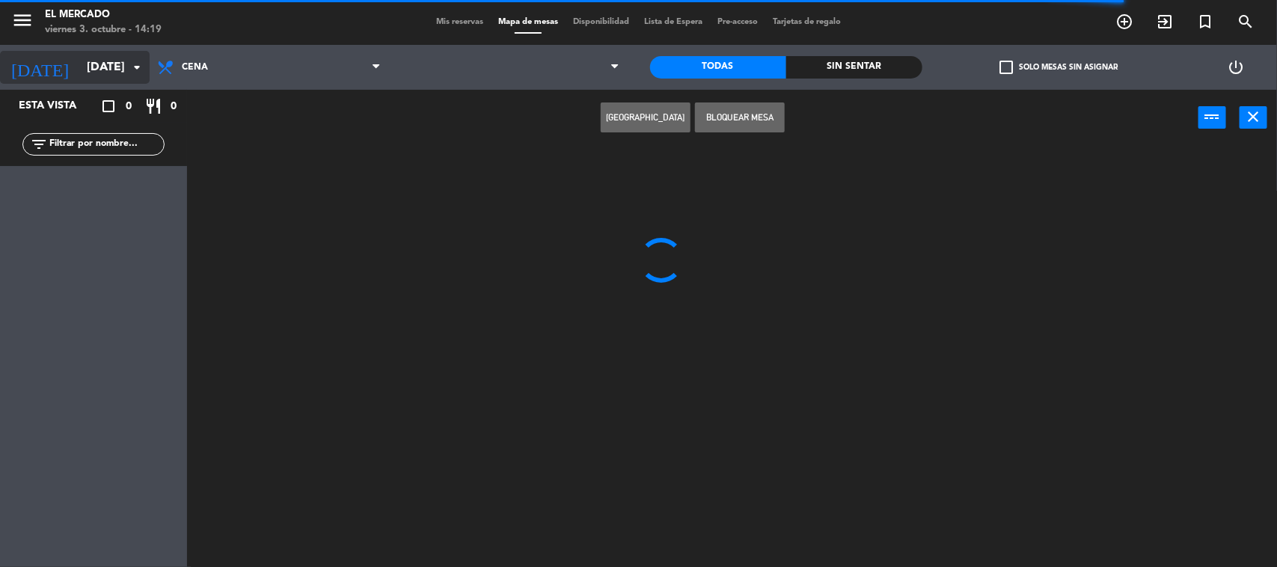
click at [116, 64] on input "[DATE]" at bounding box center [158, 67] width 158 height 29
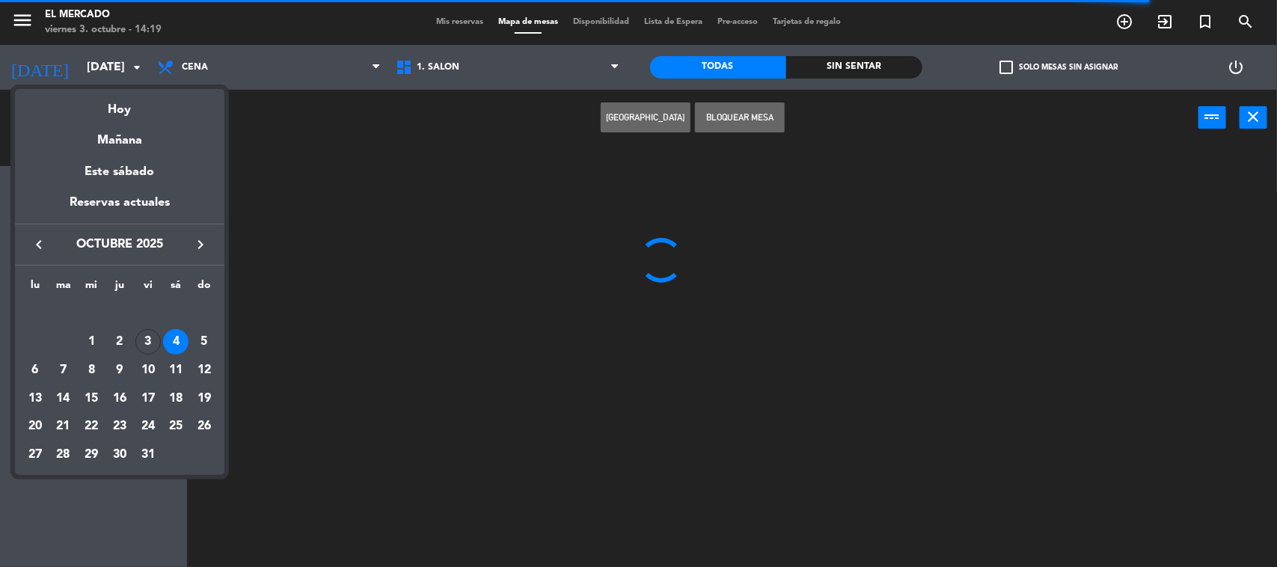
click at [192, 248] on icon "keyboard_arrow_right" at bounding box center [201, 245] width 18 height 18
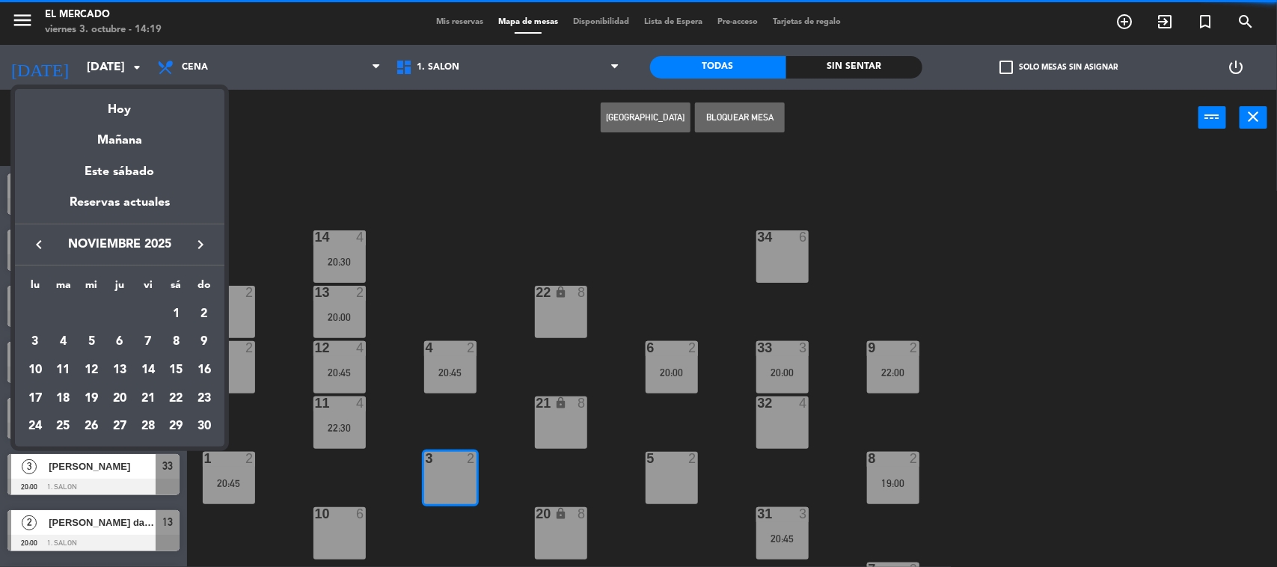
click at [192, 248] on icon "keyboard_arrow_right" at bounding box center [201, 245] width 18 height 18
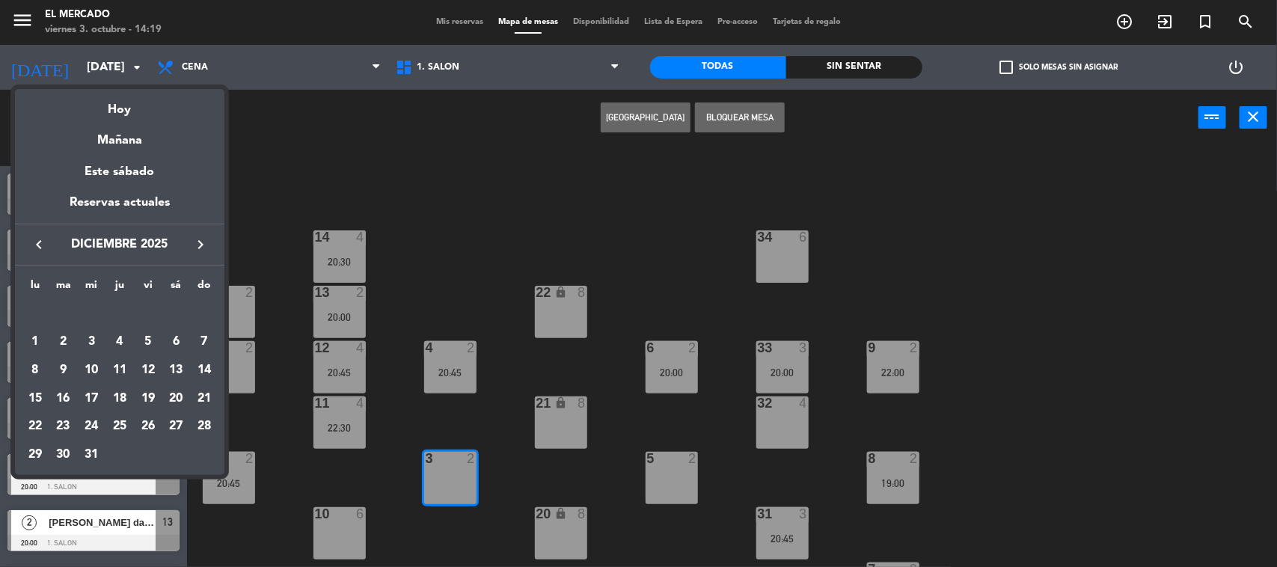
click at [192, 248] on icon "keyboard_arrow_right" at bounding box center [201, 245] width 18 height 18
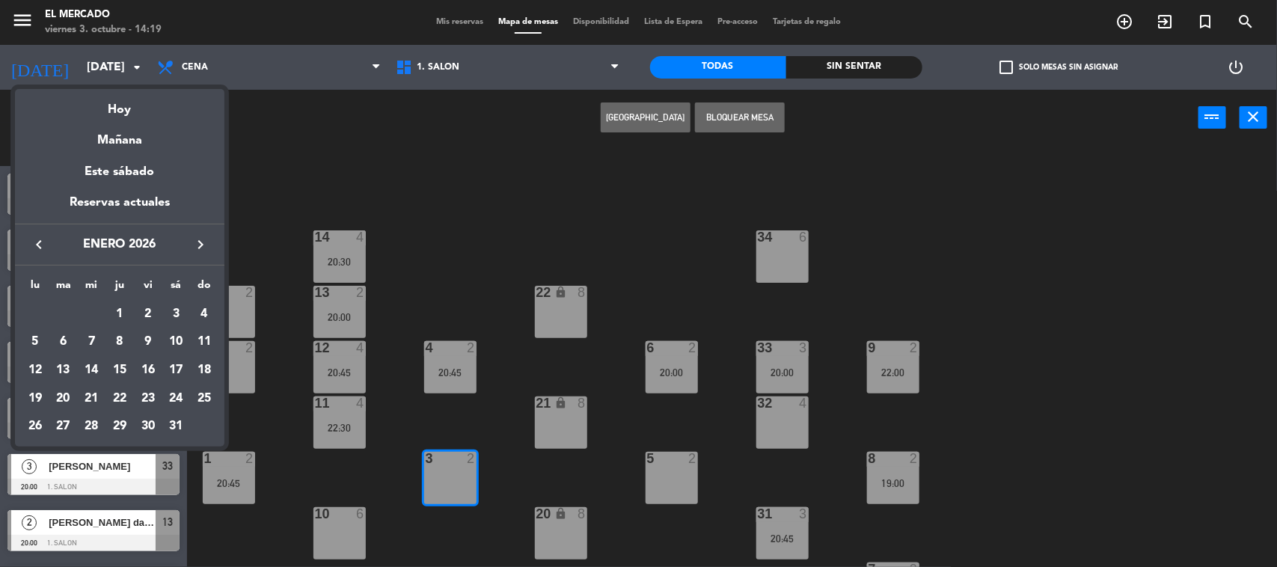
click at [39, 229] on div "keyboard_arrow_left [DATE] keyboard_arrow_right" at bounding box center [119, 245] width 209 height 42
click at [38, 244] on icon "keyboard_arrow_left" at bounding box center [39, 245] width 18 height 18
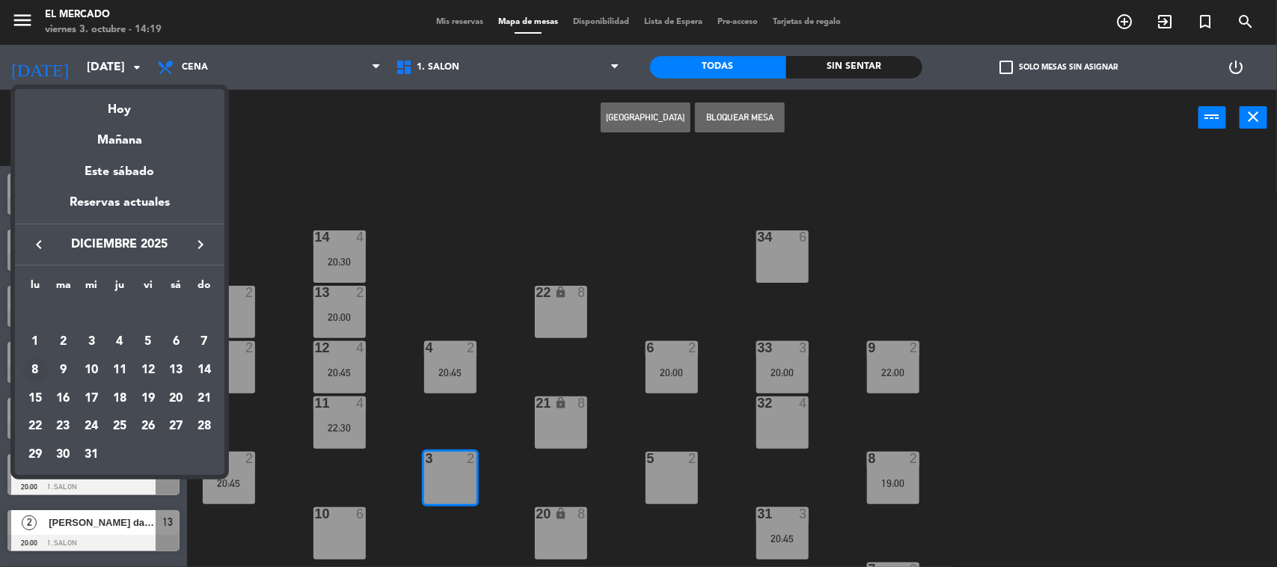
click at [39, 365] on div "8" at bounding box center [34, 370] width 25 height 25
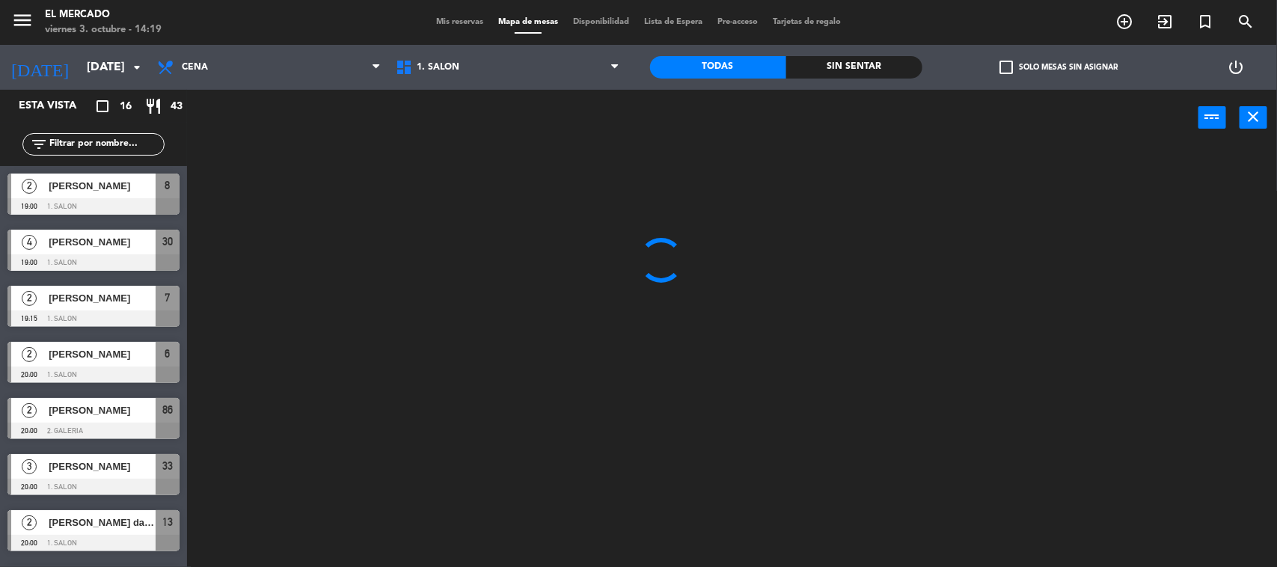
type input "[DATE]"
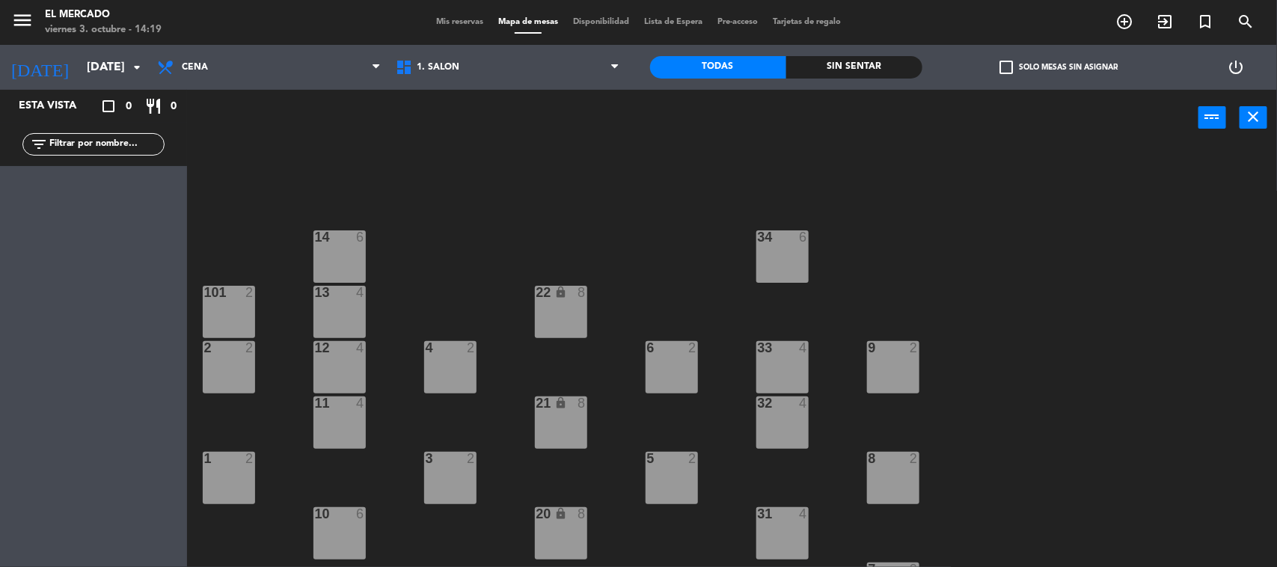
click at [438, 357] on div "4 2" at bounding box center [450, 367] width 52 height 52
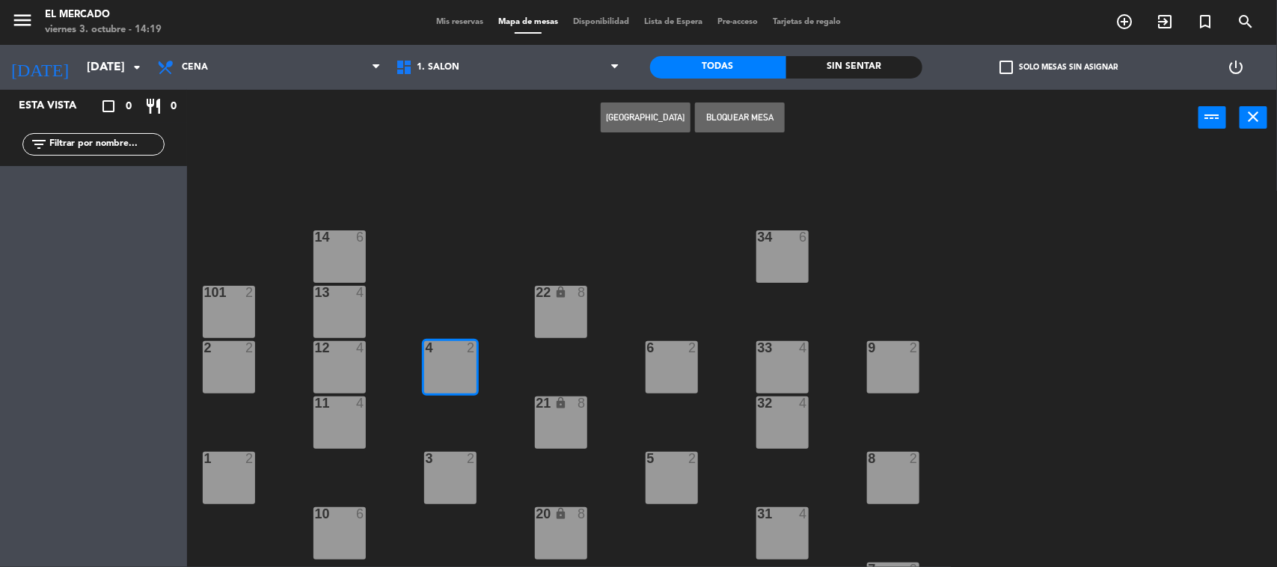
click at [631, 117] on button "[GEOGRAPHIC_DATA]" at bounding box center [646, 117] width 90 height 30
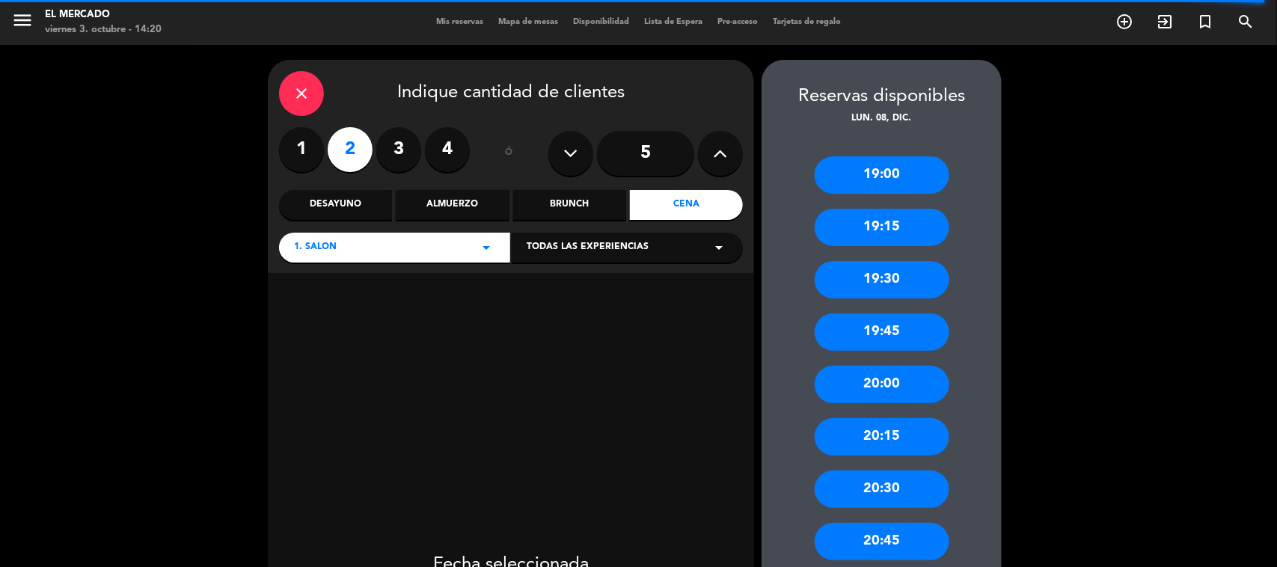
click at [444, 203] on div "Almuerzo" at bounding box center [452, 205] width 113 height 30
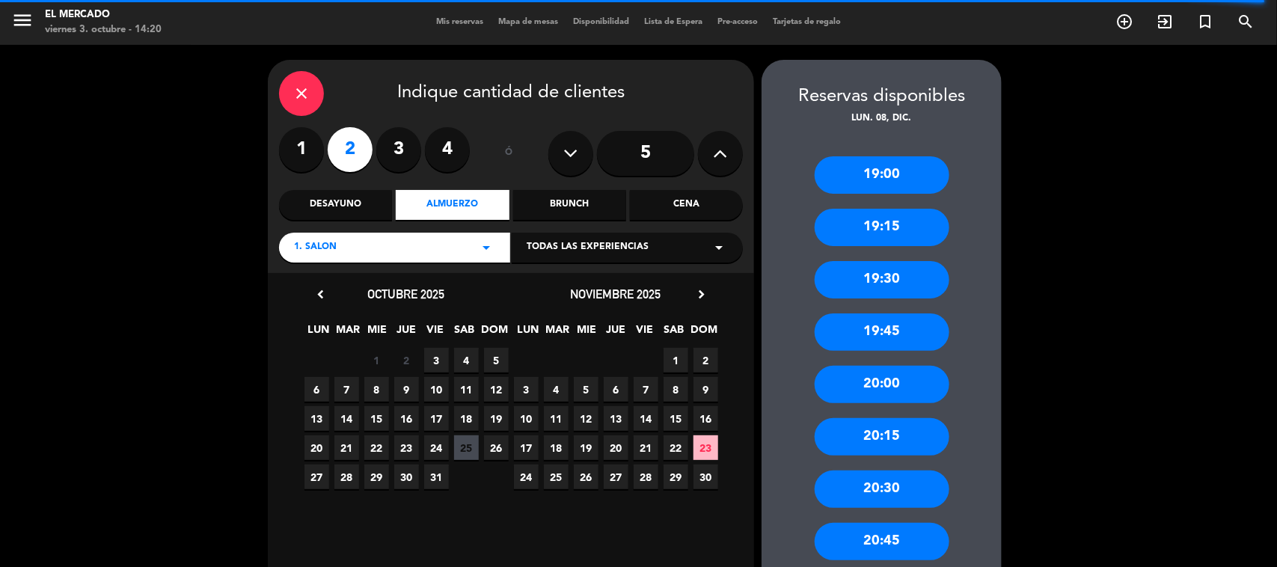
click at [701, 288] on icon "chevron_right" at bounding box center [702, 295] width 16 height 16
click at [529, 419] on span "8" at bounding box center [526, 418] width 25 height 25
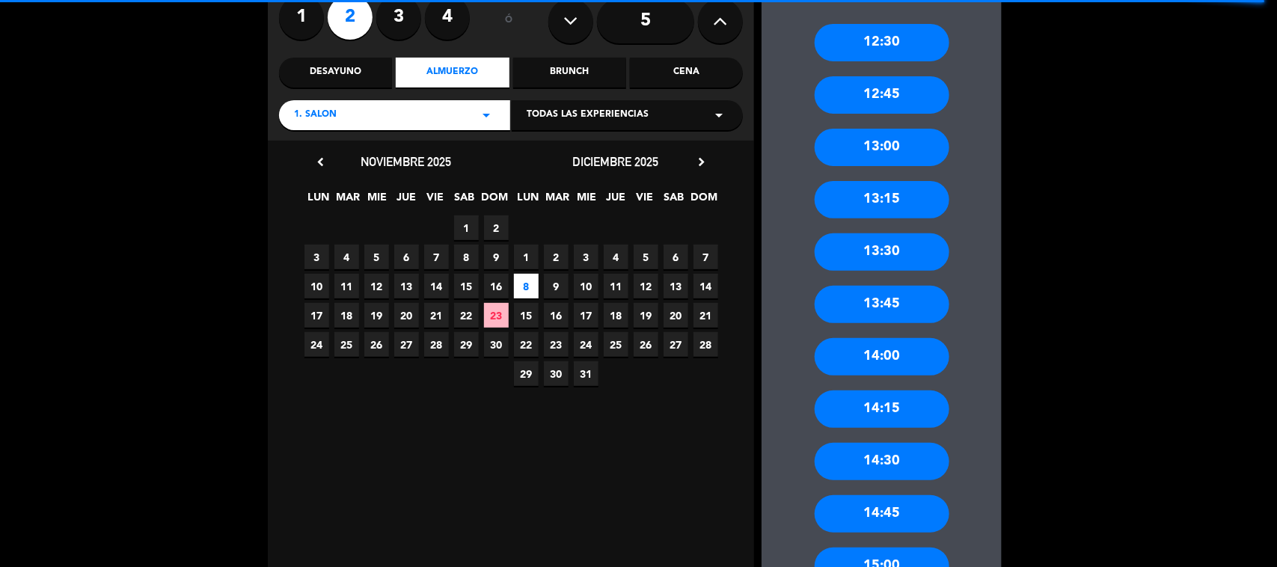
scroll to position [42, 0]
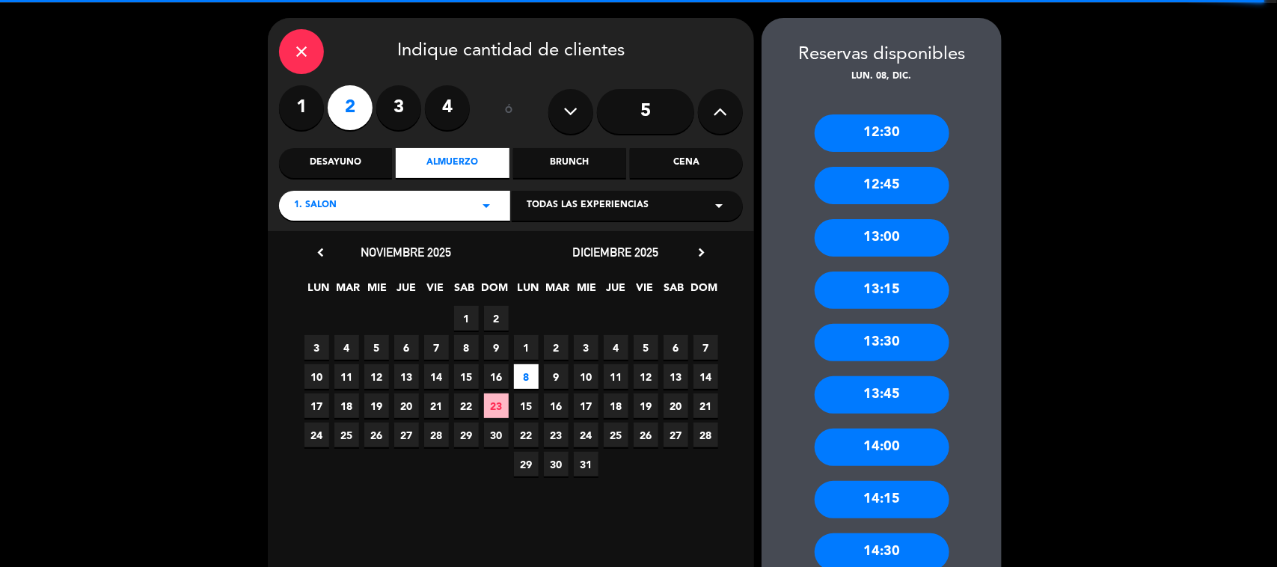
click at [914, 230] on div "13:00" at bounding box center [882, 237] width 135 height 37
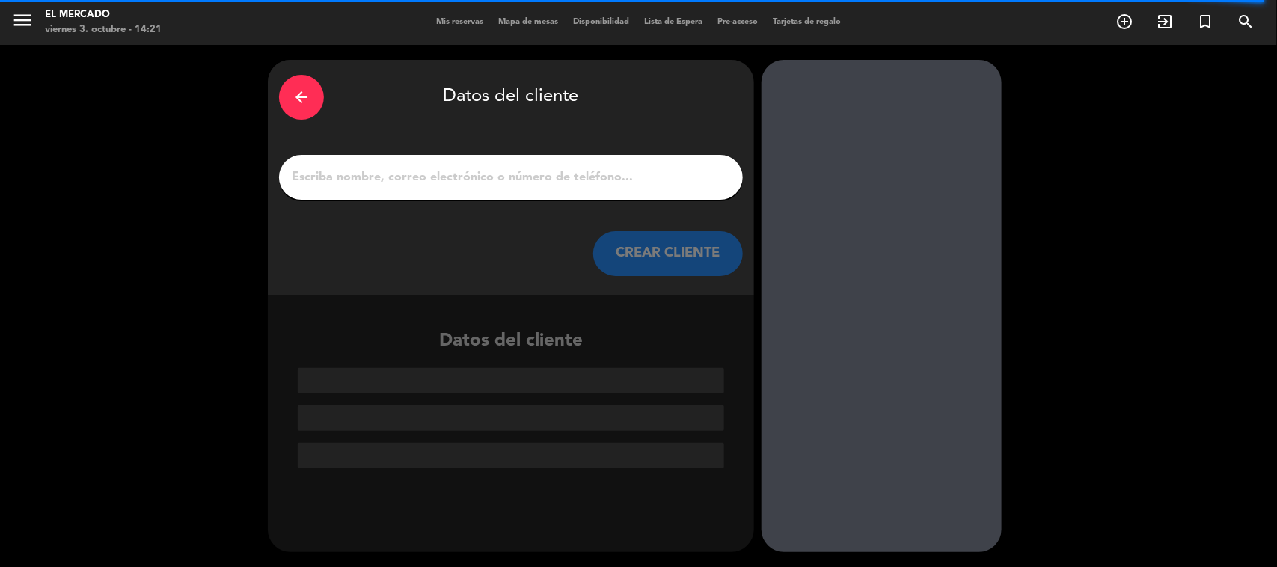
click at [527, 176] on input "1" at bounding box center [510, 177] width 441 height 21
drag, startPoint x: 530, startPoint y: 165, endPoint x: 499, endPoint y: 178, distance: 33.2
paste input "[PERSON_NAME]"
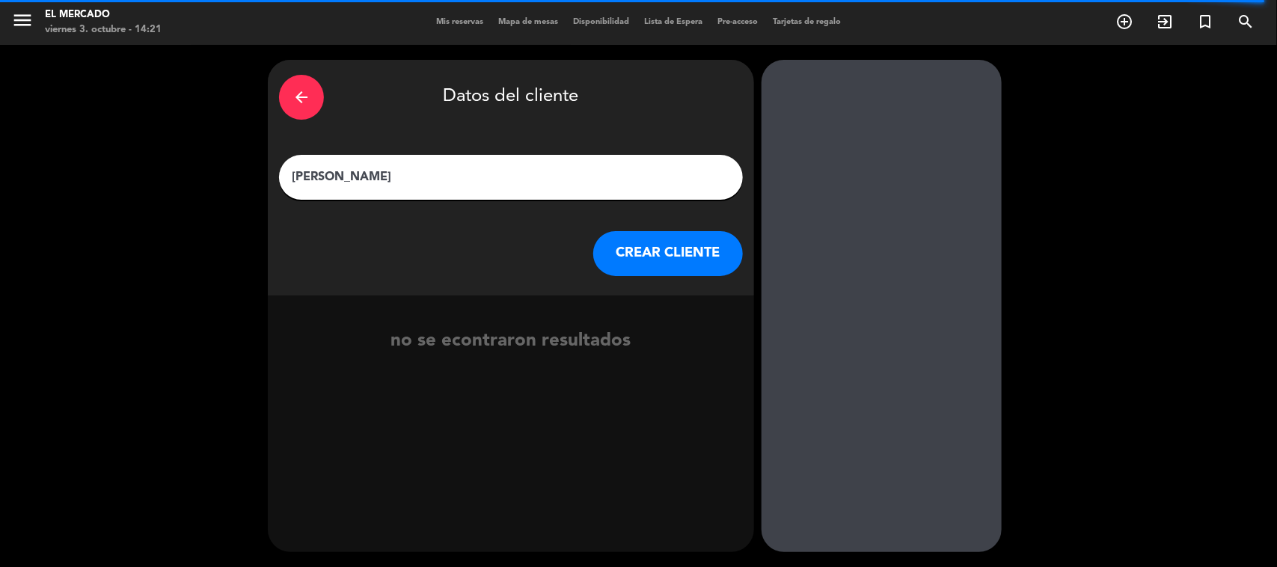
type input "[PERSON_NAME]"
click at [653, 260] on button "CREAR CLIENTE" at bounding box center [668, 253] width 150 height 45
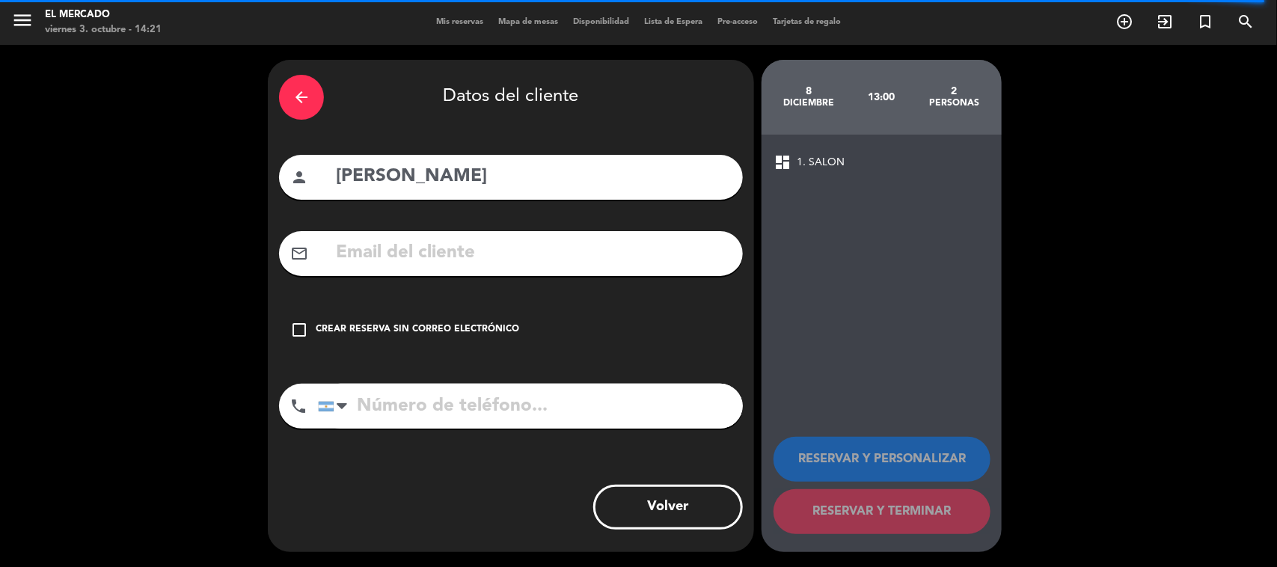
click at [449, 327] on div "Crear reserva sin correo electrónico" at bounding box center [417, 329] width 203 height 15
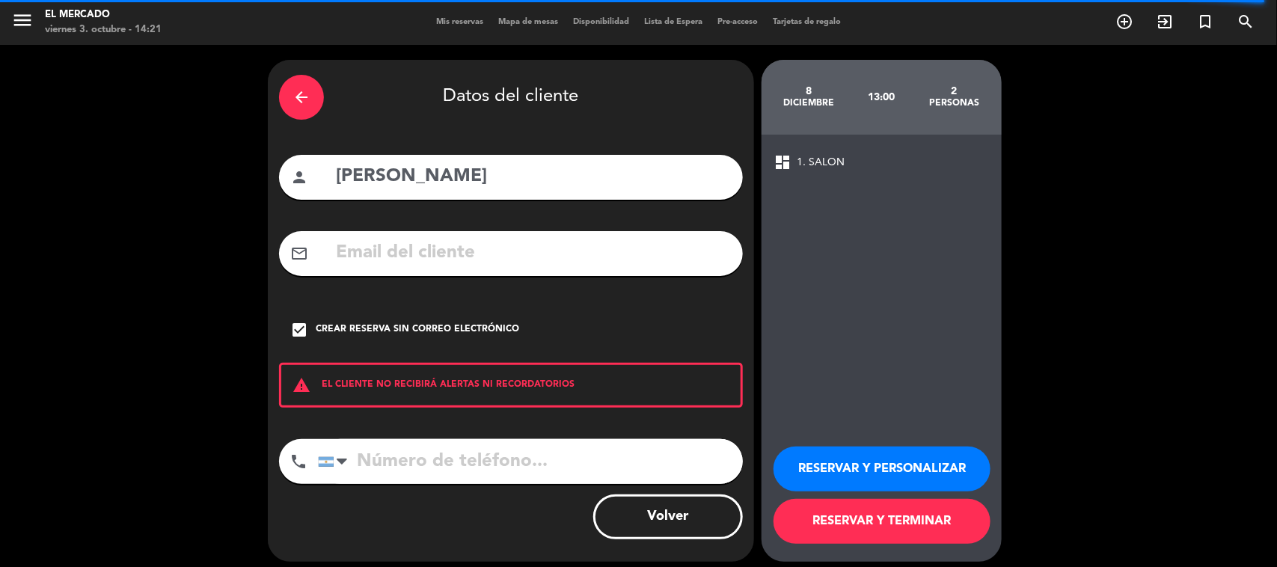
click at [370, 345] on div "check_box Crear reserva sin correo electrónico" at bounding box center [511, 329] width 464 height 45
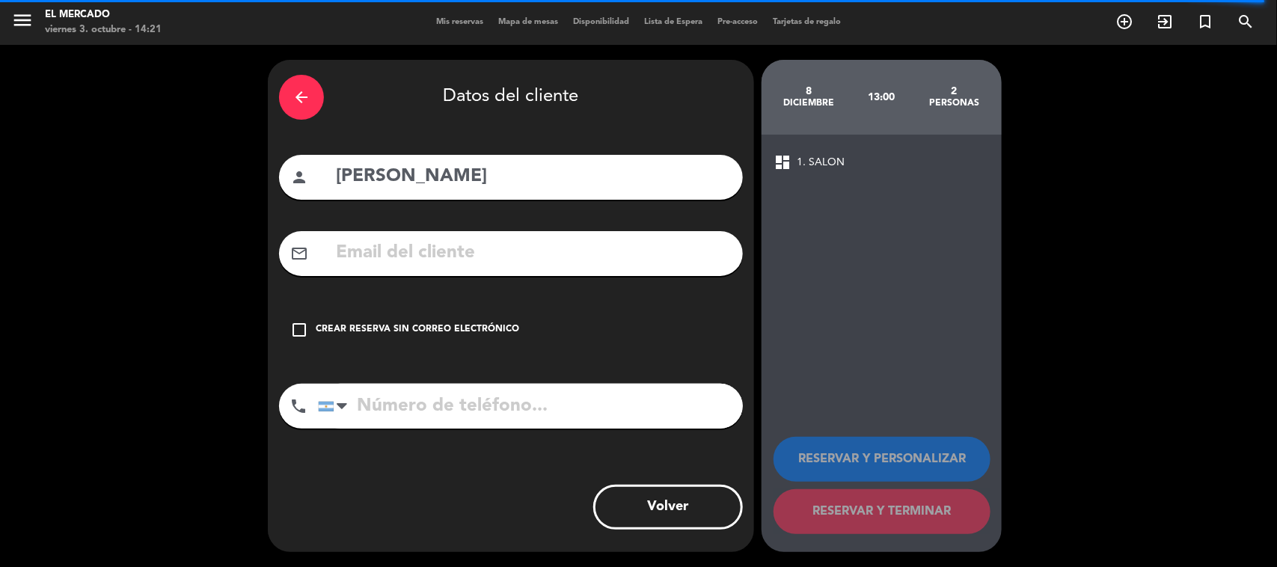
click at [374, 227] on div "arrow_back Datos del cliente person [PERSON_NAME] mail_outline check_box_outlin…" at bounding box center [511, 306] width 486 height 492
click at [357, 247] on input "text" at bounding box center [532, 253] width 397 height 31
paste input "[EMAIL_ADDRESS][DOMAIN_NAME]"
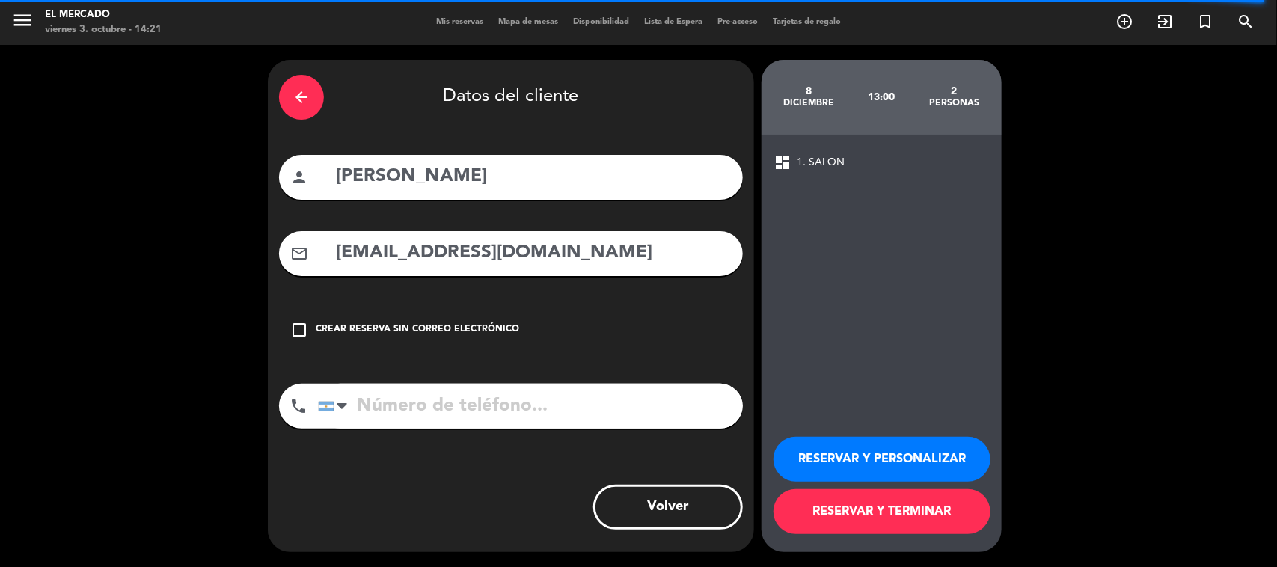
type input "[EMAIL_ADDRESS][DOMAIN_NAME]"
click at [844, 447] on button "RESERVAR Y PERSONALIZAR" at bounding box center [882, 459] width 217 height 45
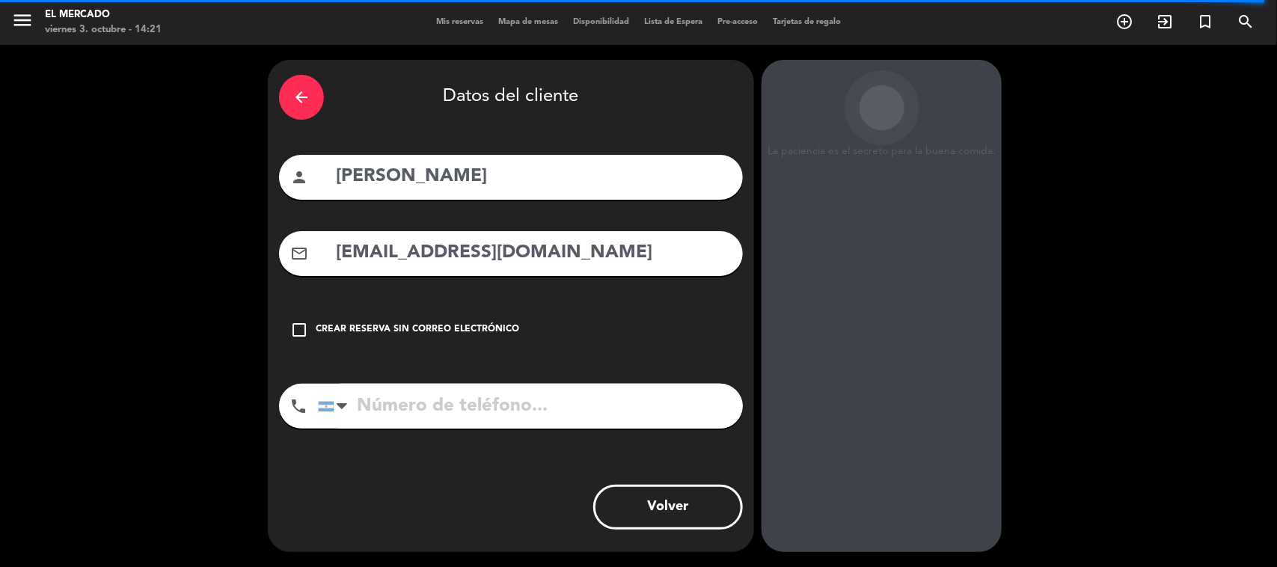
scroll to position [31, 0]
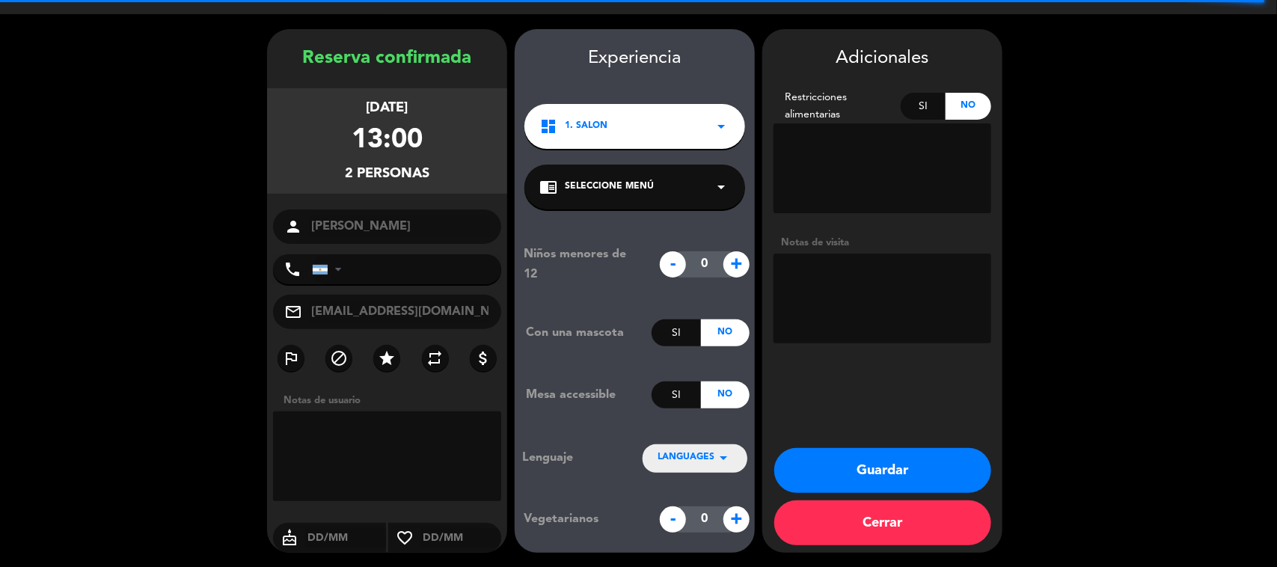
click at [869, 300] on textarea at bounding box center [883, 299] width 218 height 90
paste textarea "2J7GAZ6H"
type textarea "031025 - YM - adentro - box de autor: 2J7GAZ6H"
click at [920, 470] on button "Guardar" at bounding box center [882, 470] width 217 height 45
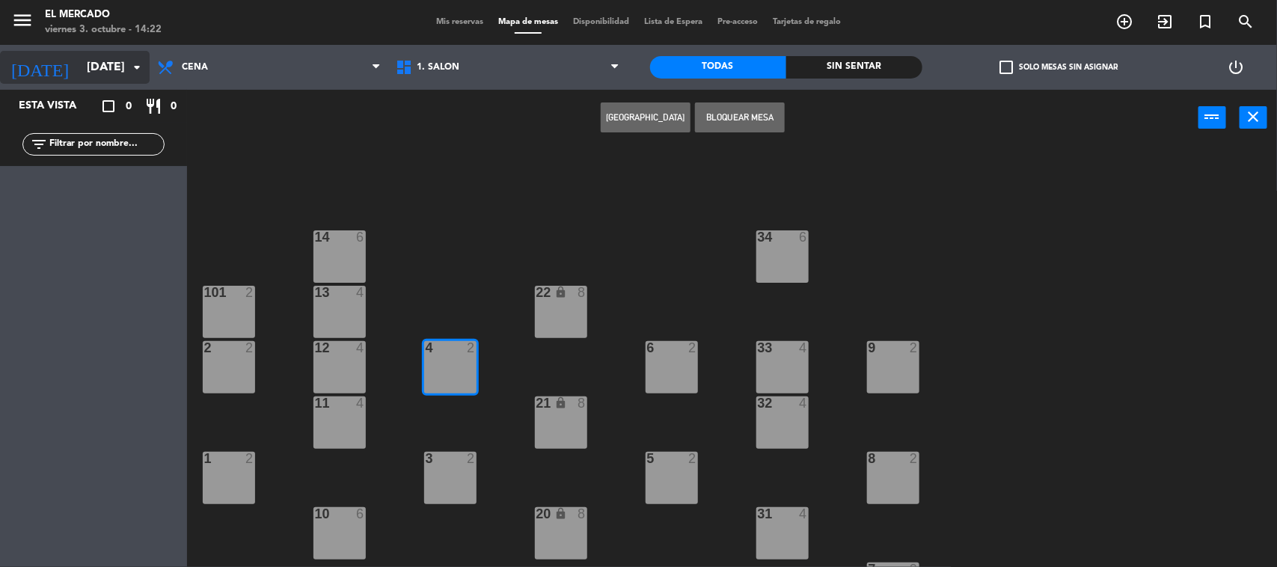
click at [94, 58] on input "[DATE]" at bounding box center [158, 67] width 158 height 29
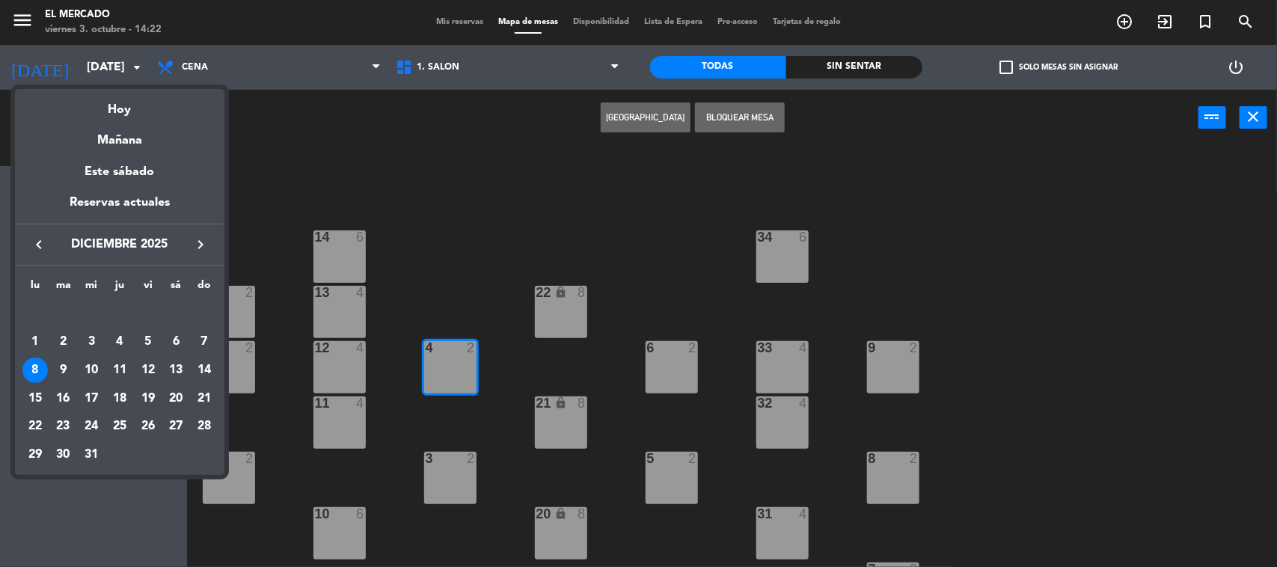
click at [200, 244] on icon "keyboard_arrow_right" at bounding box center [201, 245] width 18 height 18
click at [200, 245] on icon "keyboard_arrow_right" at bounding box center [201, 245] width 18 height 18
click at [177, 337] on div "7" at bounding box center [175, 341] width 25 height 25
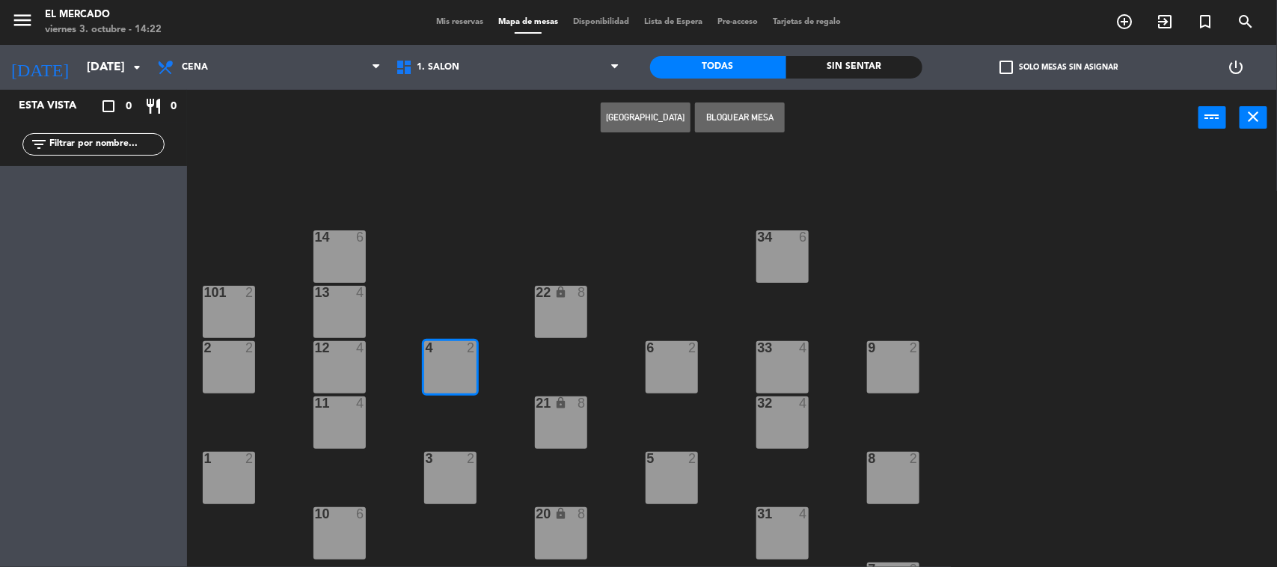
type input "[DATE]"
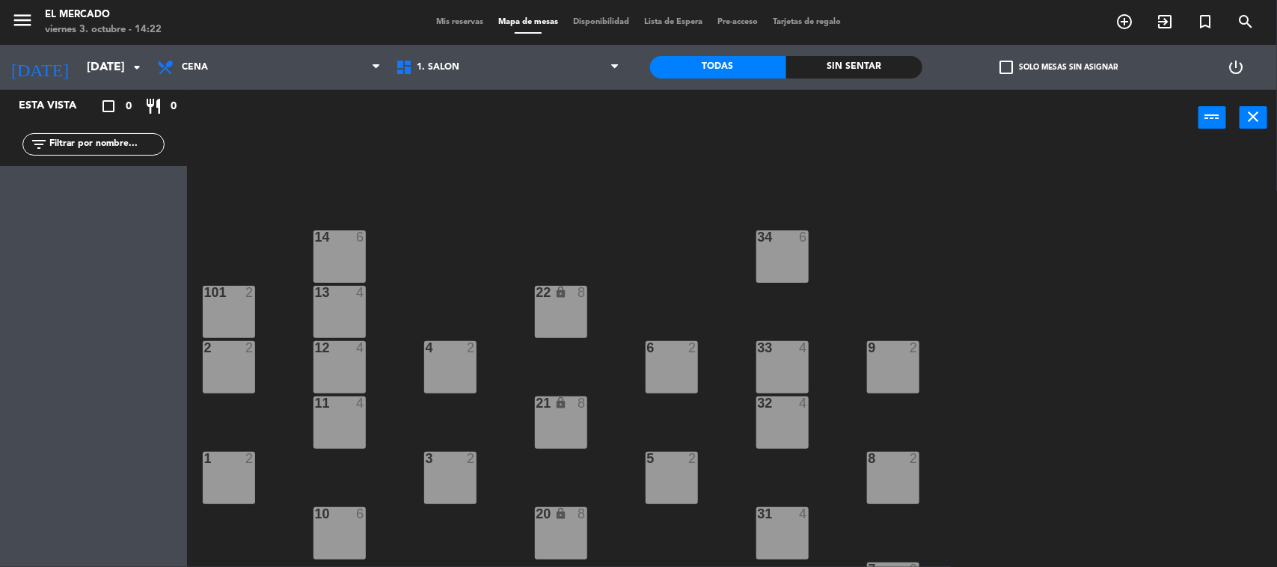
click at [434, 23] on span "Mis reservas" at bounding box center [460, 22] width 62 height 8
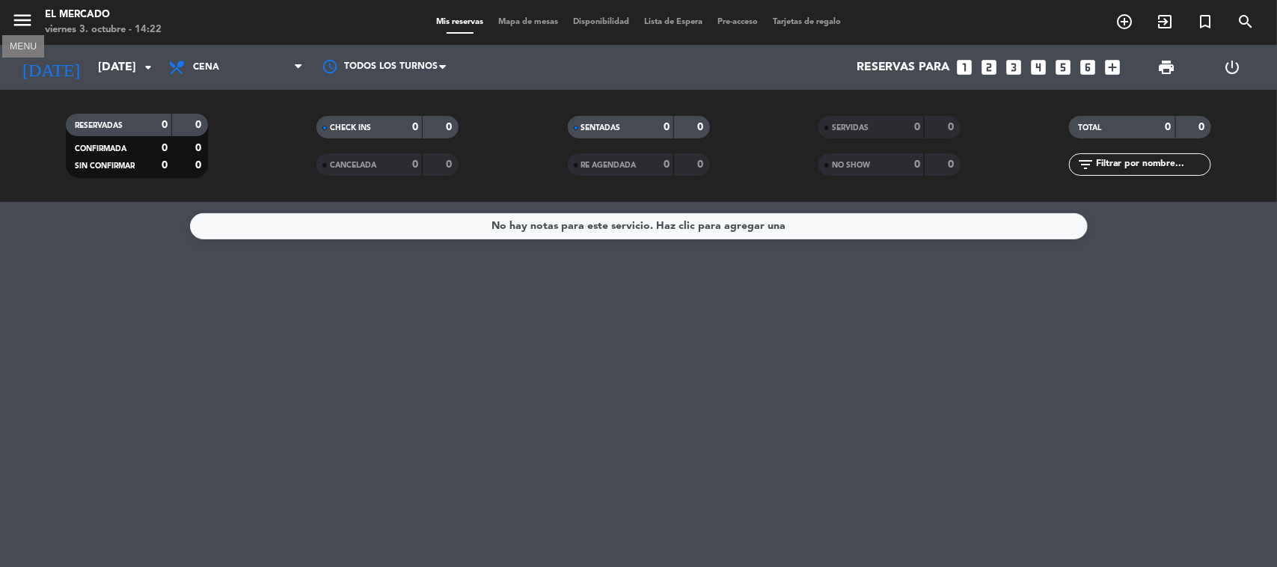
click at [16, 13] on icon "menu" at bounding box center [22, 20] width 22 height 22
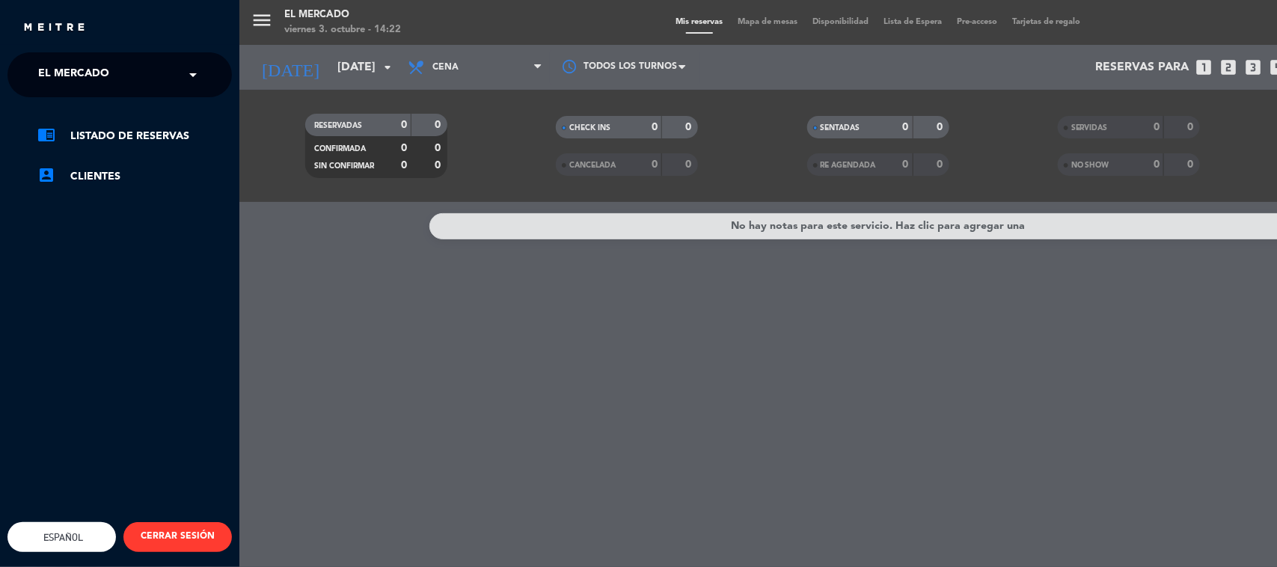
drag, startPoint x: 46, startPoint y: 76, endPoint x: 54, endPoint y: 100, distance: 24.4
click at [47, 79] on span "El Mercado" at bounding box center [73, 74] width 71 height 31
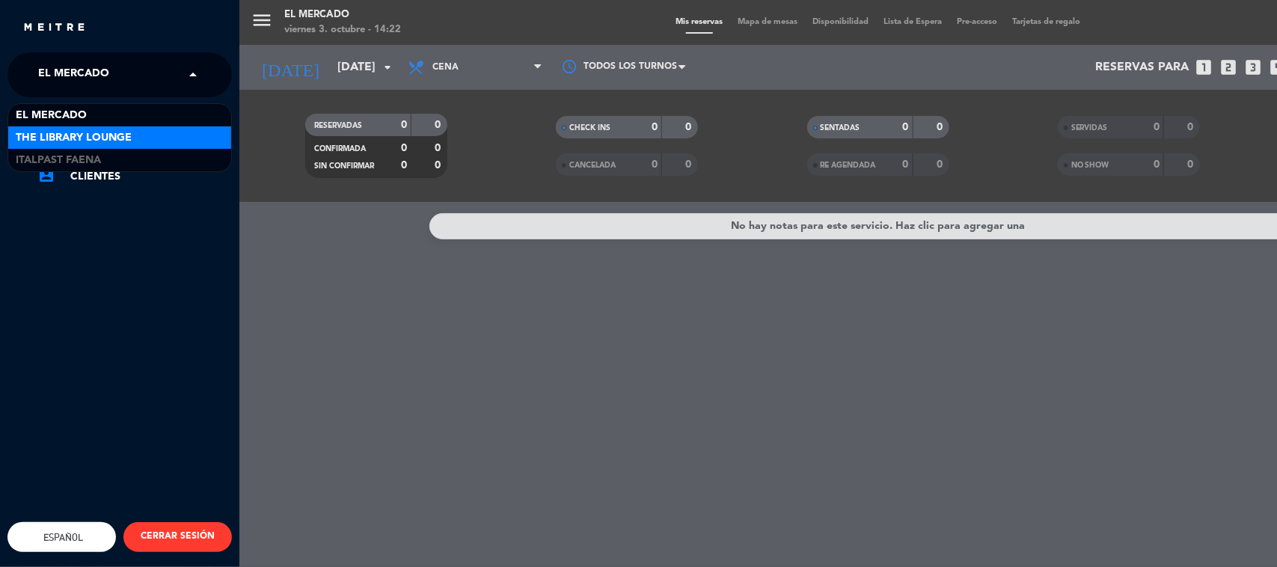
click at [61, 144] on span "The Library Lounge" at bounding box center [74, 137] width 116 height 17
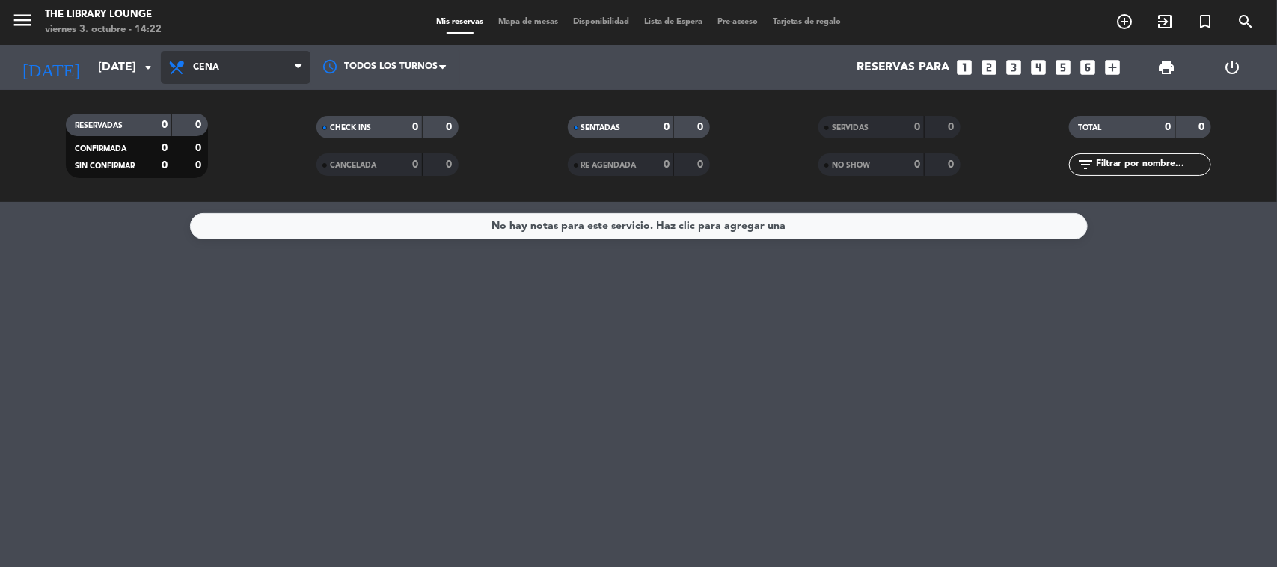
click at [260, 64] on span "Cena" at bounding box center [236, 67] width 150 height 33
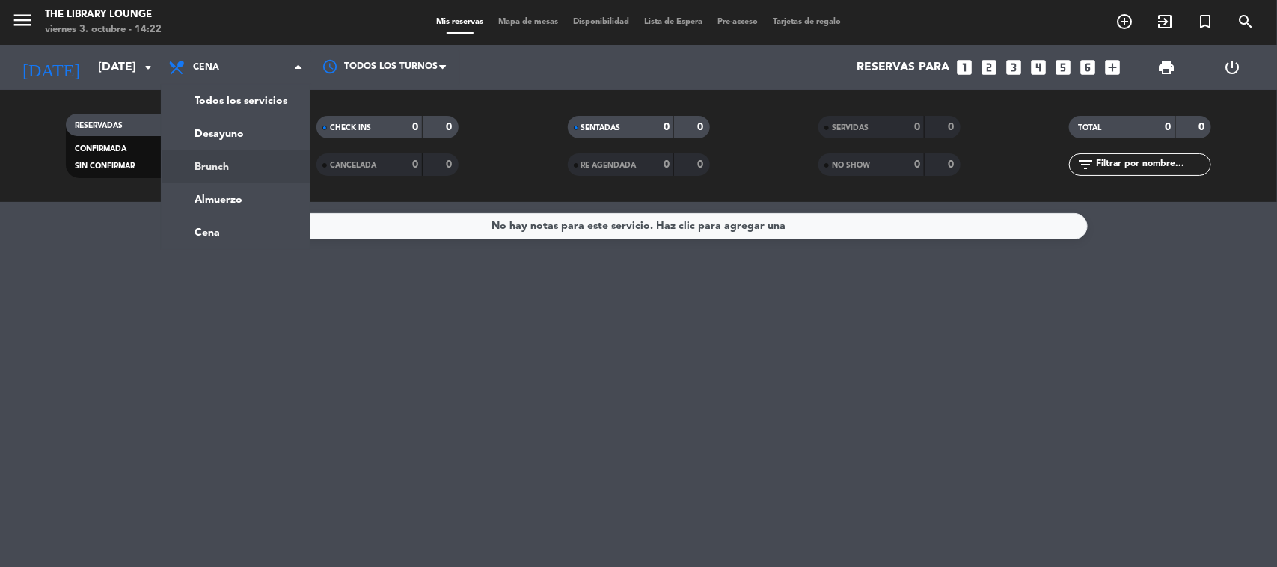
click at [230, 169] on div "menu The Library Lounge [DATE] 3. octubre - 14:22 Mis reservas Mapa de mesas Di…" at bounding box center [638, 101] width 1277 height 202
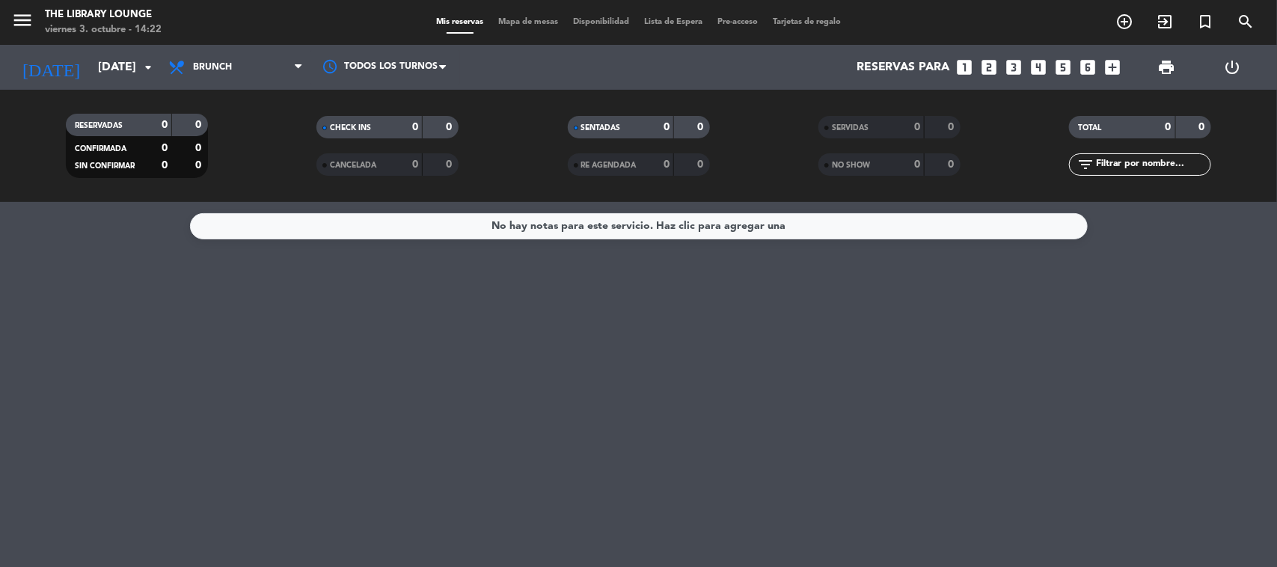
click at [518, 23] on span "Mapa de mesas" at bounding box center [528, 22] width 75 height 8
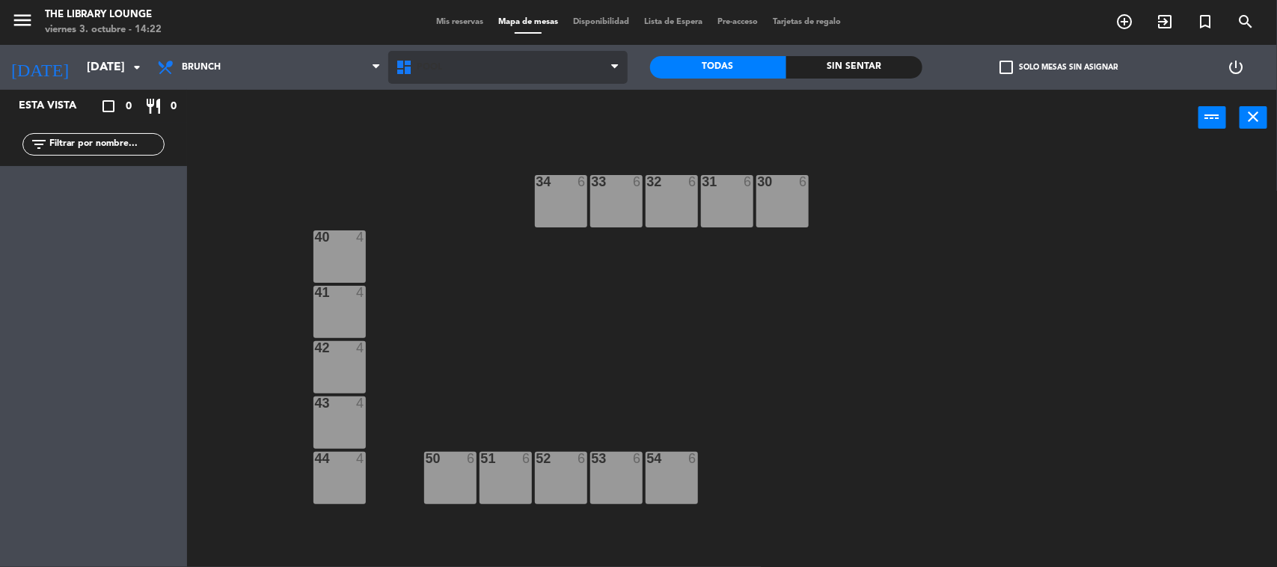
click at [477, 76] on span "POOL" at bounding box center [507, 67] width 239 height 33
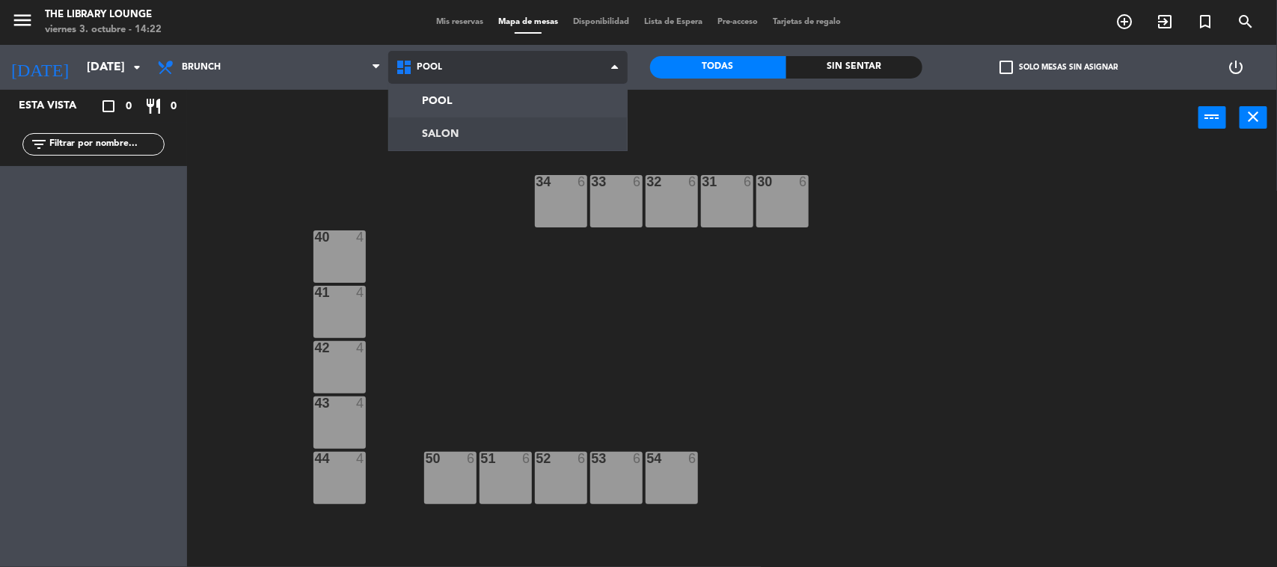
click at [447, 125] on ng-component "menu The Library Lounge [DATE] 3. octubre - 14:22 Mis reservas Mapa de mesas Di…" at bounding box center [638, 284] width 1277 height 569
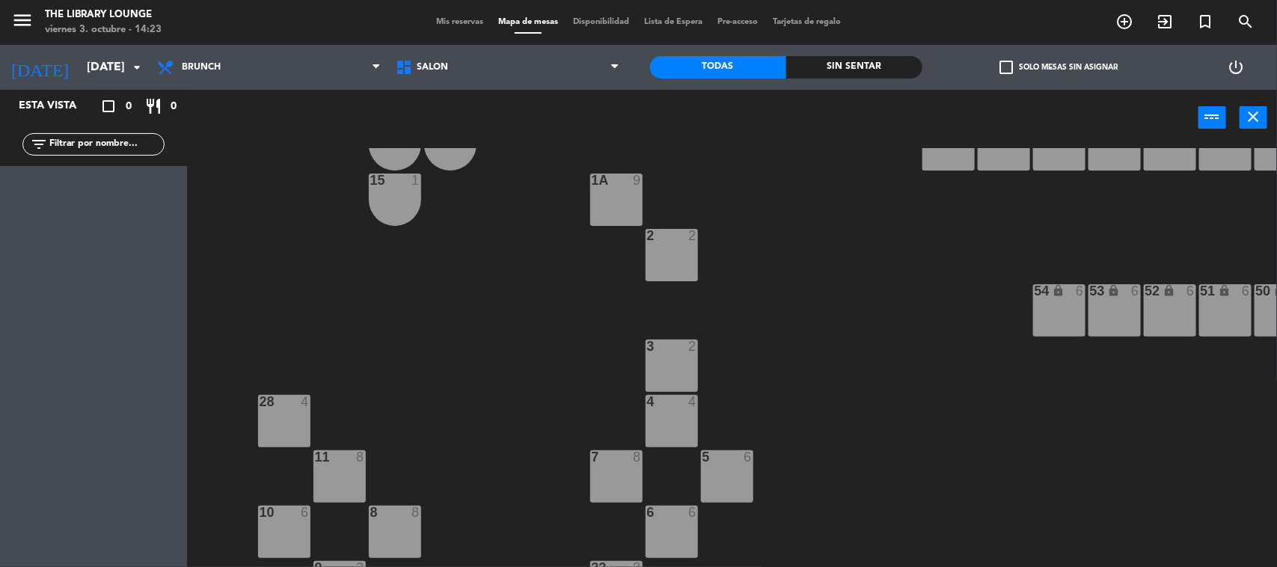
scroll to position [187, 0]
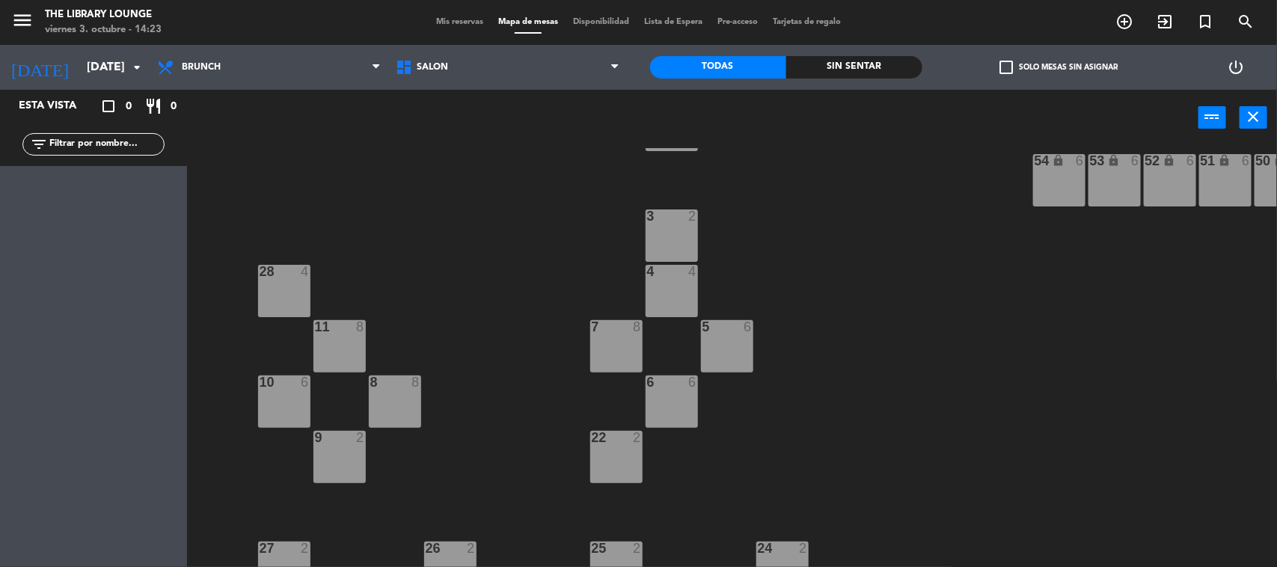
click at [326, 342] on div "11 8" at bounding box center [339, 346] width 52 height 52
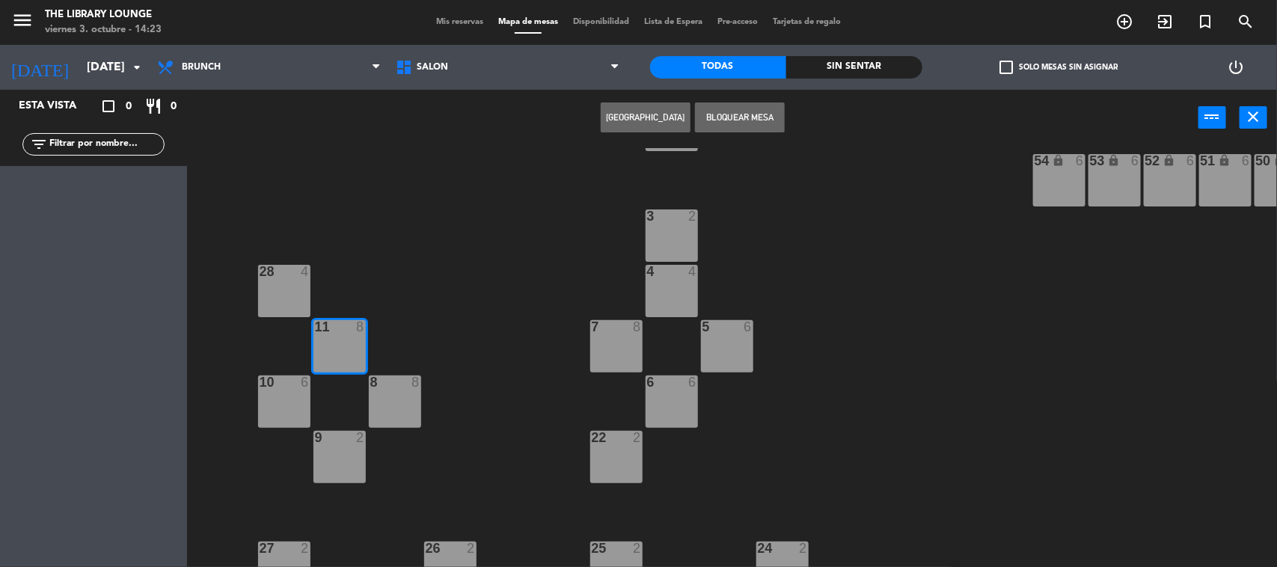
click at [637, 106] on button "[GEOGRAPHIC_DATA]" at bounding box center [646, 117] width 90 height 30
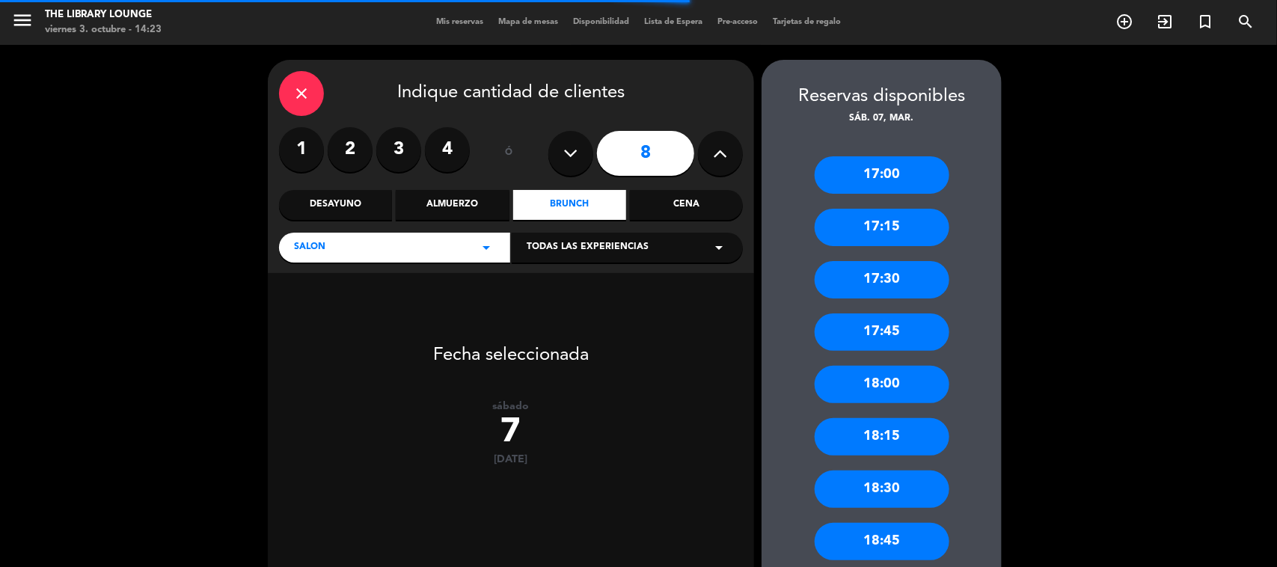
click at [879, 167] on div "17:00" at bounding box center [882, 174] width 135 height 37
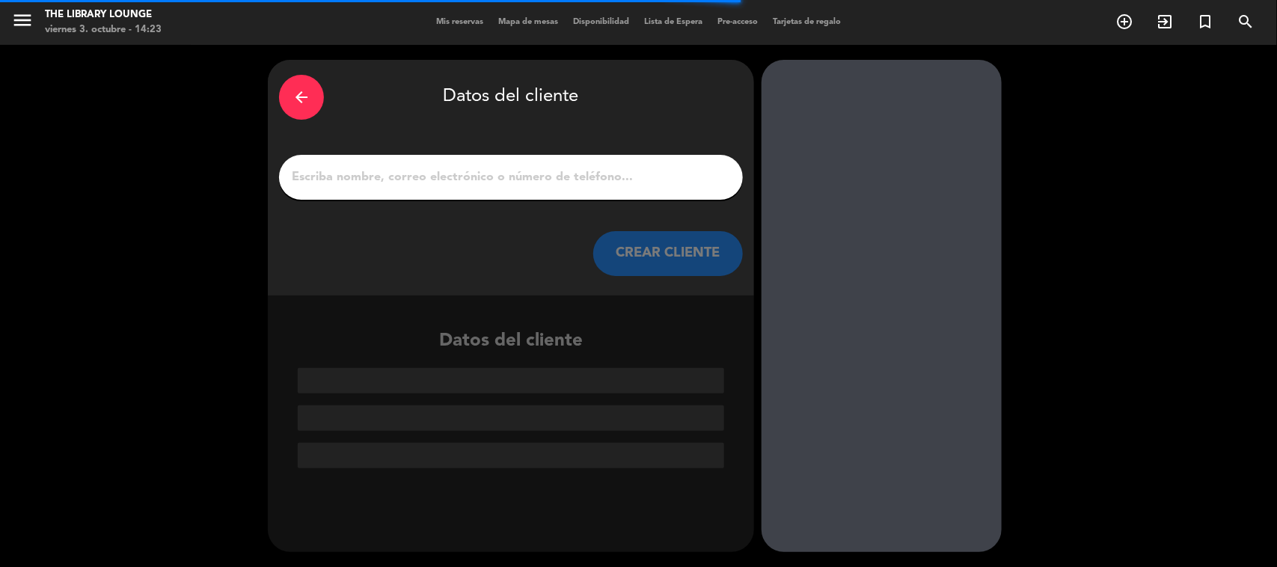
click at [552, 177] on input "1" at bounding box center [510, 177] width 441 height 21
type input ":"
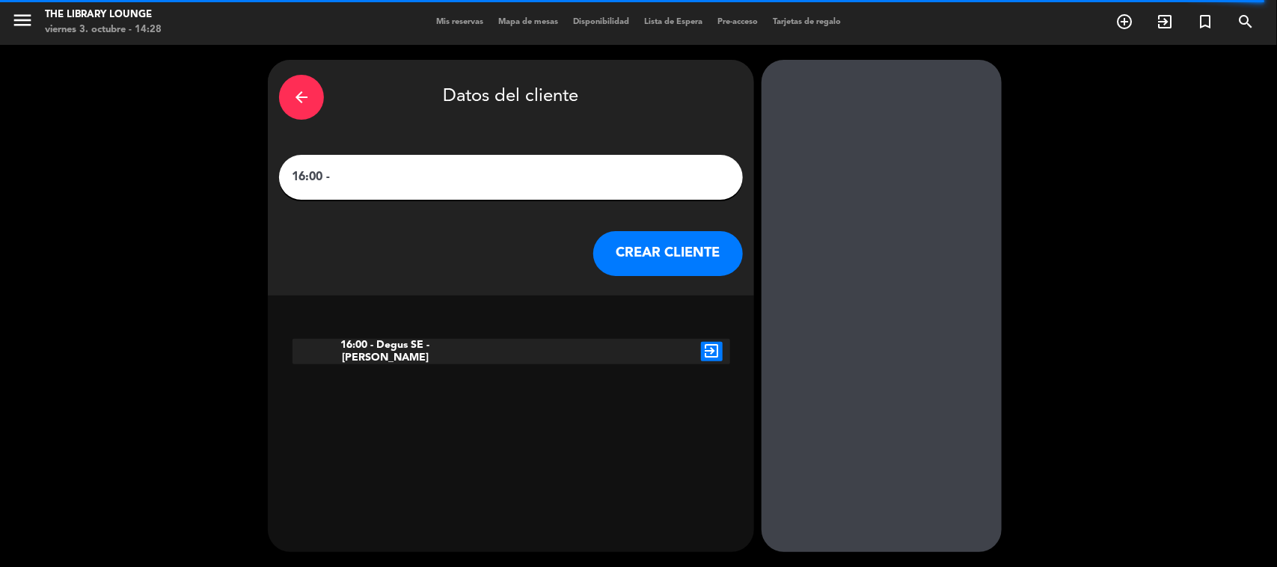
paste input "[PERSON_NAME]"
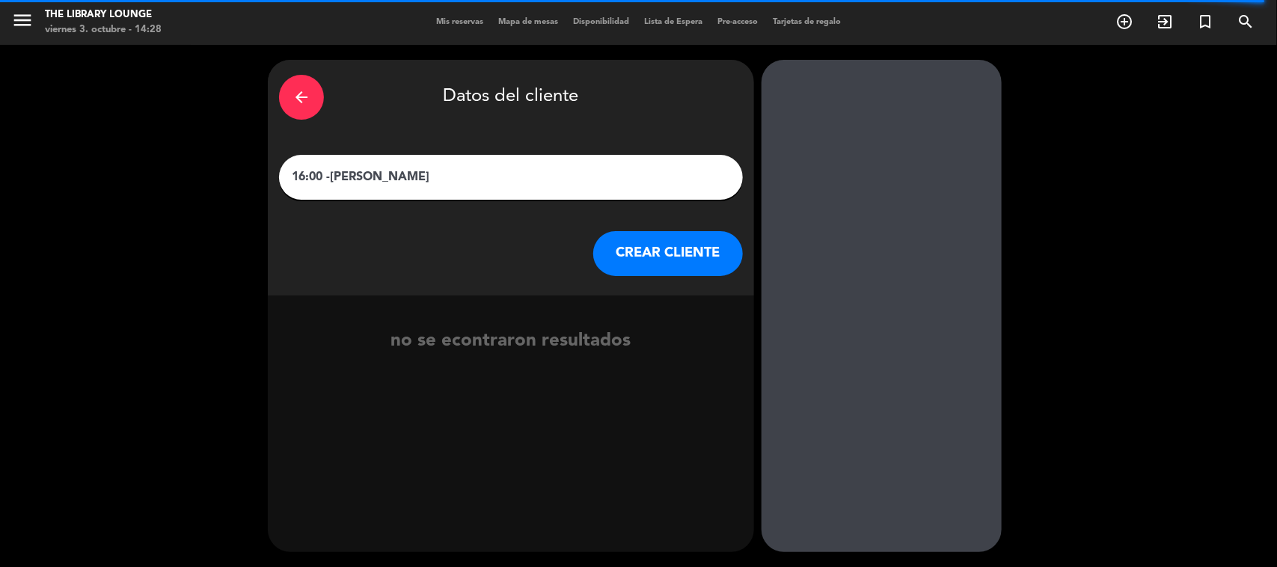
type input "16:00 -[PERSON_NAME]"
click at [667, 257] on button "CREAR CLIENTE" at bounding box center [668, 253] width 150 height 45
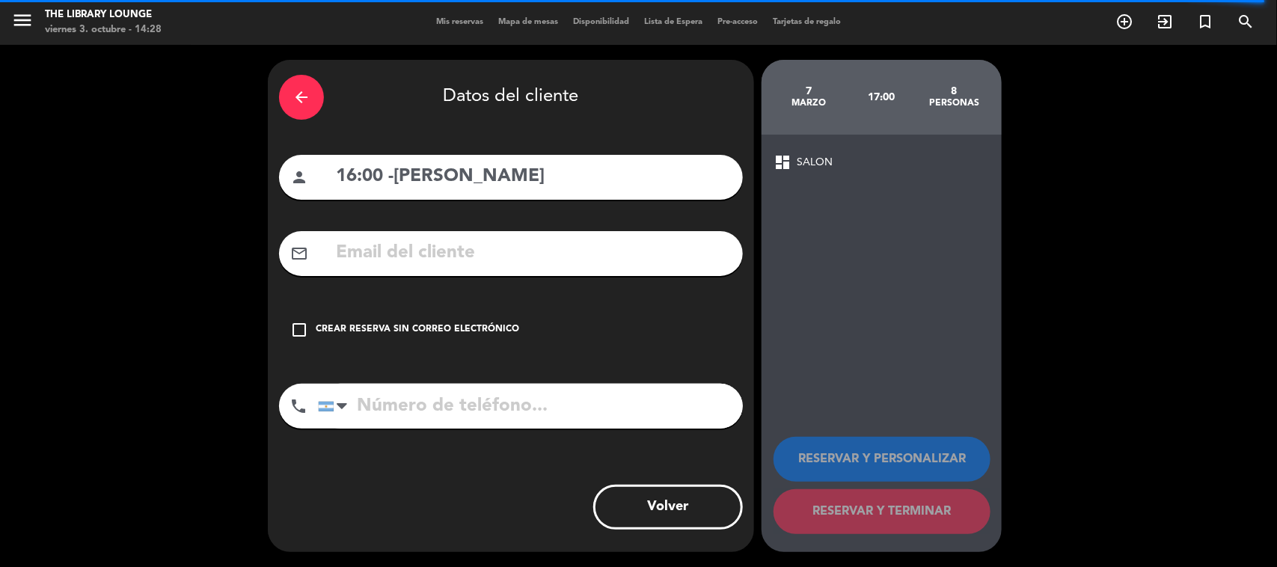
click at [506, 327] on div "Crear reserva sin correo electrónico" at bounding box center [417, 329] width 203 height 15
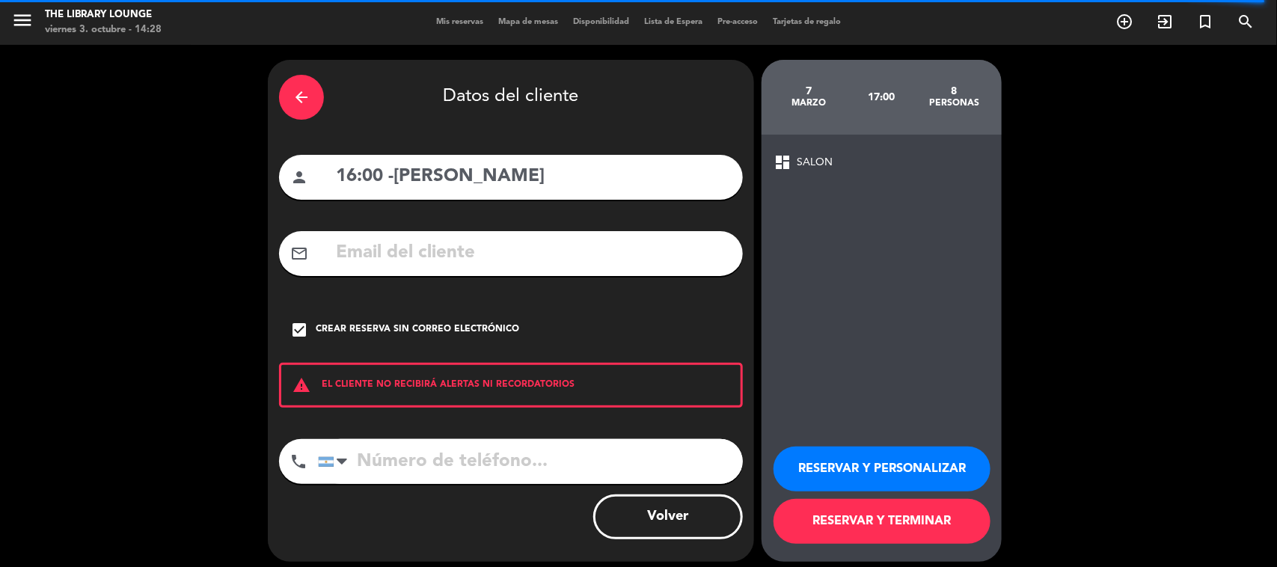
click at [885, 475] on button "RESERVAR Y PERSONALIZAR" at bounding box center [882, 469] width 217 height 45
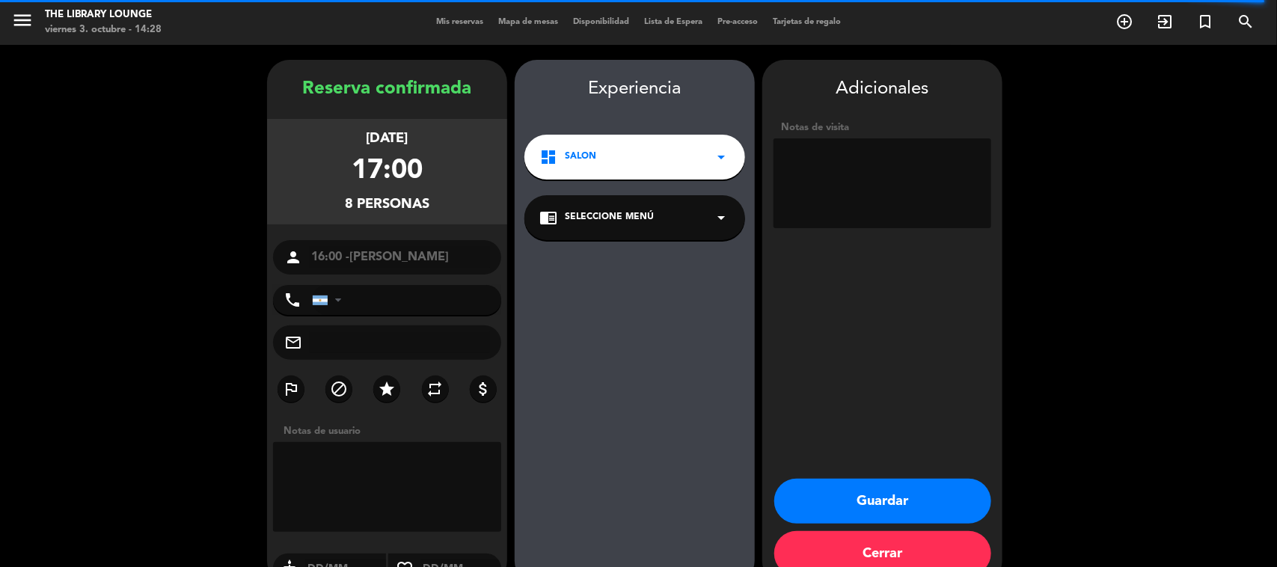
scroll to position [31, 0]
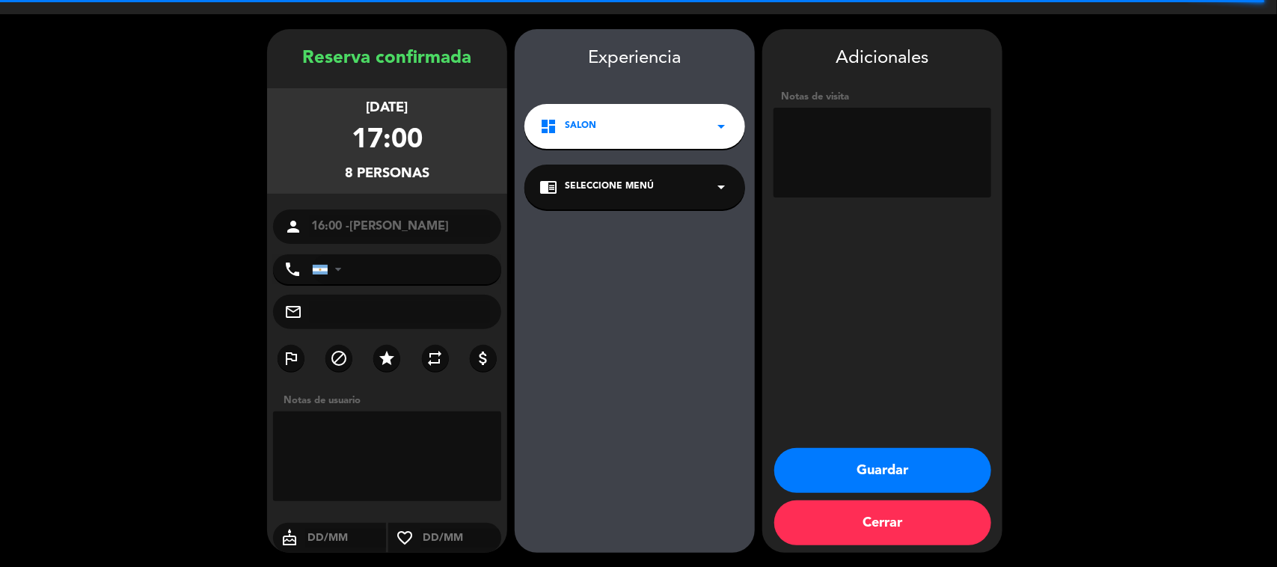
click at [869, 153] on textarea at bounding box center [883, 153] width 218 height 90
click at [869, 151] on textarea at bounding box center [883, 153] width 218 height 90
click at [988, 131] on textarea at bounding box center [883, 153] width 218 height 90
type textarea "031025 - YM - BAR - Living 11 - pedido por [PERSON_NAME]"
click at [910, 450] on button "Guardar" at bounding box center [882, 470] width 217 height 45
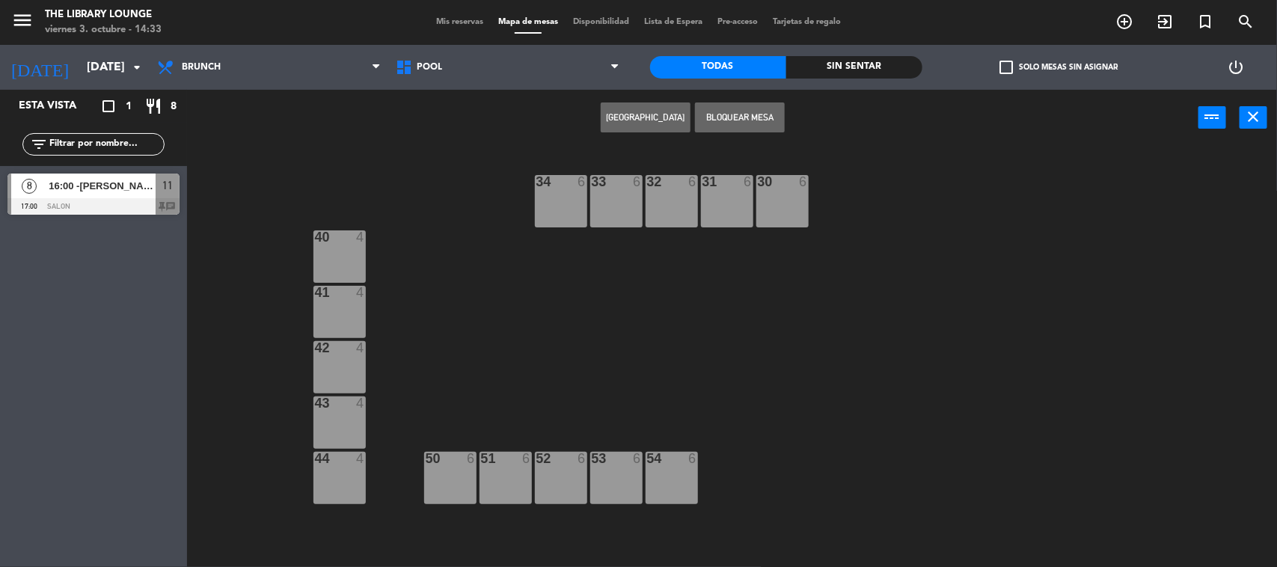
click at [454, 18] on span "Mis reservas" at bounding box center [460, 22] width 62 height 8
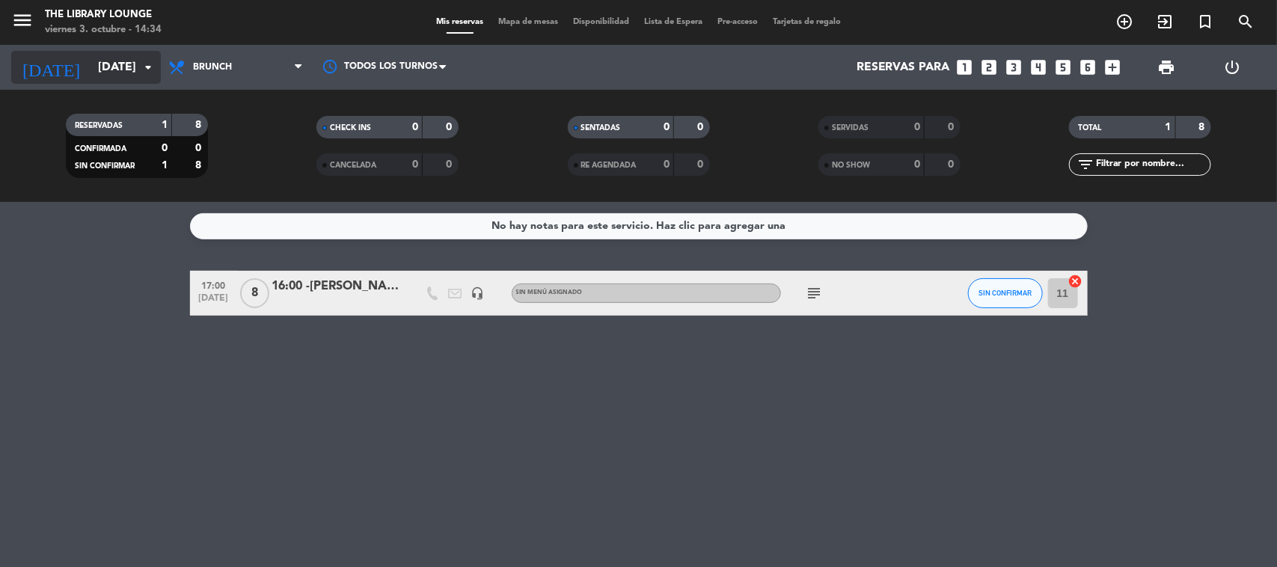
click at [105, 66] on input "[DATE]" at bounding box center [170, 67] width 158 height 29
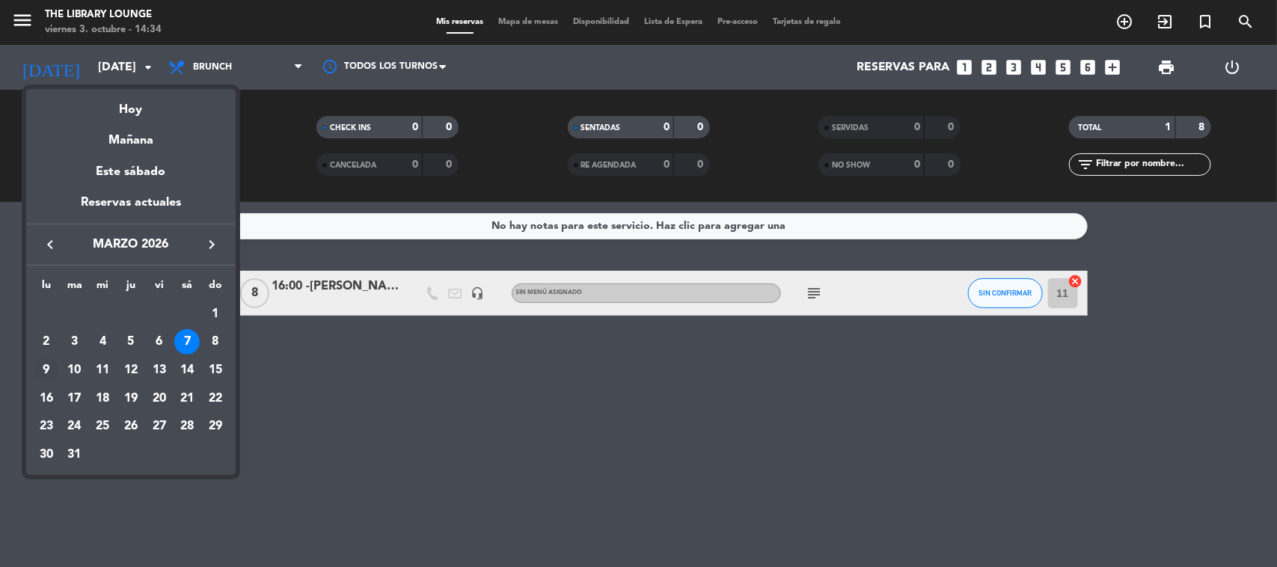
click at [43, 367] on div "9" at bounding box center [46, 370] width 25 height 25
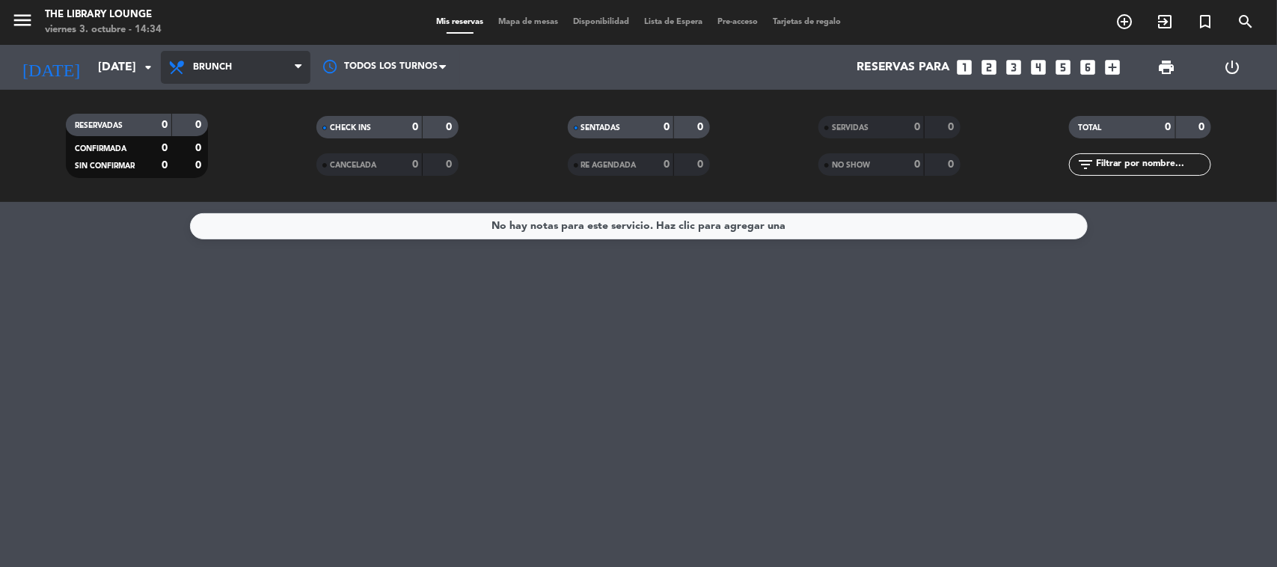
click at [233, 57] on span "Brunch" at bounding box center [236, 67] width 150 height 33
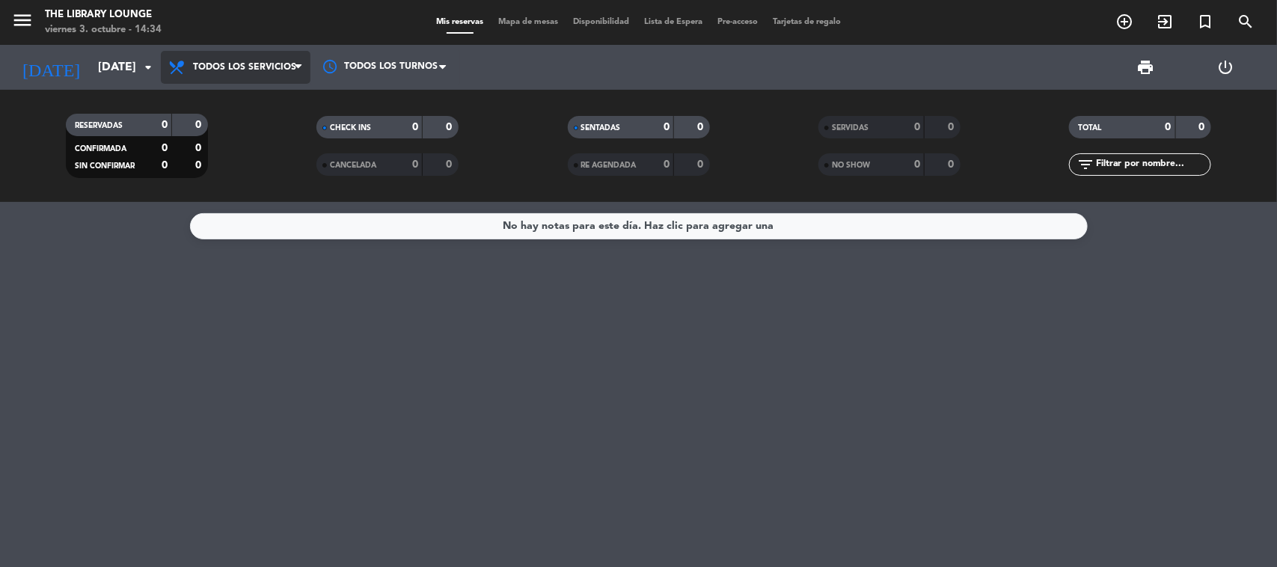
click at [236, 101] on div "menu The Library Lounge [DATE] 3. octubre - 14:34 Mis reservas Mapa de mesas Di…" at bounding box center [638, 101] width 1277 height 202
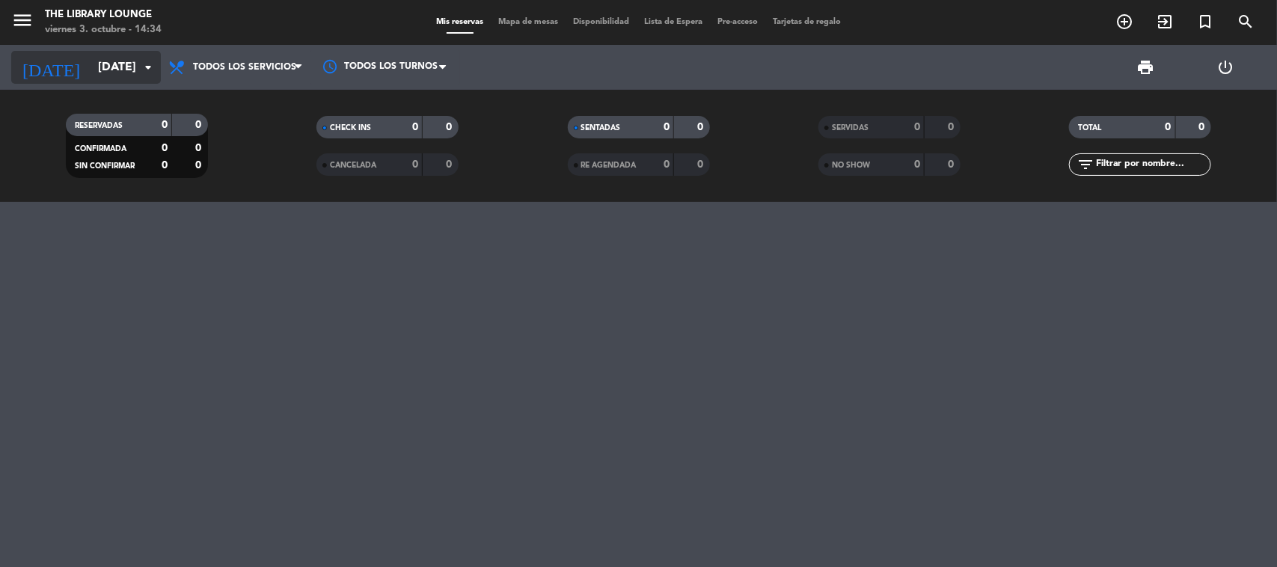
click at [97, 65] on input "[DATE]" at bounding box center [170, 67] width 158 height 29
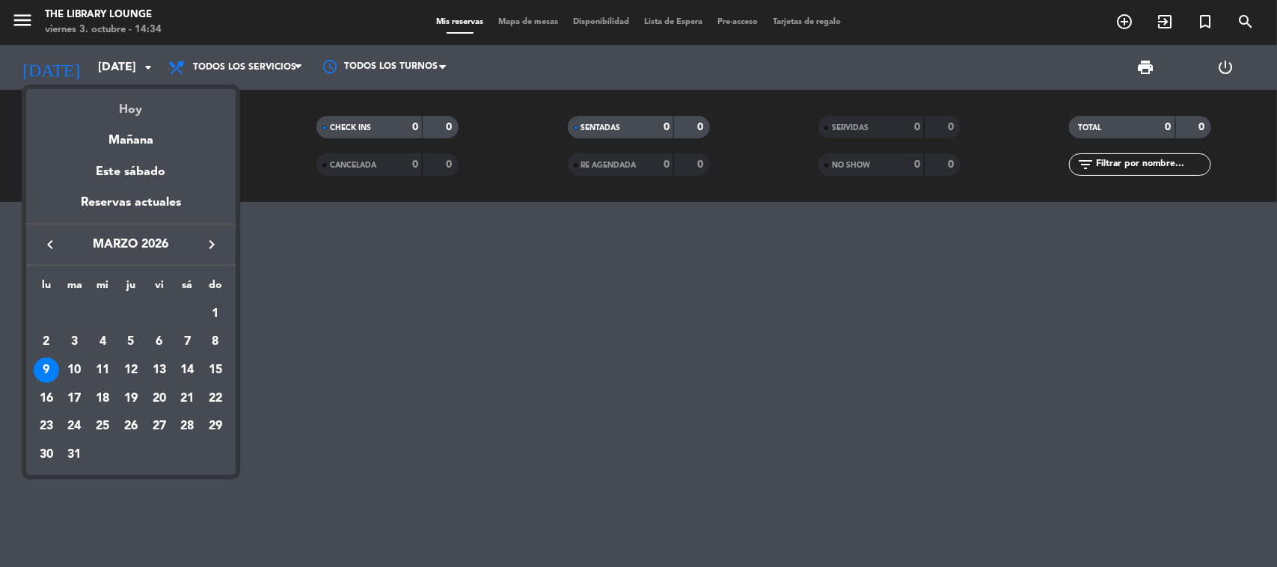
click at [129, 108] on div "Hoy" at bounding box center [130, 104] width 209 height 31
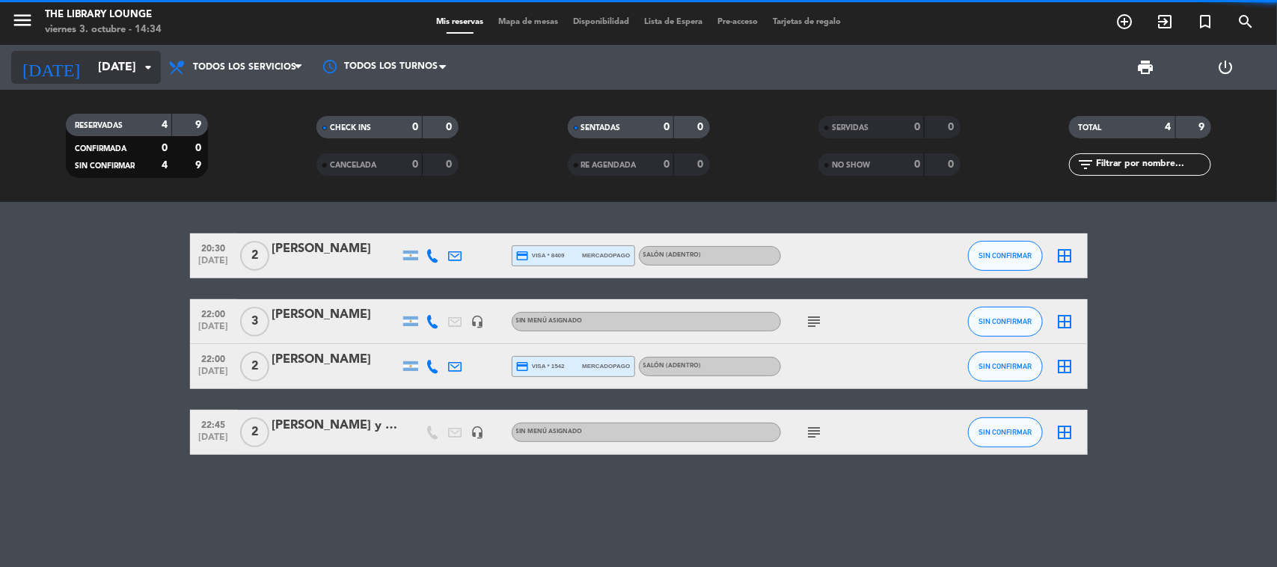
click at [103, 75] on input "[DATE]" at bounding box center [170, 67] width 158 height 29
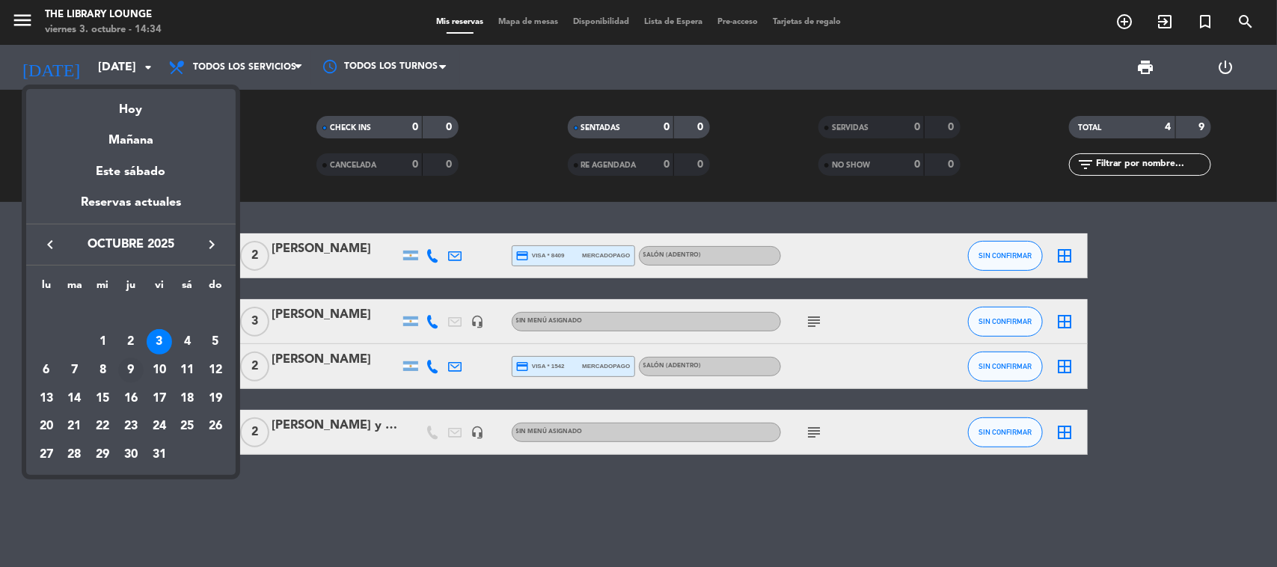
click at [131, 358] on div "9" at bounding box center [130, 370] width 25 height 25
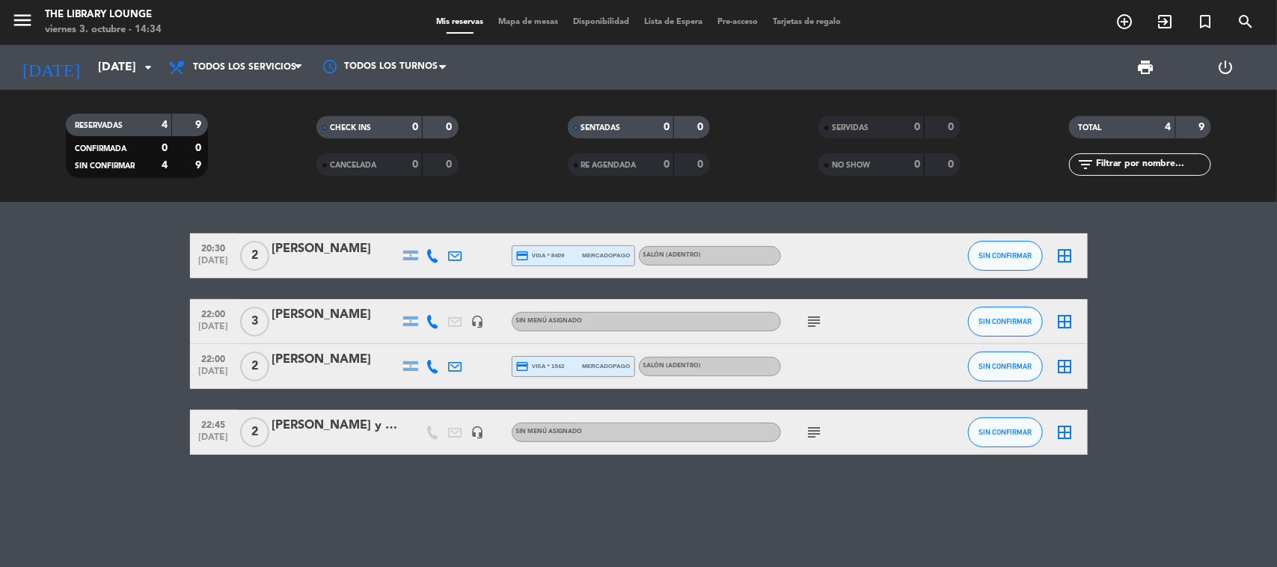
type input "[DEMOGRAPHIC_DATA][DATE]"
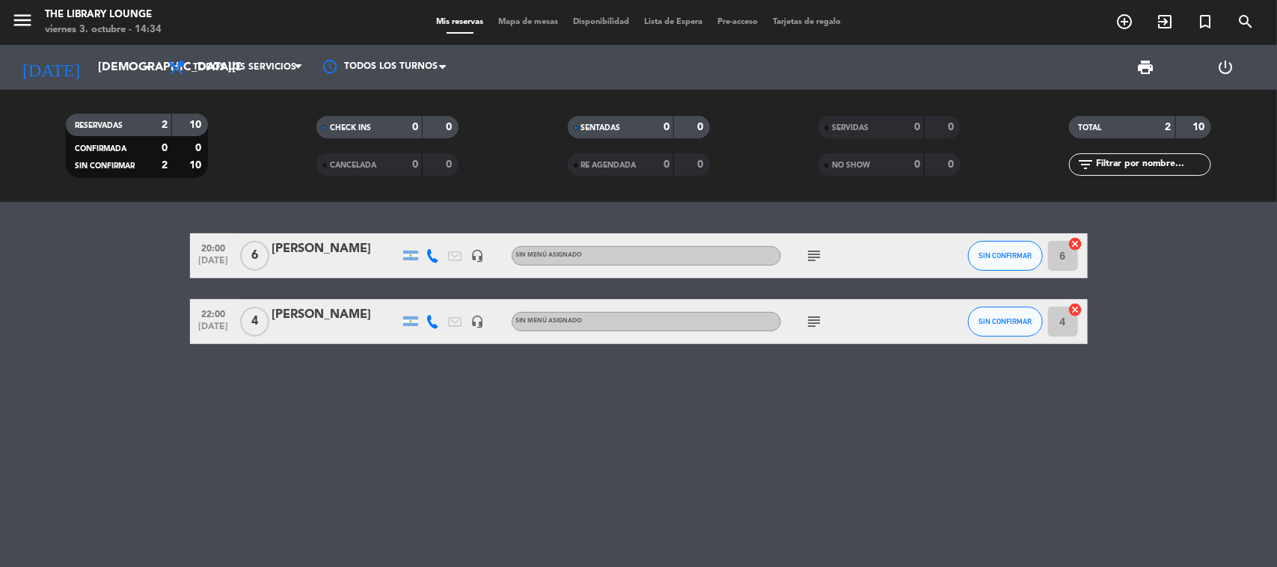
click at [524, 23] on span "Mapa de mesas" at bounding box center [528, 22] width 75 height 8
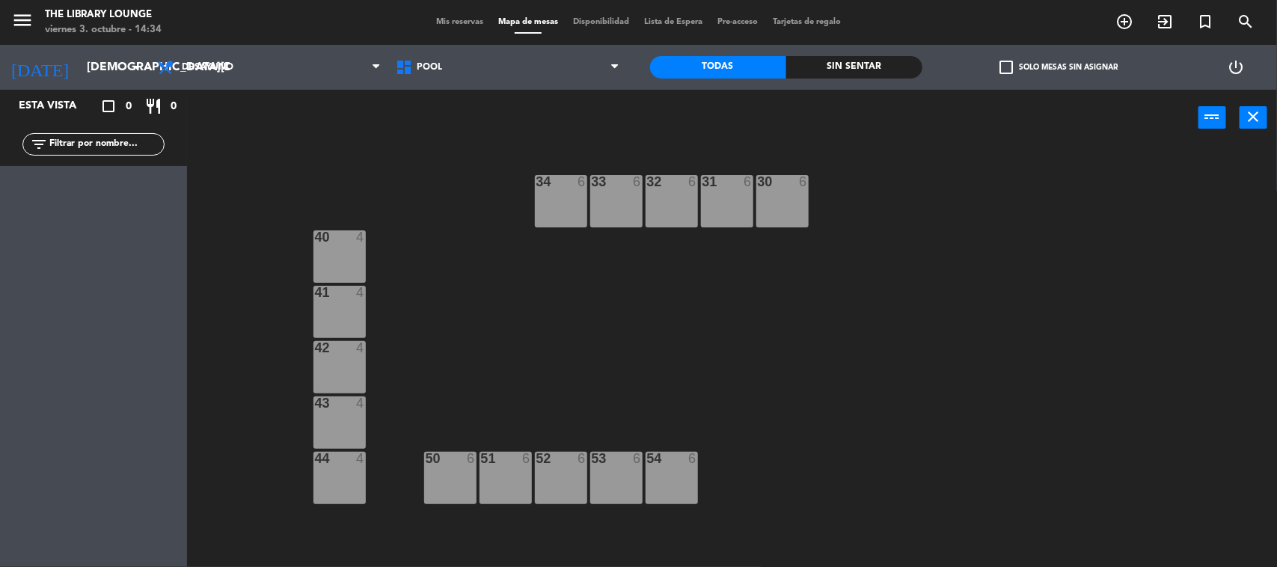
click at [450, 41] on div "menu The Library Lounge [DATE] 3. octubre - 14:34 Mis reservas Mapa de mesas Di…" at bounding box center [638, 22] width 1277 height 45
click at [443, 61] on span "POOL" at bounding box center [507, 67] width 239 height 33
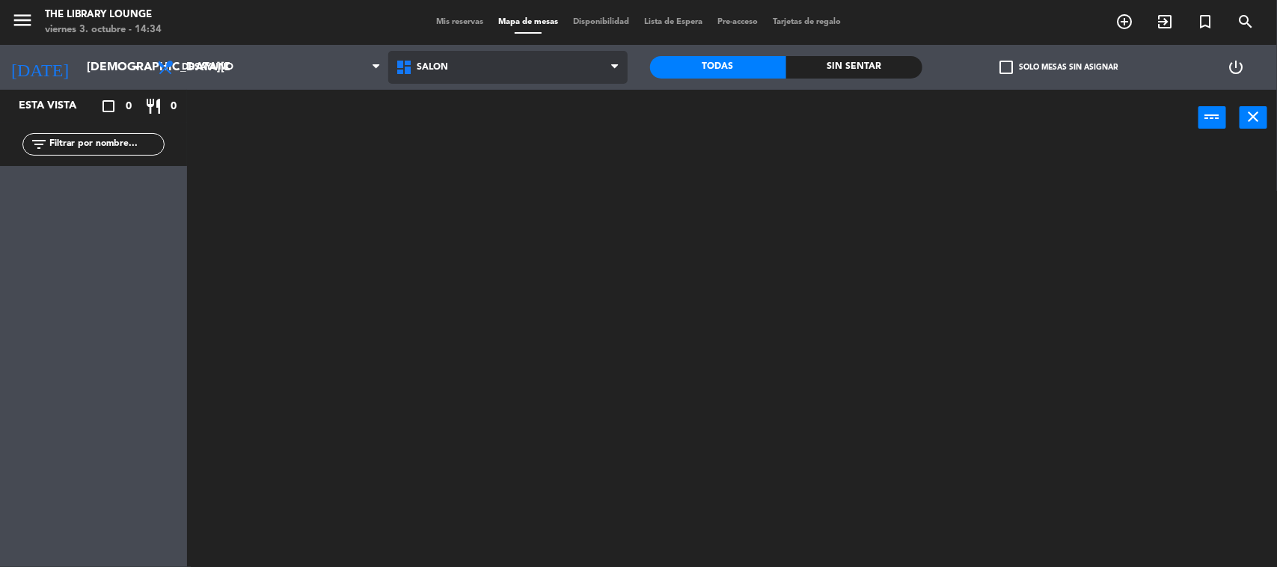
click at [483, 136] on ng-component "menu The Library Lounge [DATE] 3. octubre - 14:34 Mis reservas Mapa de mesas Di…" at bounding box center [638, 284] width 1277 height 569
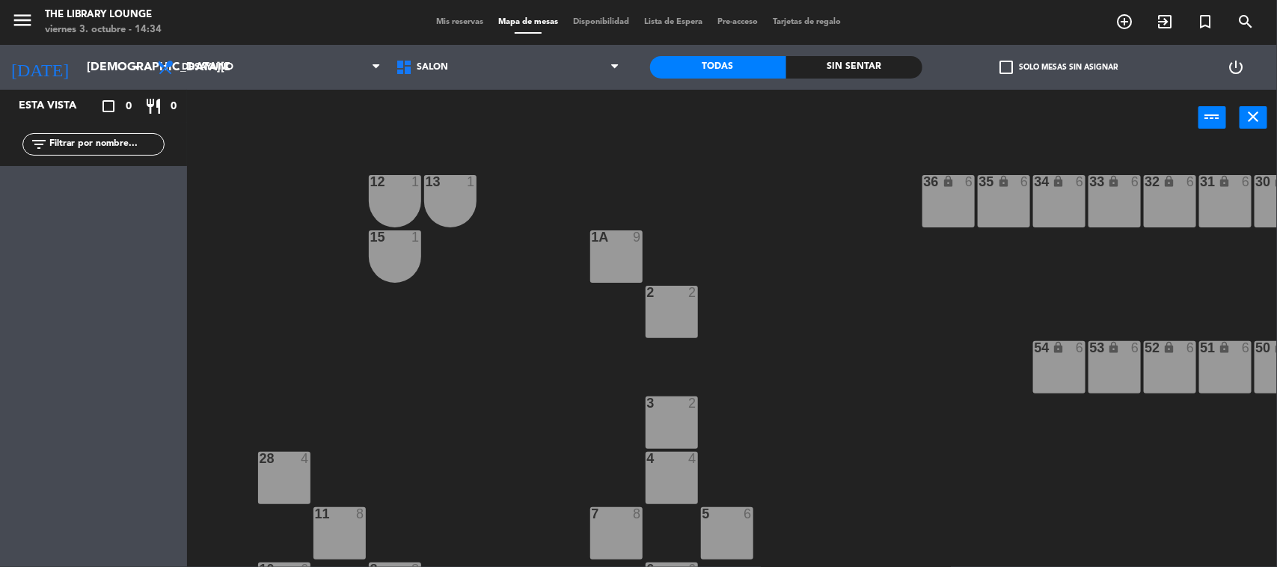
click at [671, 465] on div at bounding box center [671, 458] width 25 height 13
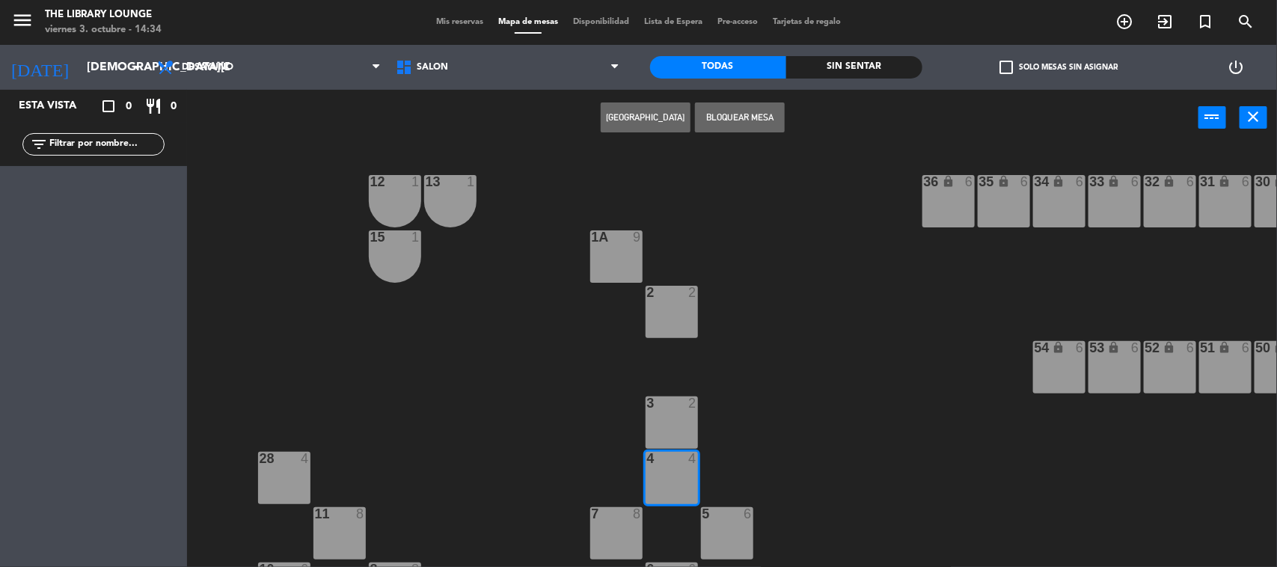
click at [652, 120] on button "[GEOGRAPHIC_DATA]" at bounding box center [646, 117] width 90 height 30
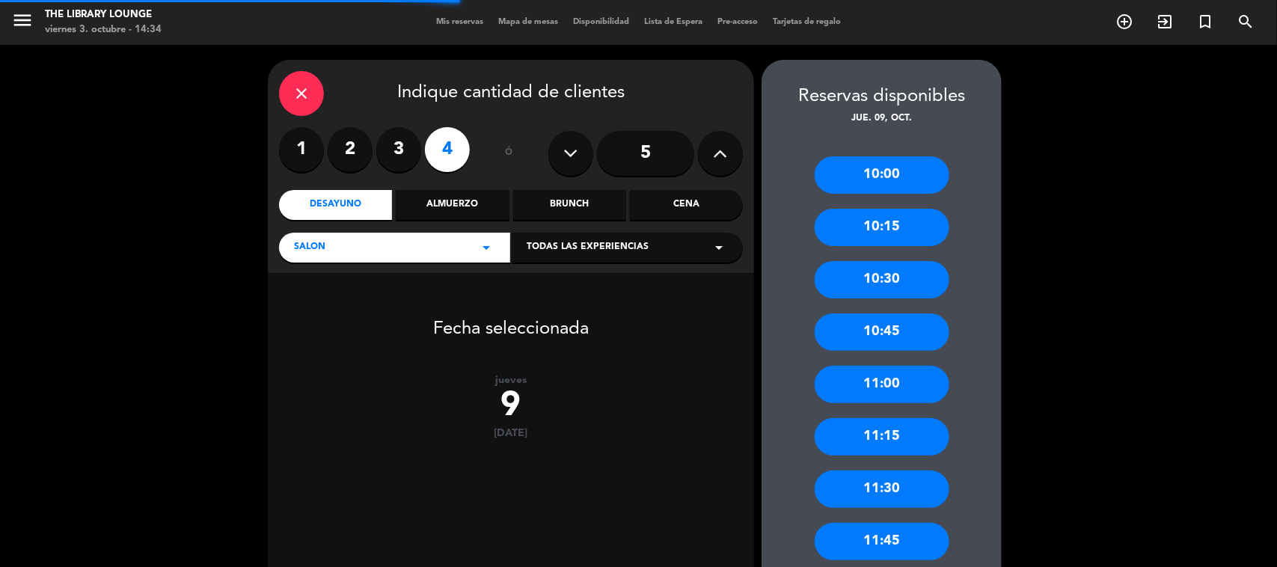
click at [395, 150] on label "3" at bounding box center [398, 149] width 45 height 45
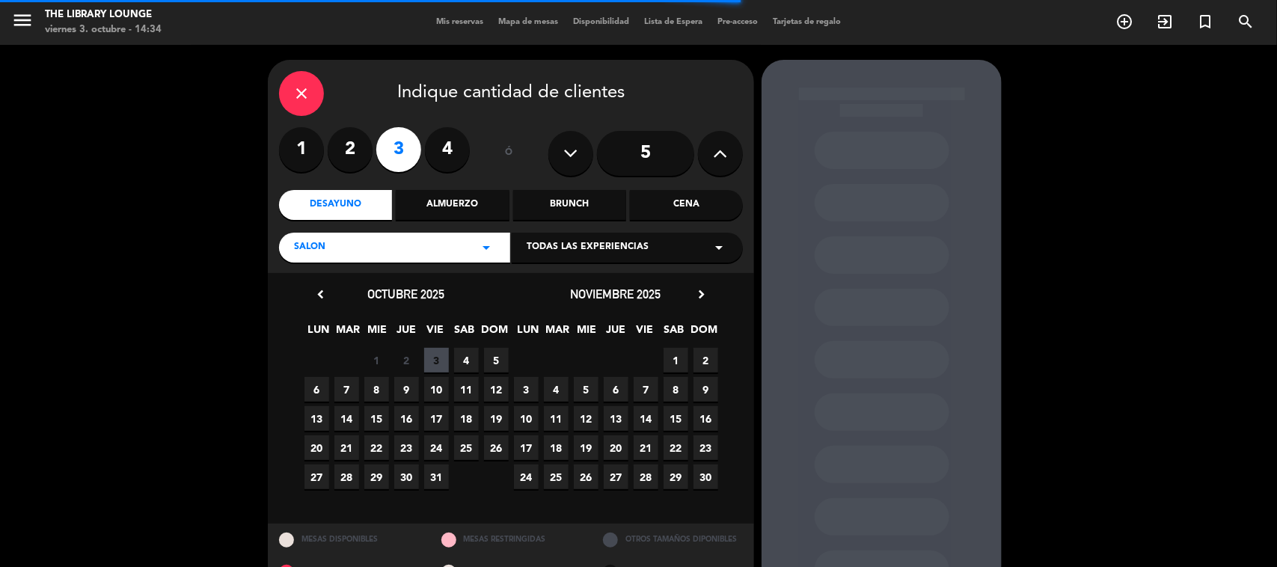
click at [683, 203] on div "Cena" at bounding box center [686, 205] width 113 height 30
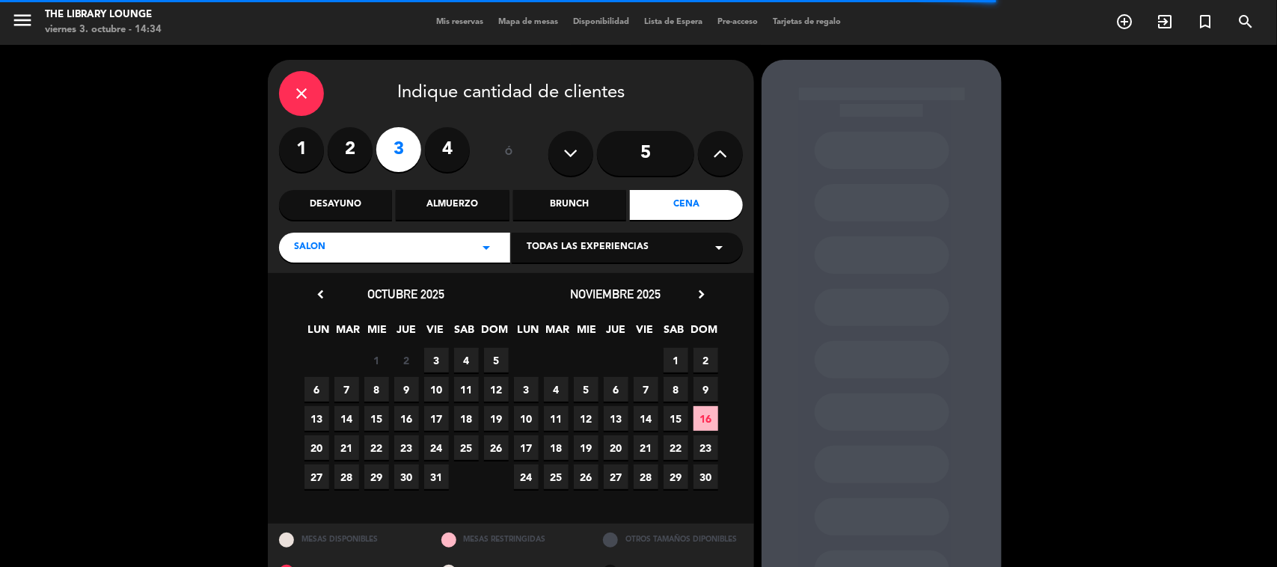
click at [402, 389] on span "9" at bounding box center [406, 389] width 25 height 25
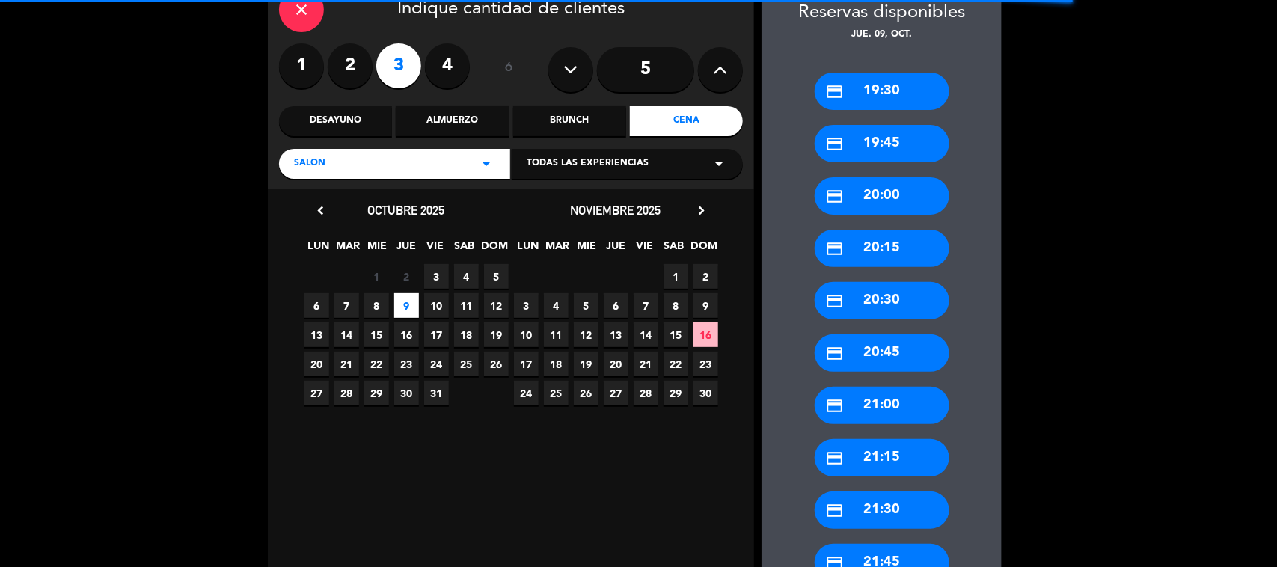
scroll to position [200, 0]
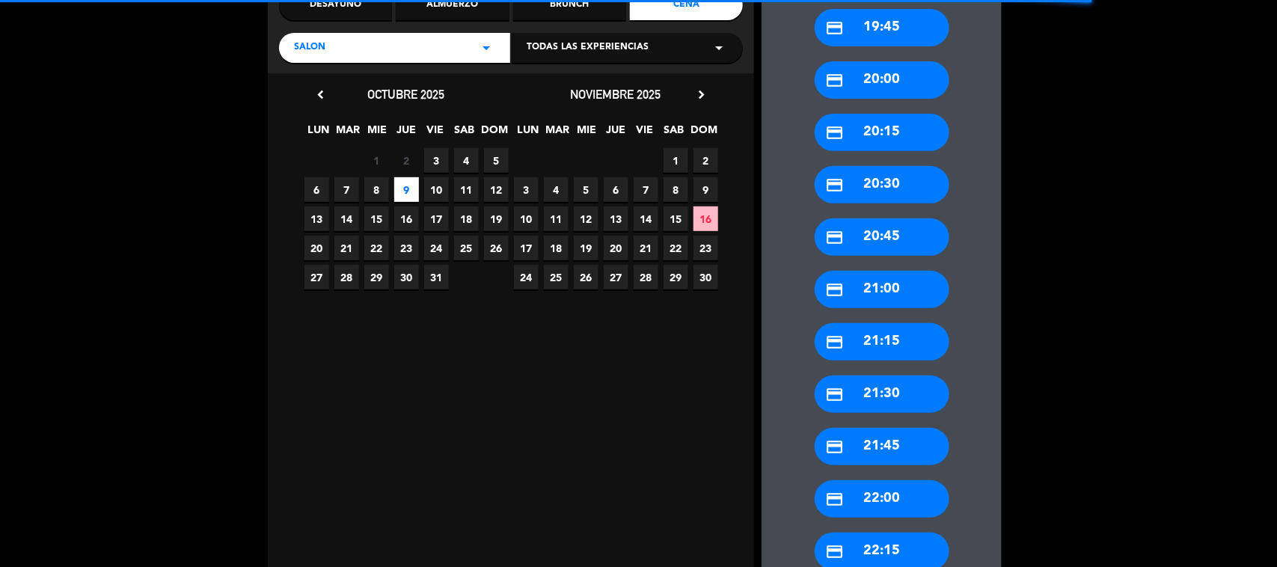
click at [896, 494] on div "credit_card 22:00" at bounding box center [882, 498] width 135 height 37
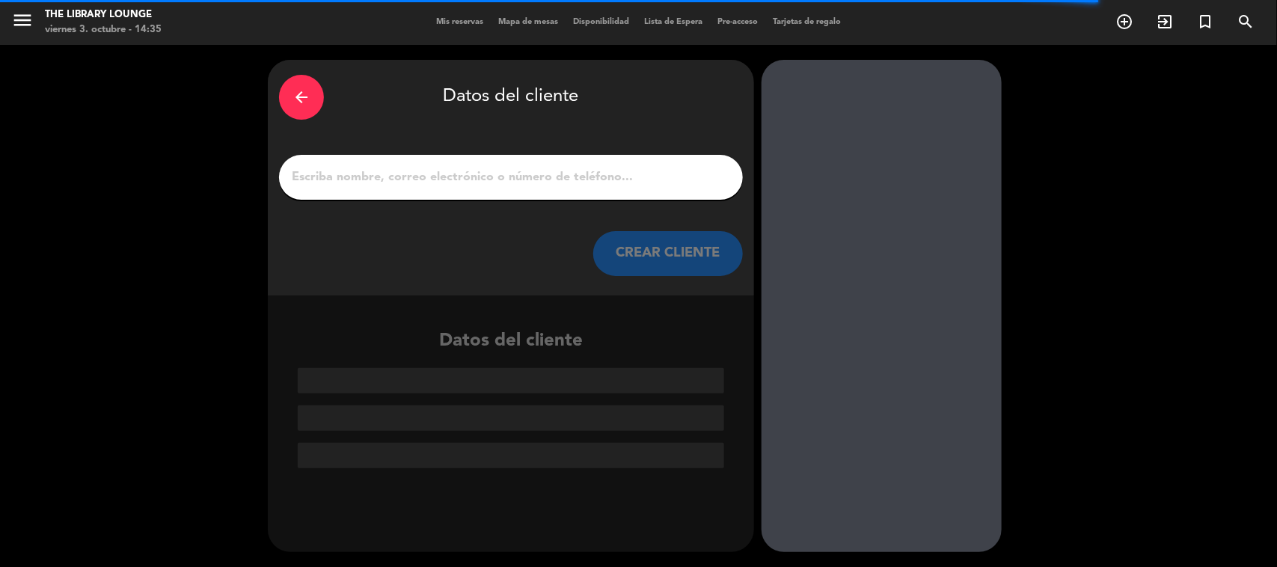
scroll to position [0, 0]
click at [495, 180] on input "1" at bounding box center [510, 177] width 441 height 21
paste input "[PERSON_NAME]"
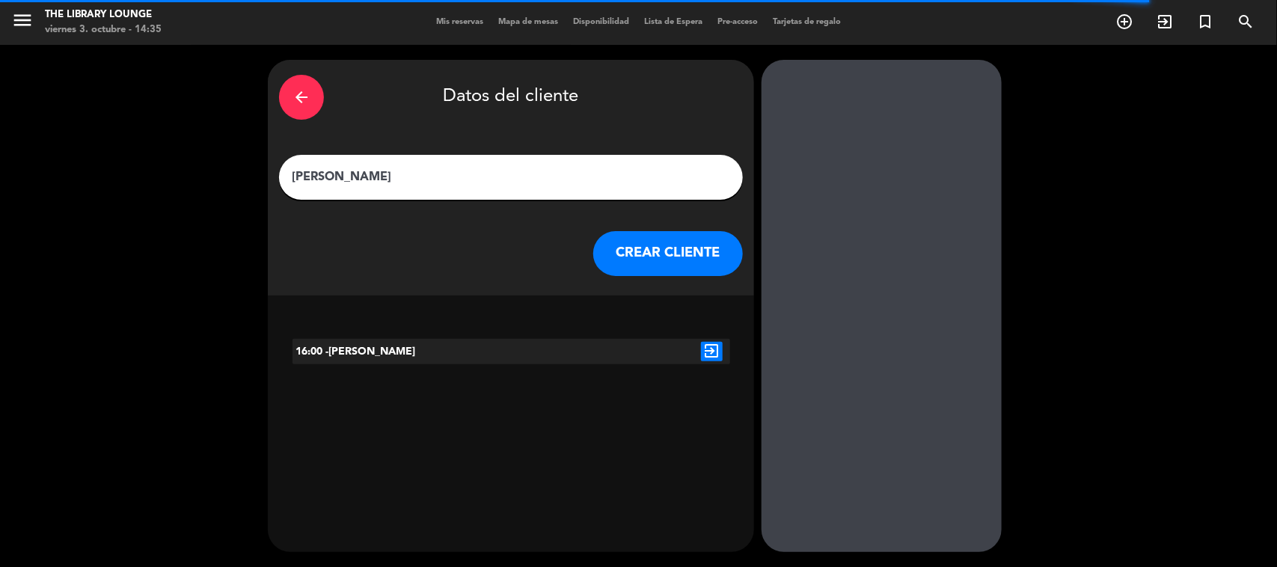
type input "[PERSON_NAME]"
drag, startPoint x: 661, startPoint y: 245, endPoint x: 364, endPoint y: -114, distance: 465.4
click at [364, 0] on html "close × The Library Lounge × chrome_reader_mode Listado de Reservas account_box…" at bounding box center [638, 283] width 1277 height 567
drag, startPoint x: 492, startPoint y: 173, endPoint x: 199, endPoint y: 159, distance: 292.9
click at [199, 159] on div "arrow_back Datos del cliente [PERSON_NAME] CREAR CLIENTE 16:00 -[PERSON_NAME] e…" at bounding box center [638, 306] width 1277 height 522
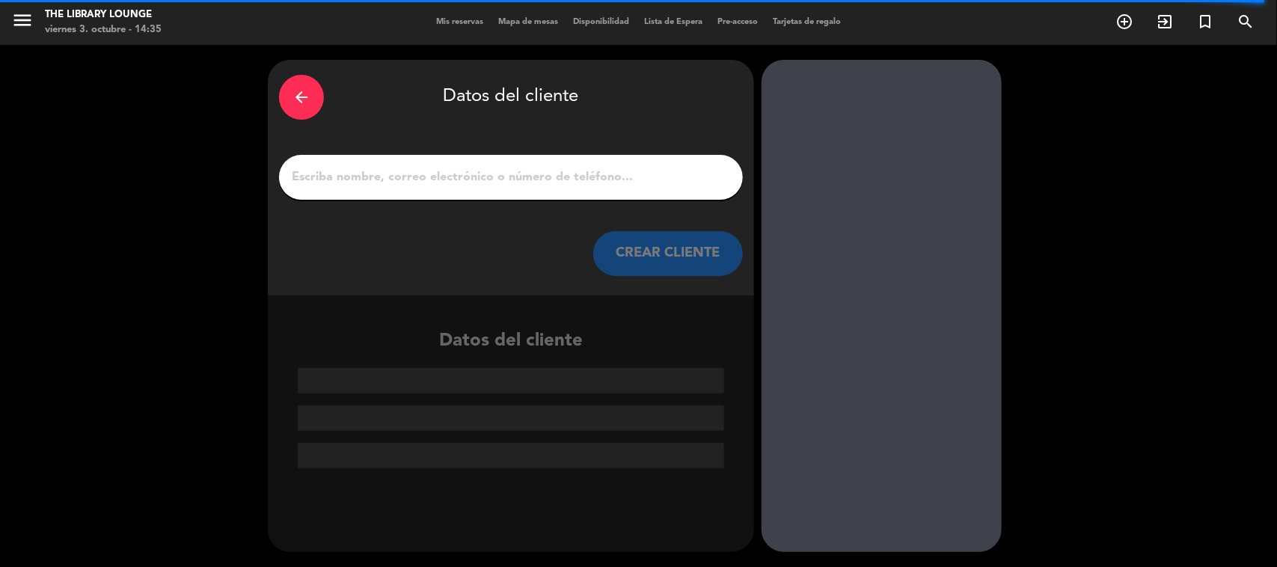
paste input "[PERSON_NAME]"
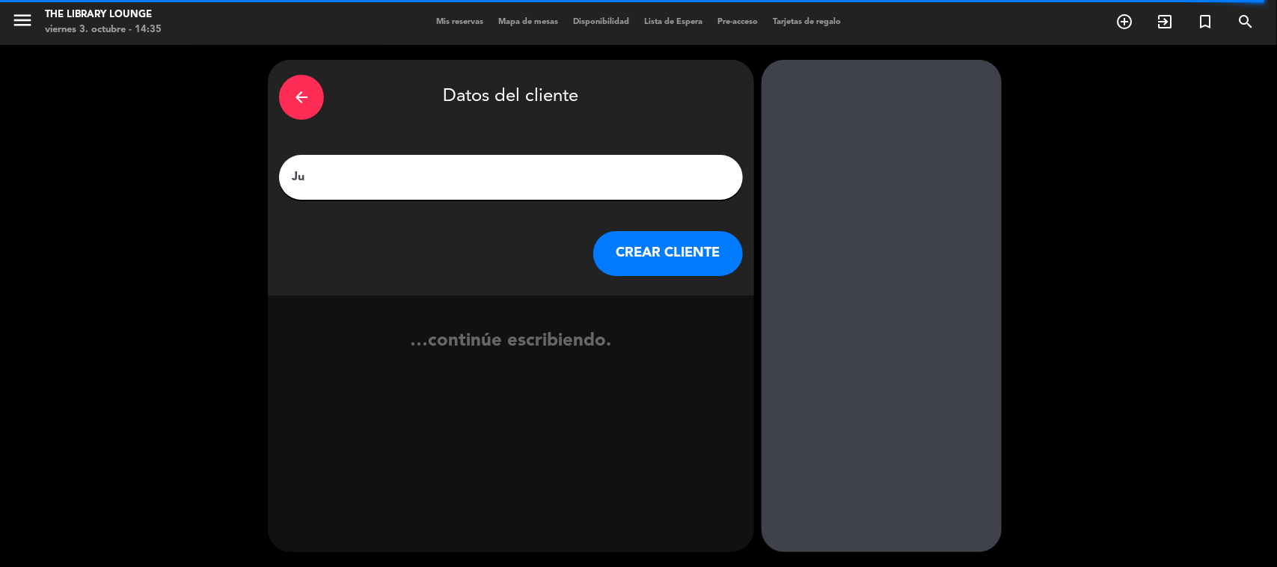
type input "J"
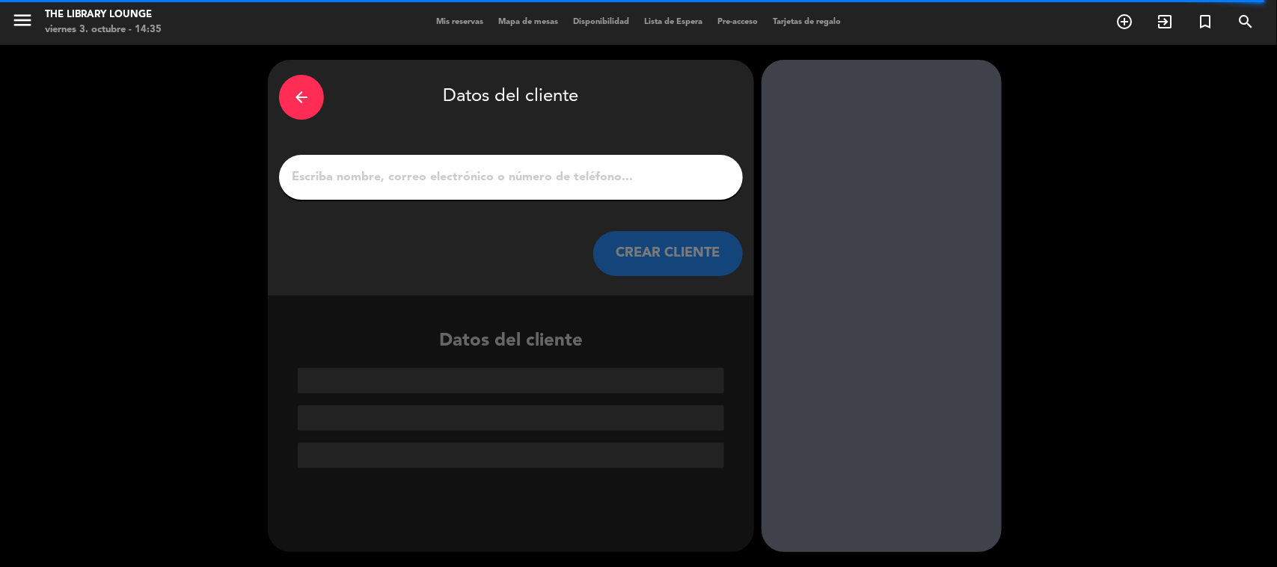
paste input "[PERSON_NAME]"
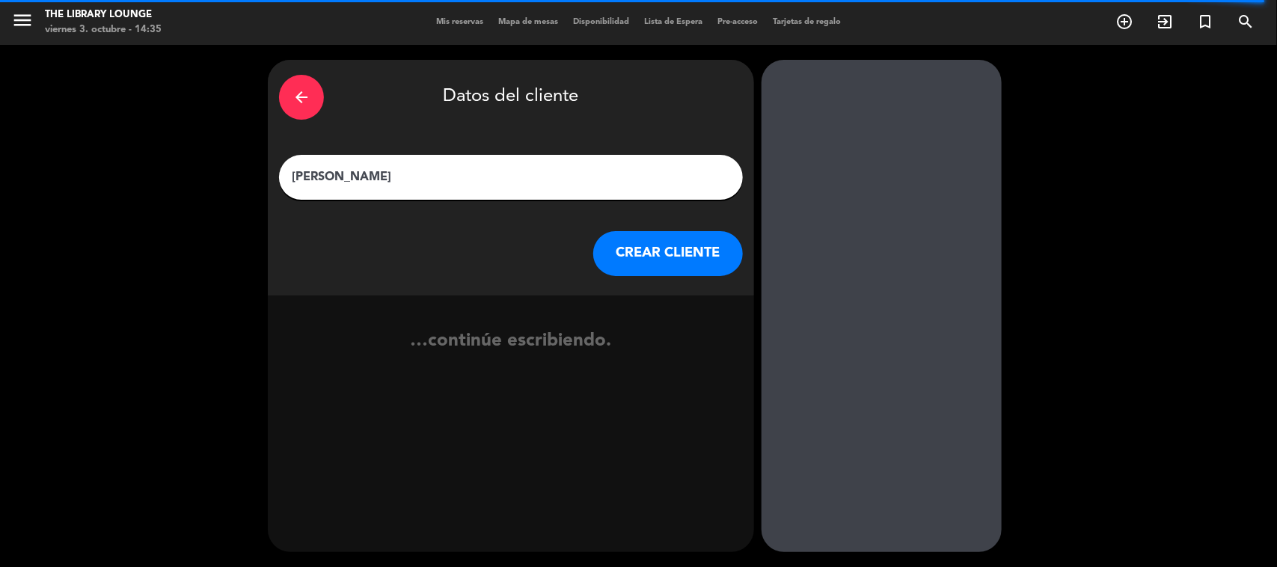
type input "[PERSON_NAME]"
click at [660, 245] on button "CREAR CLIENTE" at bounding box center [668, 253] width 150 height 45
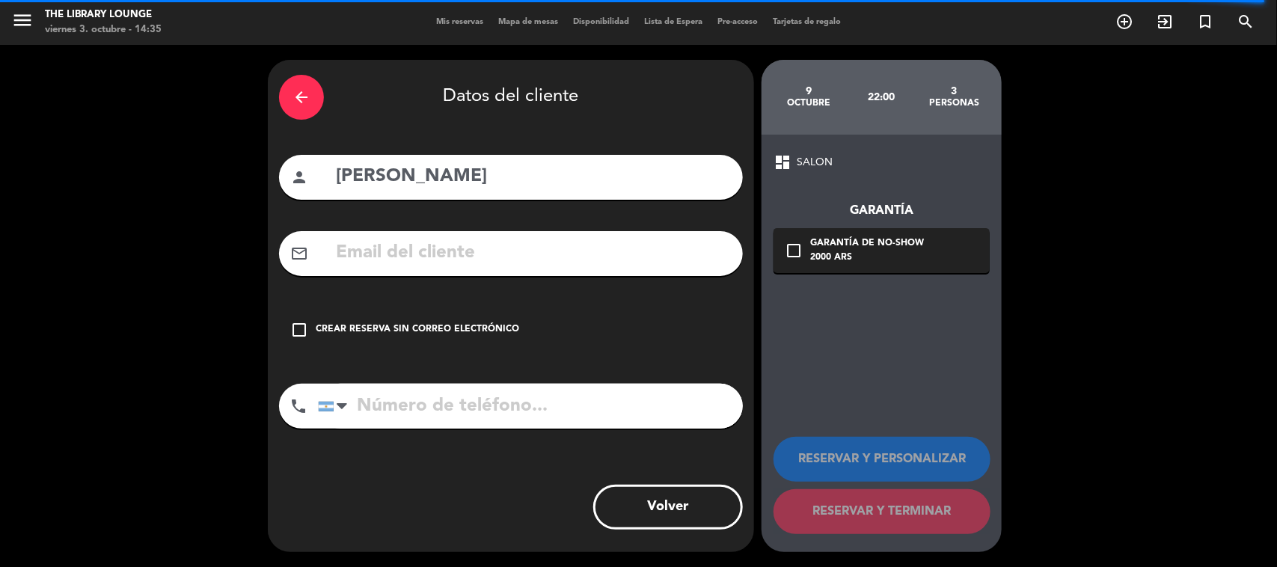
click at [460, 343] on div "check_box_outline_blank Crear reserva sin correo electrónico" at bounding box center [511, 329] width 464 height 45
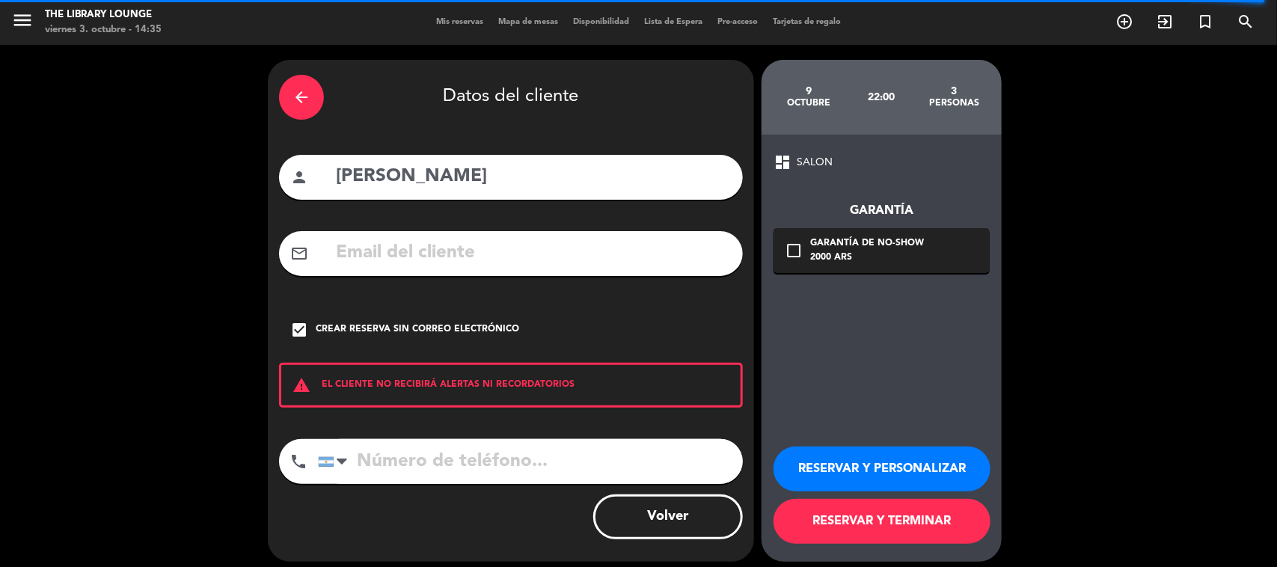
paste input "[PHONE_NUMBER]"
type input "[PHONE_NUMBER]"
click at [870, 465] on button "RESERVAR Y PERSONALIZAR" at bounding box center [882, 469] width 217 height 45
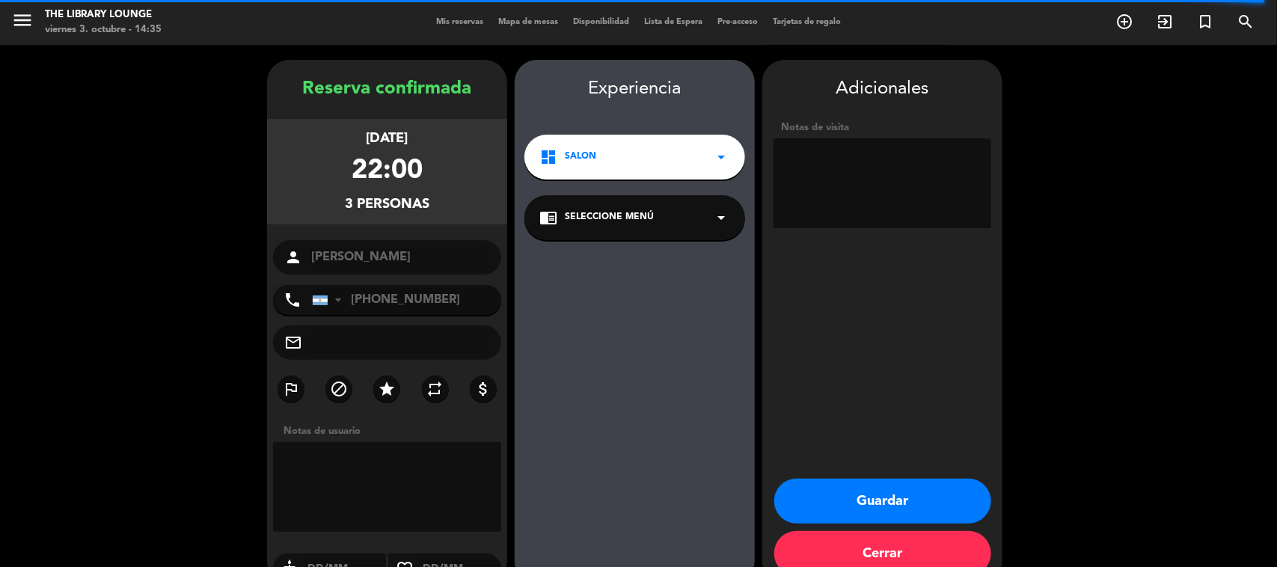
scroll to position [31, 0]
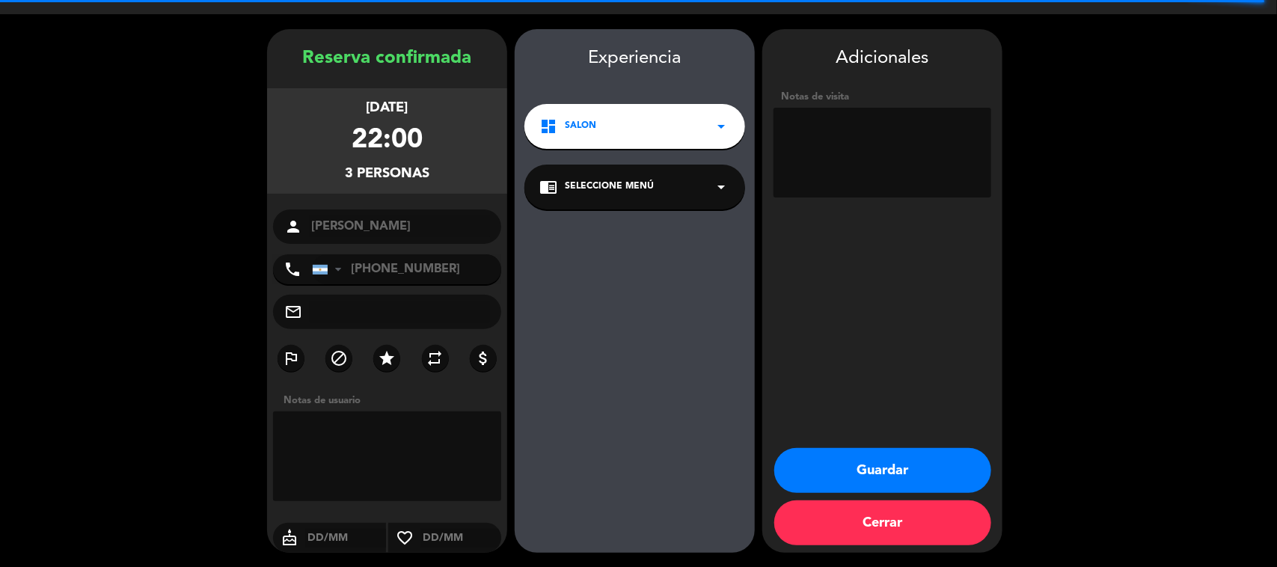
click at [944, 152] on textarea at bounding box center [883, 153] width 218 height 90
type textarea "031025 - YM - BAR"
click at [916, 466] on button "Guardar" at bounding box center [882, 470] width 217 height 45
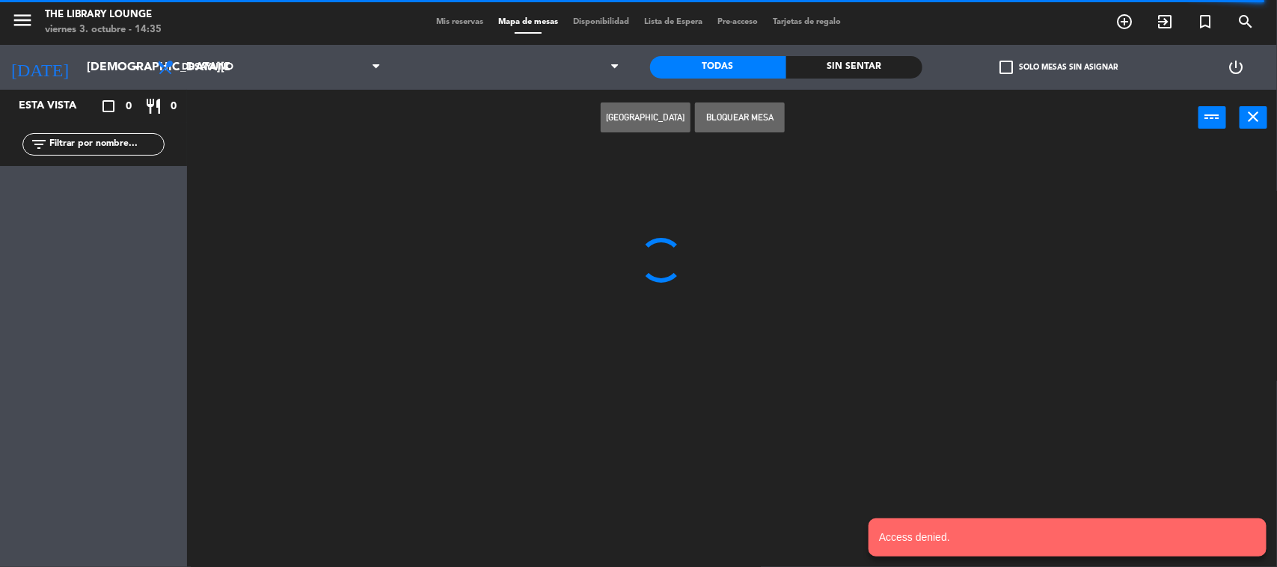
click at [441, 19] on span "Mis reservas" at bounding box center [460, 22] width 62 height 8
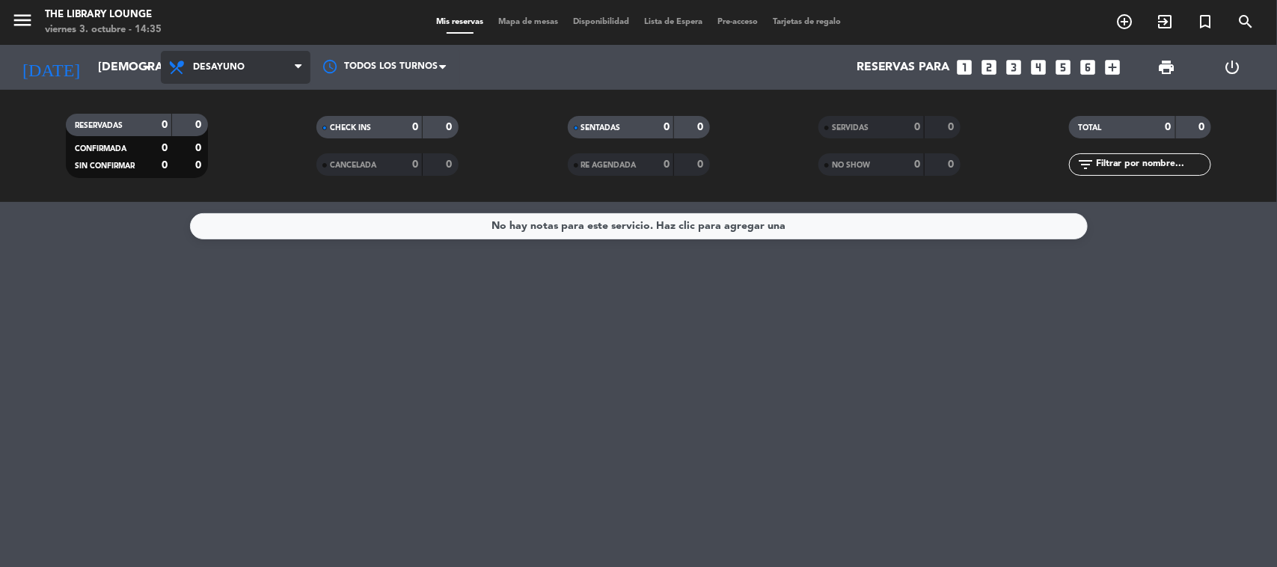
click at [255, 70] on span "Desayuno" at bounding box center [236, 67] width 150 height 33
click at [233, 230] on ng-component "menu The Library Lounge [DATE] 3. octubre - 14:35 Mis reservas Mapa de mesas Di…" at bounding box center [638, 283] width 1277 height 567
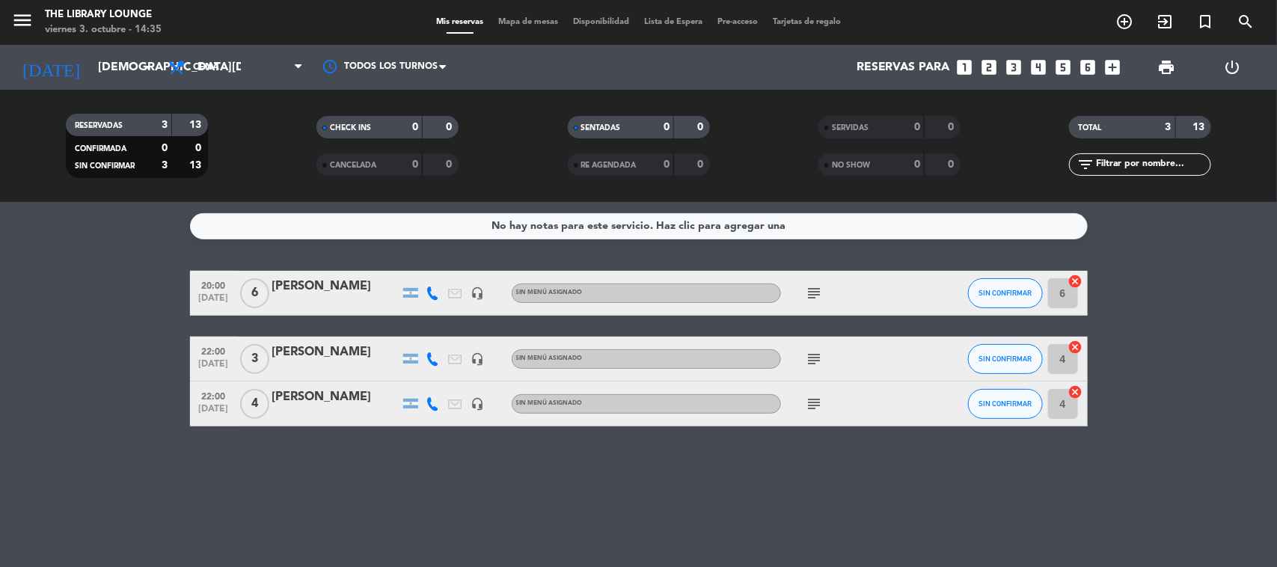
click at [808, 406] on icon "subject" at bounding box center [815, 404] width 18 height 18
click at [812, 361] on icon "subject" at bounding box center [815, 359] width 18 height 18
click at [809, 298] on icon "subject" at bounding box center [815, 293] width 18 height 18
click at [813, 353] on icon "subject" at bounding box center [815, 359] width 18 height 18
click at [111, 70] on input "[DEMOGRAPHIC_DATA][DATE]" at bounding box center [170, 67] width 158 height 29
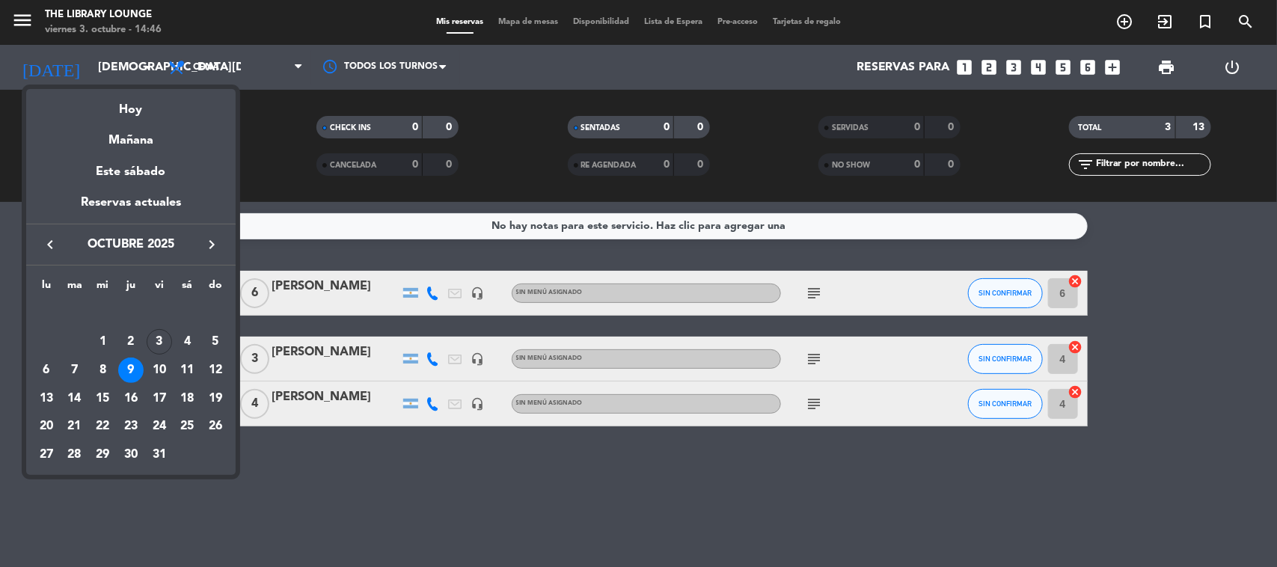
click at [293, 495] on div at bounding box center [638, 283] width 1277 height 567
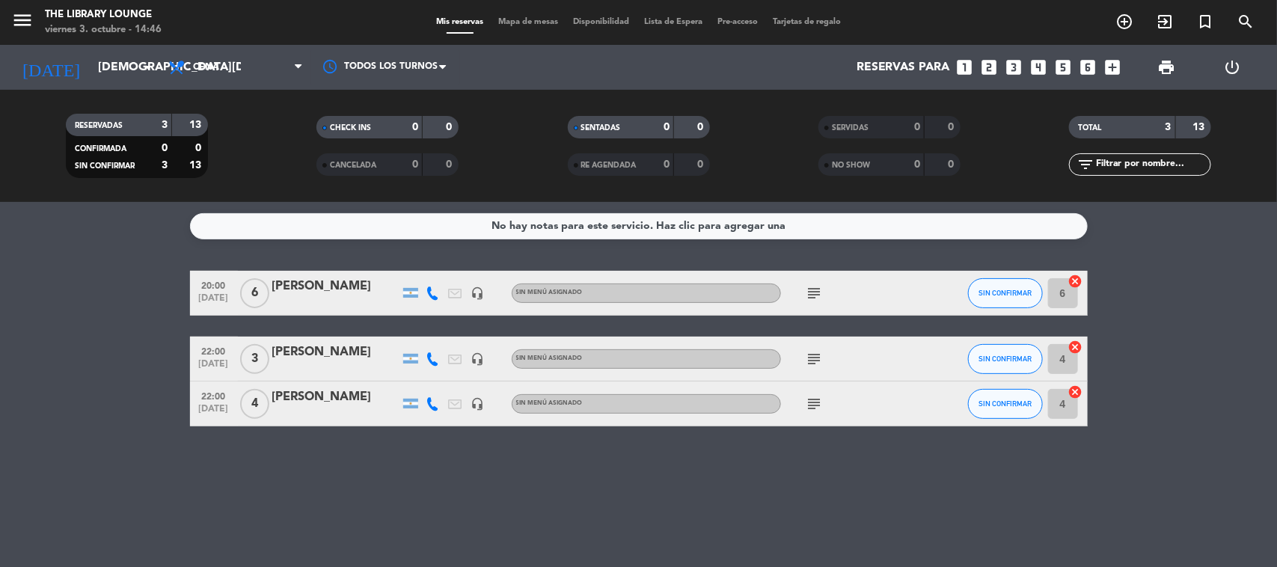
click at [514, 23] on span "Mapa de mesas" at bounding box center [528, 22] width 75 height 8
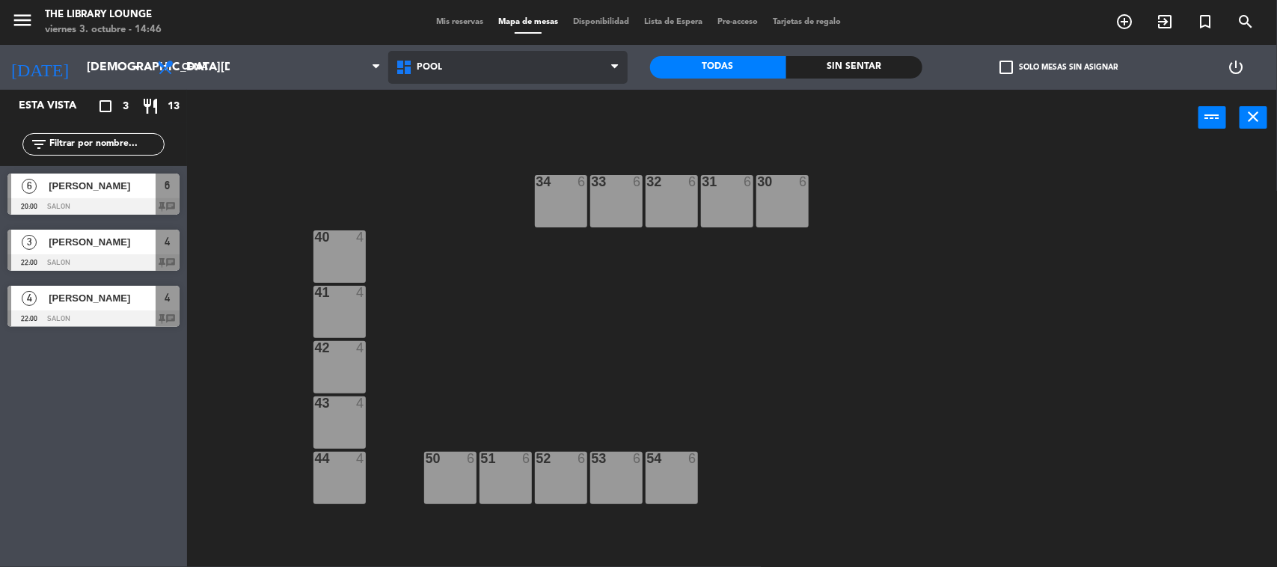
click at [435, 62] on span "POOL" at bounding box center [429, 67] width 25 height 10
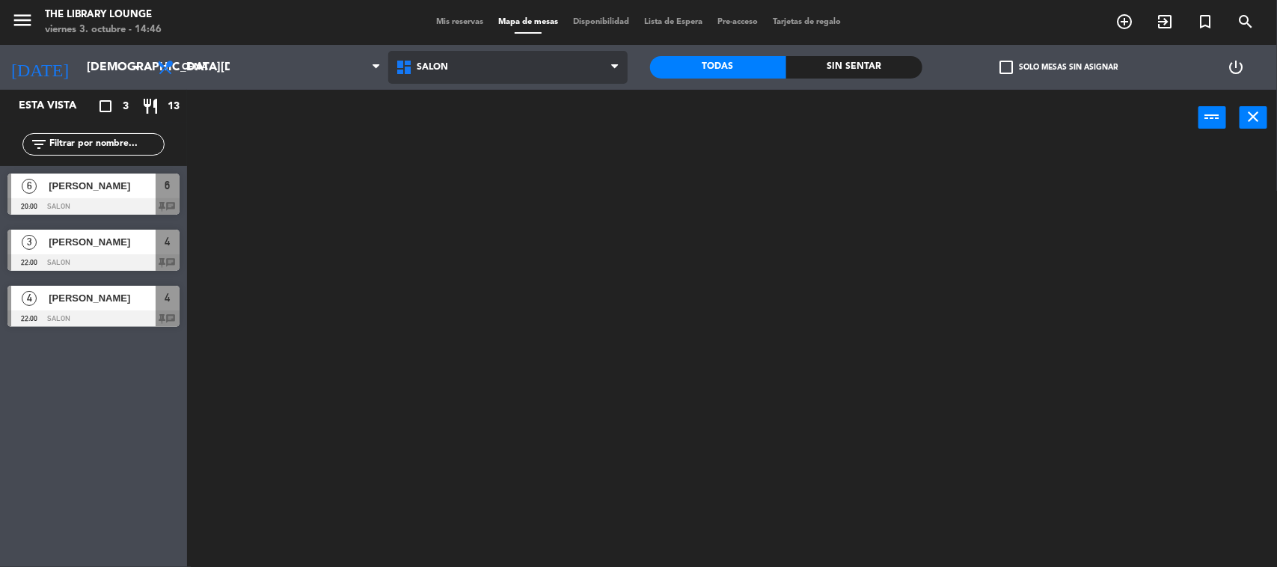
click at [492, 132] on ng-component "menu The Library Lounge [DATE] 3. octubre - 14:46 Mis reservas Mapa de mesas Di…" at bounding box center [638, 284] width 1277 height 569
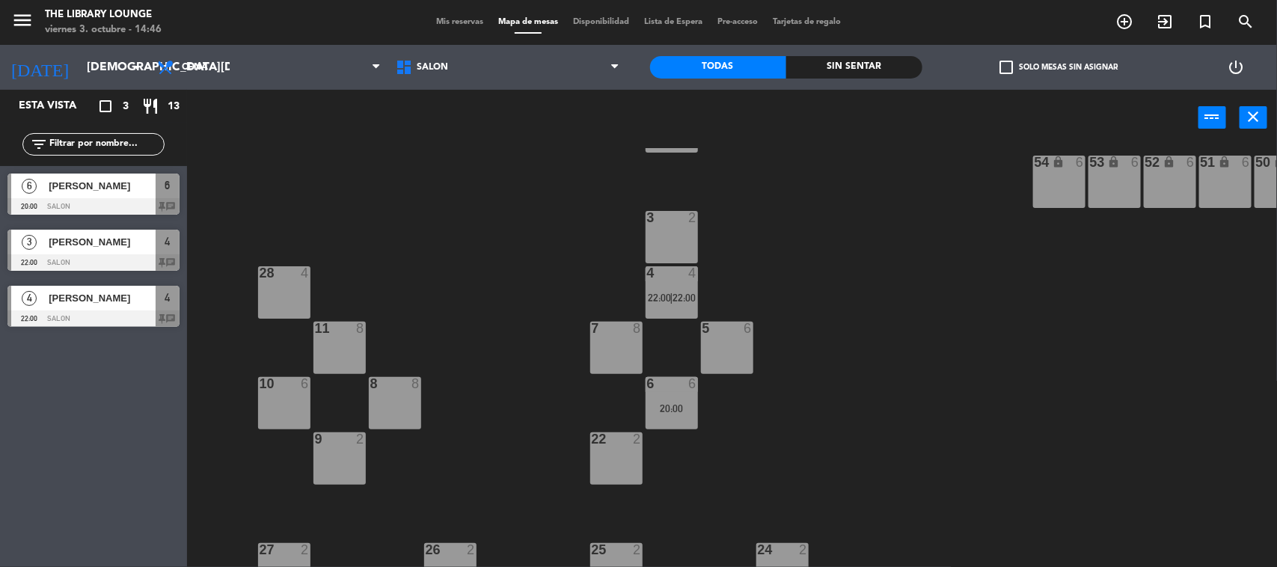
scroll to position [187, 0]
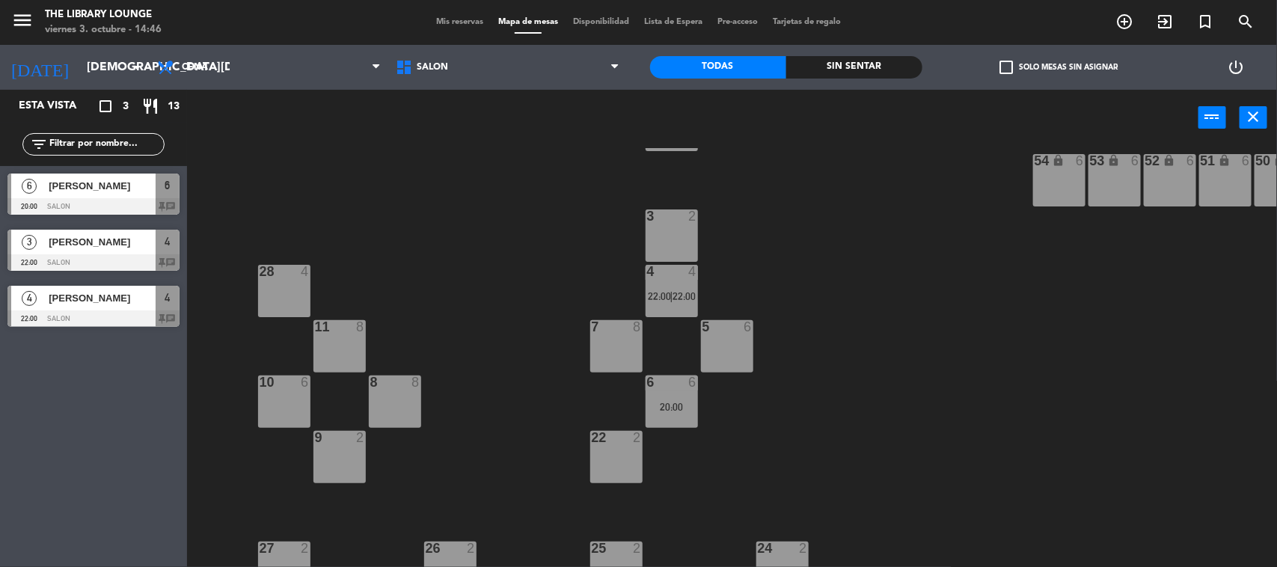
click at [744, 352] on div "5 6" at bounding box center [727, 346] width 52 height 52
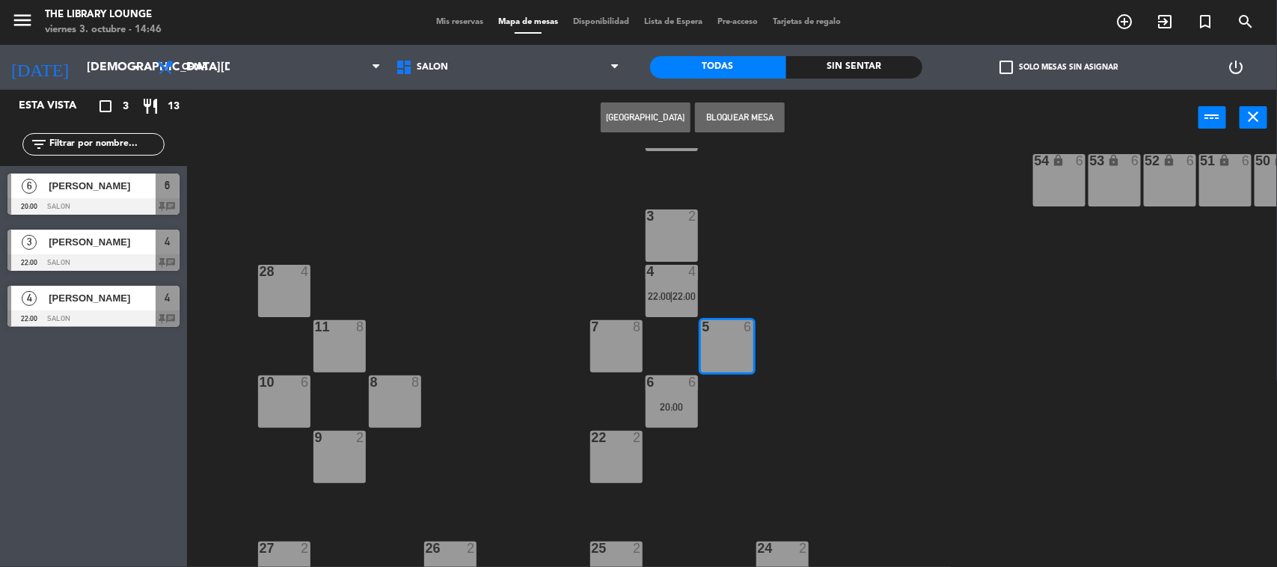
click at [619, 118] on button "[GEOGRAPHIC_DATA]" at bounding box center [646, 117] width 90 height 30
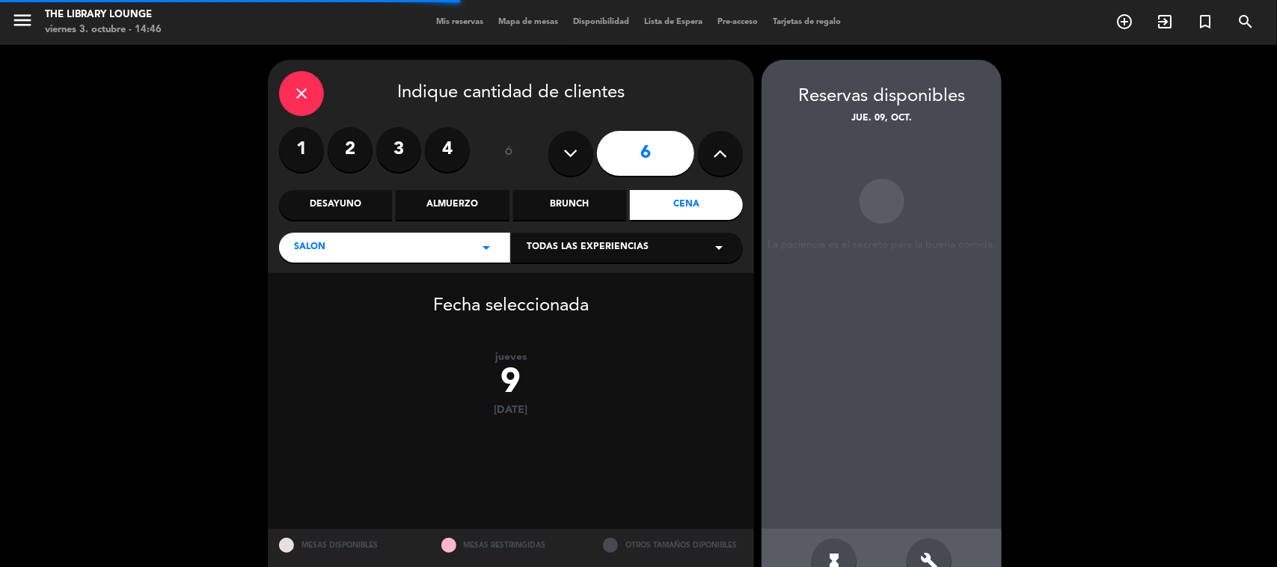
click at [384, 147] on label "3" at bounding box center [398, 149] width 45 height 45
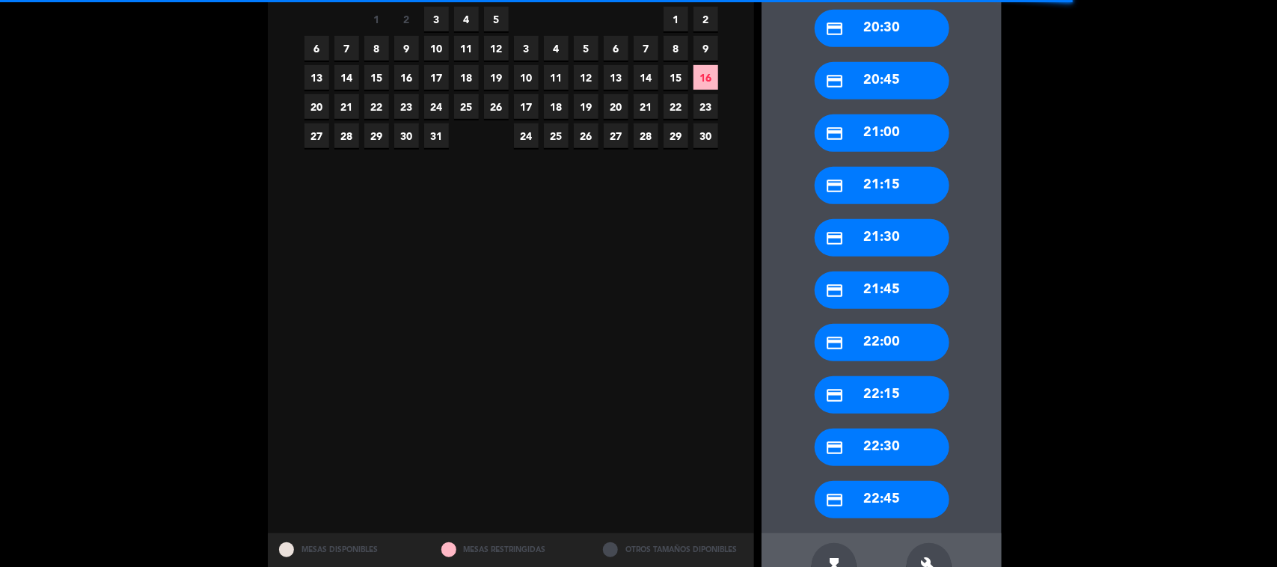
scroll to position [374, 0]
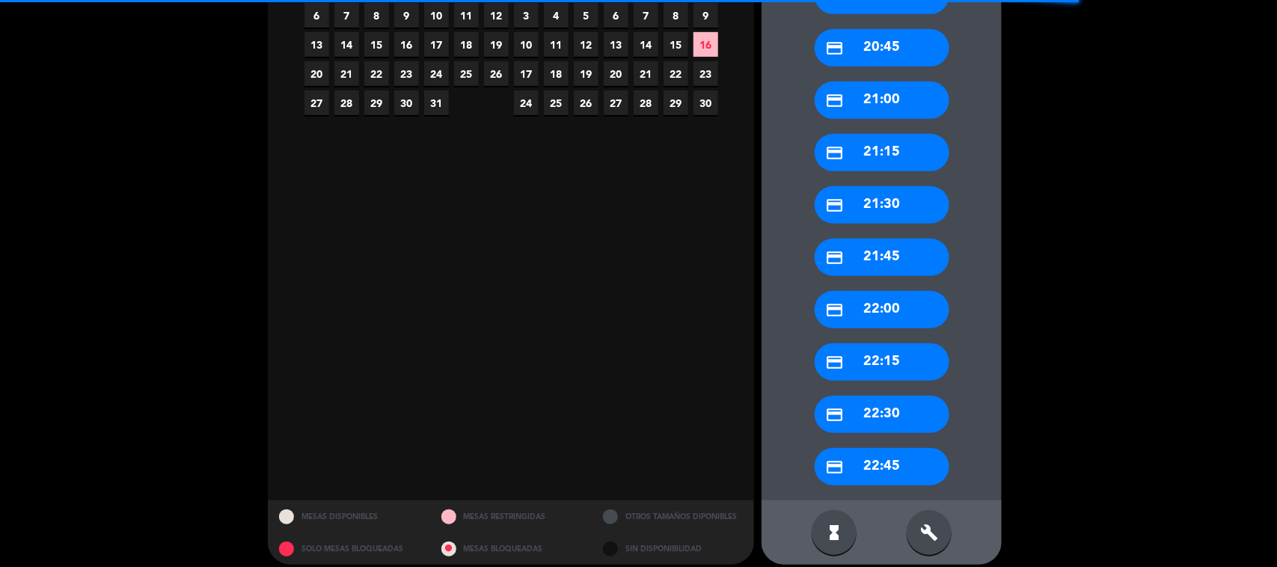
click at [902, 304] on div "credit_card 22:00" at bounding box center [882, 309] width 135 height 37
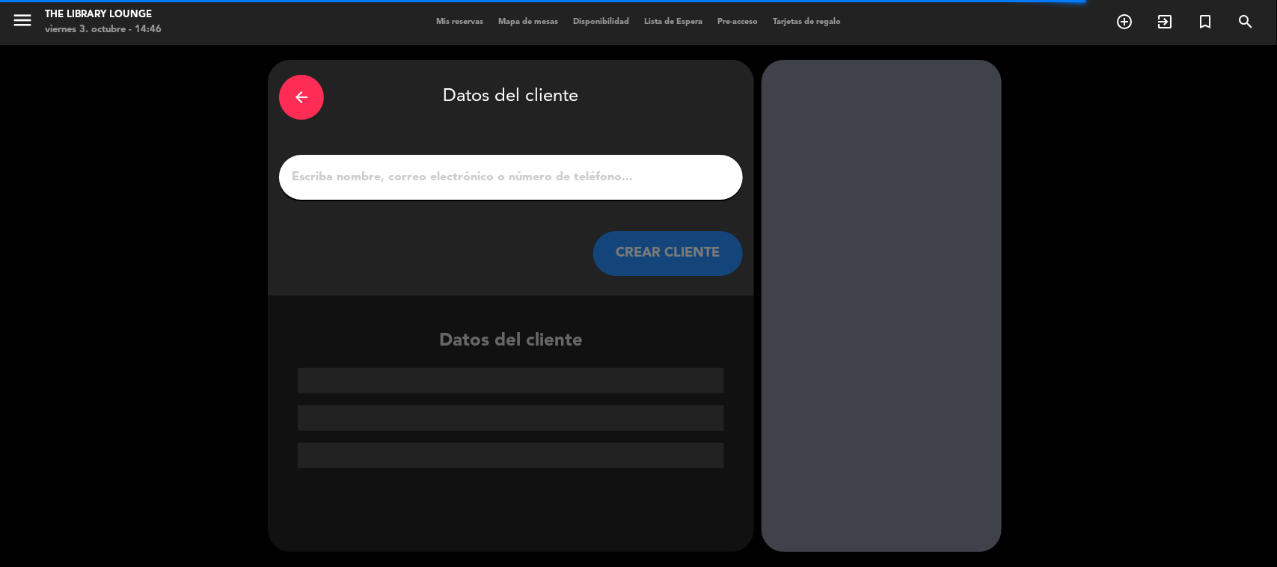
scroll to position [0, 0]
drag, startPoint x: 346, startPoint y: 174, endPoint x: 355, endPoint y: 34, distance: 140.2
click at [349, 173] on input "1" at bounding box center [510, 177] width 441 height 21
paste input "[PERSON_NAME]"
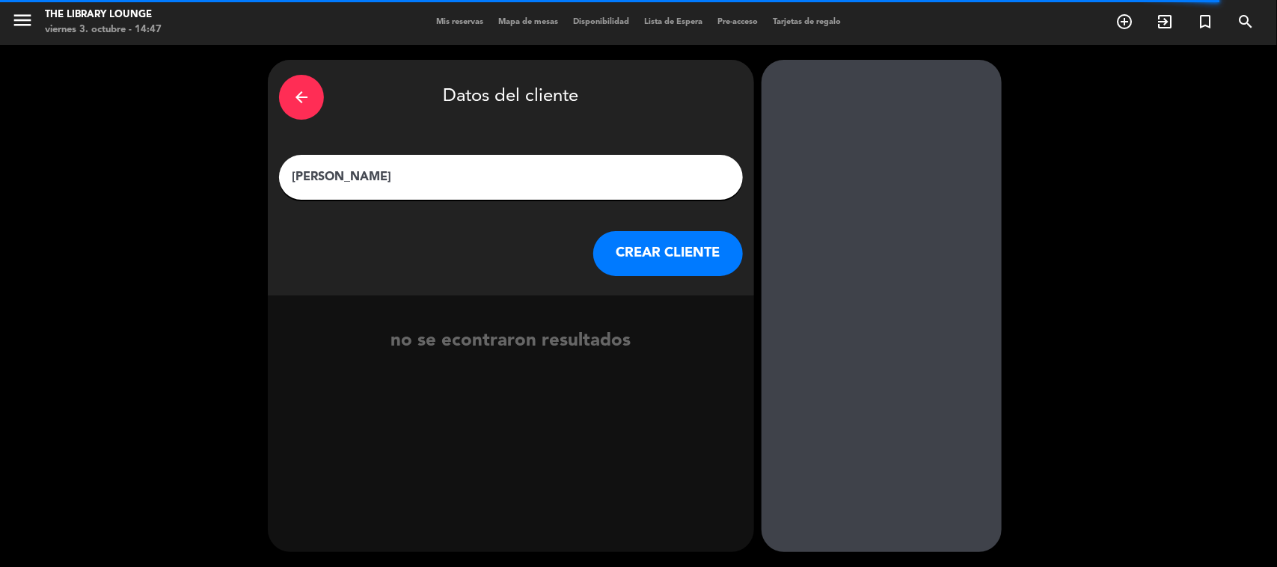
type input "[PERSON_NAME]"
click at [661, 242] on button "CREAR CLIENTE" at bounding box center [668, 253] width 150 height 45
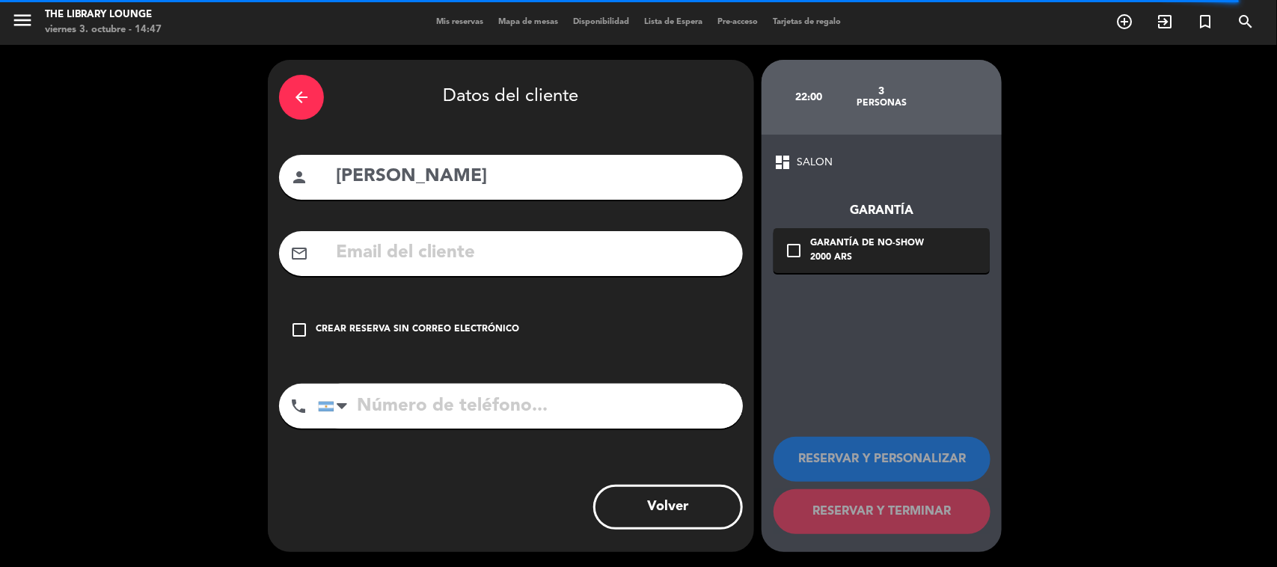
click at [447, 335] on div "Crear reserva sin correo electrónico" at bounding box center [417, 329] width 203 height 15
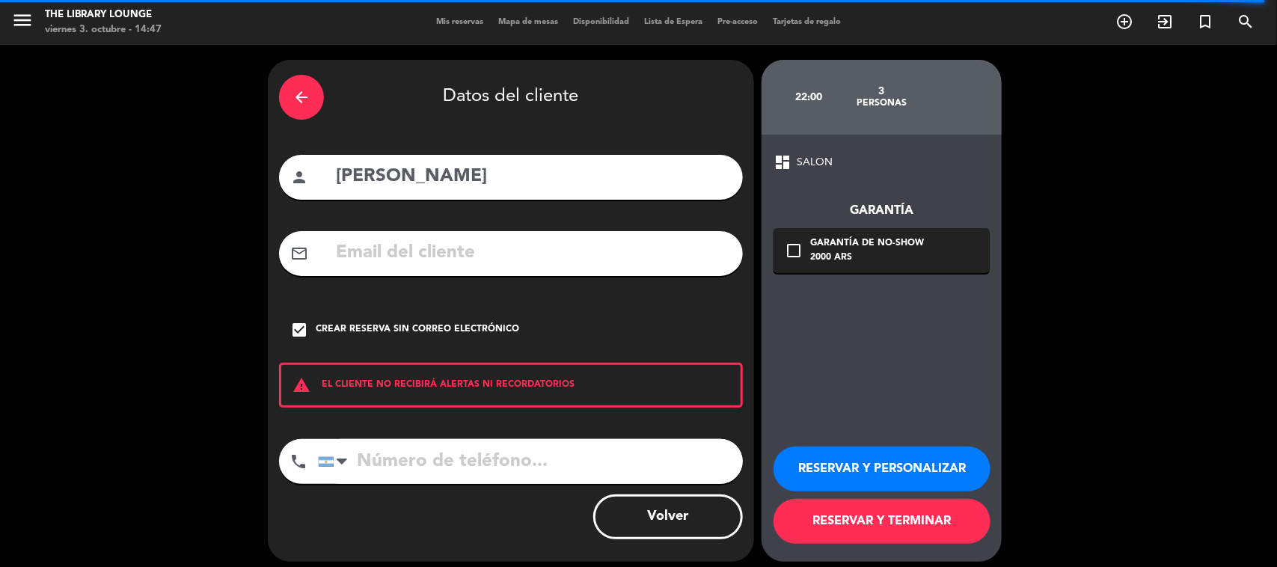
paste input "[PHONE_NUMBER]"
type input "[PHONE_NUMBER]"
click at [922, 468] on button "RESERVAR Y PERSONALIZAR" at bounding box center [882, 469] width 217 height 45
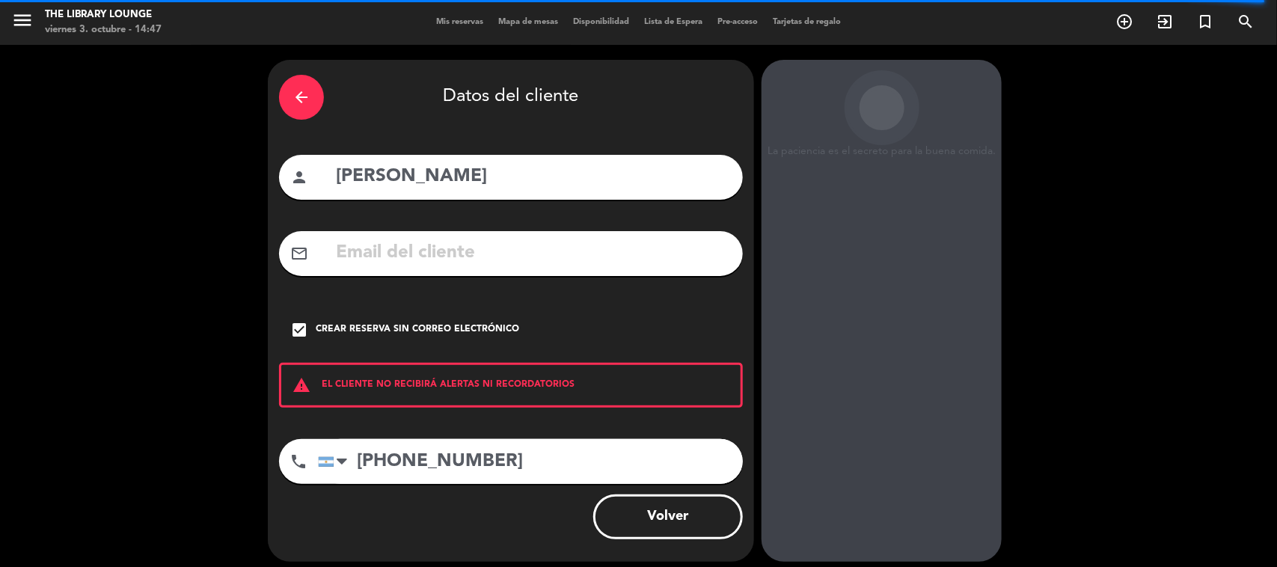
click at [483, 461] on input "[PHONE_NUMBER]" at bounding box center [530, 461] width 425 height 45
drag, startPoint x: 539, startPoint y: 469, endPoint x: 376, endPoint y: 453, distance: 163.8
click at [316, 485] on div "phone [GEOGRAPHIC_DATA] +1 [GEOGRAPHIC_DATA] +44 [GEOGRAPHIC_DATA] ([GEOGRAPHIC…" at bounding box center [511, 466] width 464 height 55
click at [385, 319] on div "check_box Crear reserva sin correo electrónico" at bounding box center [511, 329] width 464 height 45
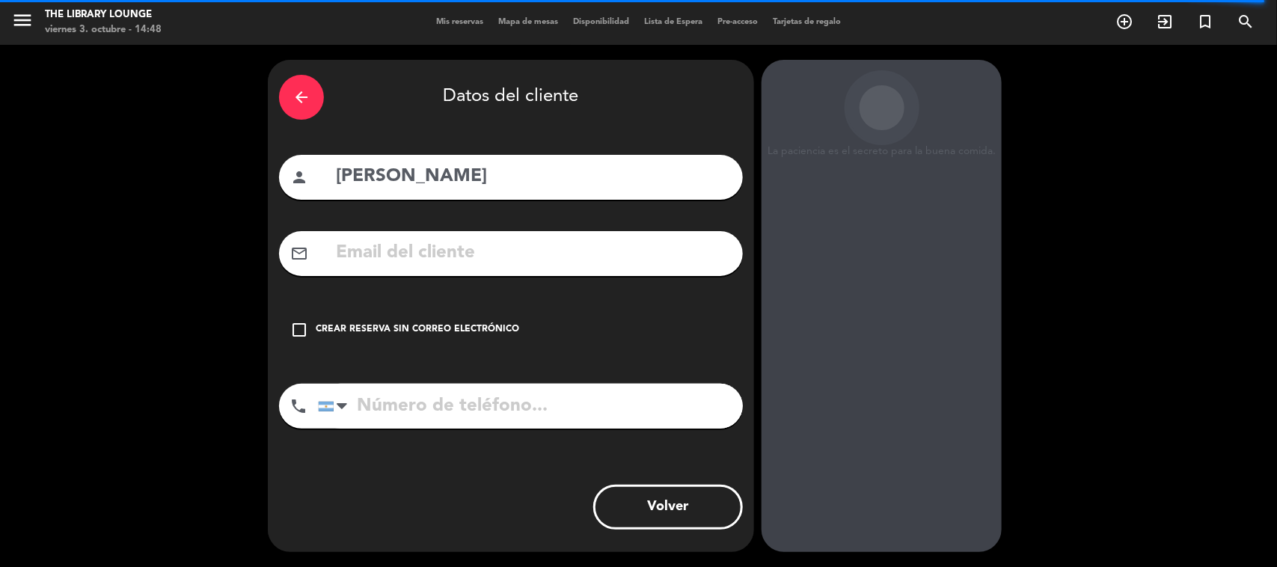
drag, startPoint x: 383, startPoint y: 328, endPoint x: 409, endPoint y: 323, distance: 26.6
click at [383, 330] on div "Crear reserva sin correo electrónico" at bounding box center [417, 329] width 203 height 15
